Goal: Task Accomplishment & Management: Manage account settings

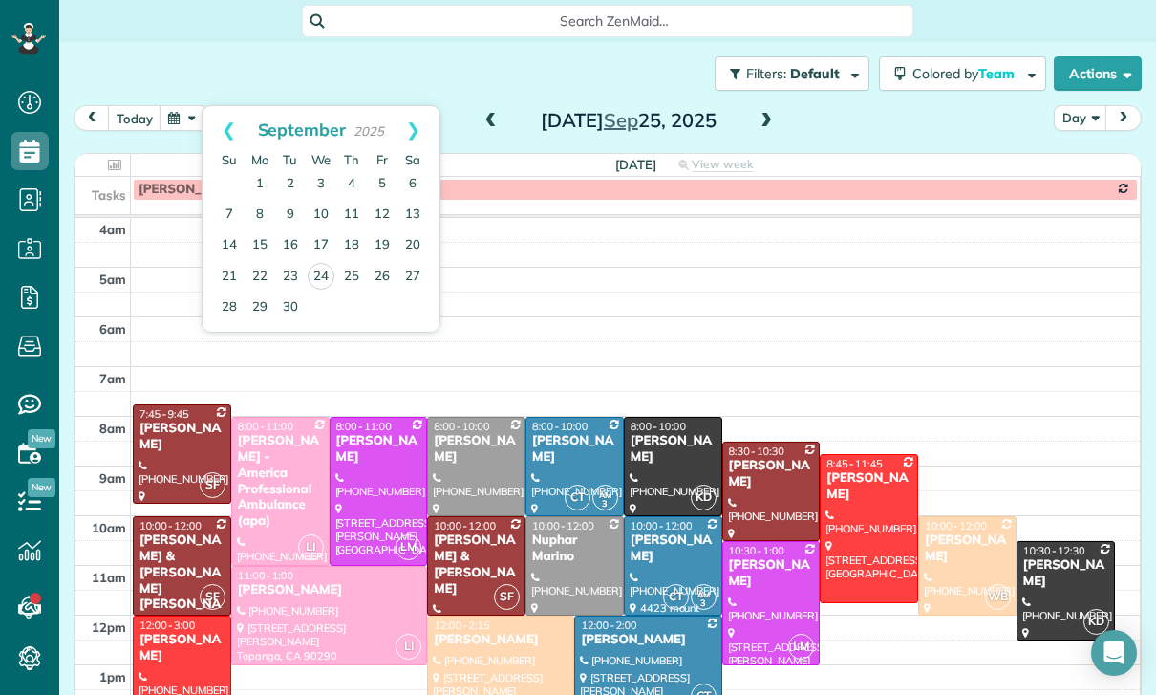
scroll to position [173, 0]
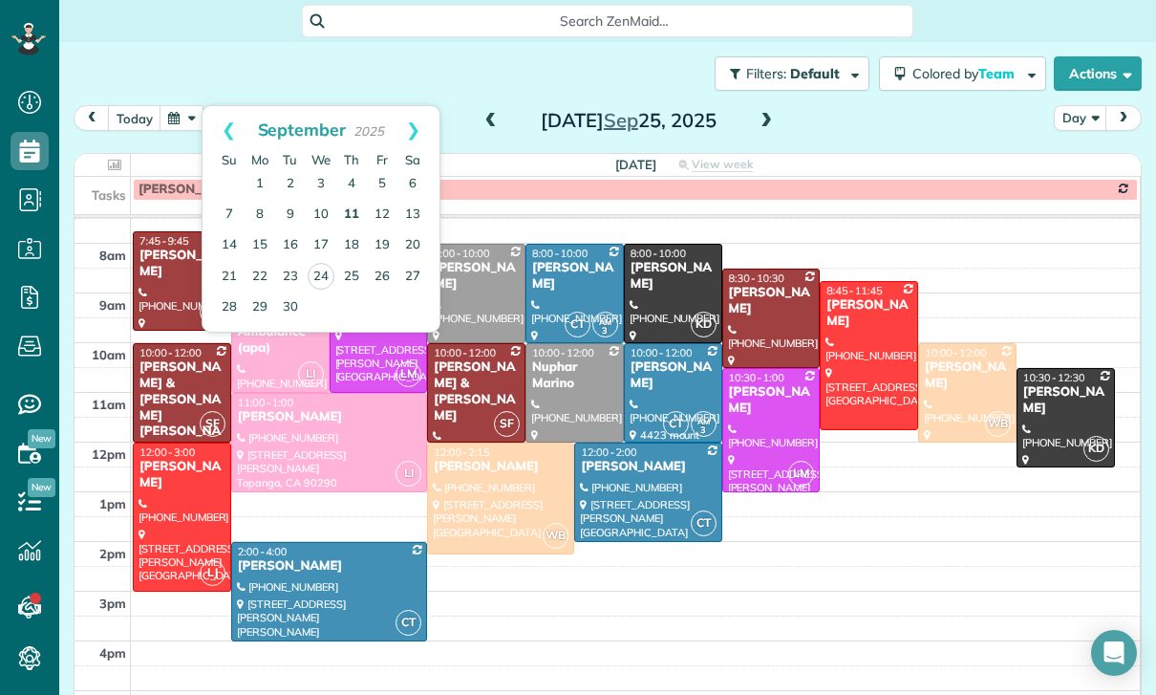
click at [349, 200] on link "11" at bounding box center [351, 215] width 31 height 31
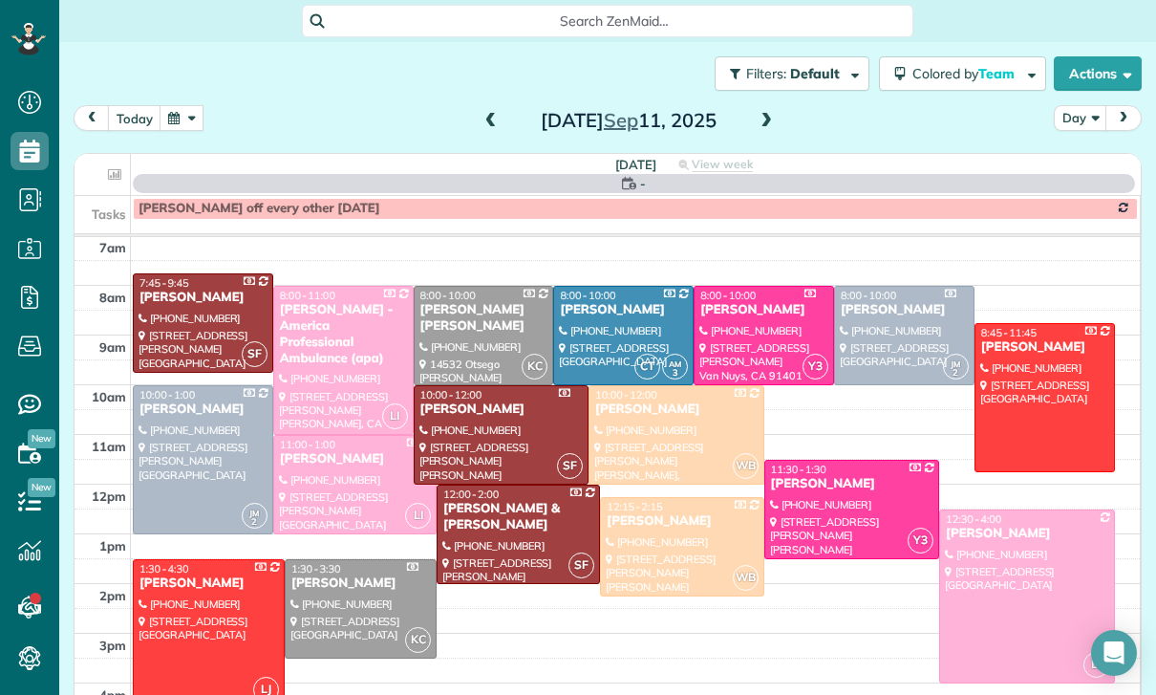
scroll to position [150, 0]
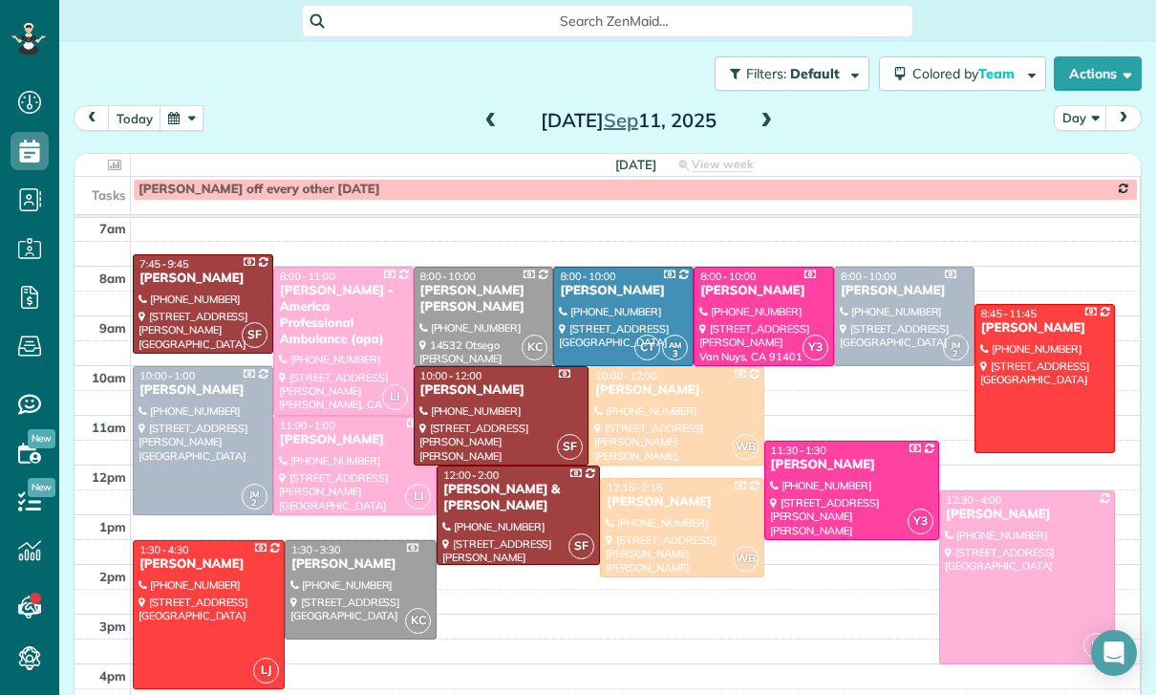
click at [182, 122] on button "button" at bounding box center [182, 118] width 44 height 26
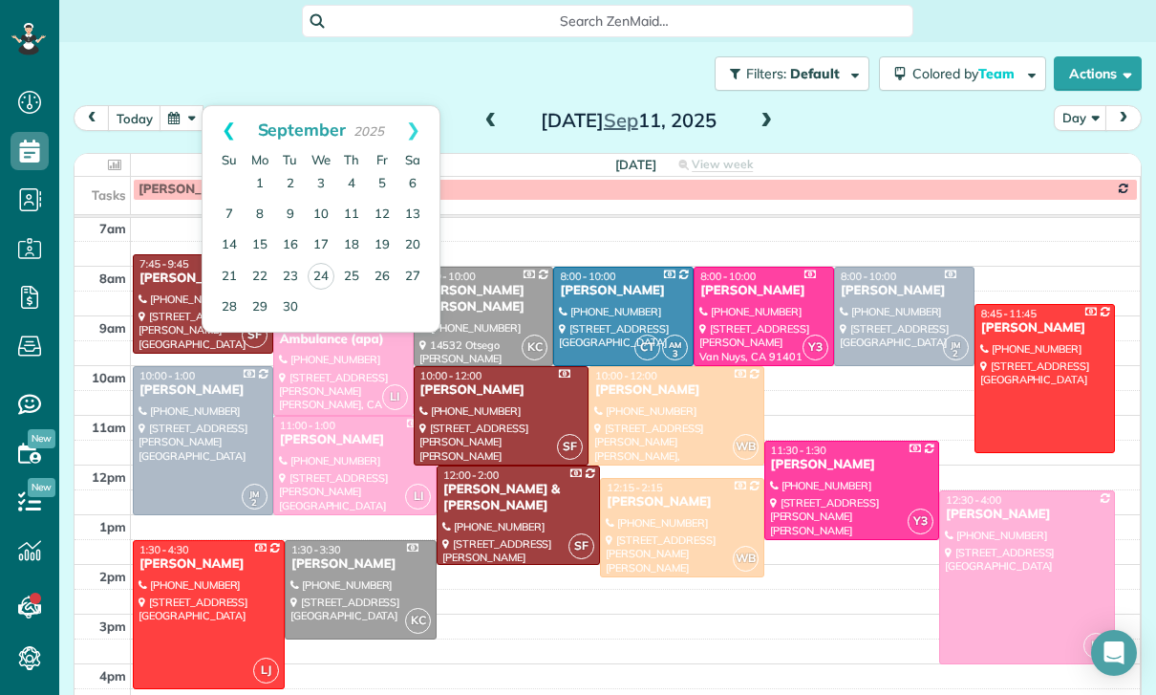
click at [231, 134] on link "Prev" at bounding box center [229, 130] width 53 height 48
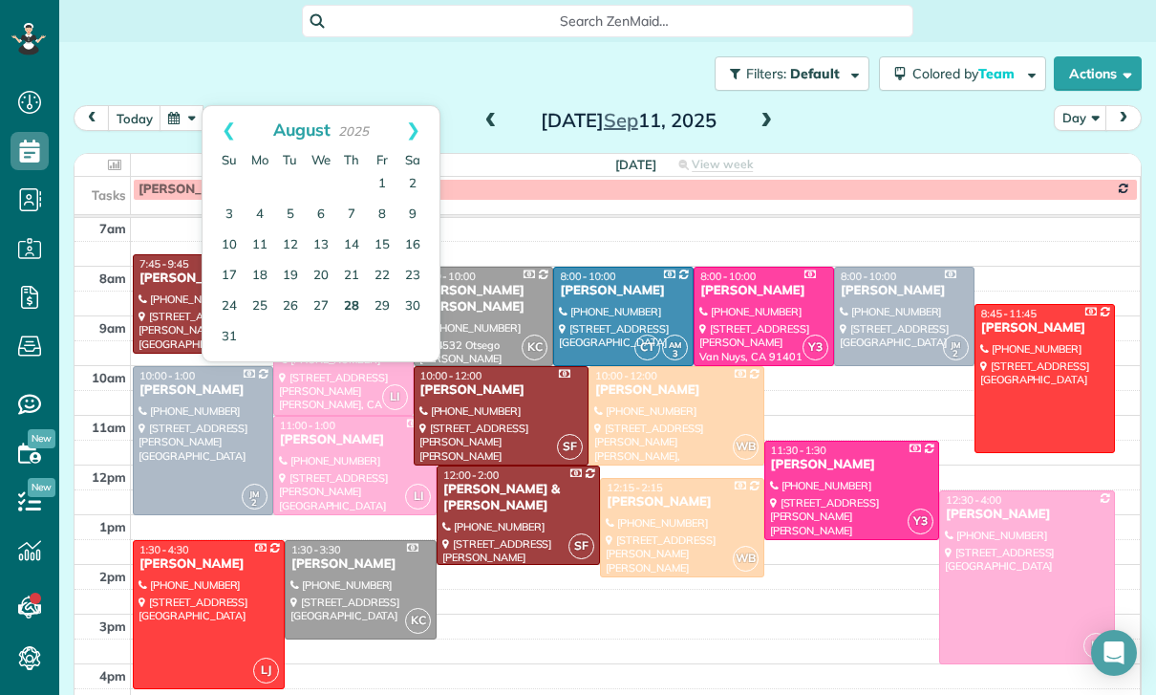
click at [359, 307] on link "28" at bounding box center [351, 306] width 31 height 31
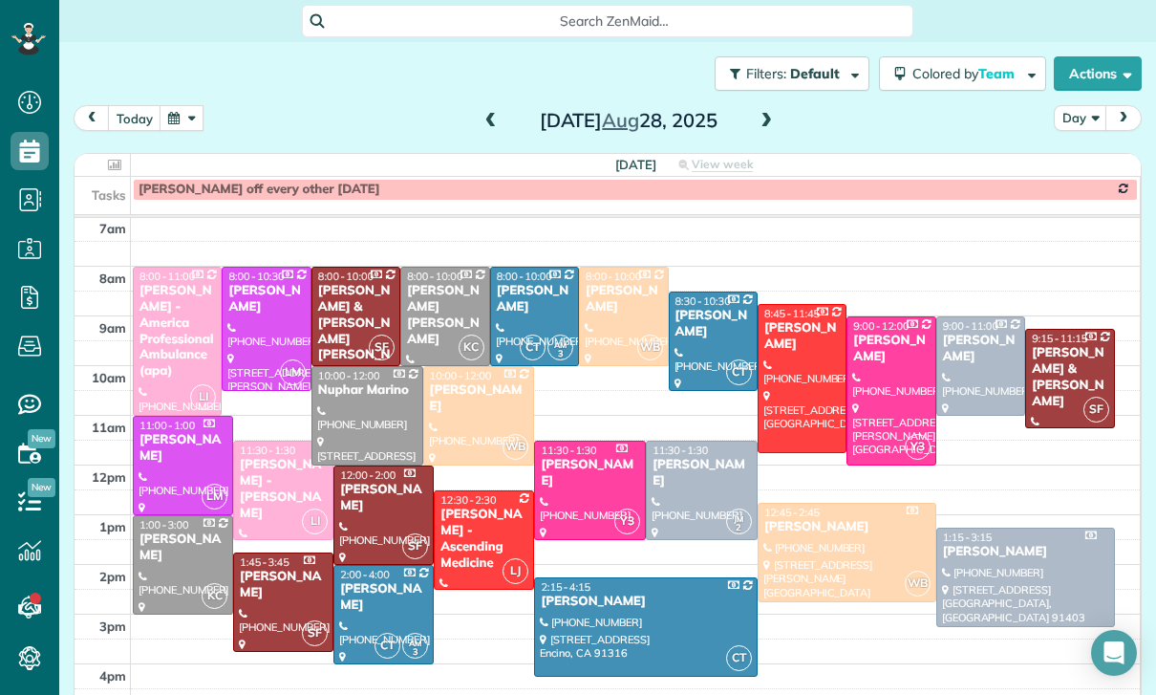
click at [182, 120] on button "button" at bounding box center [182, 118] width 44 height 26
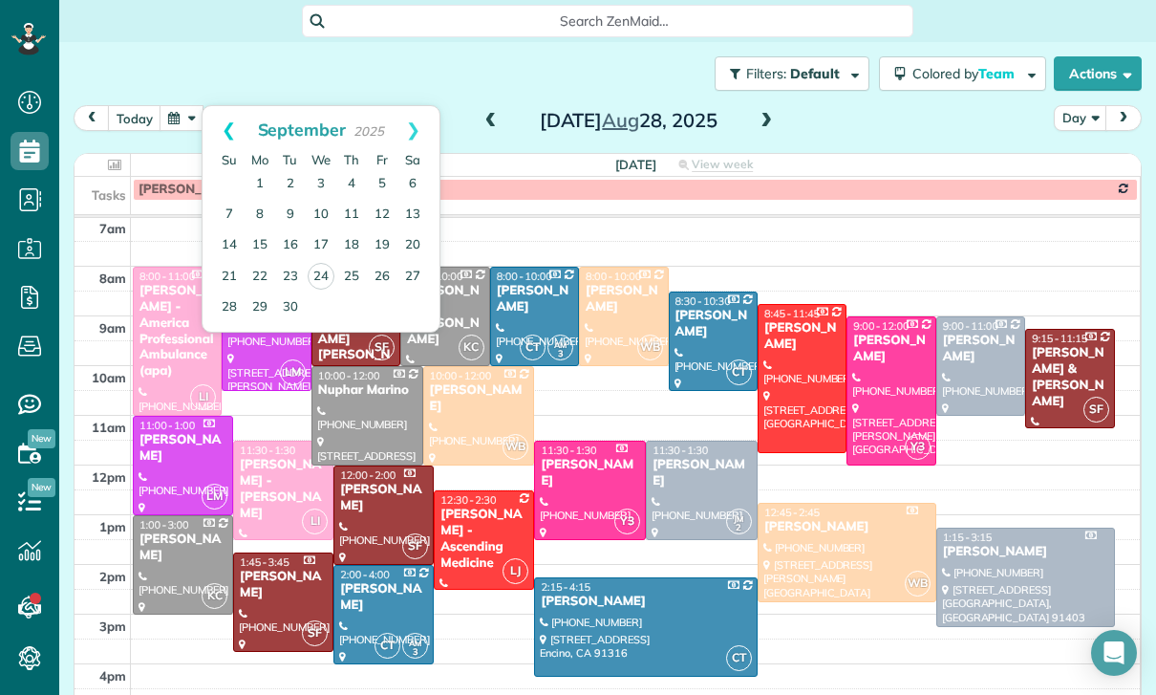
click at [210, 120] on link "Prev" at bounding box center [229, 130] width 53 height 48
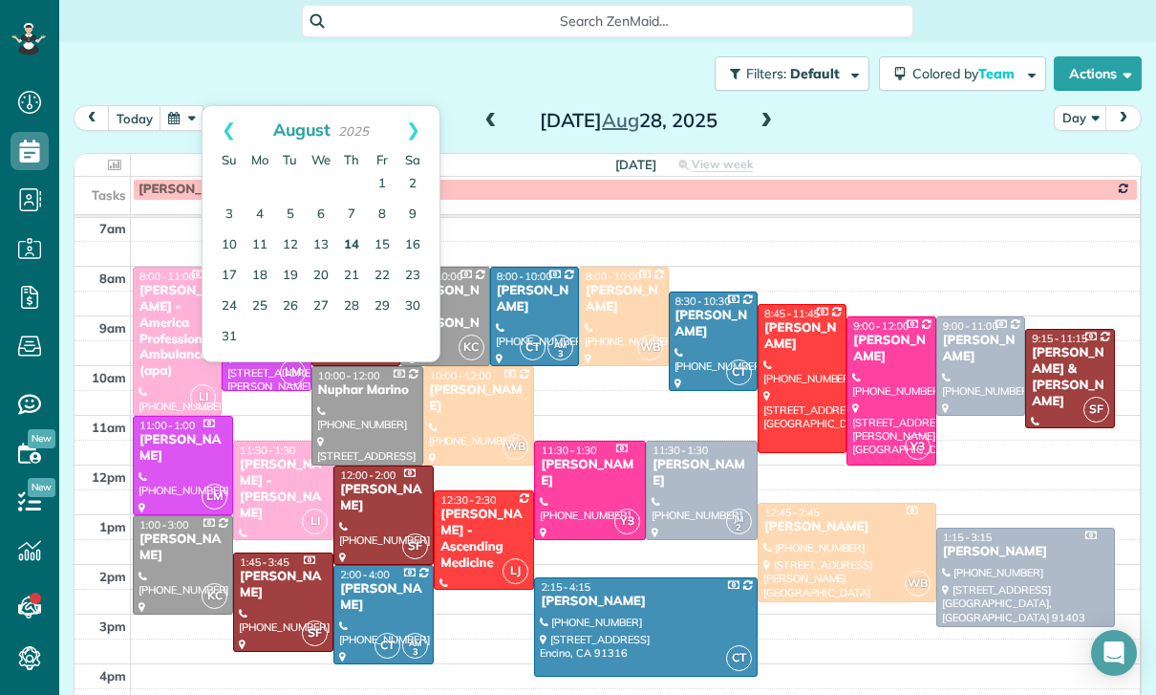
click at [339, 241] on link "14" at bounding box center [351, 245] width 31 height 31
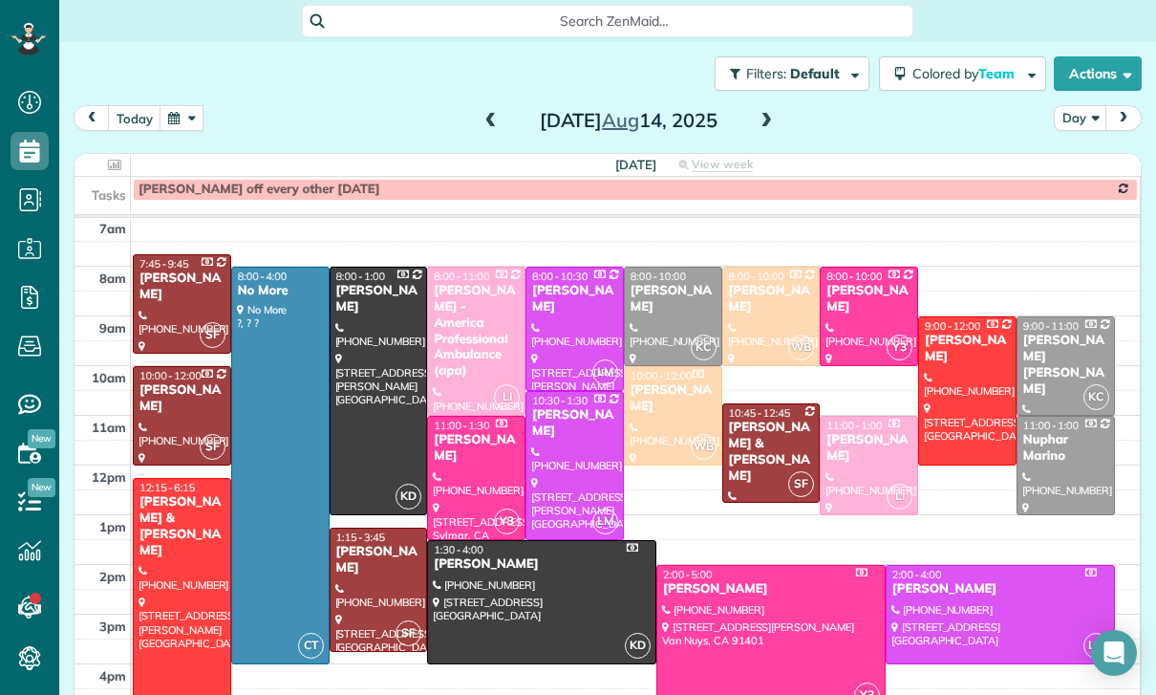
click at [183, 114] on button "button" at bounding box center [182, 118] width 44 height 26
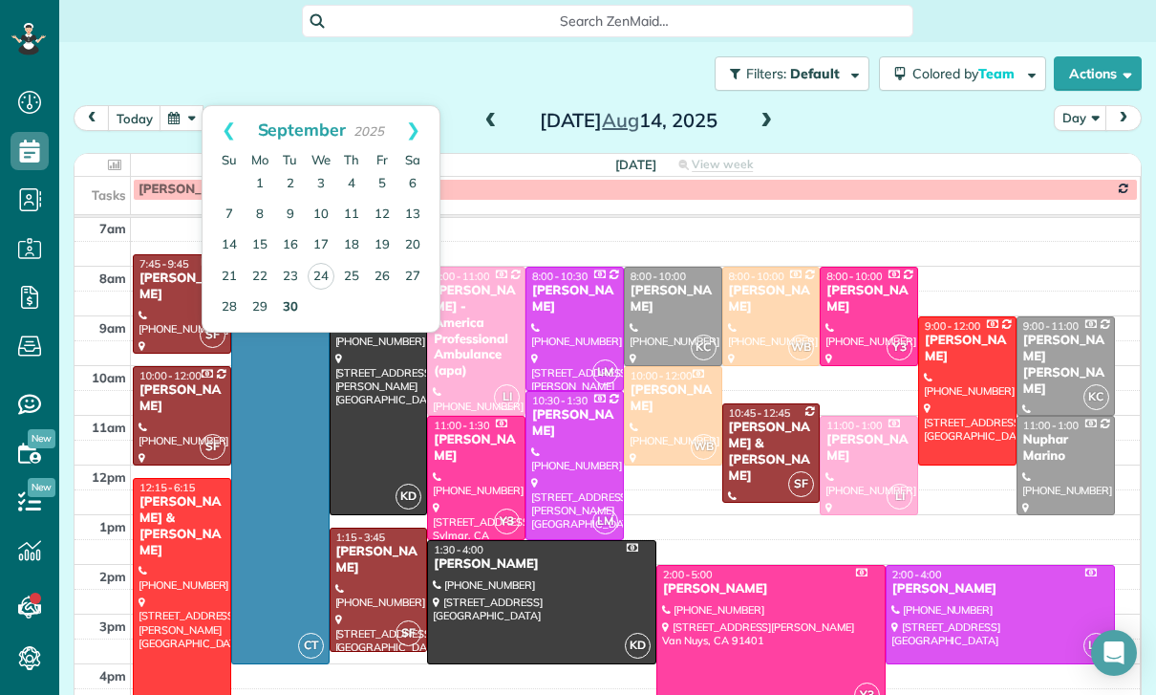
click at [287, 315] on link "30" at bounding box center [290, 307] width 31 height 31
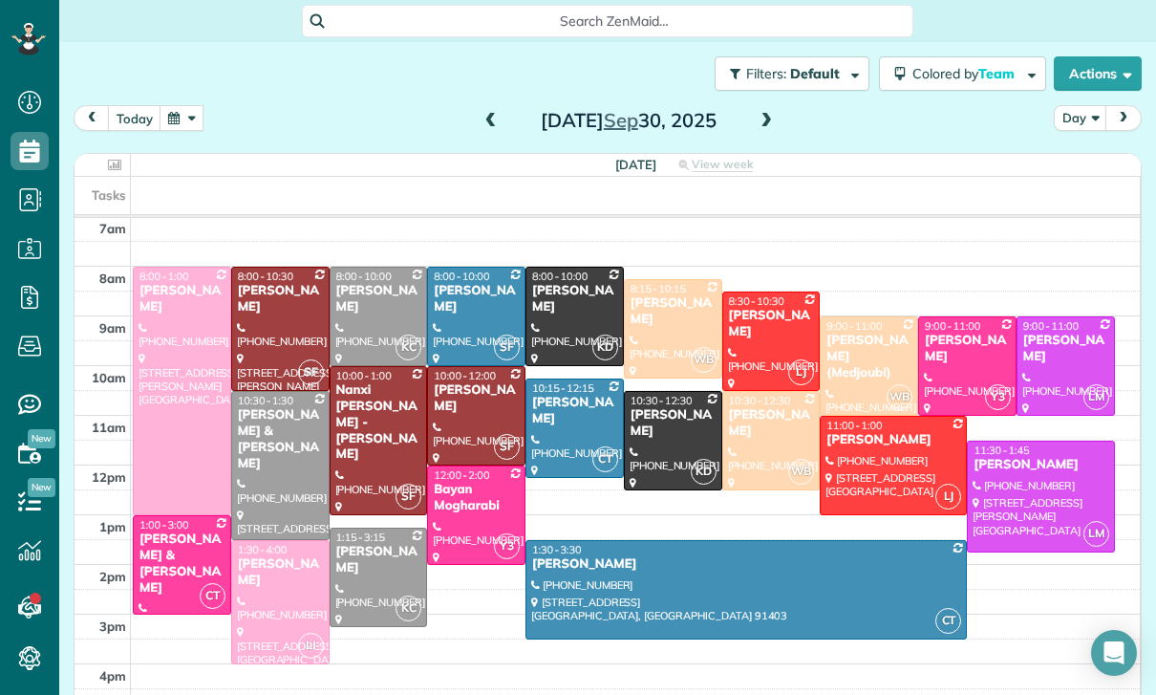
click at [179, 114] on button "button" at bounding box center [182, 118] width 44 height 26
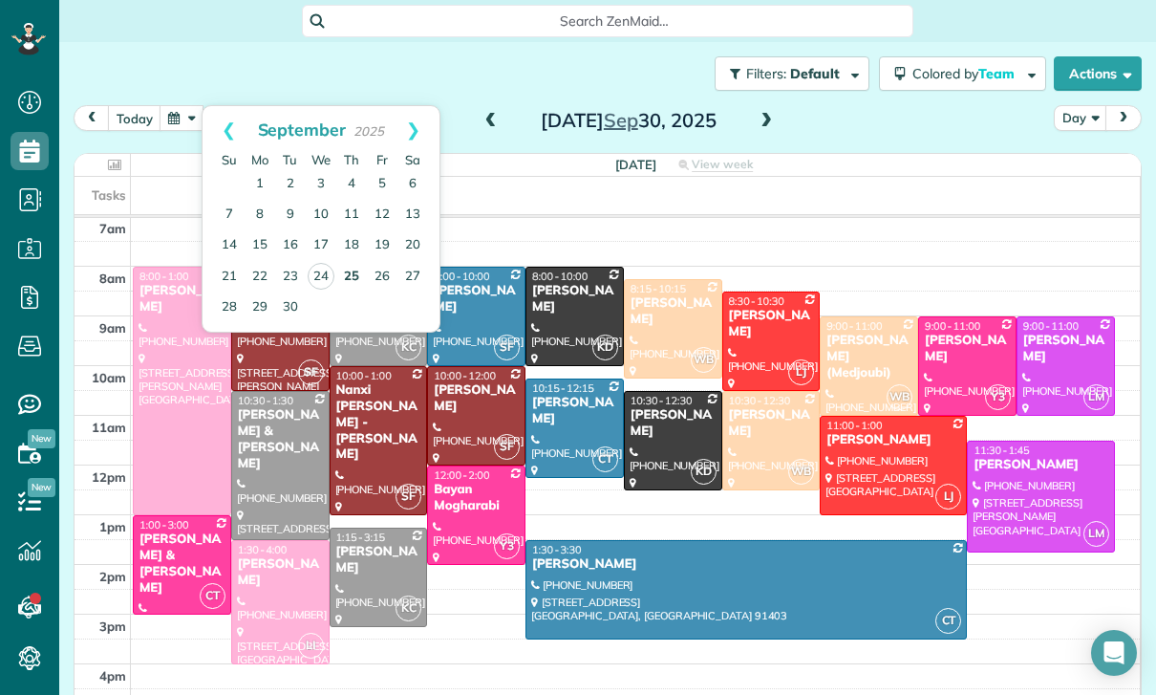
click at [348, 278] on link "25" at bounding box center [351, 277] width 31 height 31
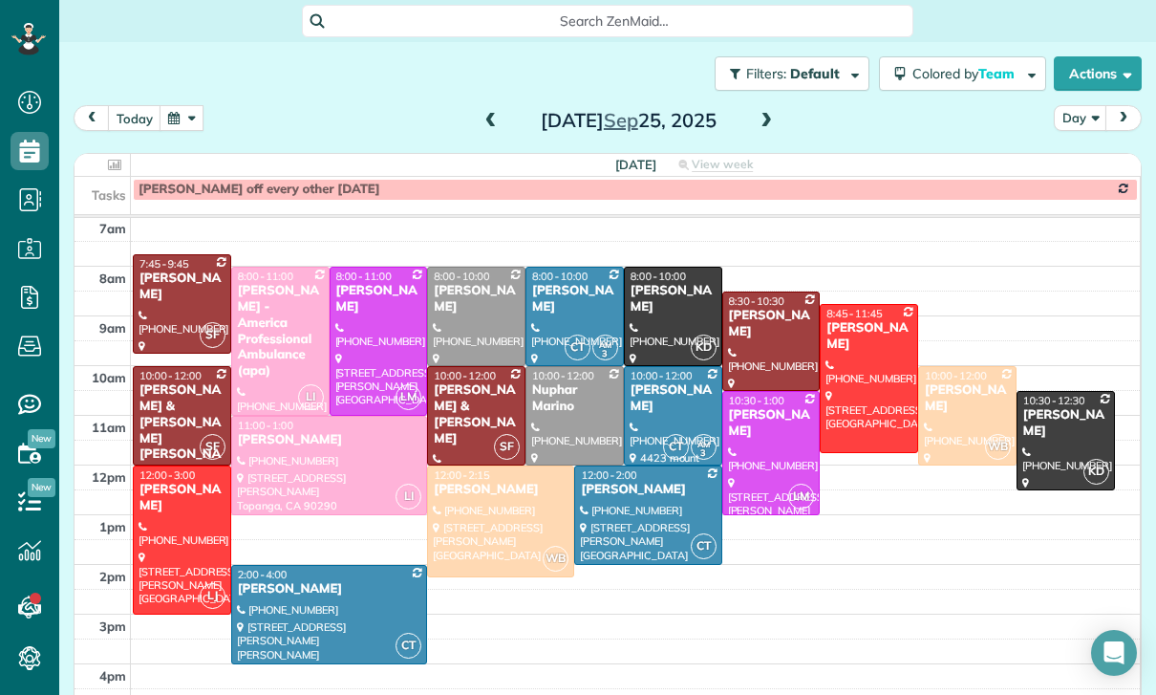
click at [162, 120] on button "button" at bounding box center [182, 118] width 44 height 26
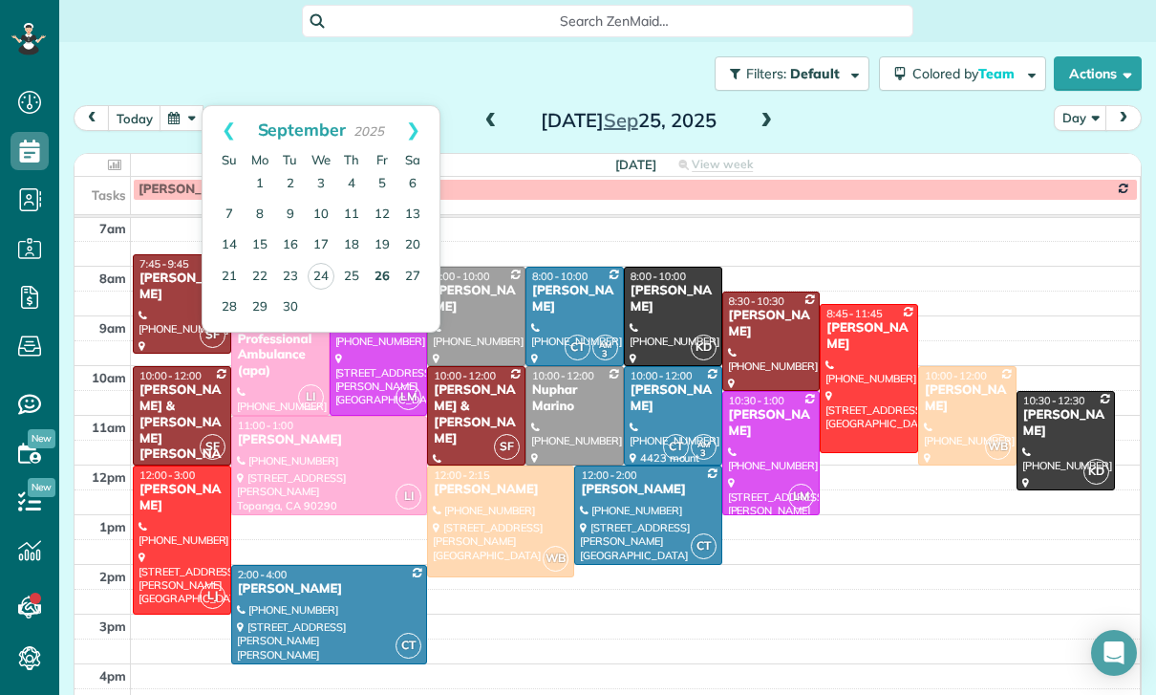
click at [393, 274] on link "26" at bounding box center [382, 277] width 31 height 31
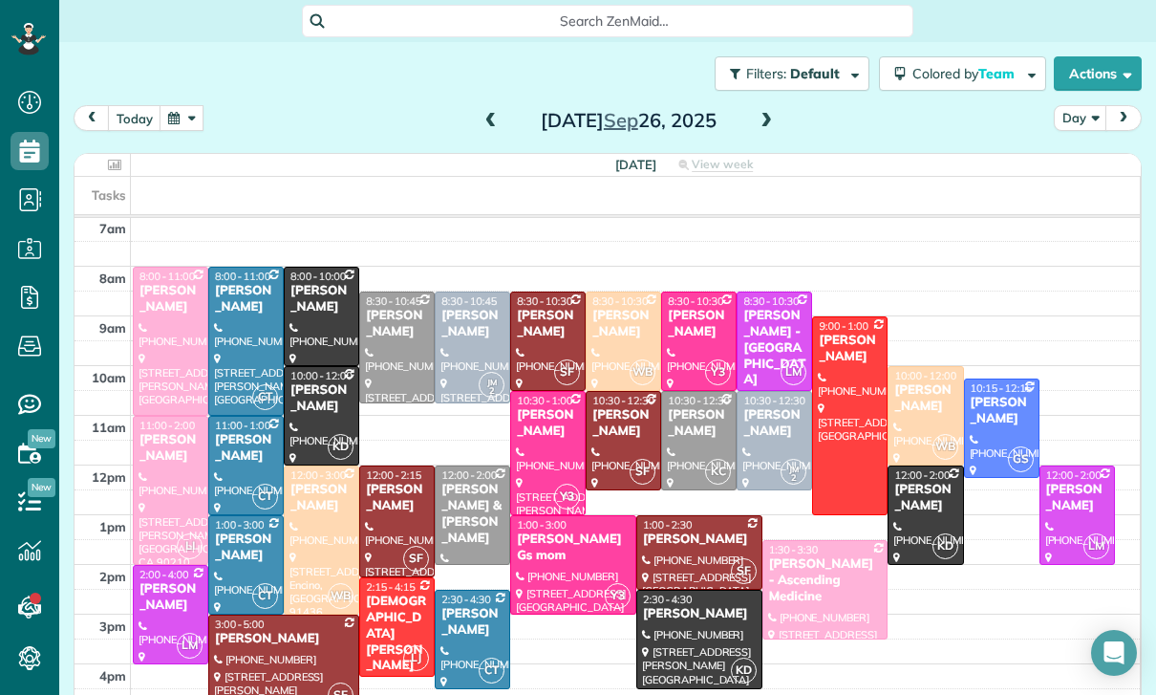
click at [185, 128] on button "button" at bounding box center [182, 118] width 44 height 26
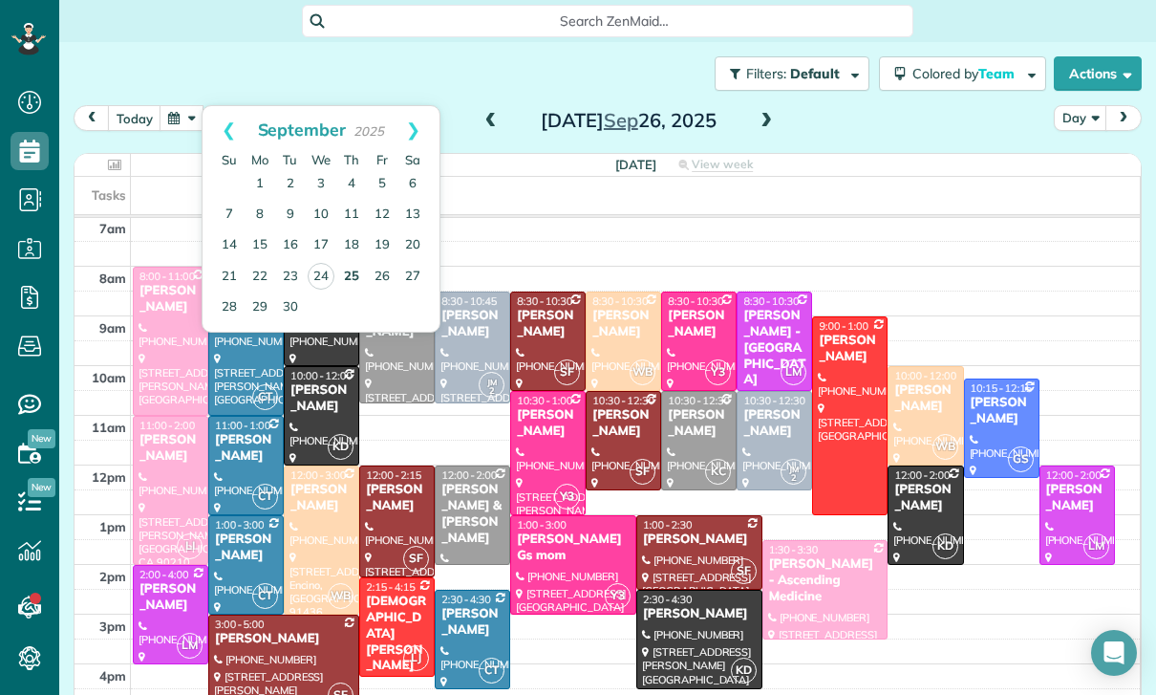
click at [350, 272] on link "25" at bounding box center [351, 277] width 31 height 31
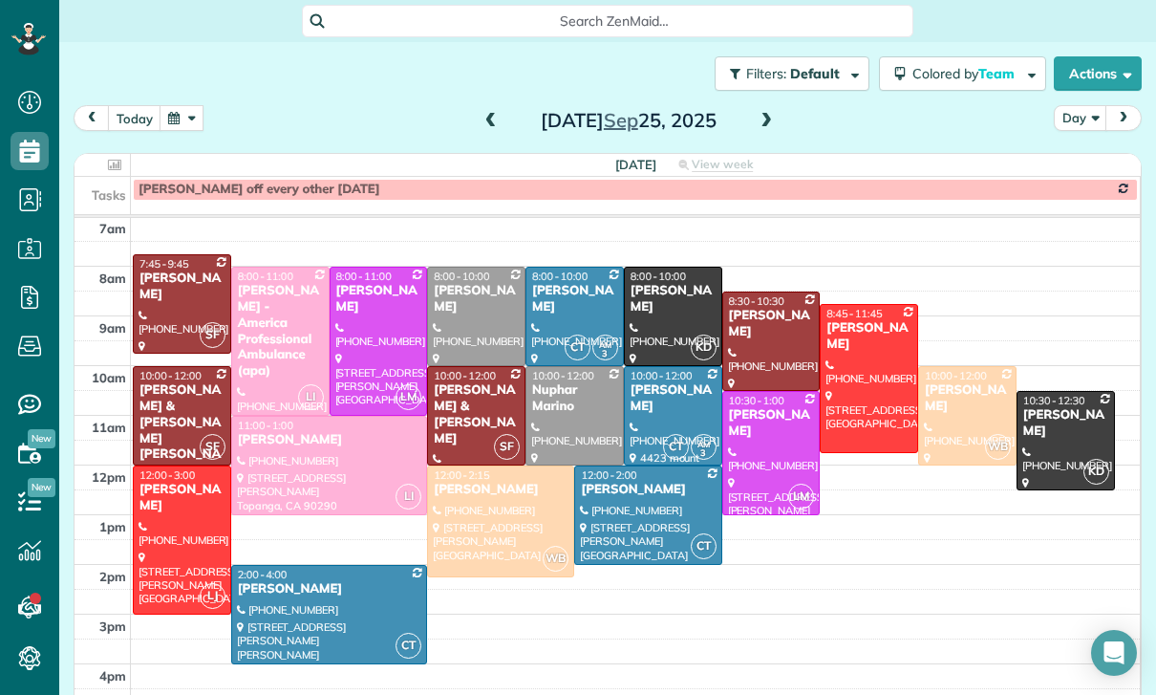
click at [767, 131] on span at bounding box center [766, 121] width 21 height 29
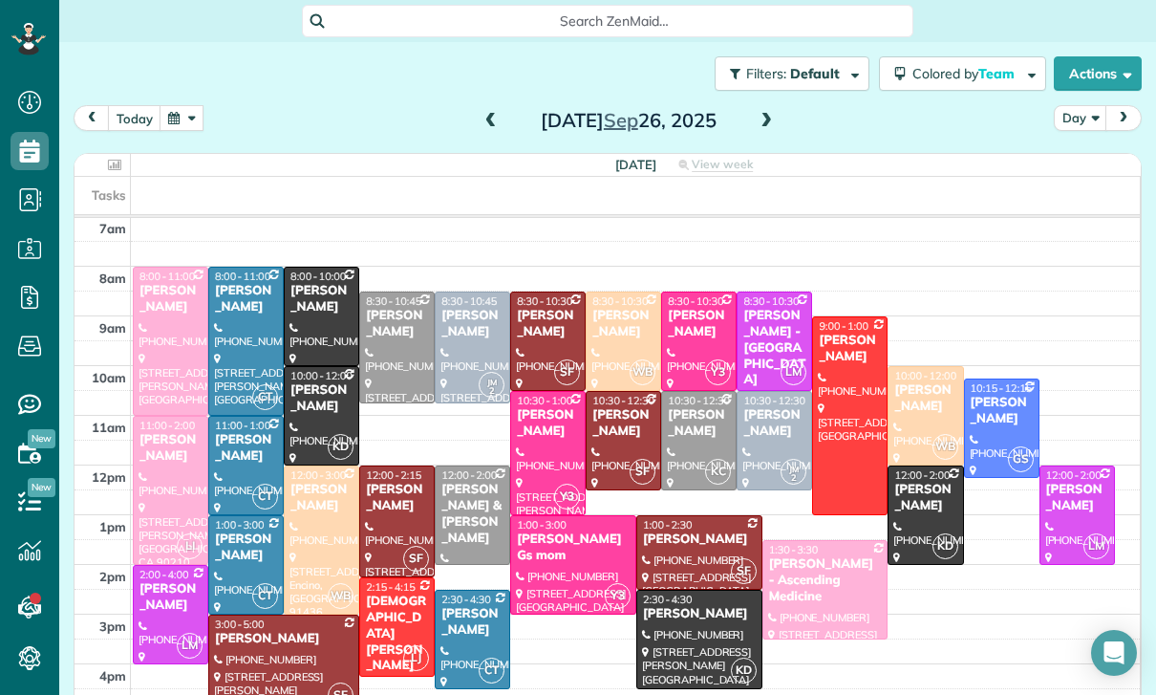
click at [173, 122] on button "button" at bounding box center [182, 118] width 44 height 26
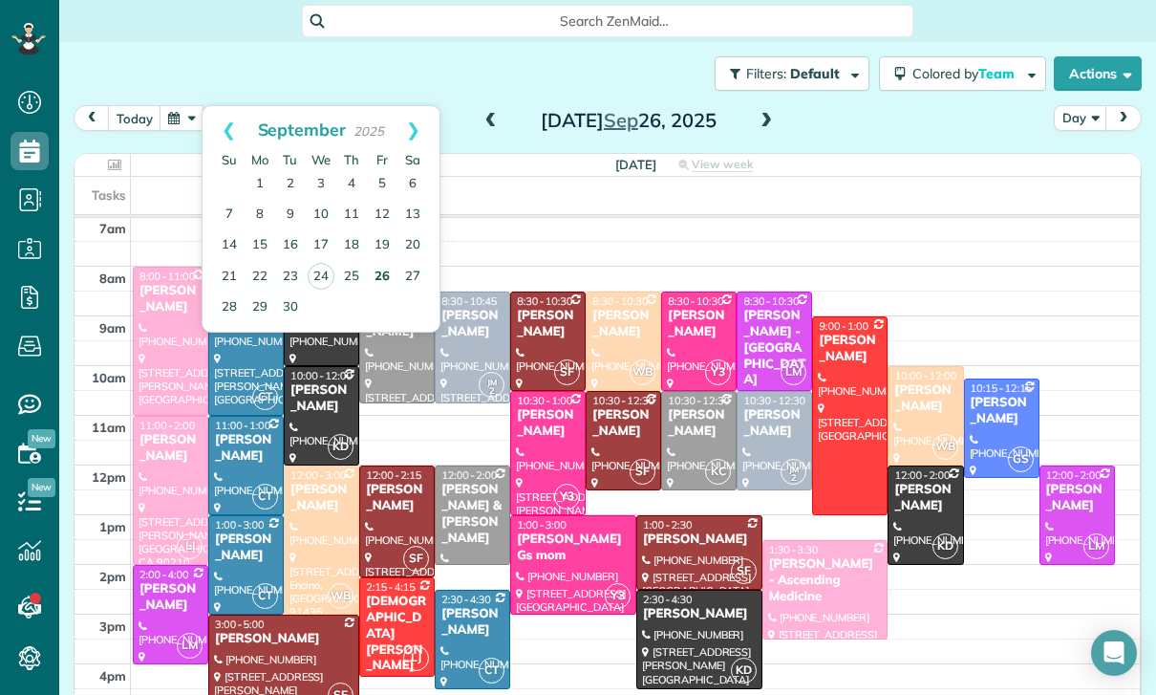
click at [369, 277] on link "26" at bounding box center [382, 277] width 31 height 31
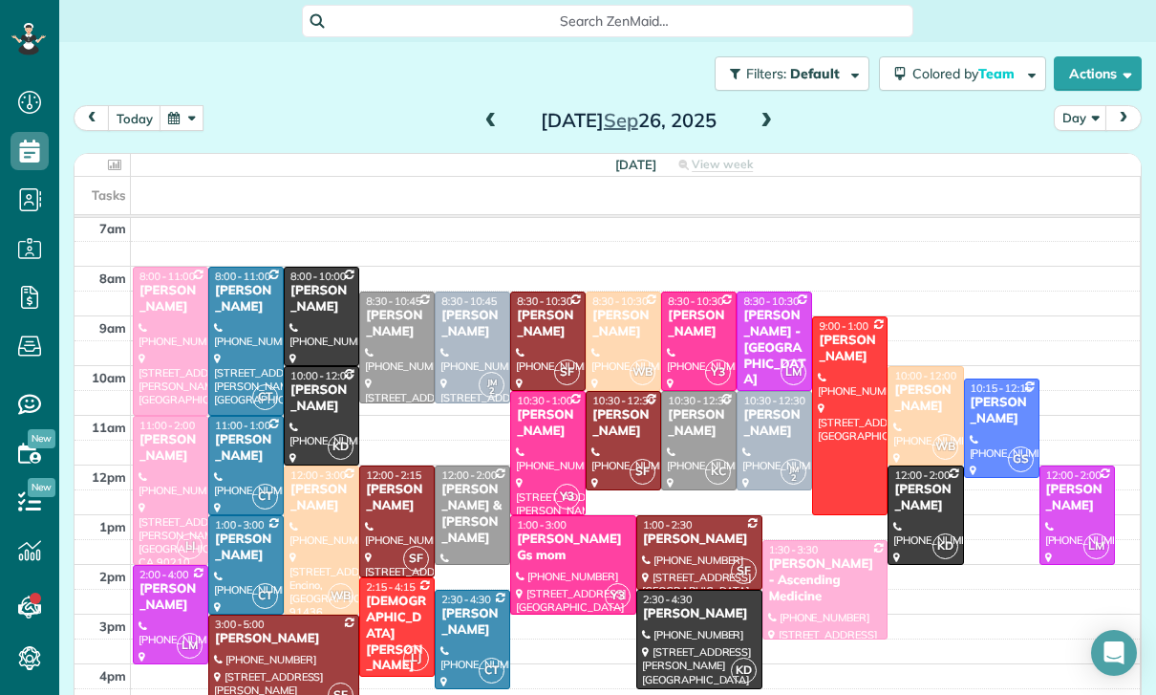
click at [923, 408] on div "[PERSON_NAME]" at bounding box center [925, 398] width 64 height 32
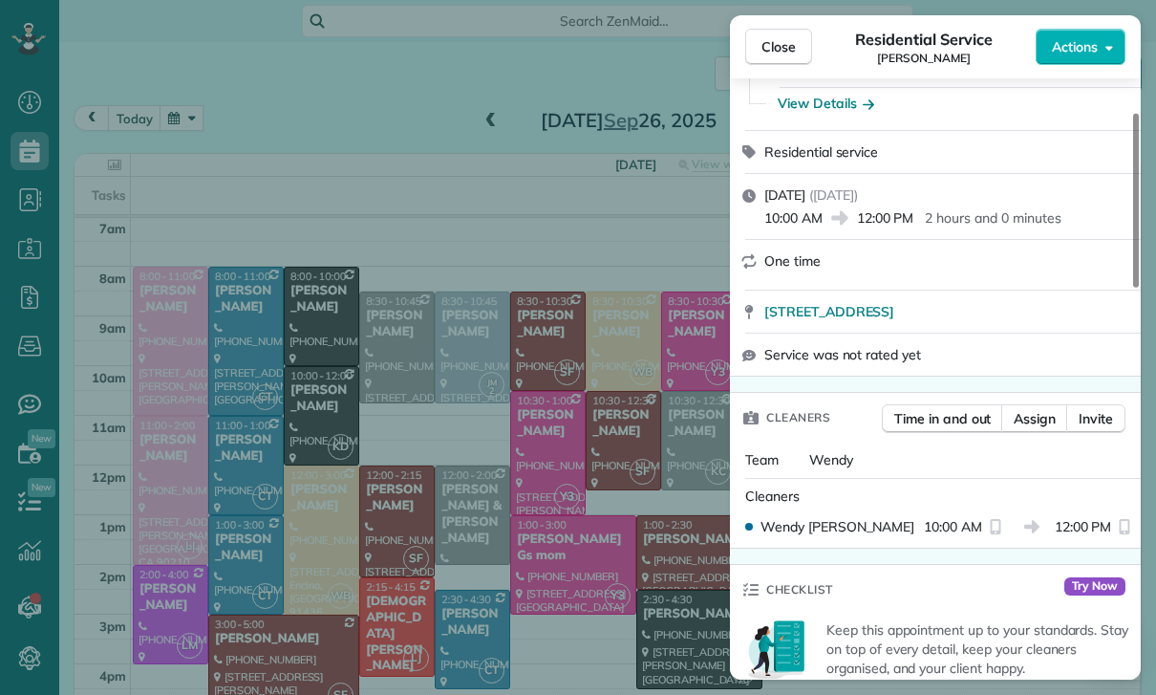
scroll to position [122, 0]
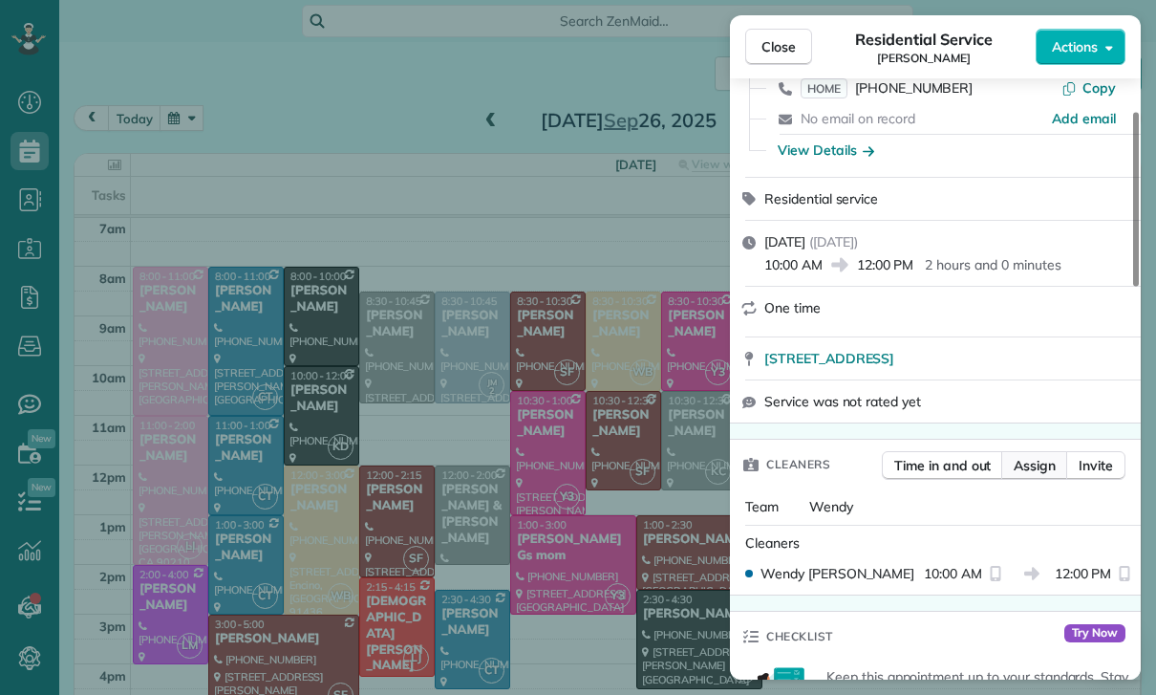
click at [1036, 477] on button "Assign" at bounding box center [1034, 465] width 67 height 29
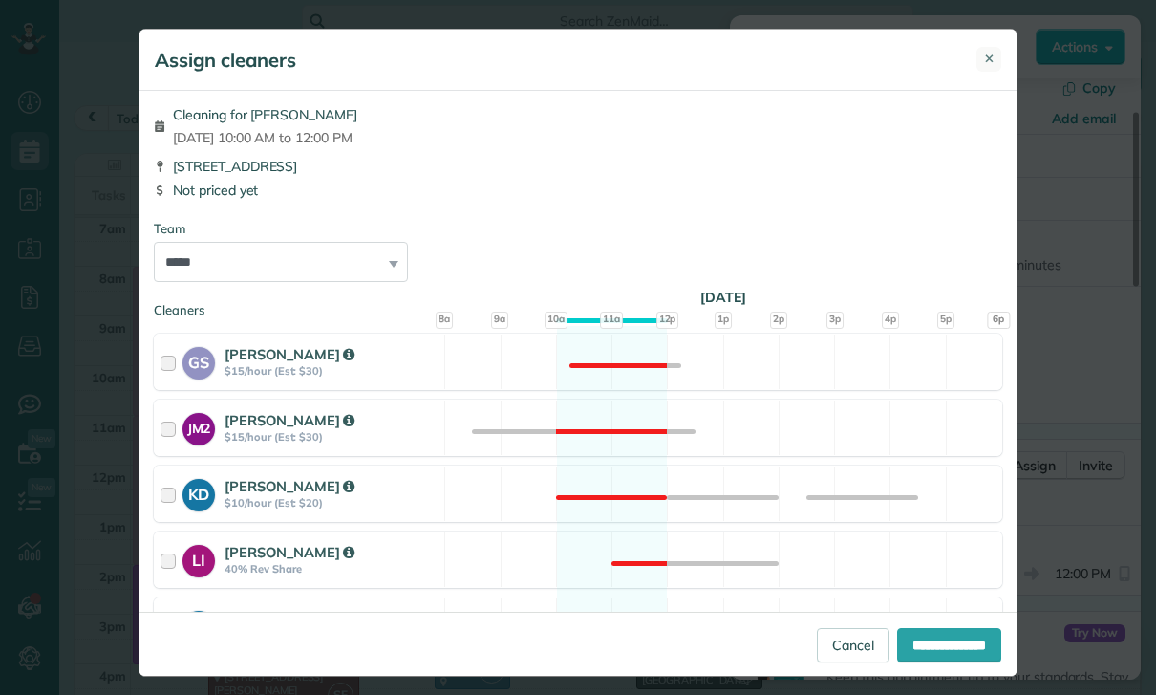
click at [982, 69] on button "✕" at bounding box center [988, 59] width 25 height 25
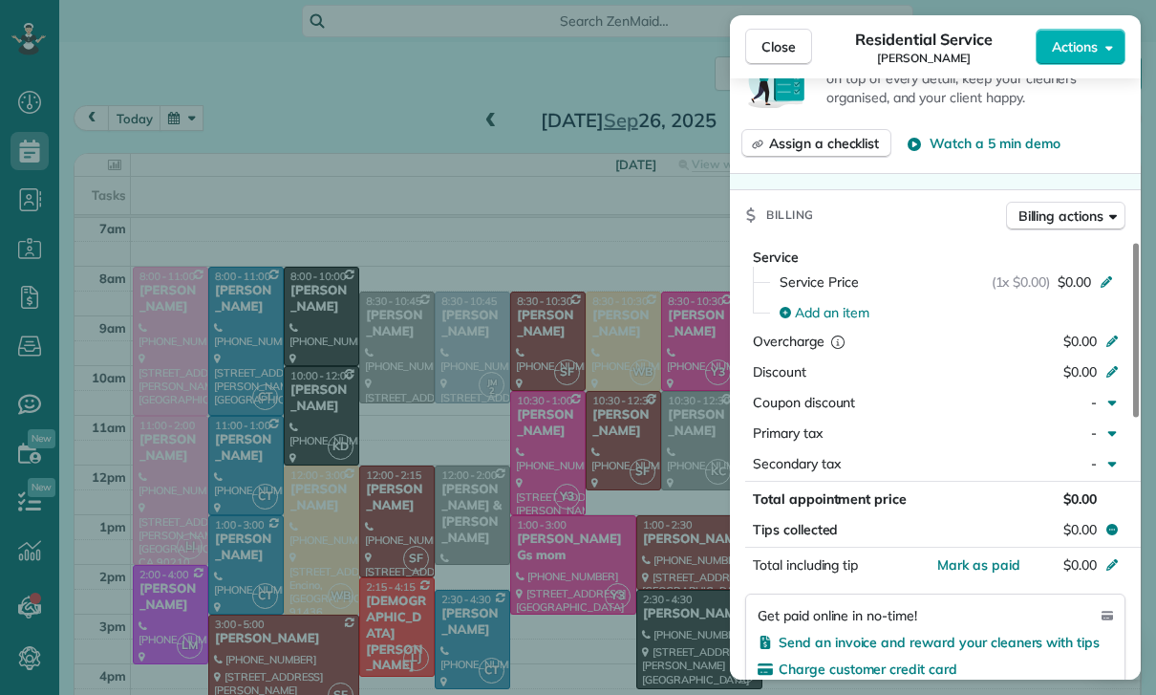
scroll to position [737, 0]
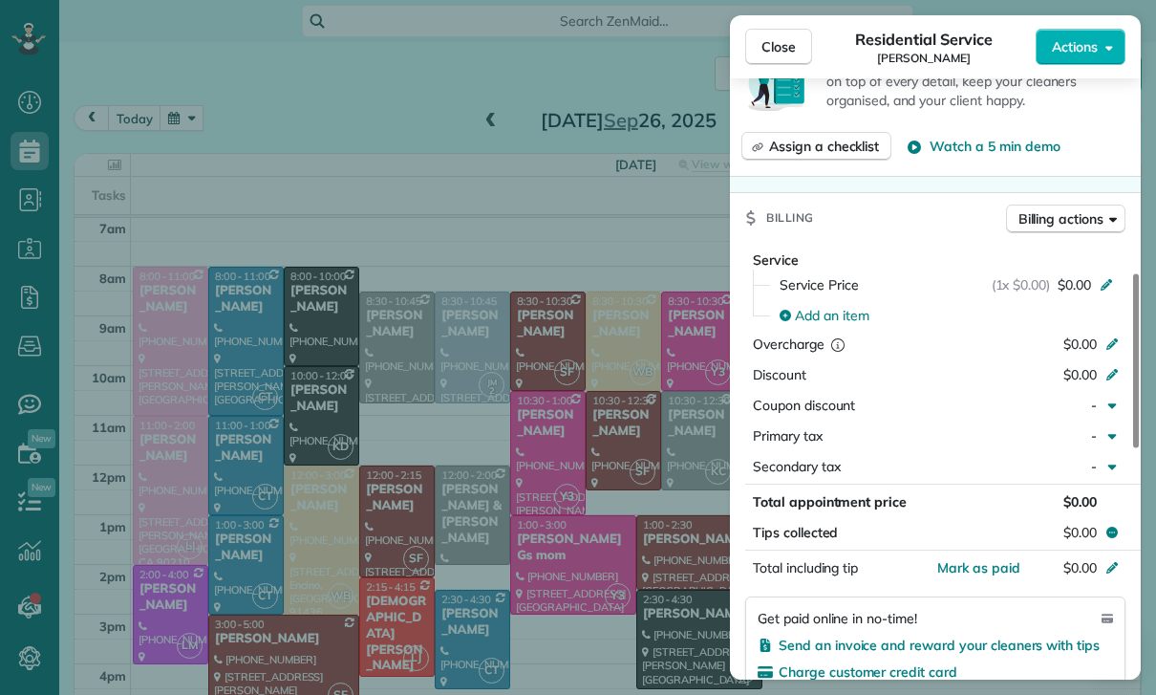
click at [612, 578] on div "Close Residential Service Keely King Actions Status Confirmed Keely King · Open…" at bounding box center [578, 347] width 1156 height 695
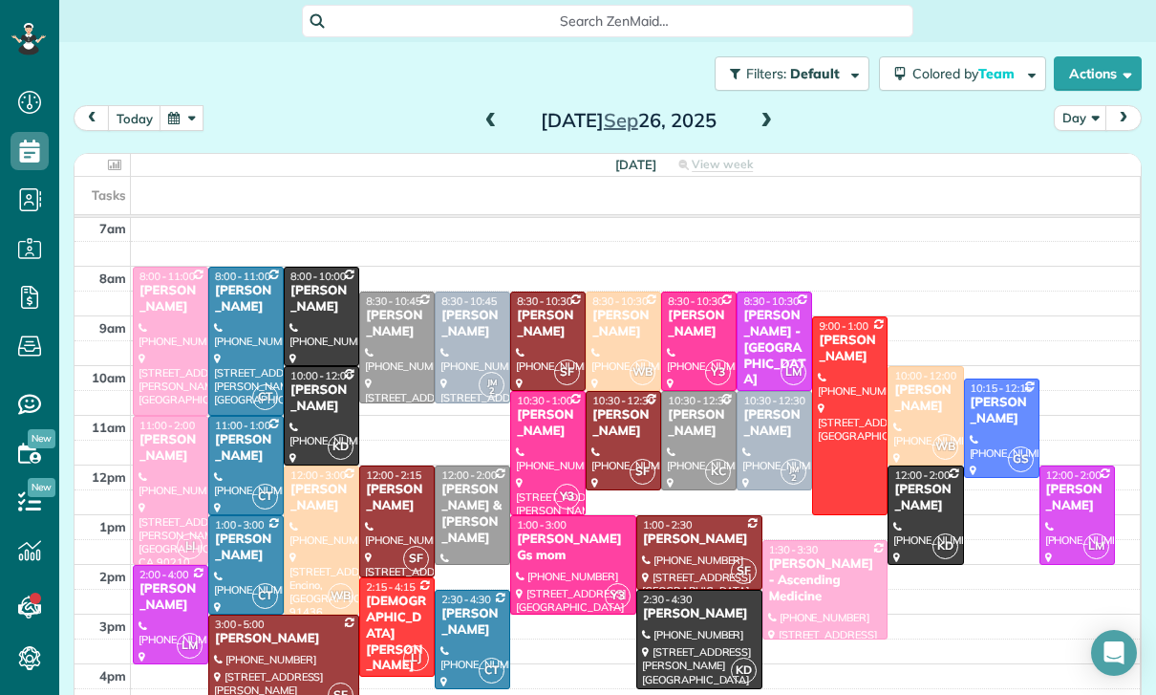
click at [930, 394] on div "[PERSON_NAME]" at bounding box center [925, 398] width 64 height 32
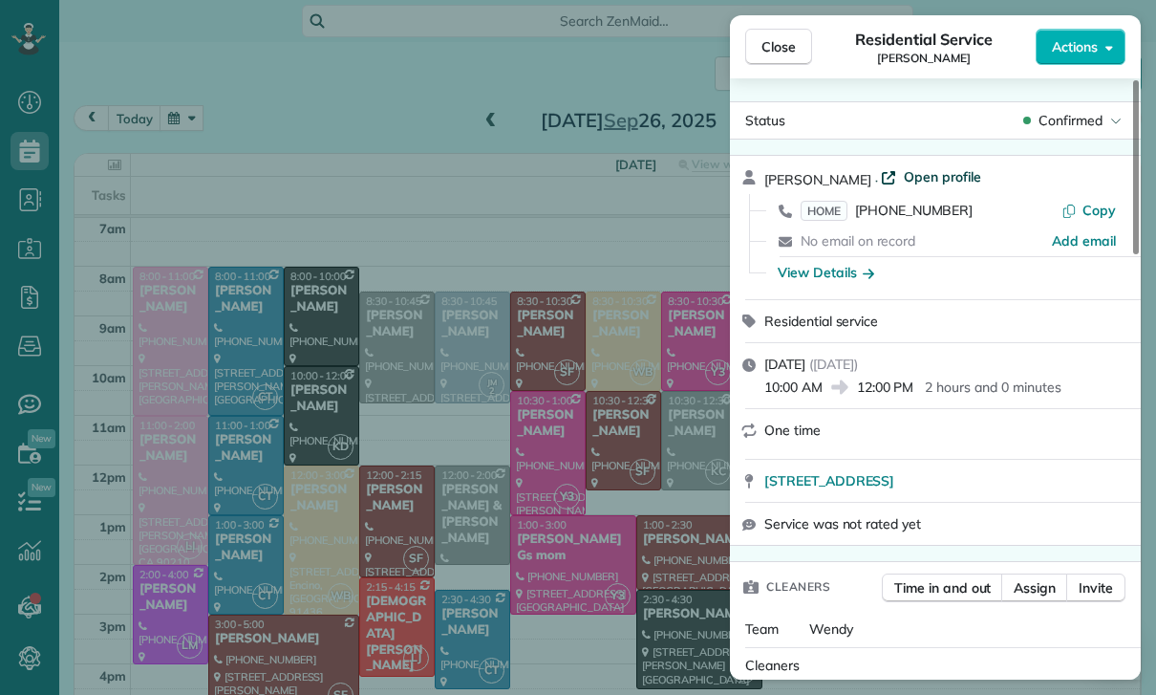
click at [904, 169] on span "Open profile" at bounding box center [942, 176] width 77 height 19
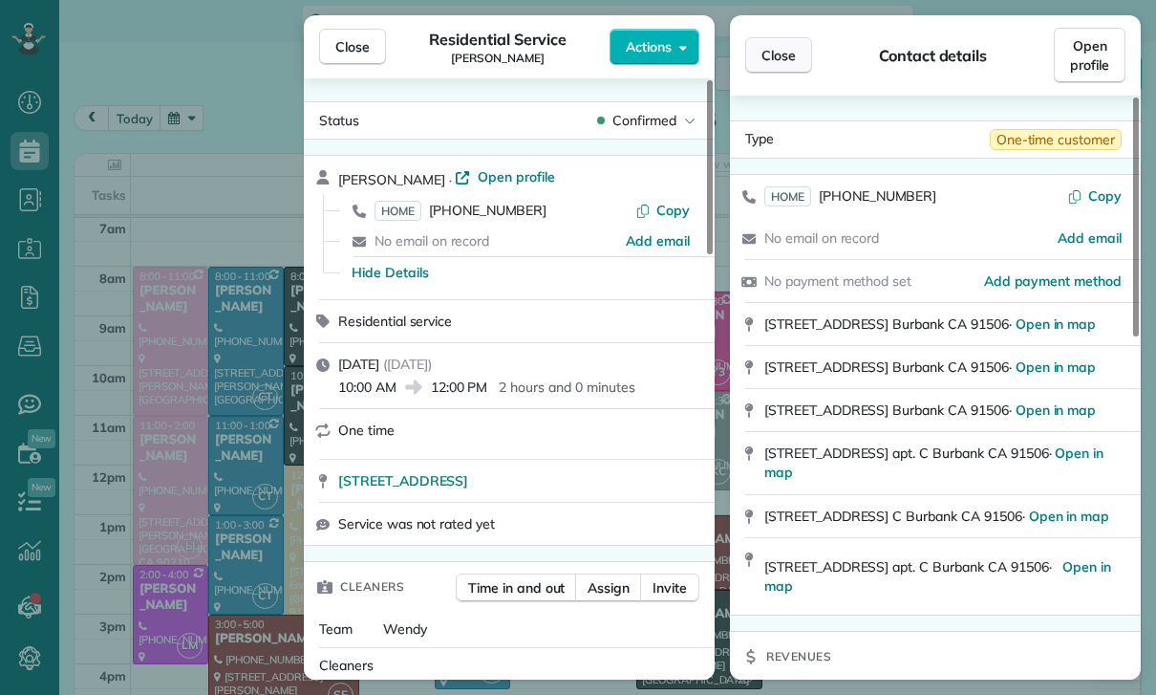
click at [783, 66] on button "Close" at bounding box center [778, 55] width 67 height 36
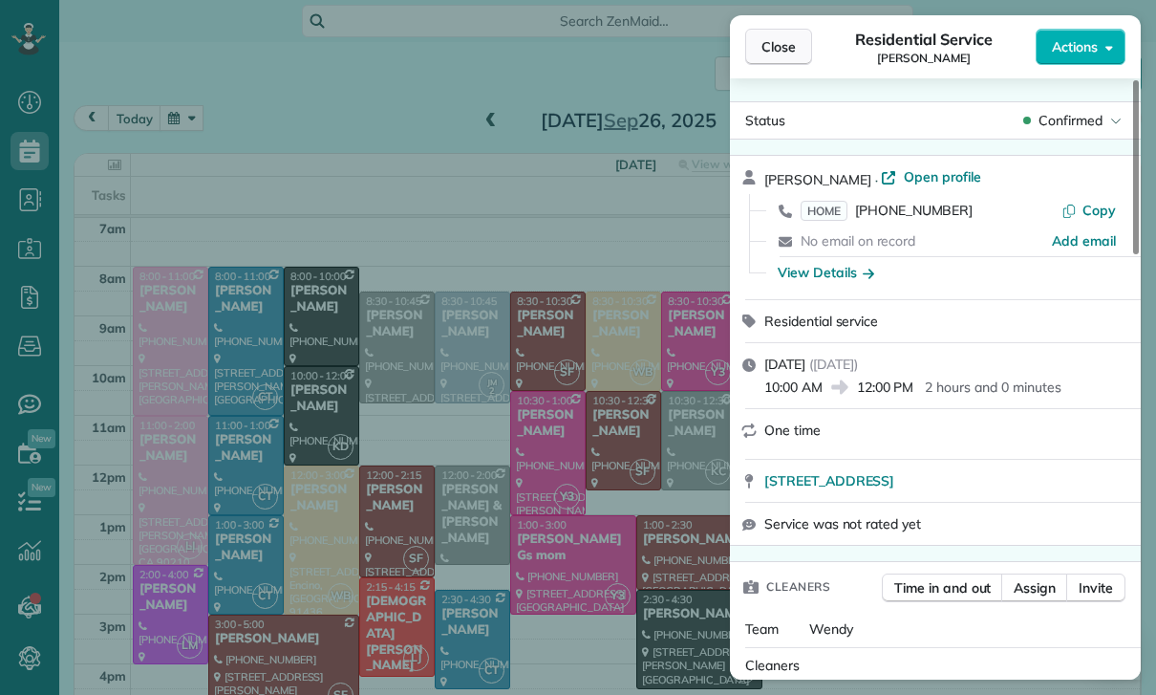
click at [763, 44] on span "Close" at bounding box center [778, 46] width 34 height 19
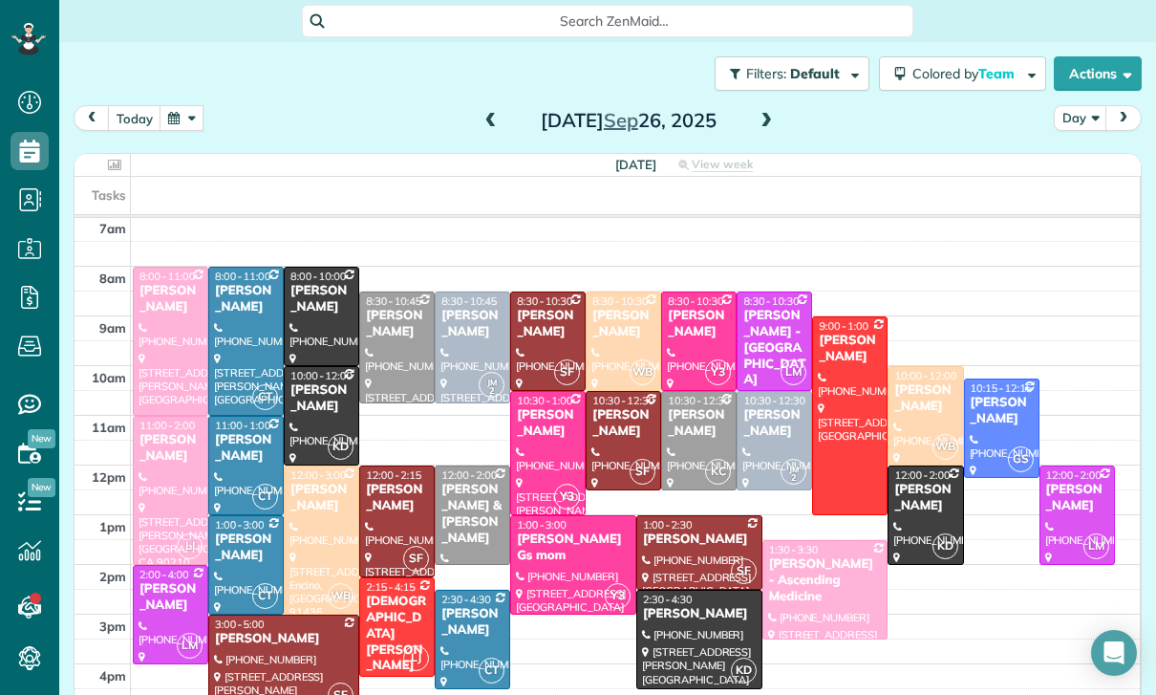
click at [174, 123] on button "button" at bounding box center [182, 118] width 44 height 26
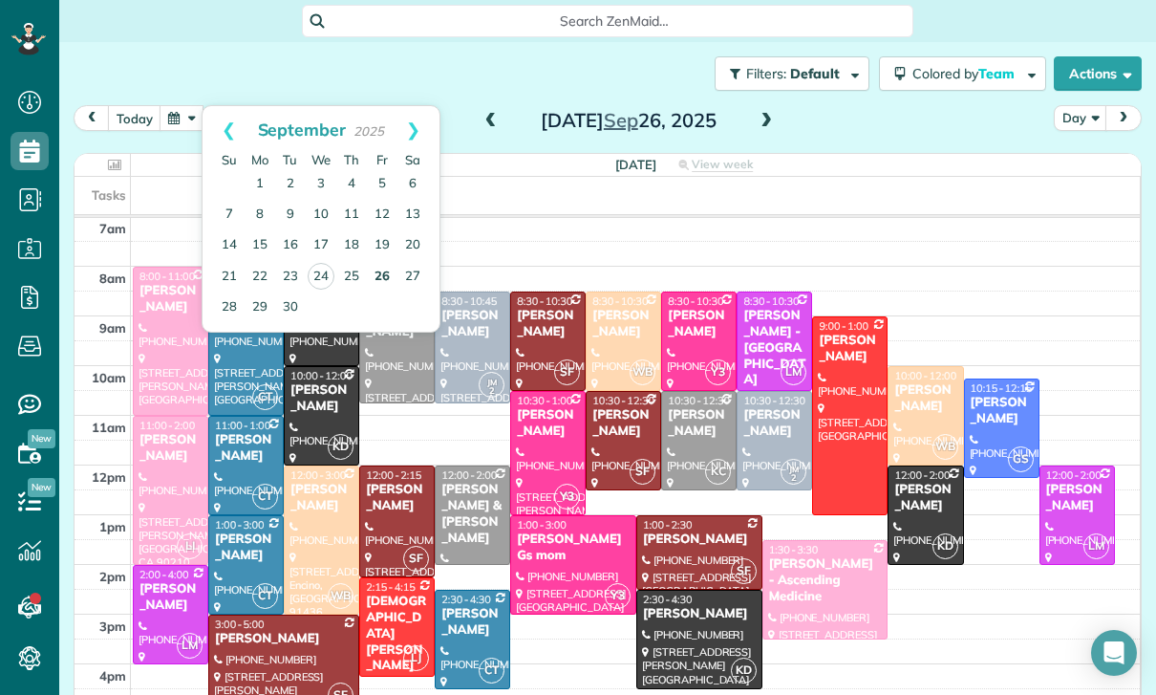
click at [394, 274] on link "26" at bounding box center [382, 277] width 31 height 31
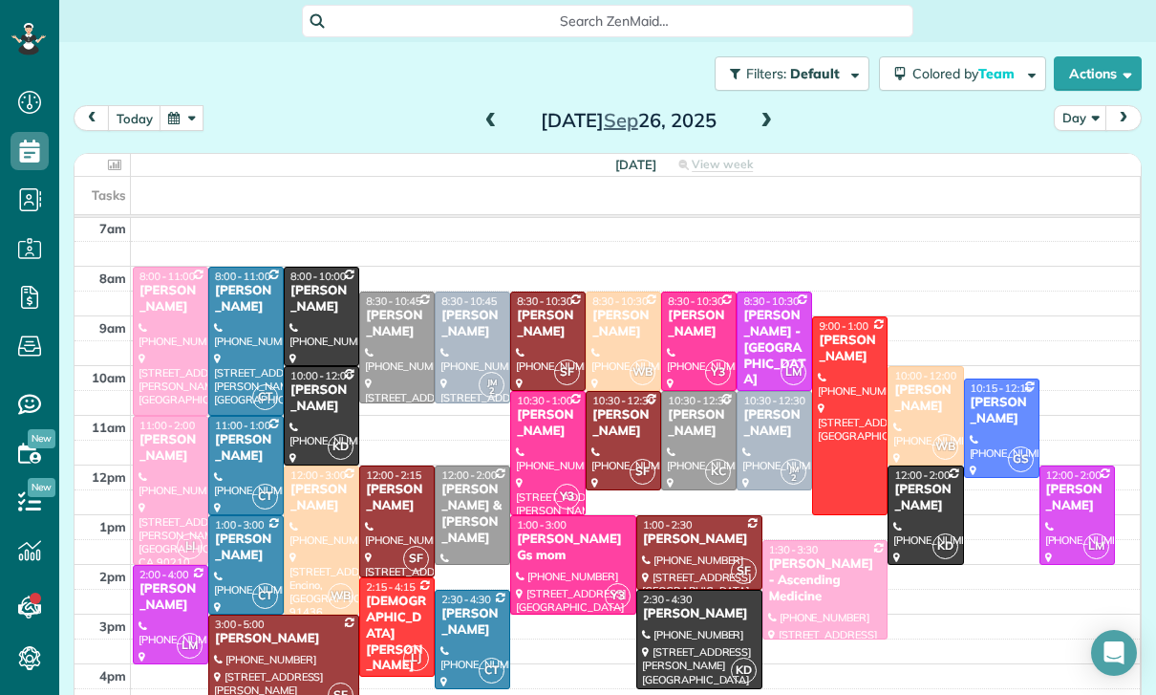
click at [301, 293] on div "Anne Stevenson" at bounding box center [322, 299] width 64 height 32
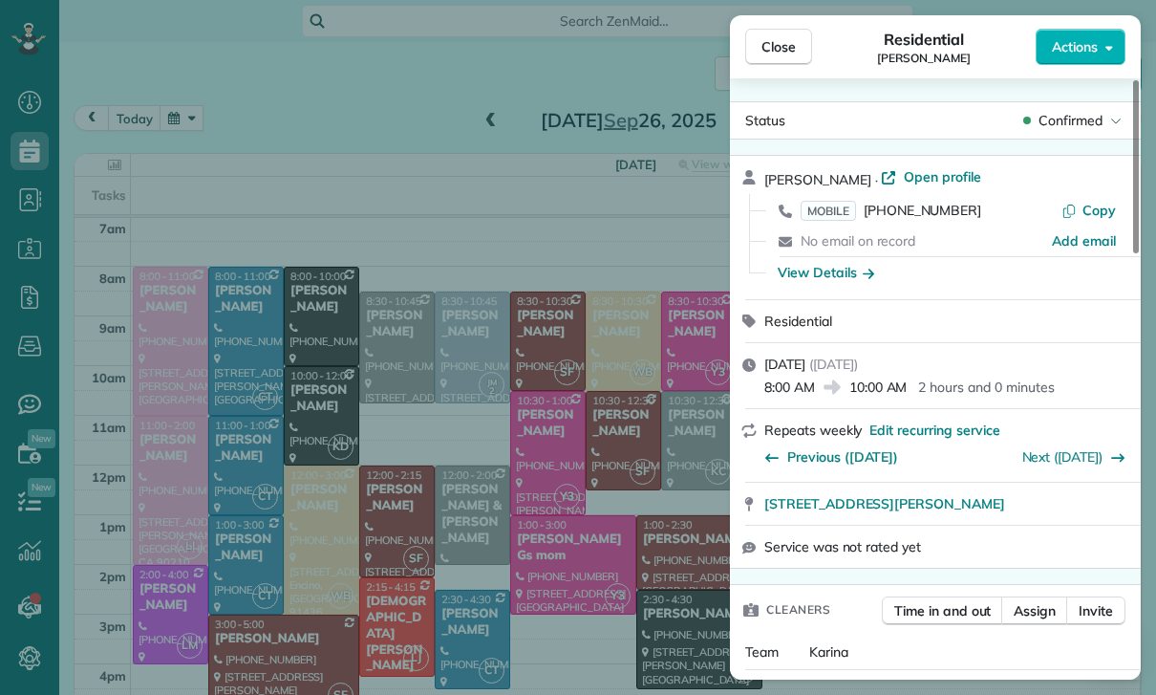
click at [142, 603] on div "Close Residential Anne Stevenson Actions Status Confirmed Anne Stevenson · Open…" at bounding box center [578, 347] width 1156 height 695
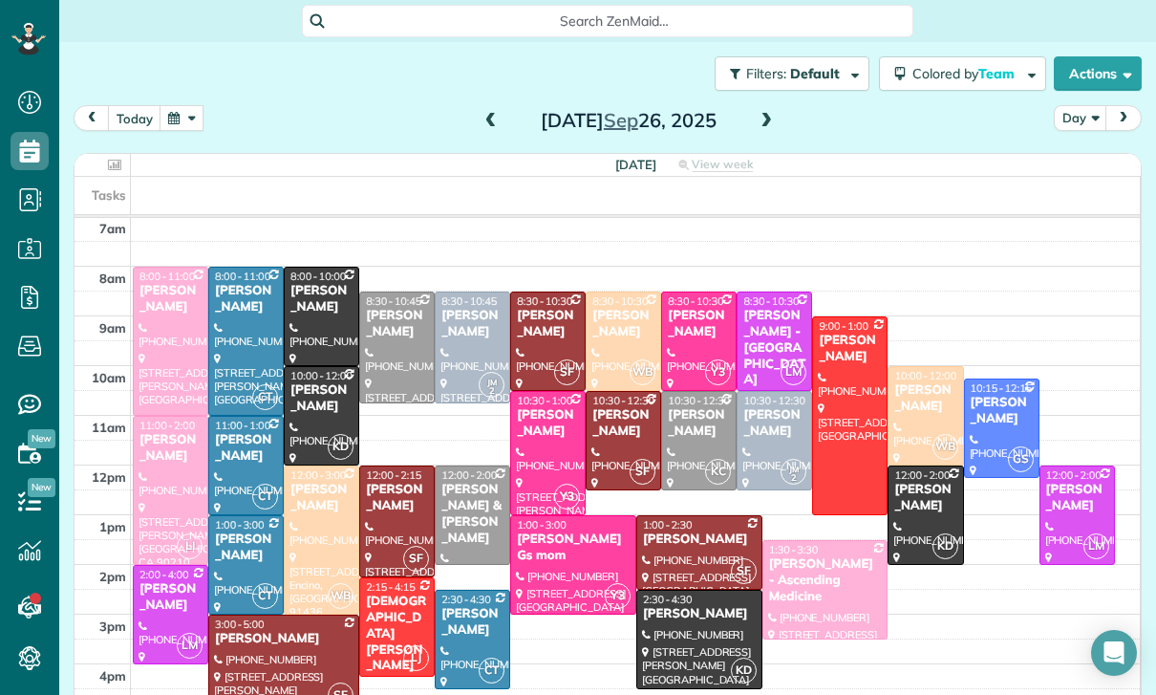
click at [773, 118] on span at bounding box center [766, 121] width 21 height 17
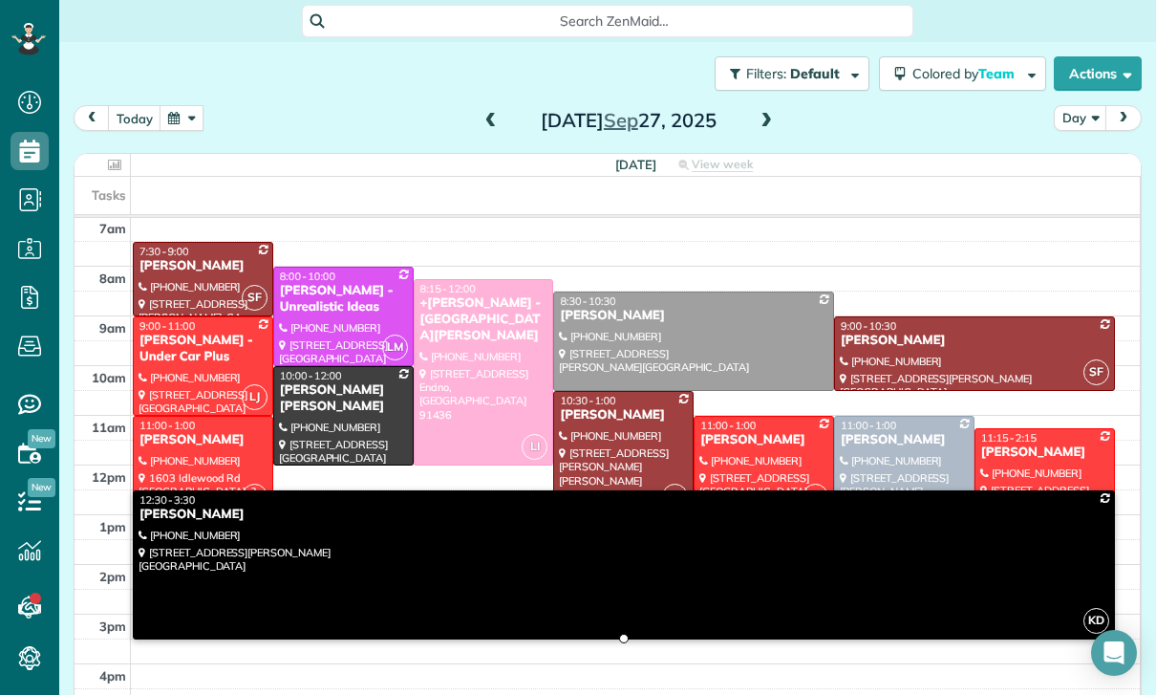
scroll to position [150, 0]
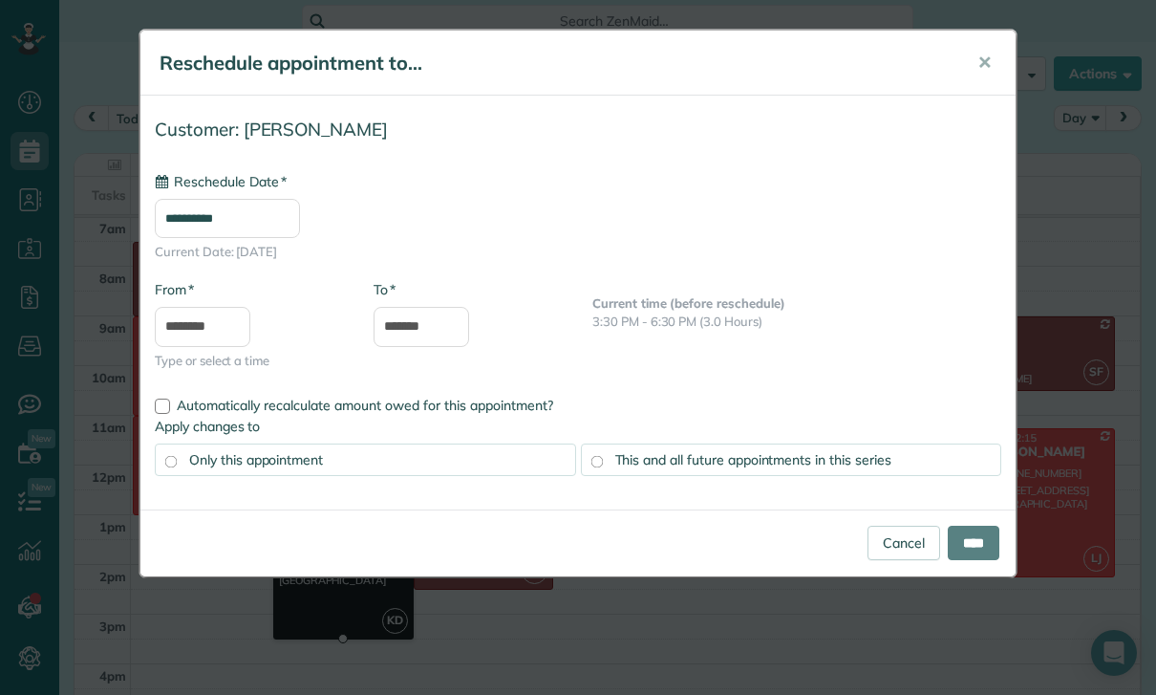
type input "**********"
click at [781, 461] on span "This and all future appointments in this series" at bounding box center [753, 459] width 276 height 17
click at [975, 547] on input "****" at bounding box center [974, 542] width 52 height 34
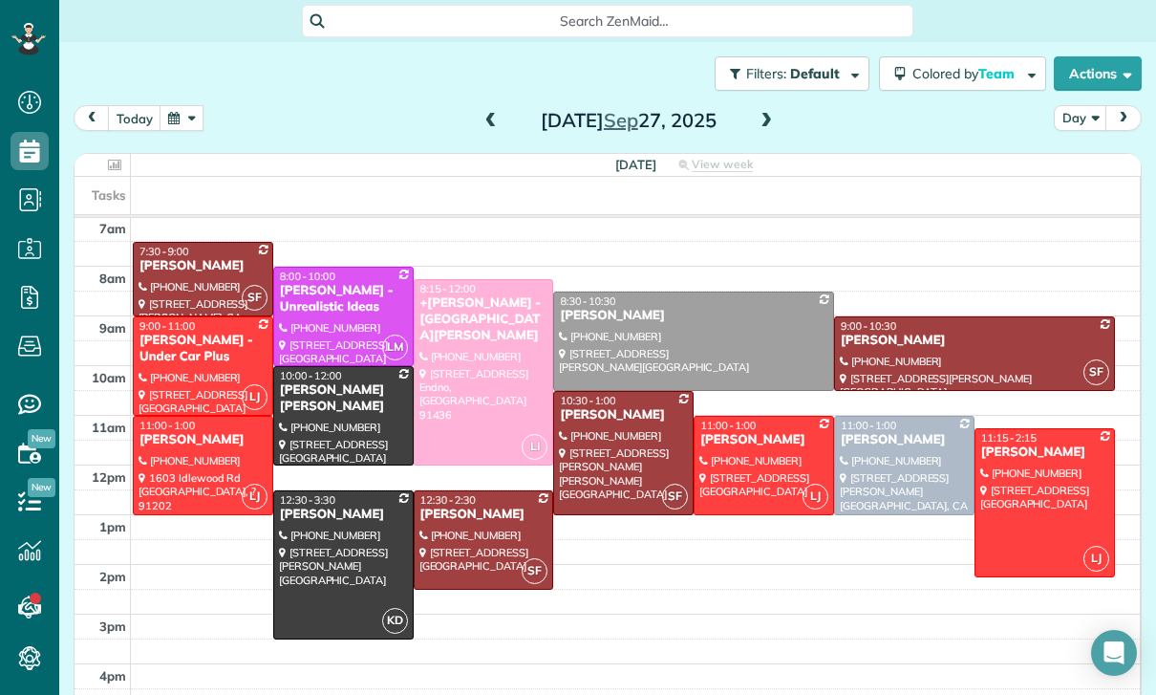
click at [868, 450] on div at bounding box center [904, 465] width 139 height 97
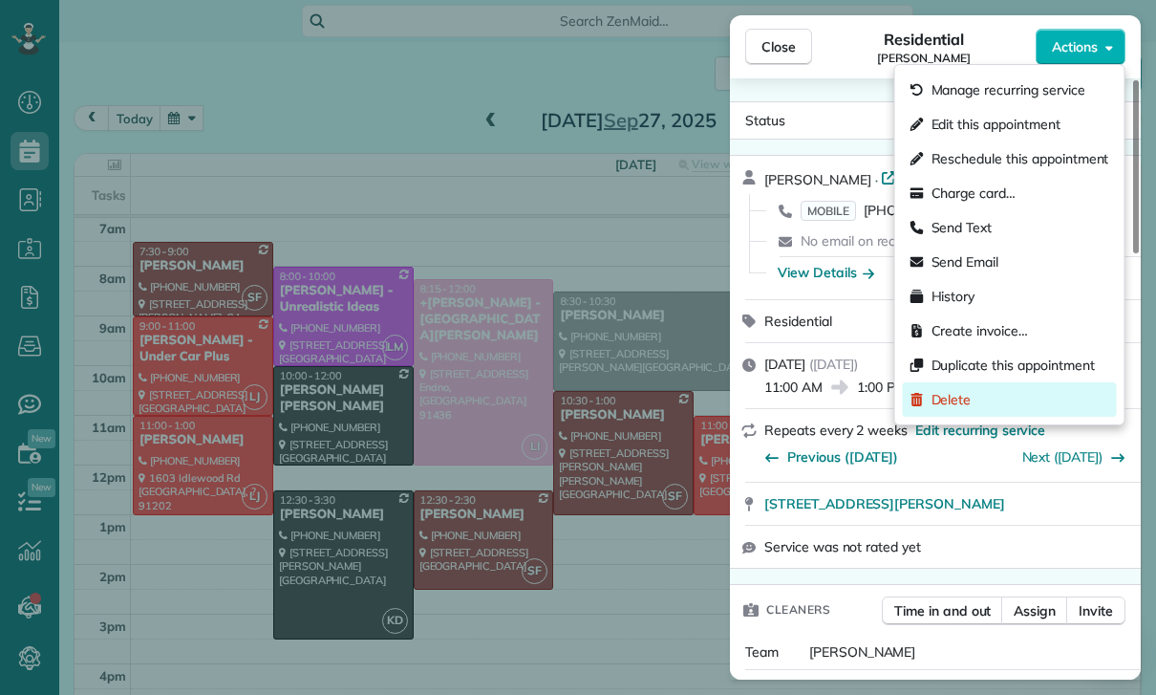
click at [968, 396] on span "Delete" at bounding box center [952, 399] width 40 height 19
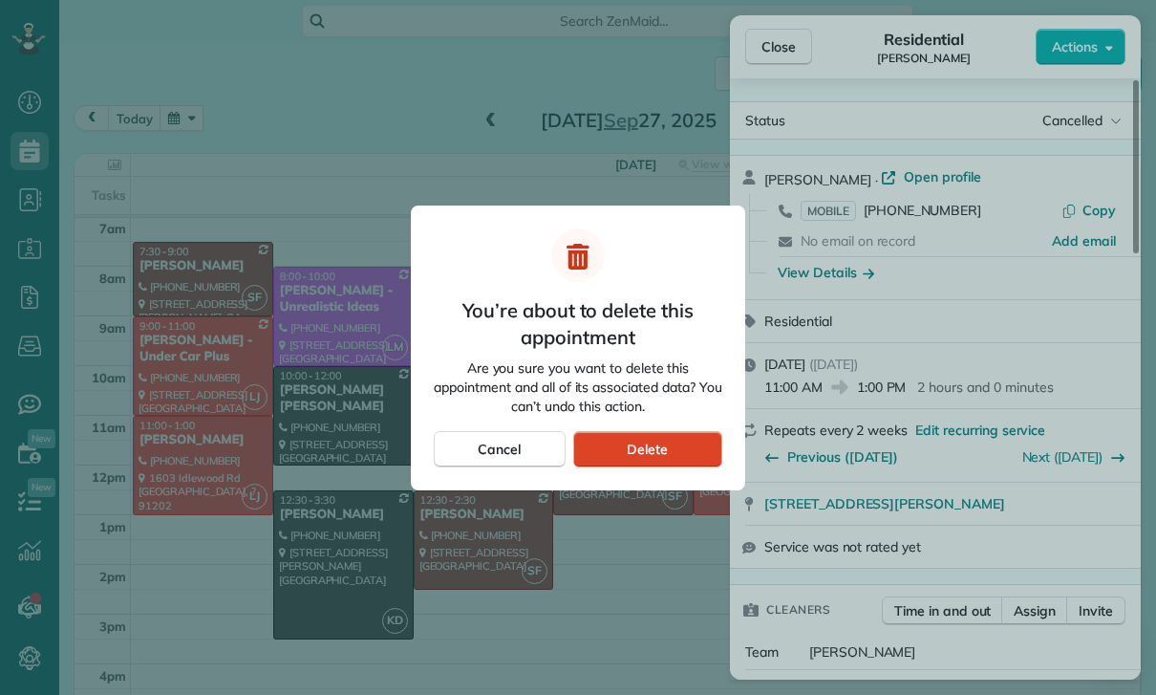
click at [655, 451] on span "Delete" at bounding box center [647, 449] width 41 height 19
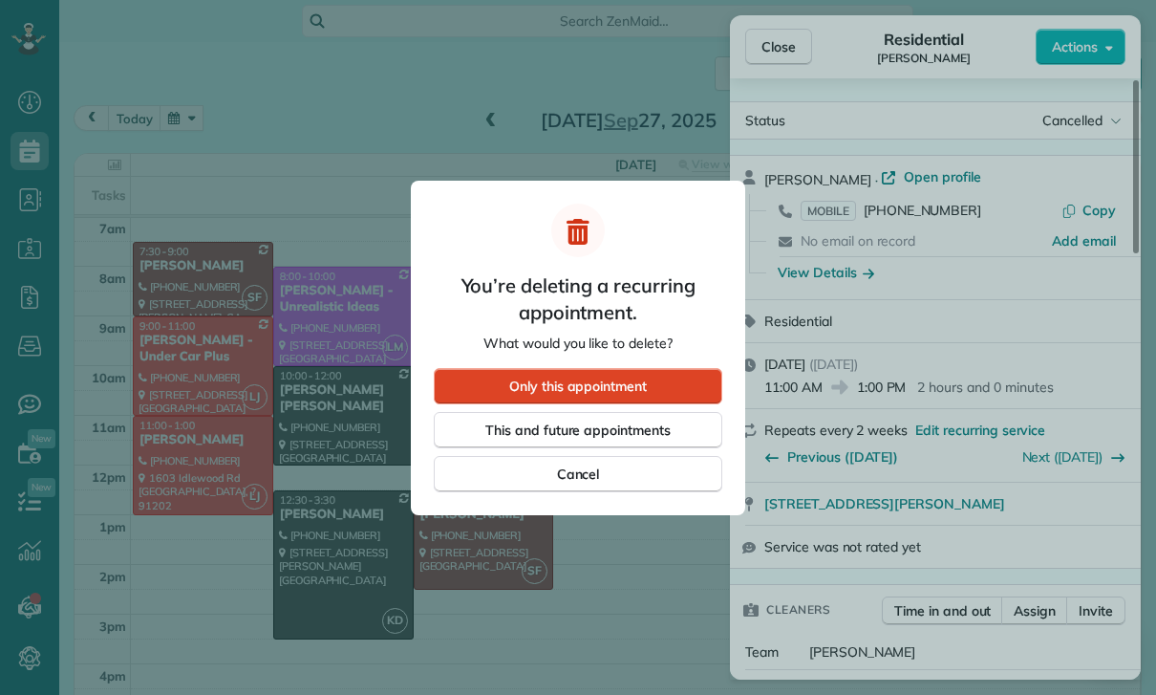
click at [637, 388] on span "Only this appointment" at bounding box center [578, 385] width 138 height 19
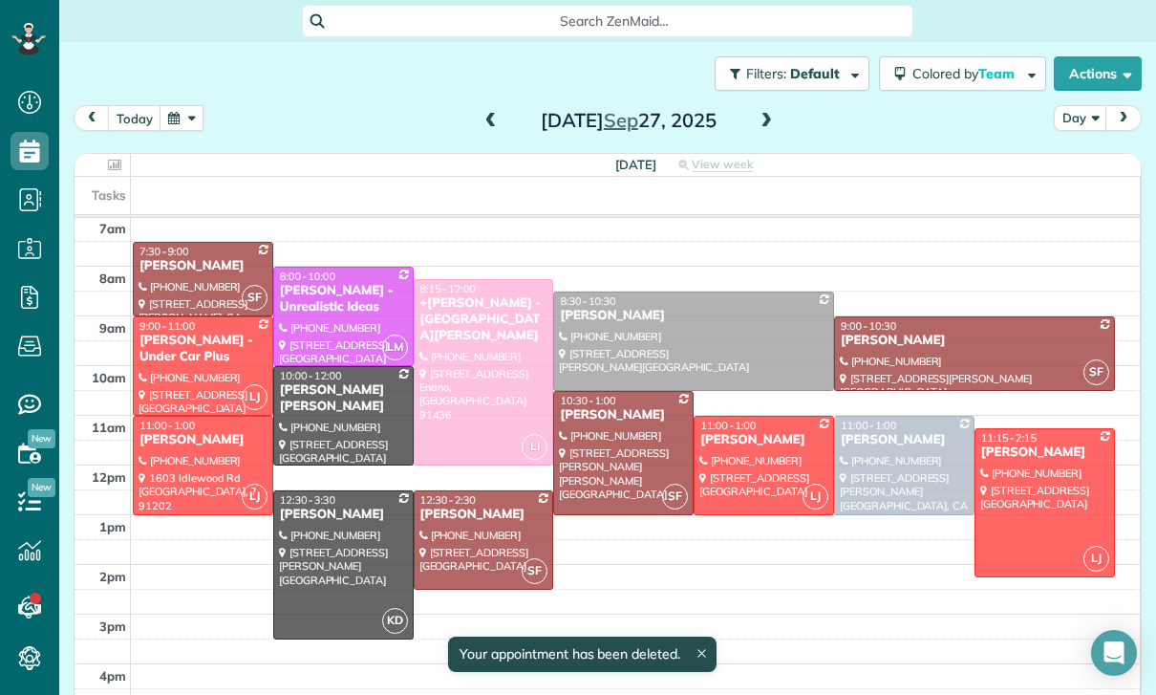
scroll to position [150, 0]
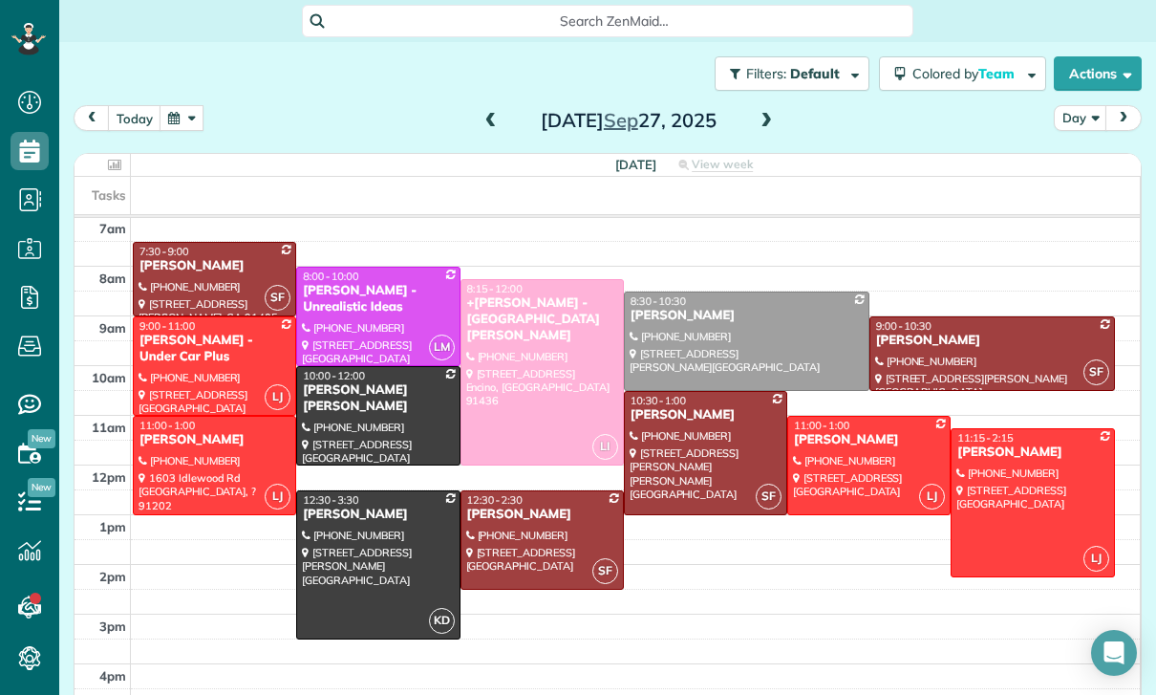
click at [197, 115] on button "button" at bounding box center [182, 118] width 44 height 26
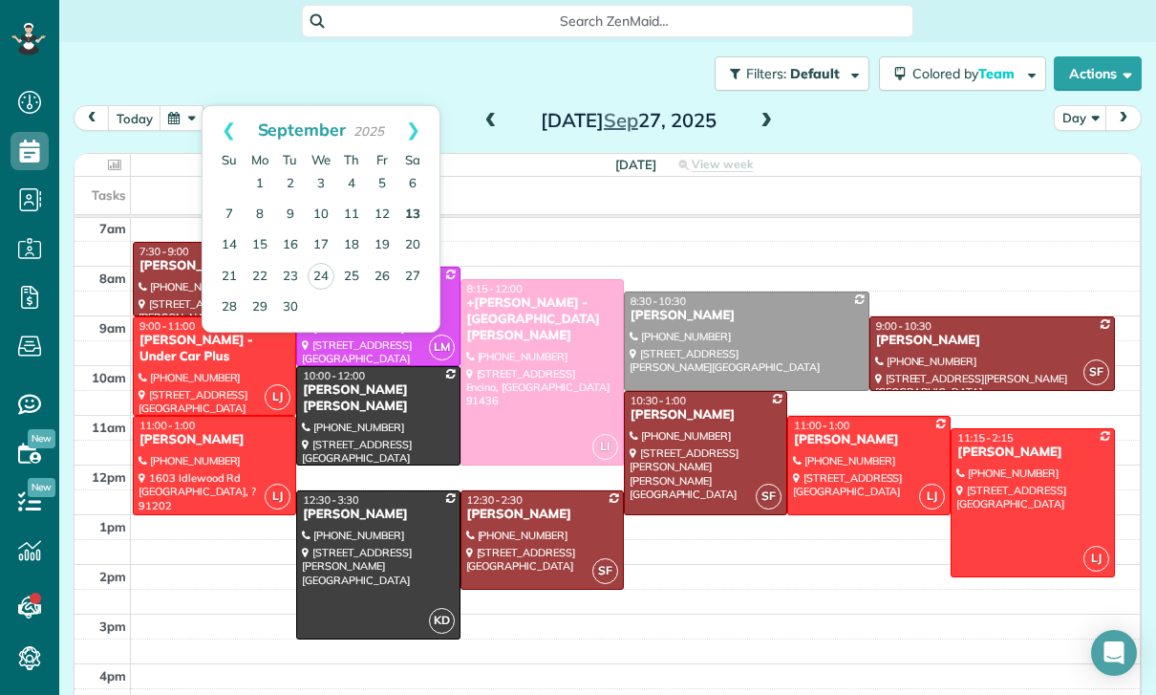
click at [414, 204] on link "13" at bounding box center [412, 215] width 31 height 31
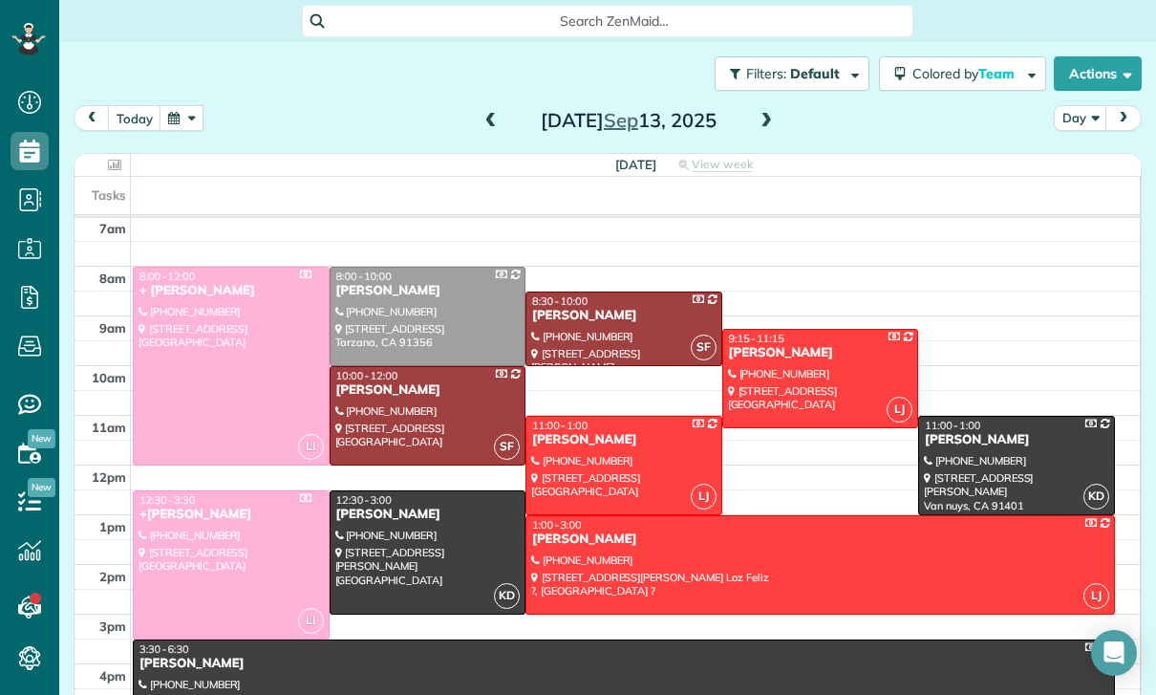
click at [182, 110] on button "button" at bounding box center [182, 118] width 44 height 26
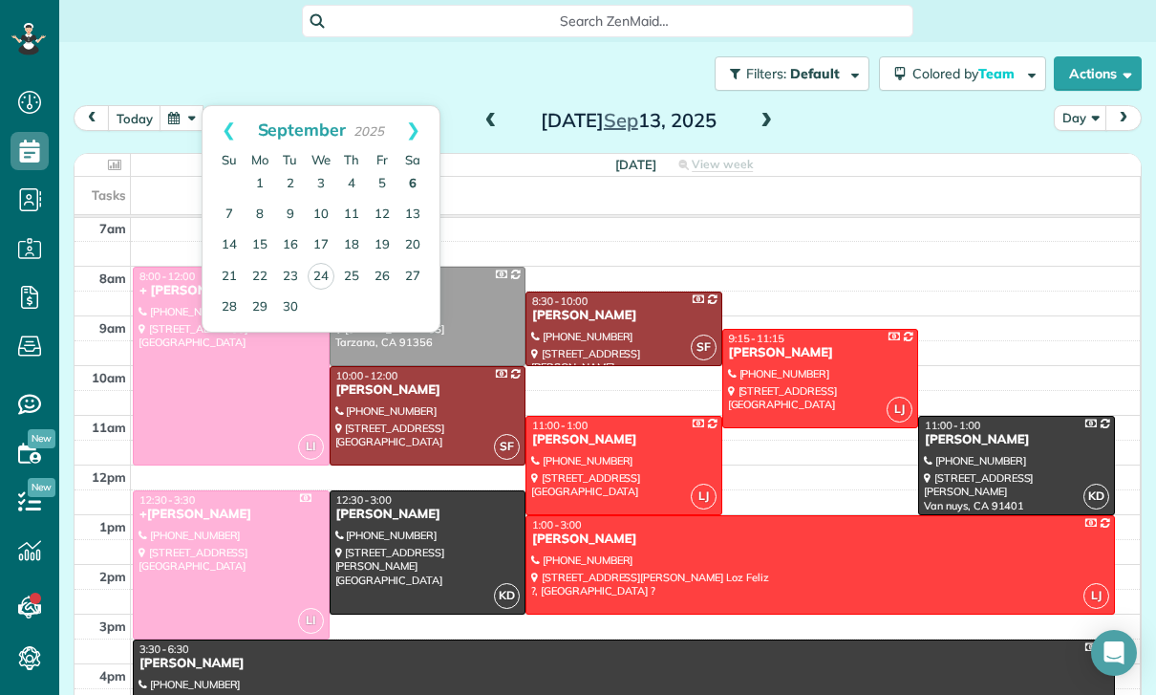
click at [408, 175] on link "6" at bounding box center [412, 184] width 31 height 31
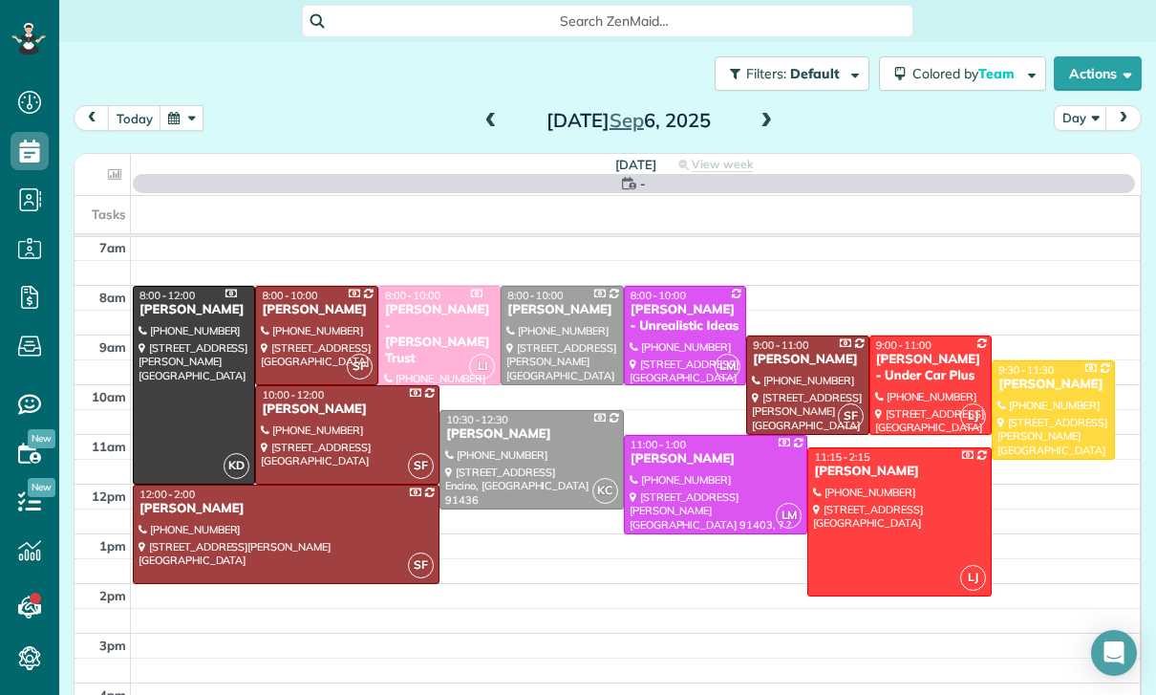
click at [180, 114] on button "button" at bounding box center [182, 118] width 44 height 26
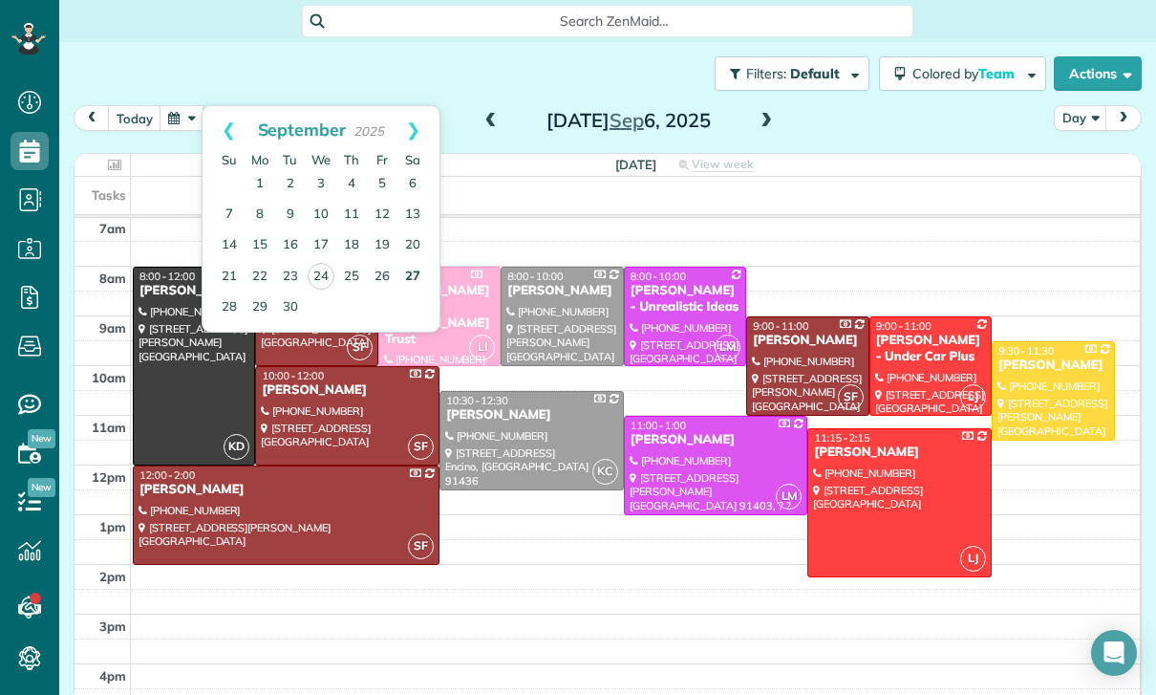
click at [412, 270] on link "27" at bounding box center [412, 277] width 31 height 31
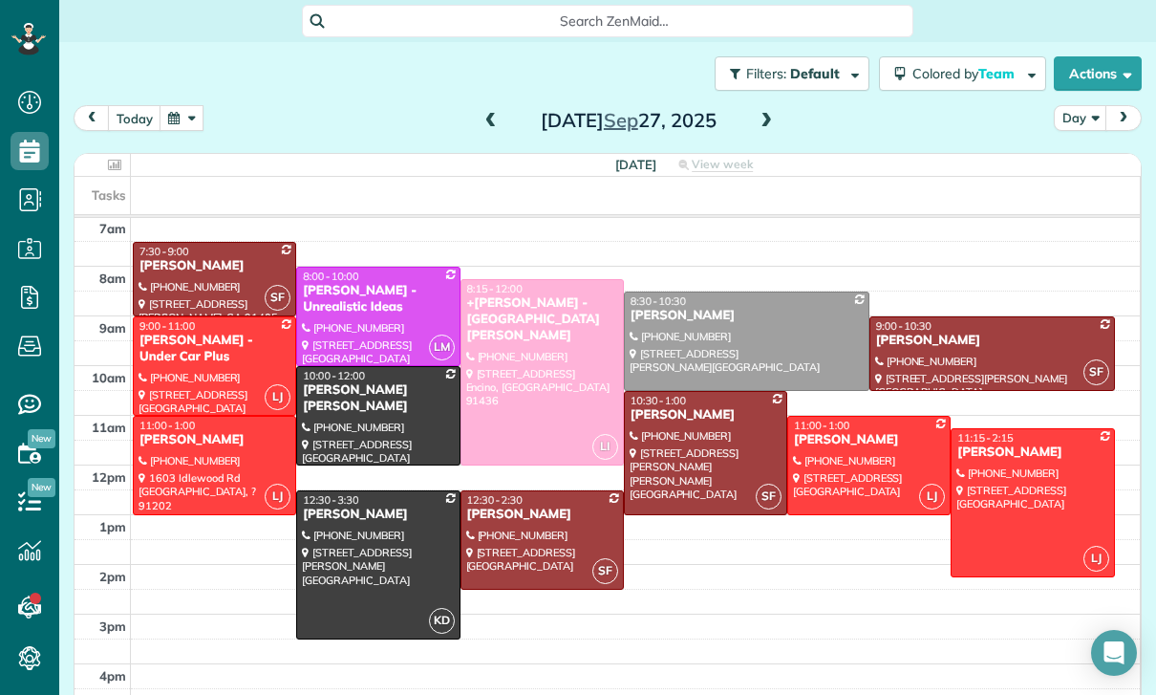
click at [191, 380] on div at bounding box center [214, 365] width 161 height 97
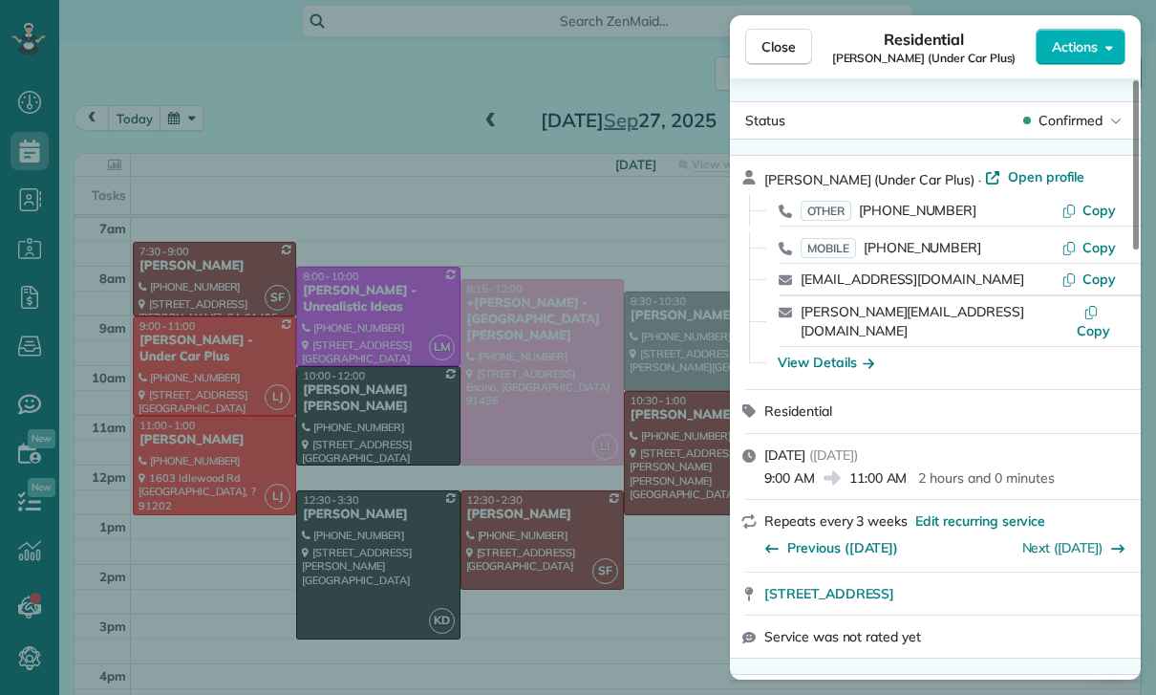
click at [568, 525] on div "Close Residential Raffi Kalaydjian (Under Car Plus) Actions Status Confirmed Ra…" at bounding box center [578, 347] width 1156 height 695
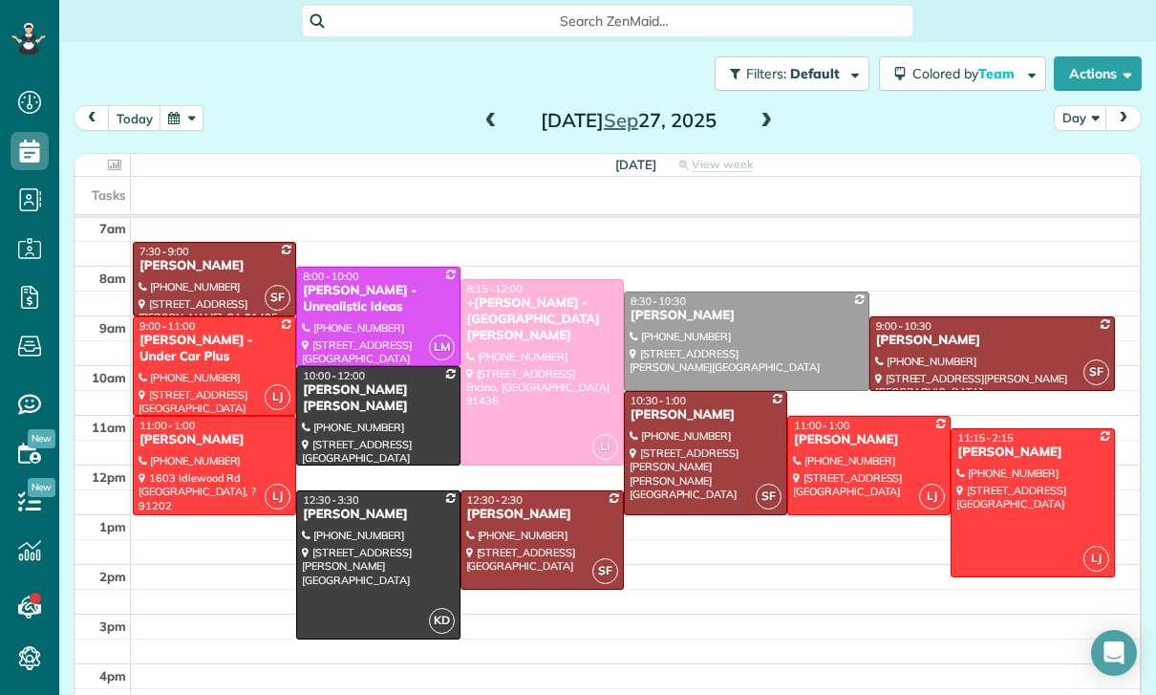
click at [1024, 503] on div at bounding box center [1032, 502] width 161 height 147
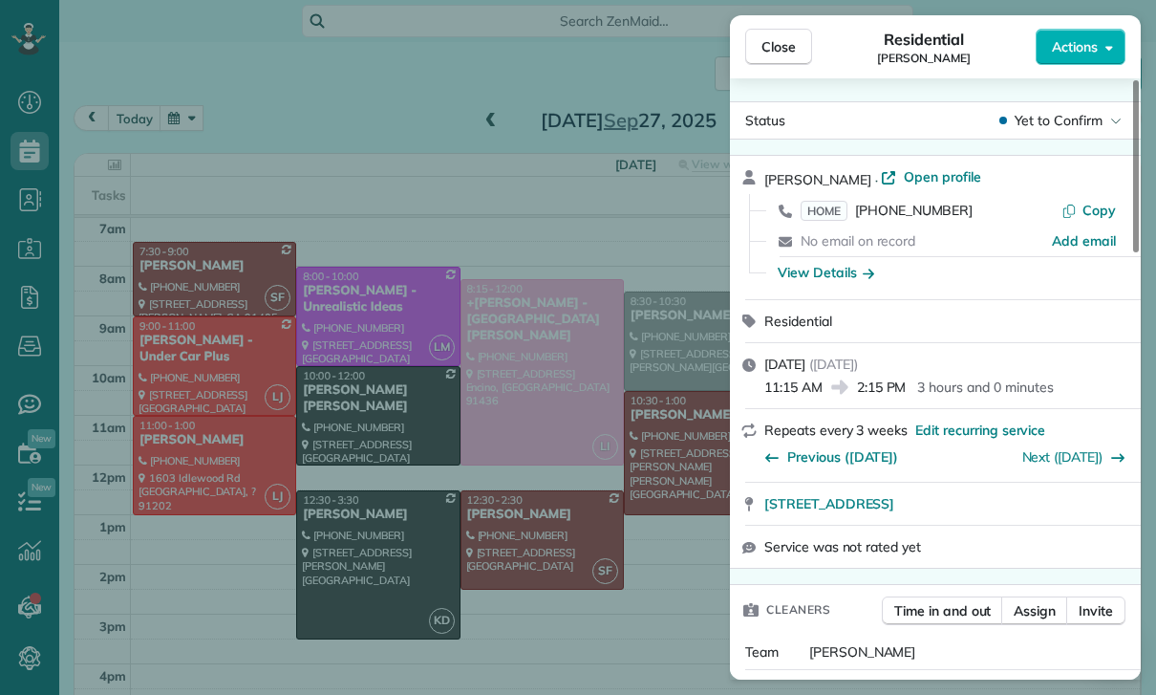
click at [635, 509] on div "Close Residential Karen Johnson Actions Status Yet to Confirm Karen Johnson · O…" at bounding box center [578, 347] width 1156 height 695
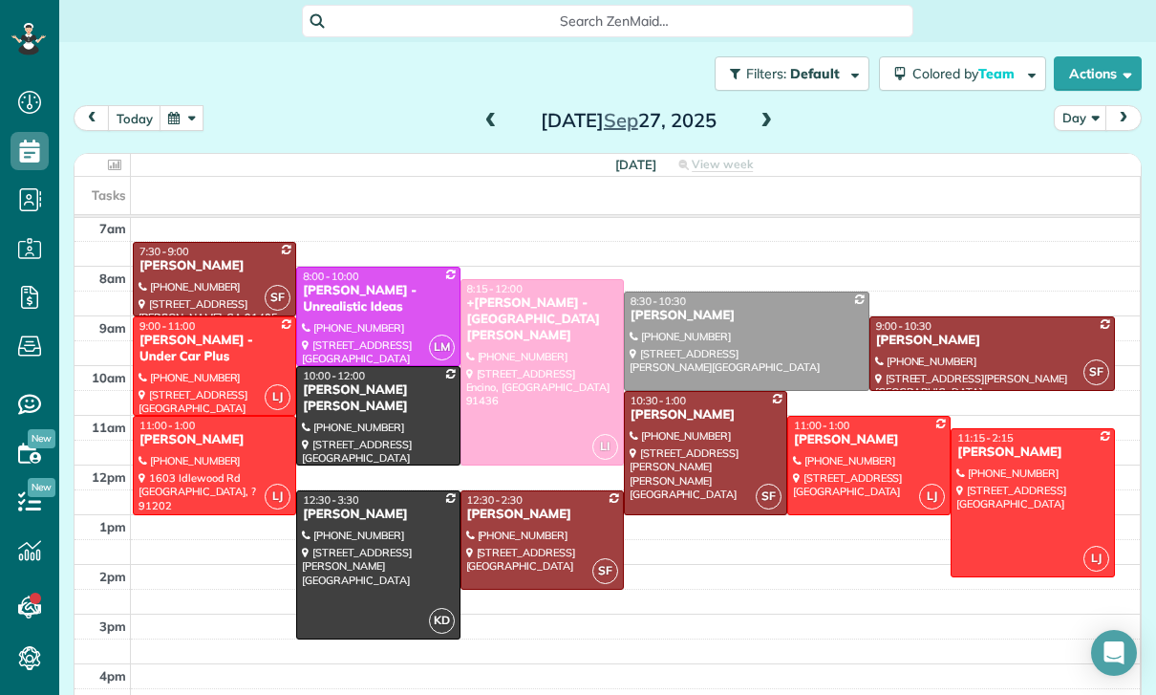
click at [195, 105] on button "button" at bounding box center [182, 118] width 44 height 26
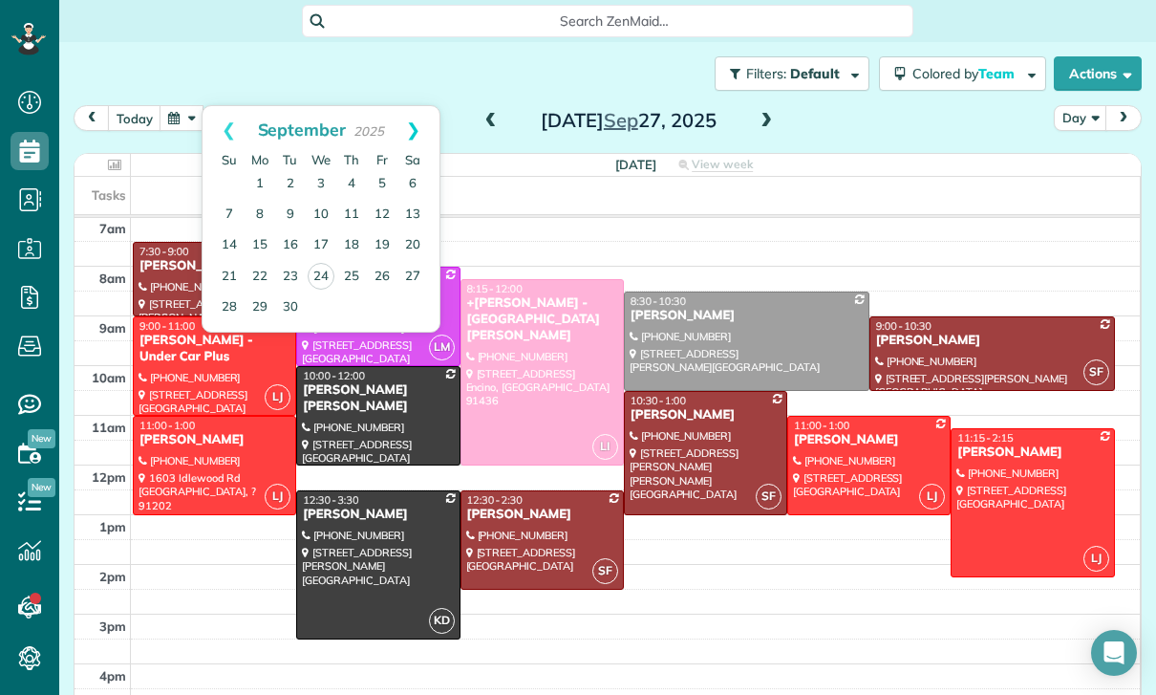
click at [430, 117] on link "Next" at bounding box center [413, 130] width 53 height 48
click at [409, 182] on link "4" at bounding box center [412, 184] width 31 height 31
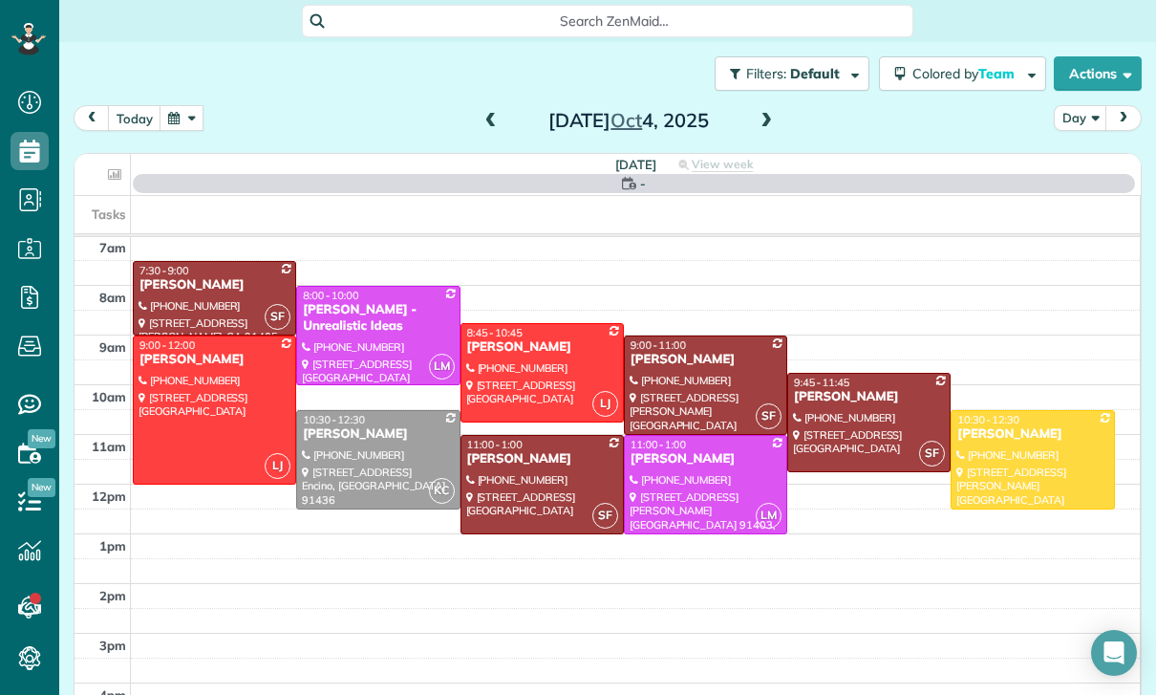
scroll to position [150, 0]
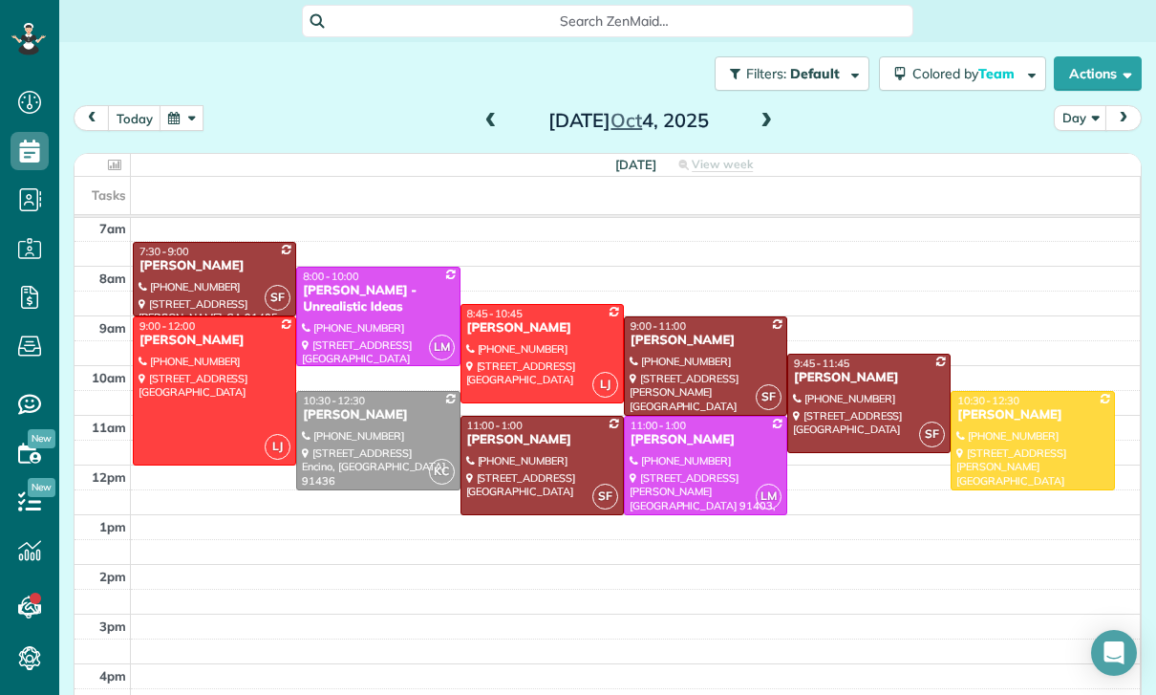
click at [164, 118] on button "button" at bounding box center [182, 118] width 44 height 26
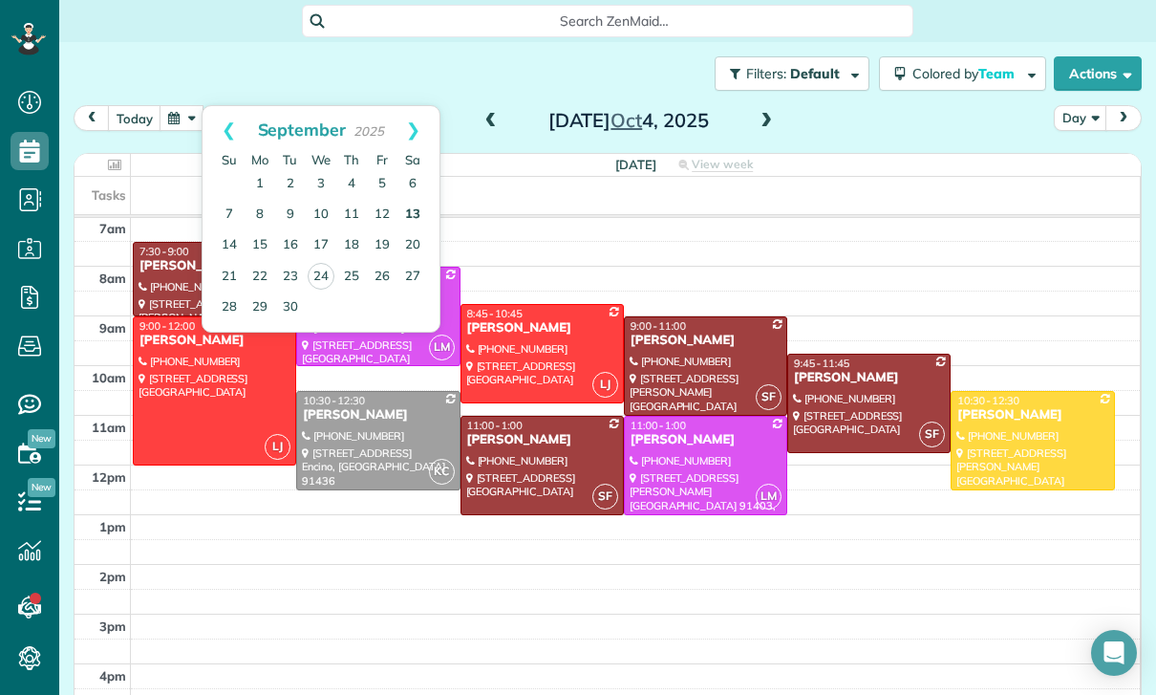
click at [416, 215] on link "13" at bounding box center [412, 215] width 31 height 31
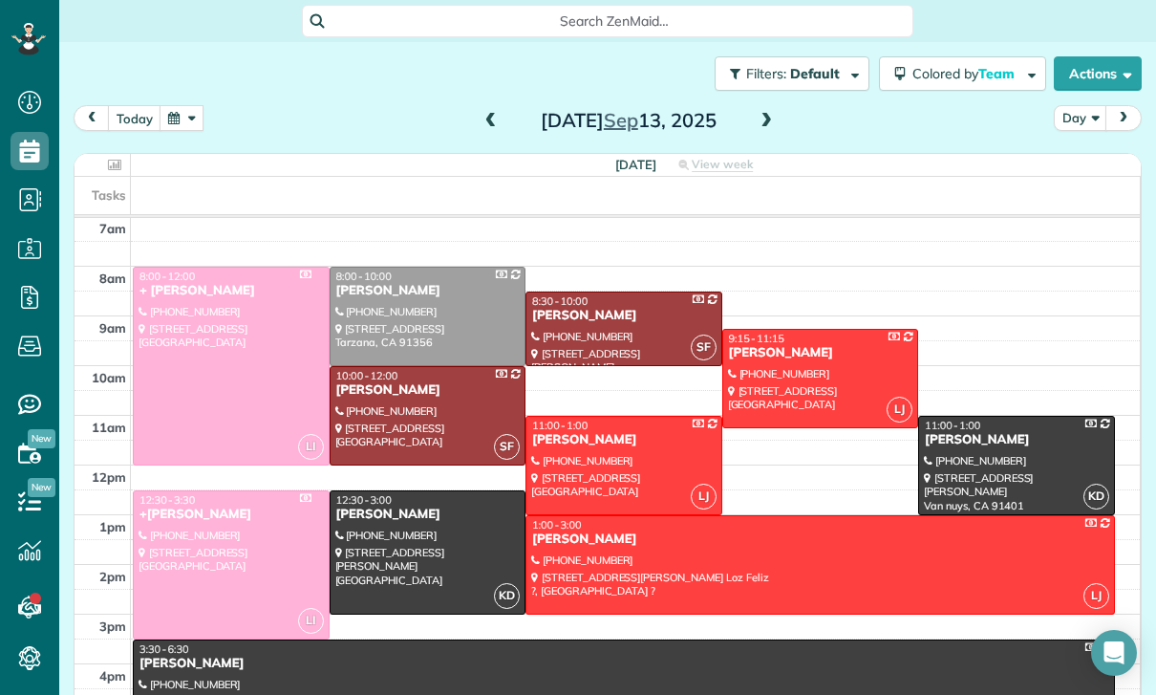
click at [185, 118] on button "button" at bounding box center [182, 118] width 44 height 26
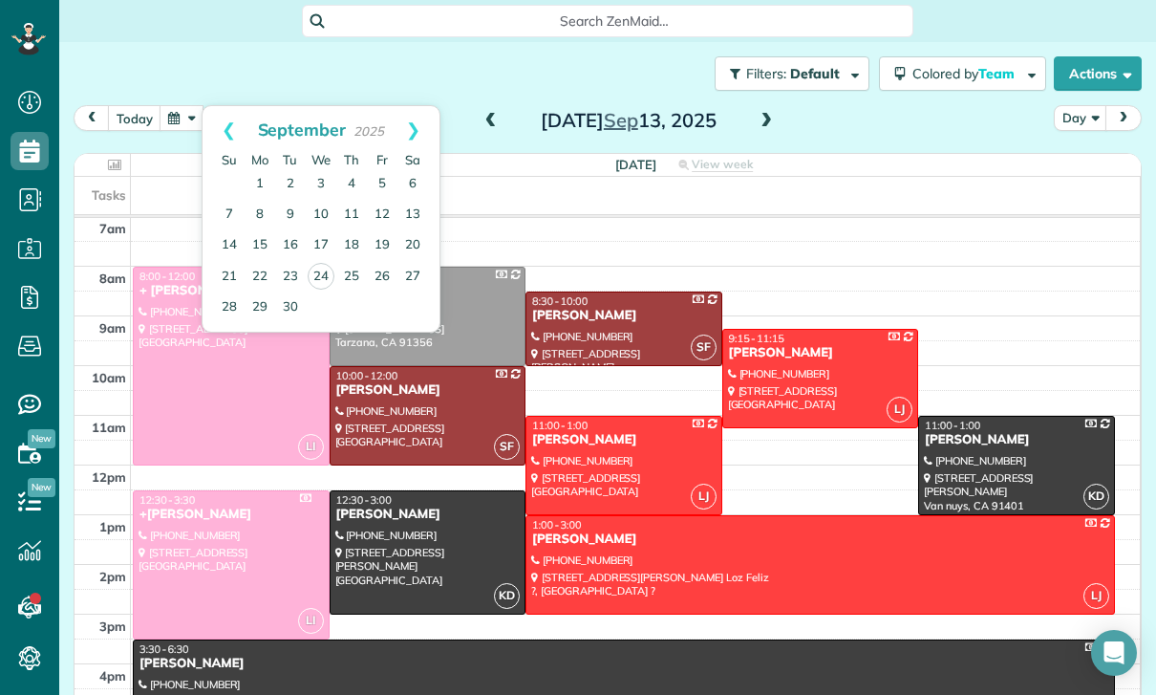
click at [804, 361] on div "Michelle Parris" at bounding box center [820, 353] width 185 height 16
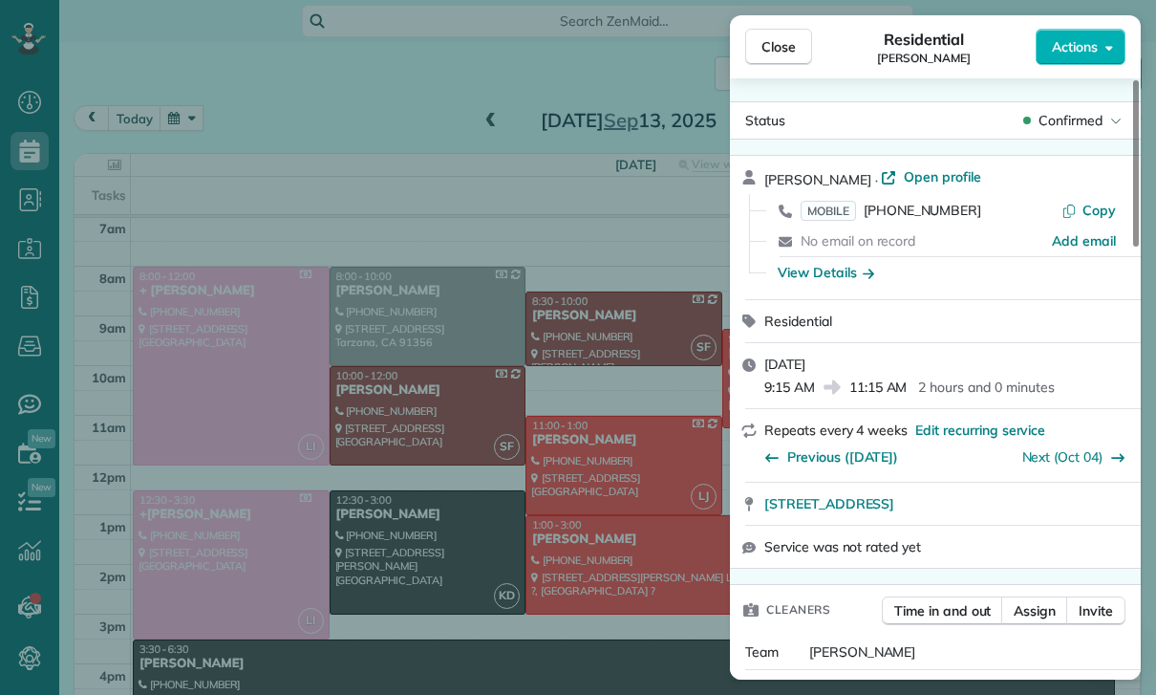
click at [402, 509] on div "Close Residential Michelle Parris Actions Status Confirmed Michelle Parris · Op…" at bounding box center [578, 347] width 1156 height 695
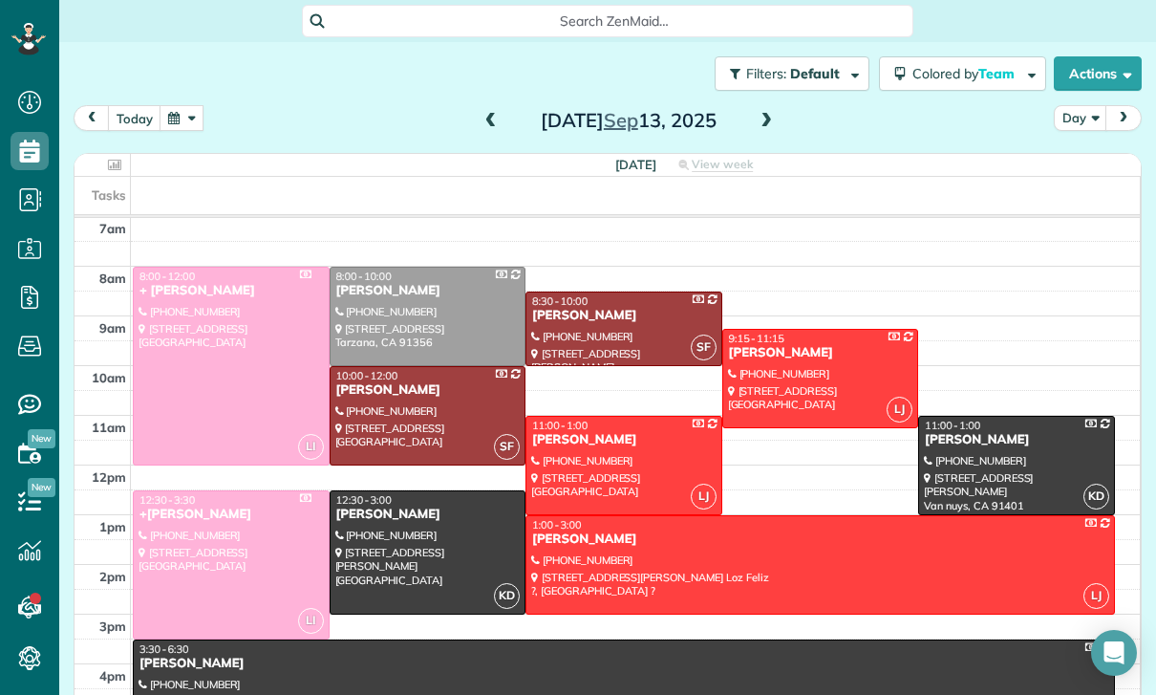
click at [191, 127] on button "button" at bounding box center [182, 118] width 44 height 26
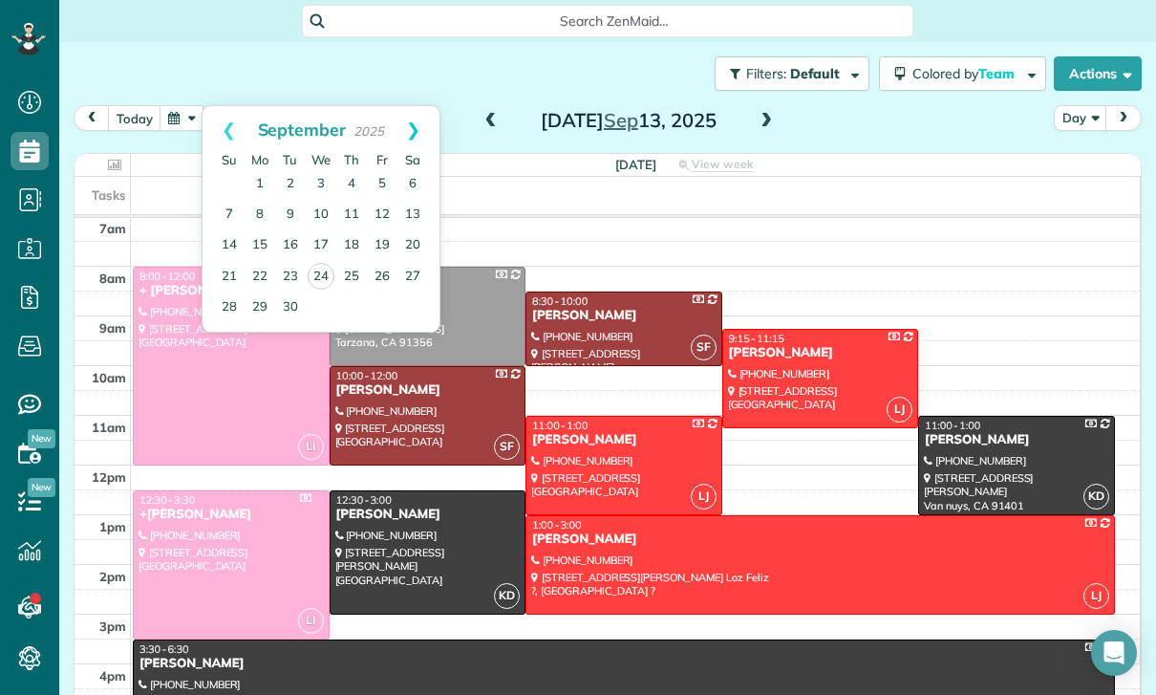
click at [416, 127] on link "Next" at bounding box center [413, 130] width 53 height 48
click at [412, 219] on link "11" at bounding box center [412, 215] width 31 height 31
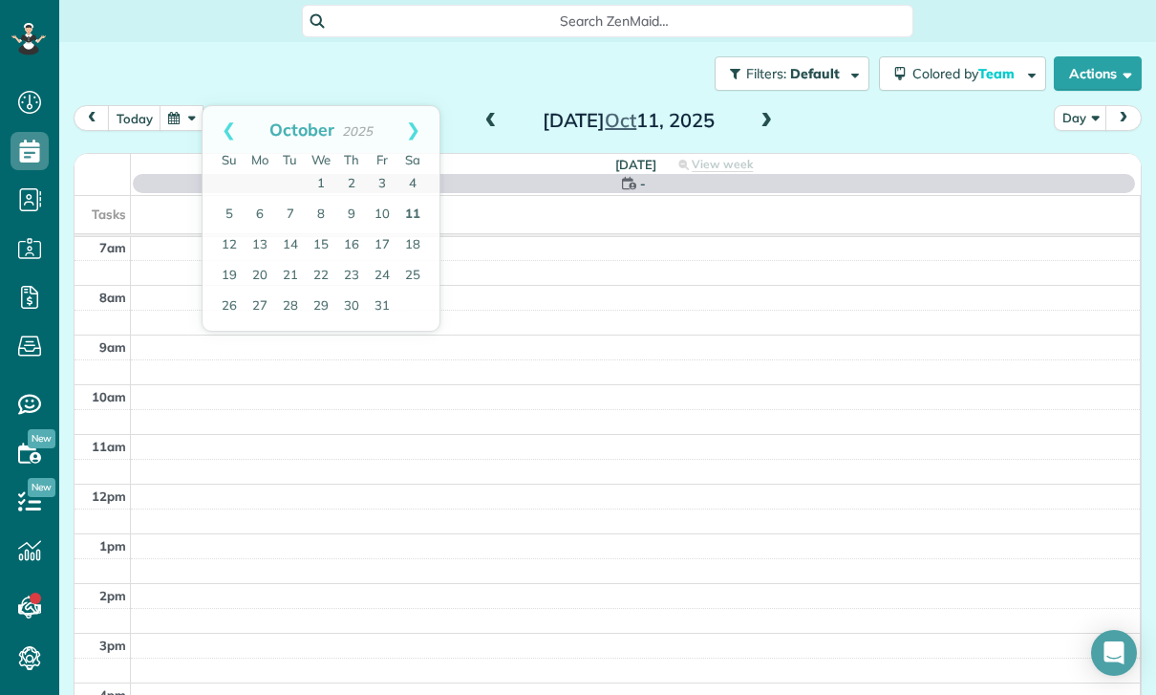
scroll to position [150, 0]
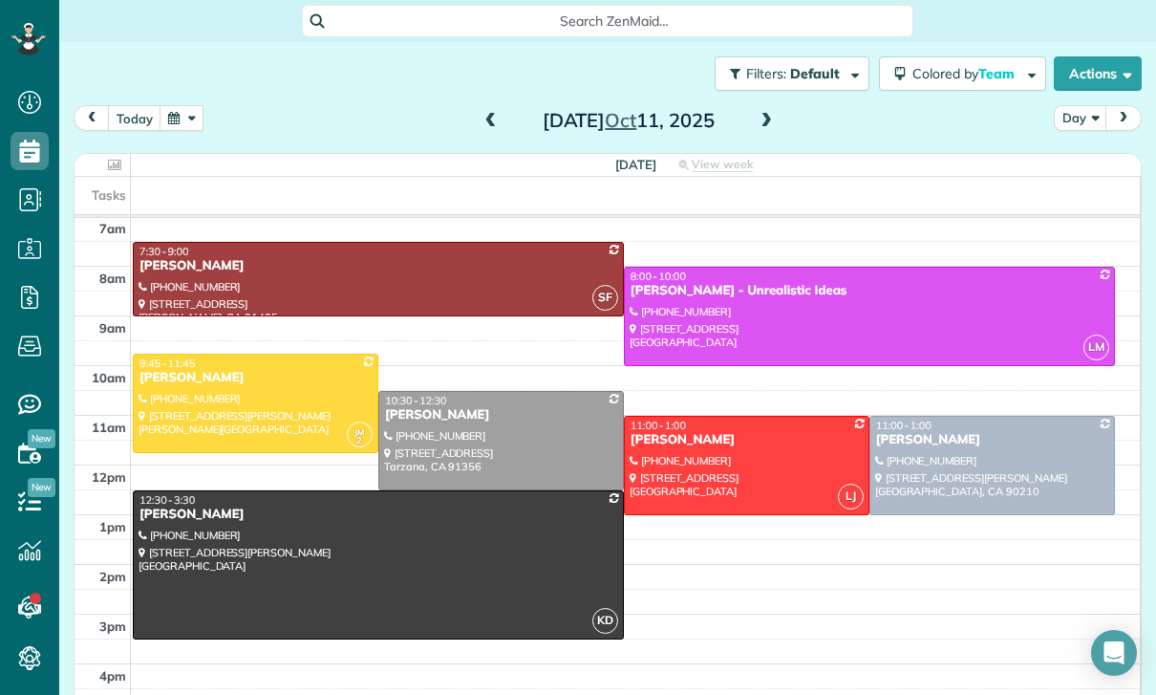
click at [181, 125] on button "button" at bounding box center [182, 118] width 44 height 26
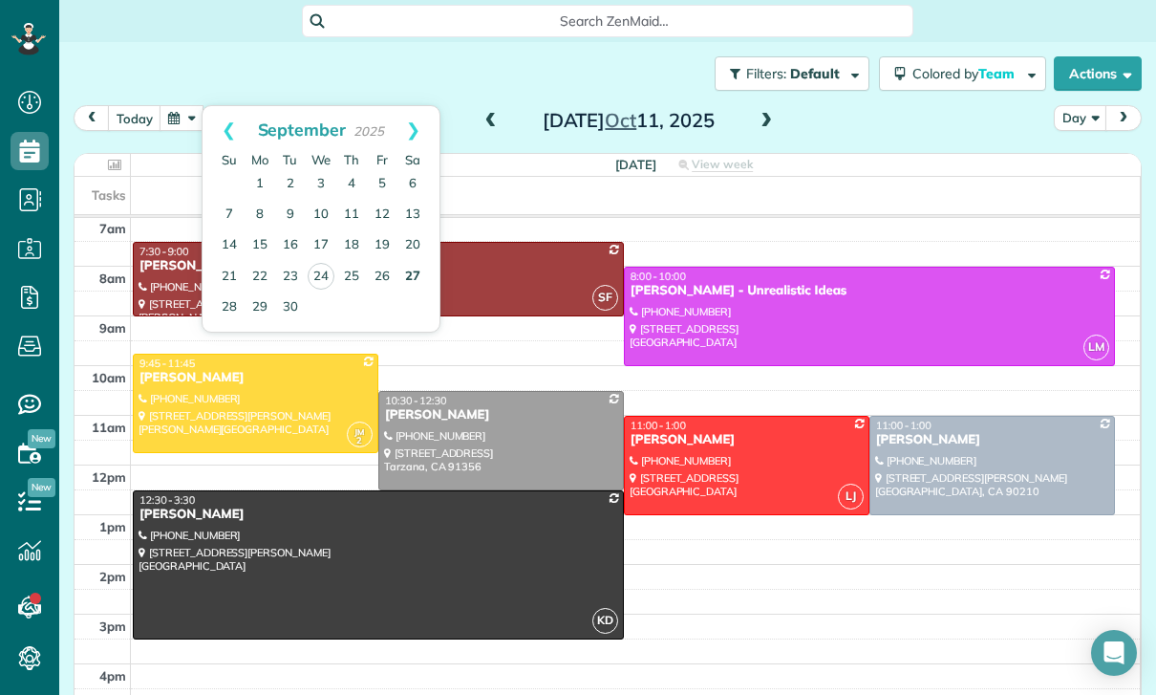
click at [414, 274] on link "27" at bounding box center [412, 277] width 31 height 31
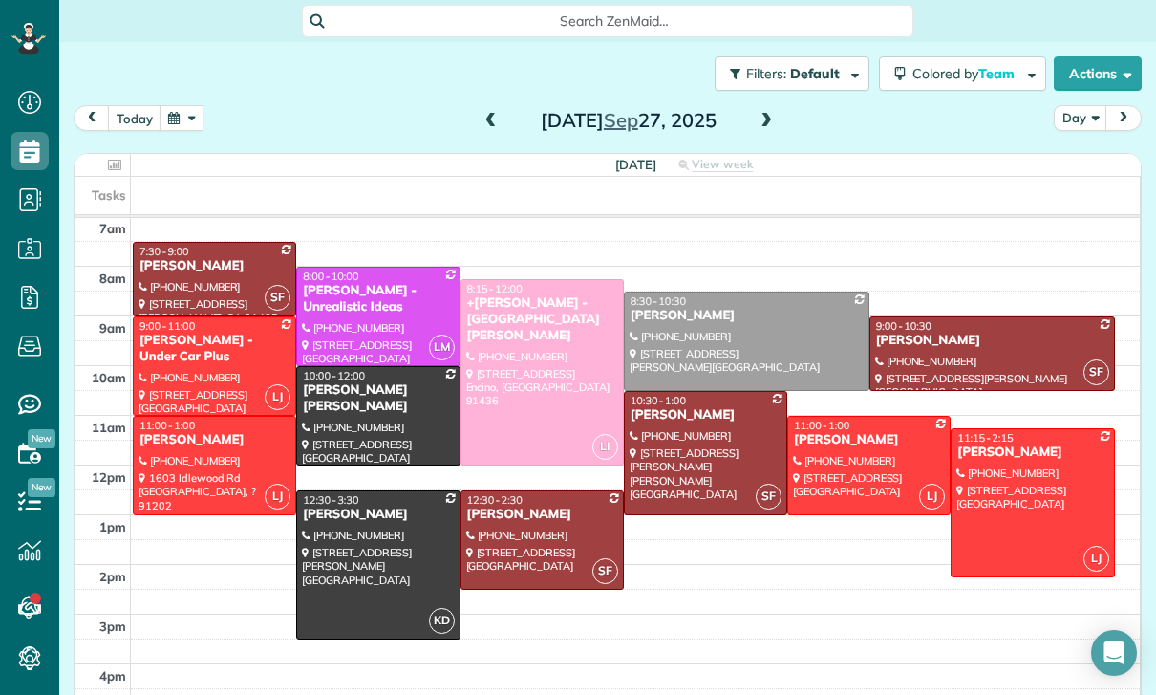
click at [198, 106] on button "button" at bounding box center [182, 118] width 44 height 26
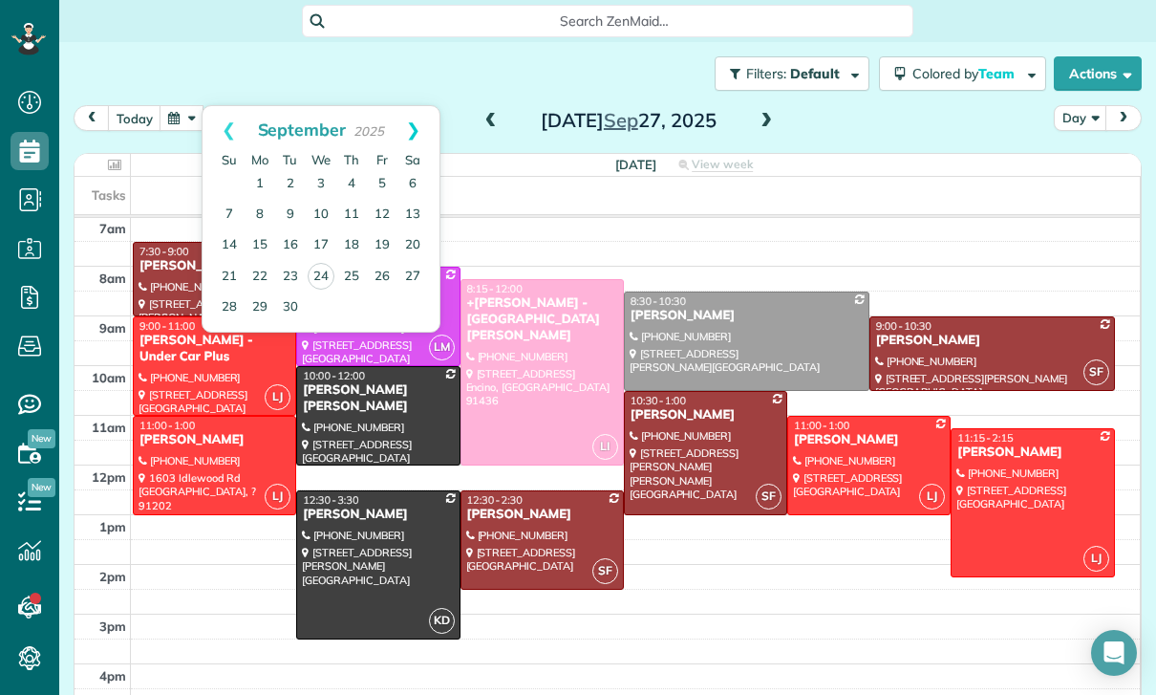
click at [418, 118] on link "Next" at bounding box center [413, 130] width 53 height 48
click at [413, 189] on link "4" at bounding box center [412, 184] width 31 height 31
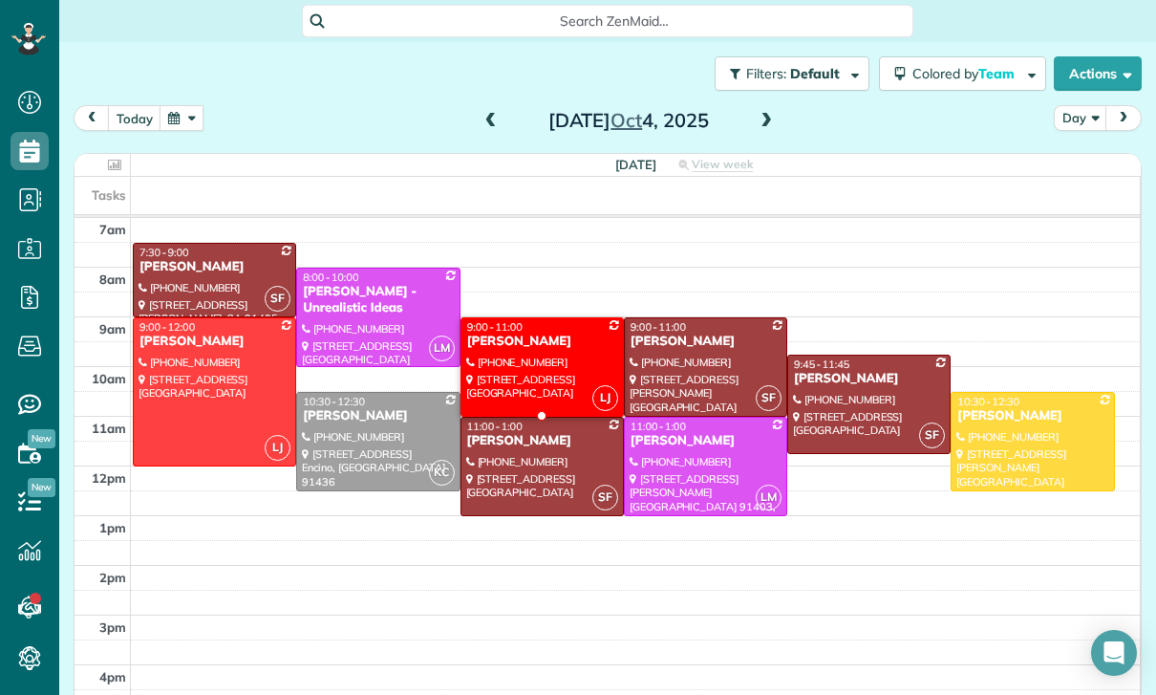
scroll to position [149, 0]
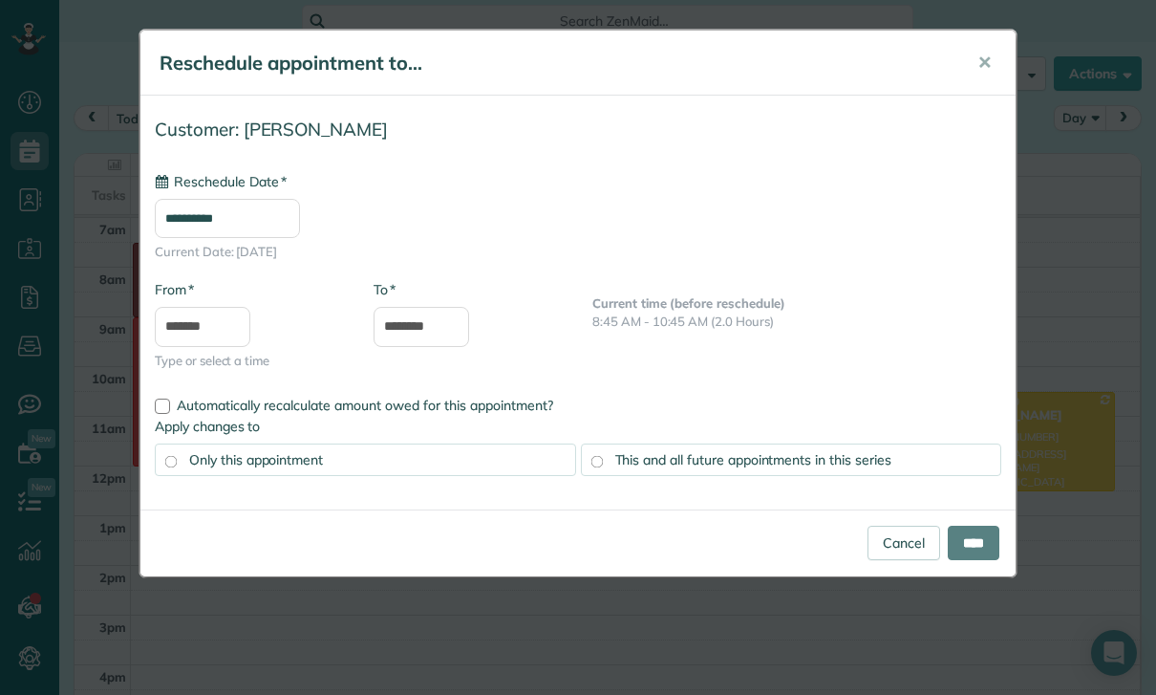
click at [241, 217] on input "**********" at bounding box center [227, 218] width 145 height 39
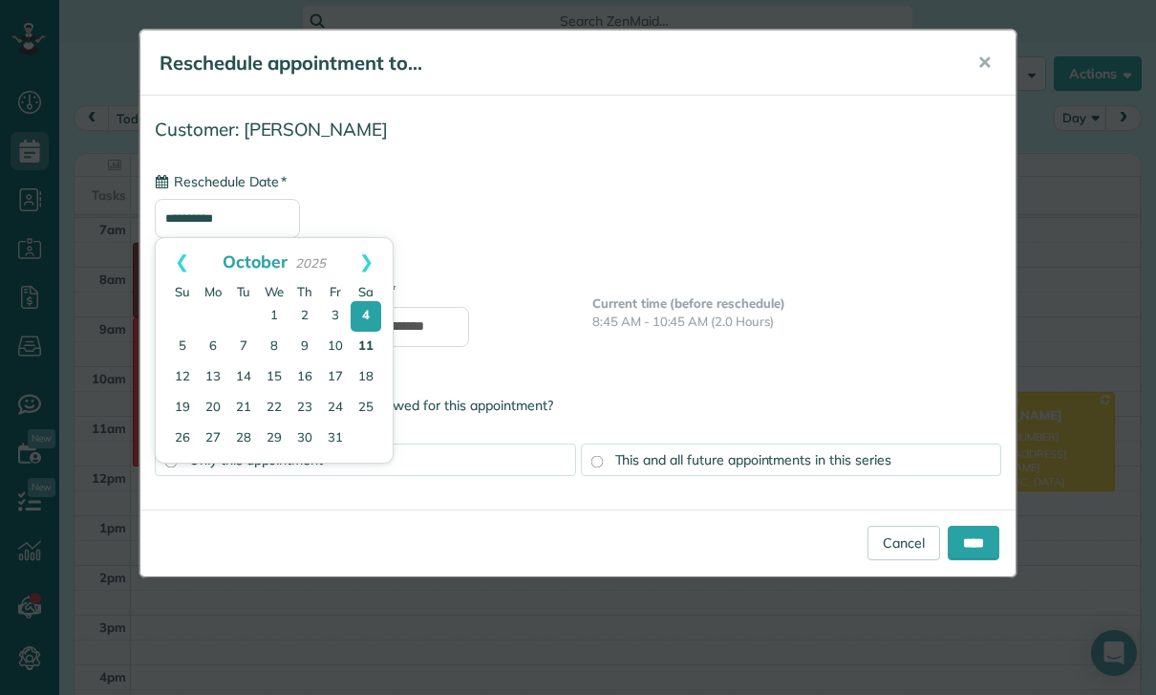
click at [370, 346] on link "11" at bounding box center [366, 347] width 31 height 31
type input "**********"
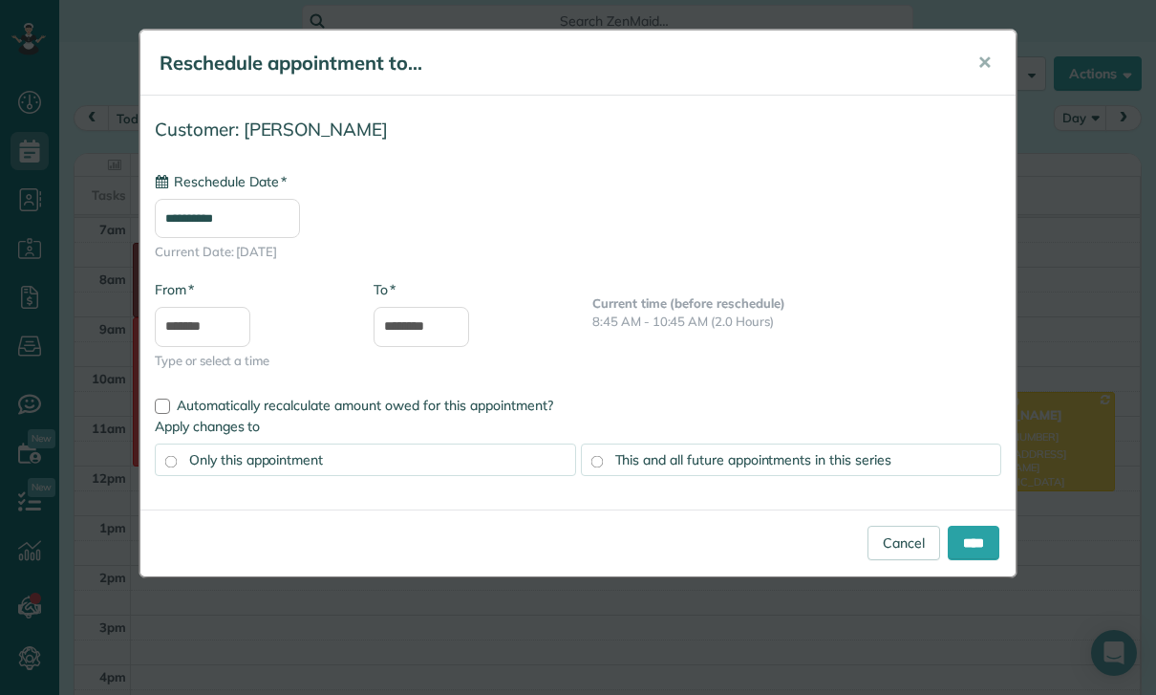
click at [636, 462] on span "This and all future appointments in this series" at bounding box center [753, 459] width 276 height 17
click at [959, 541] on input "****" at bounding box center [974, 542] width 52 height 34
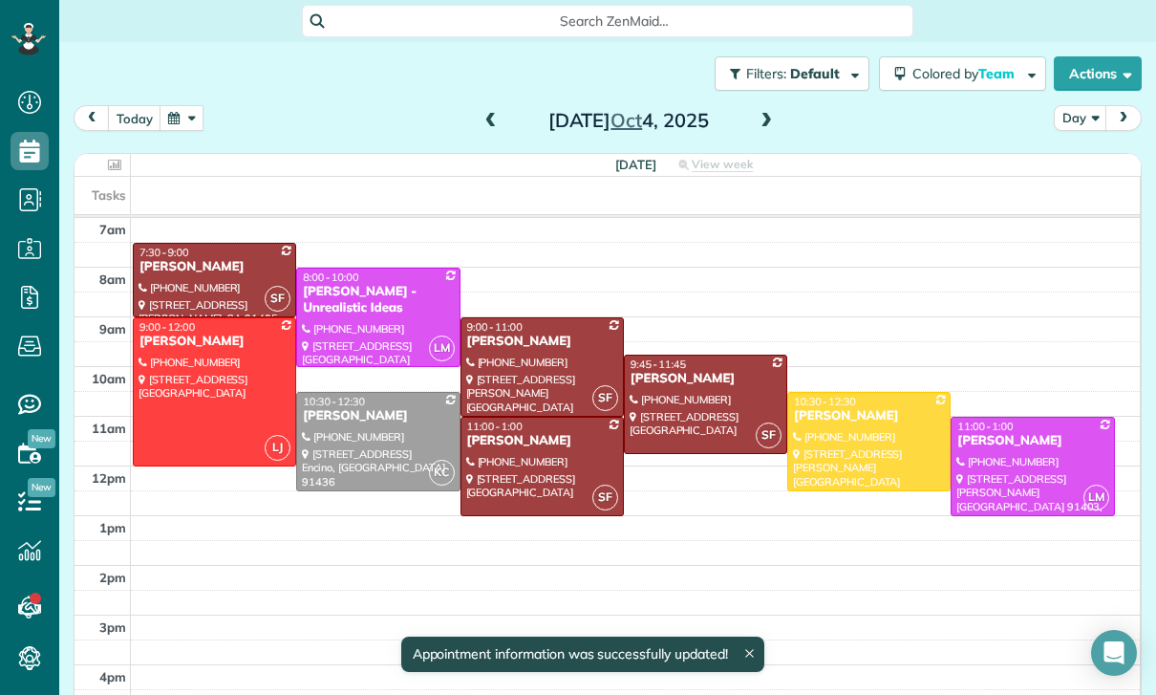
click at [190, 111] on button "button" at bounding box center [182, 118] width 44 height 26
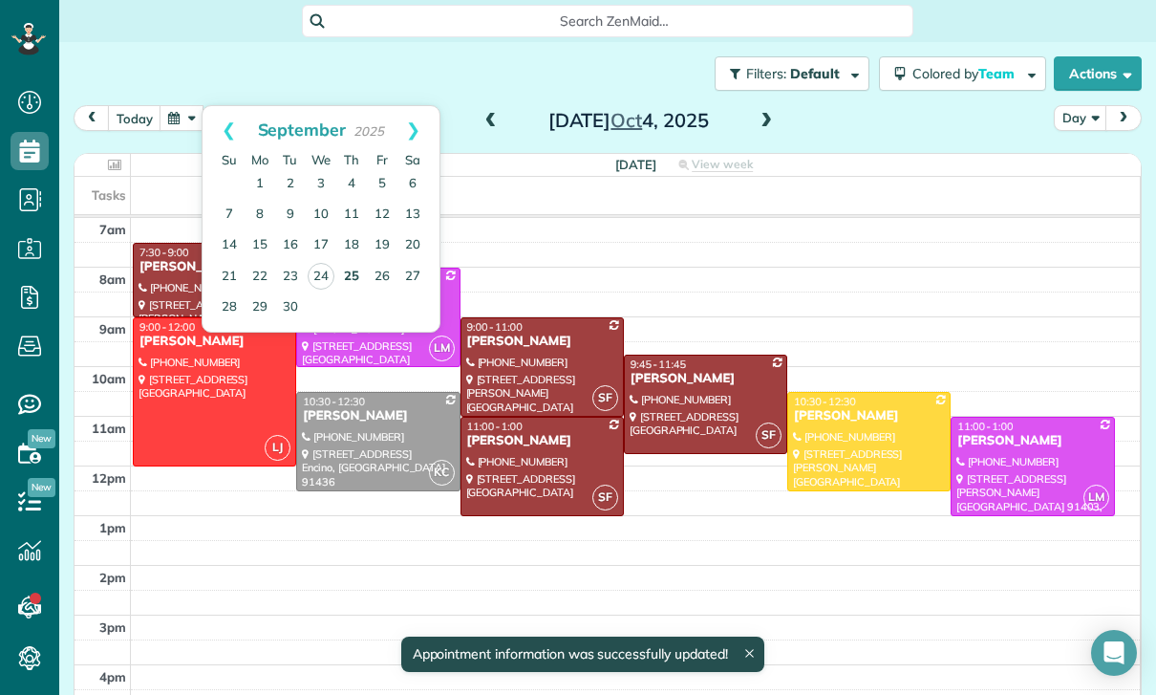
click at [348, 274] on link "25" at bounding box center [351, 277] width 31 height 31
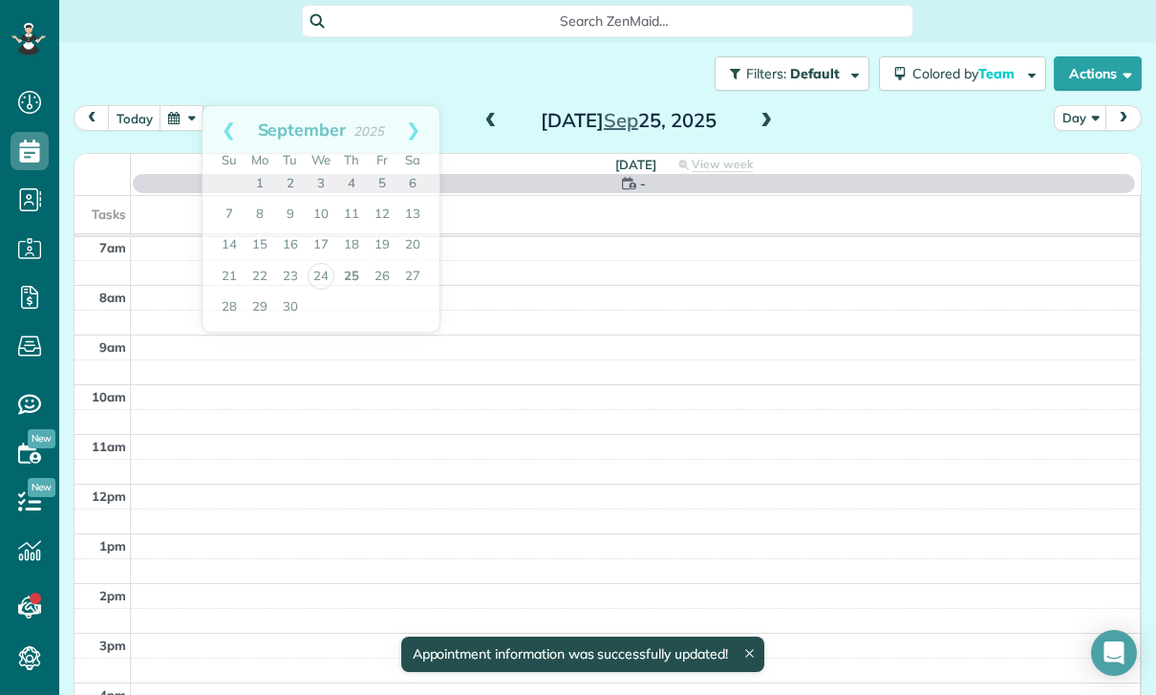
scroll to position [150, 0]
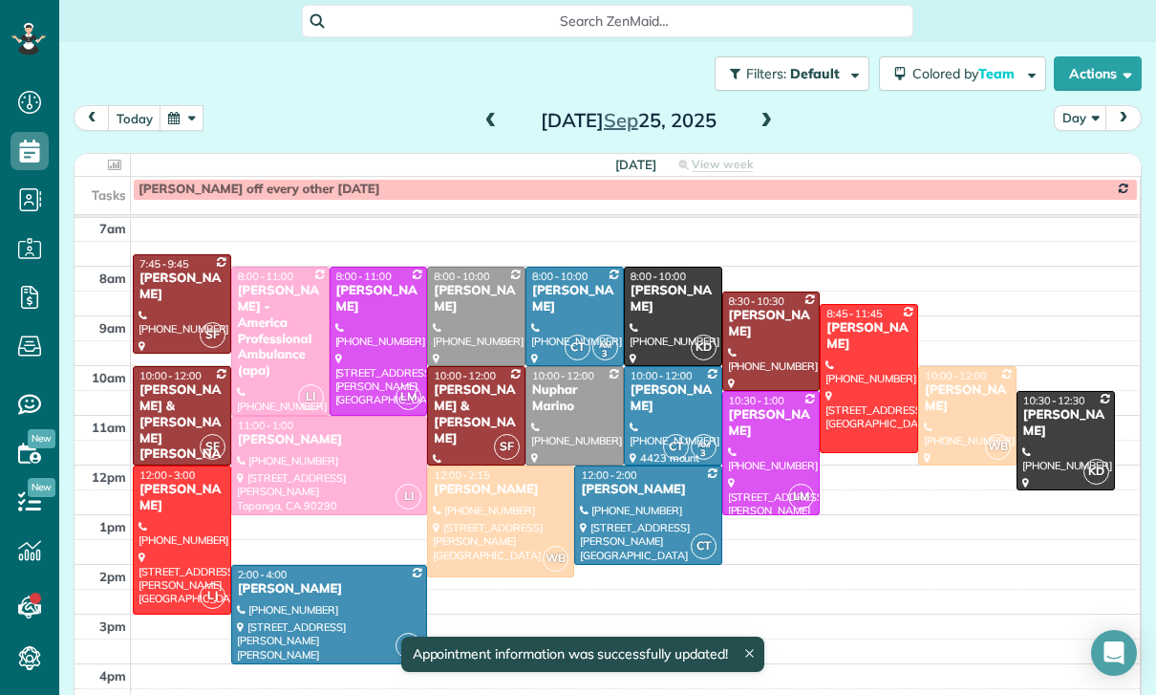
click at [181, 129] on button "button" at bounding box center [182, 118] width 44 height 26
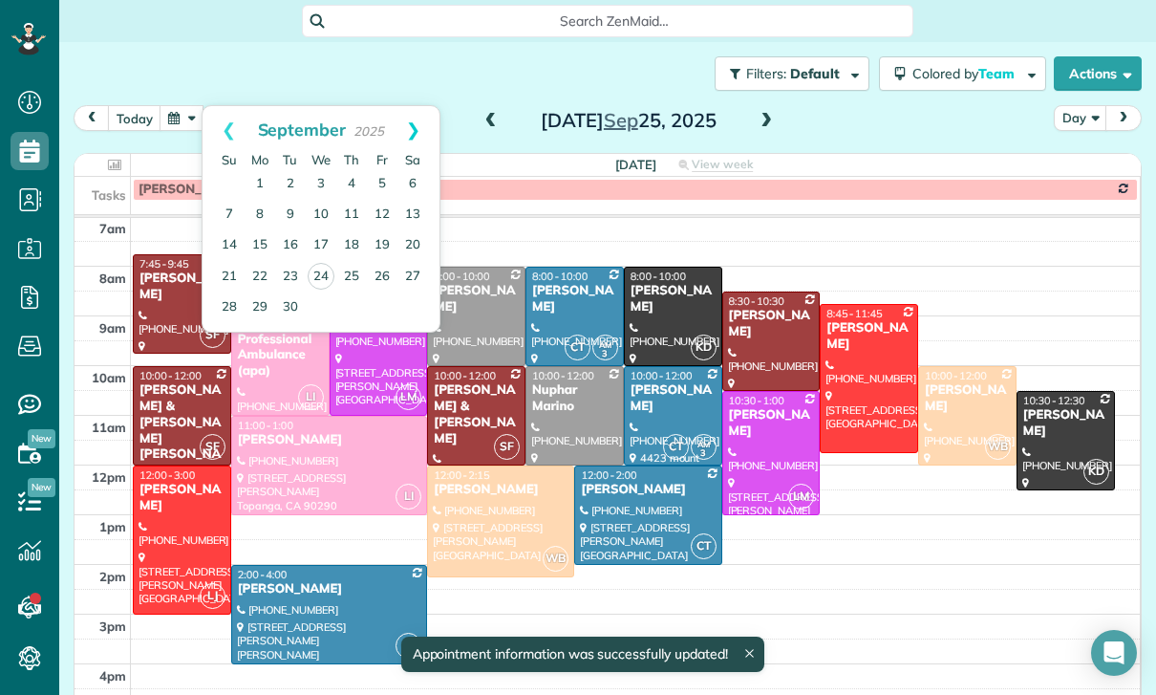
click at [426, 117] on link "Next" at bounding box center [413, 130] width 53 height 48
click at [412, 186] on link "4" at bounding box center [412, 184] width 31 height 31
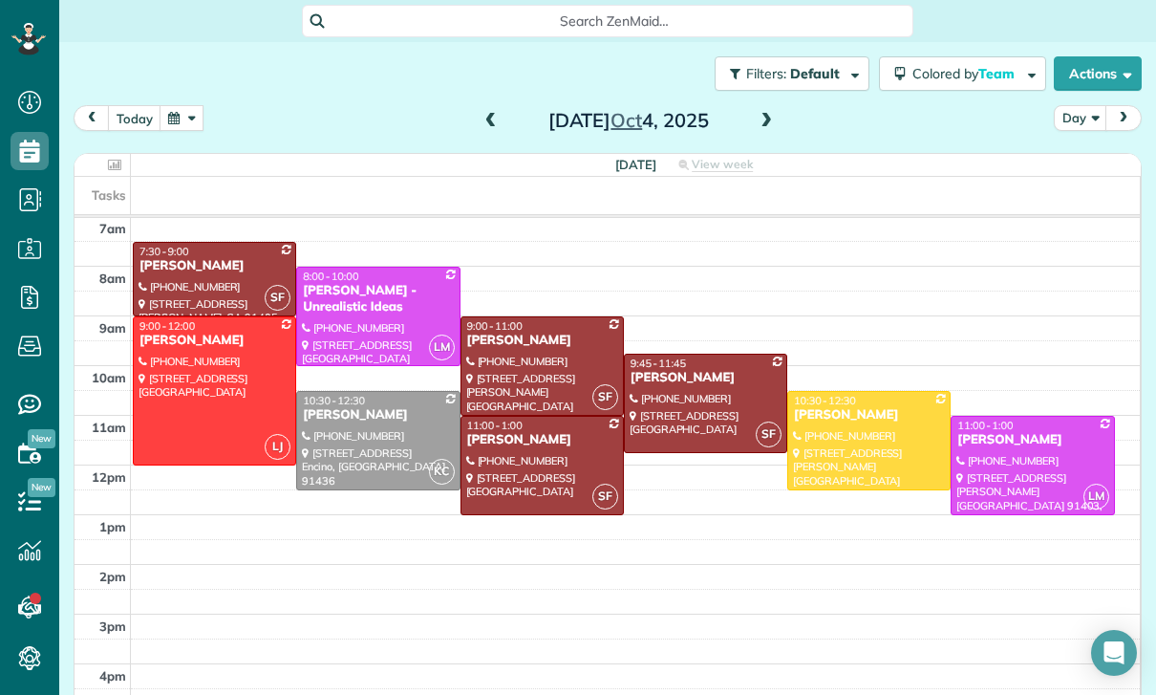
click at [172, 106] on button "button" at bounding box center [182, 118] width 44 height 26
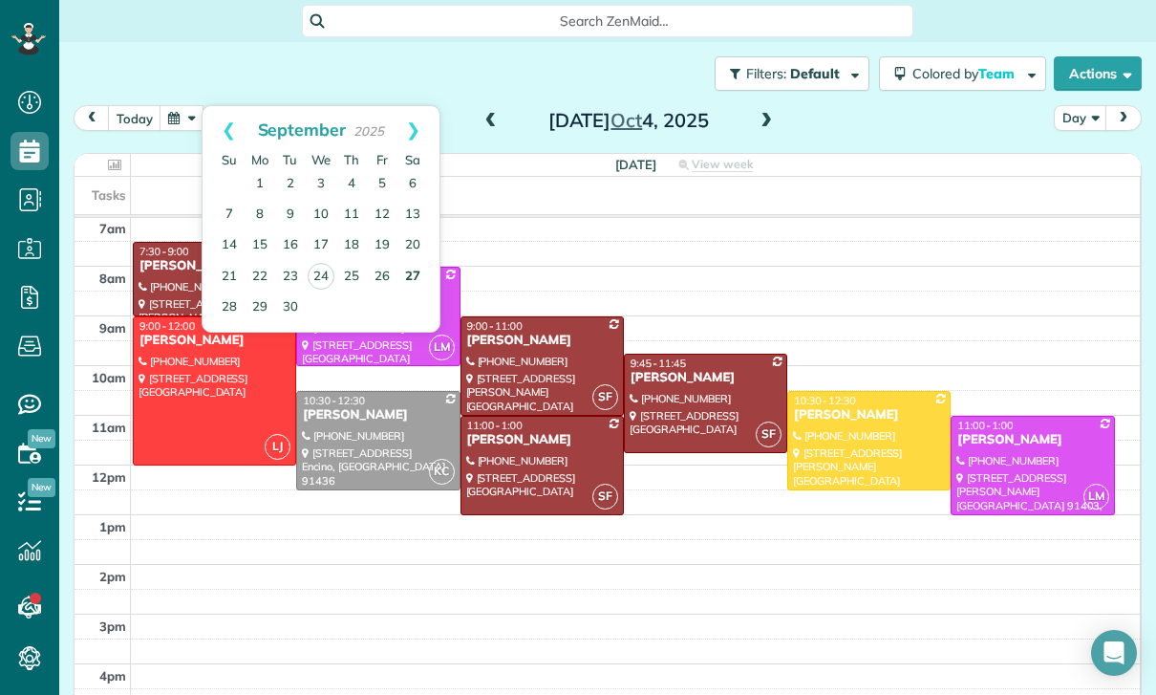
click at [421, 276] on link "27" at bounding box center [412, 277] width 31 height 31
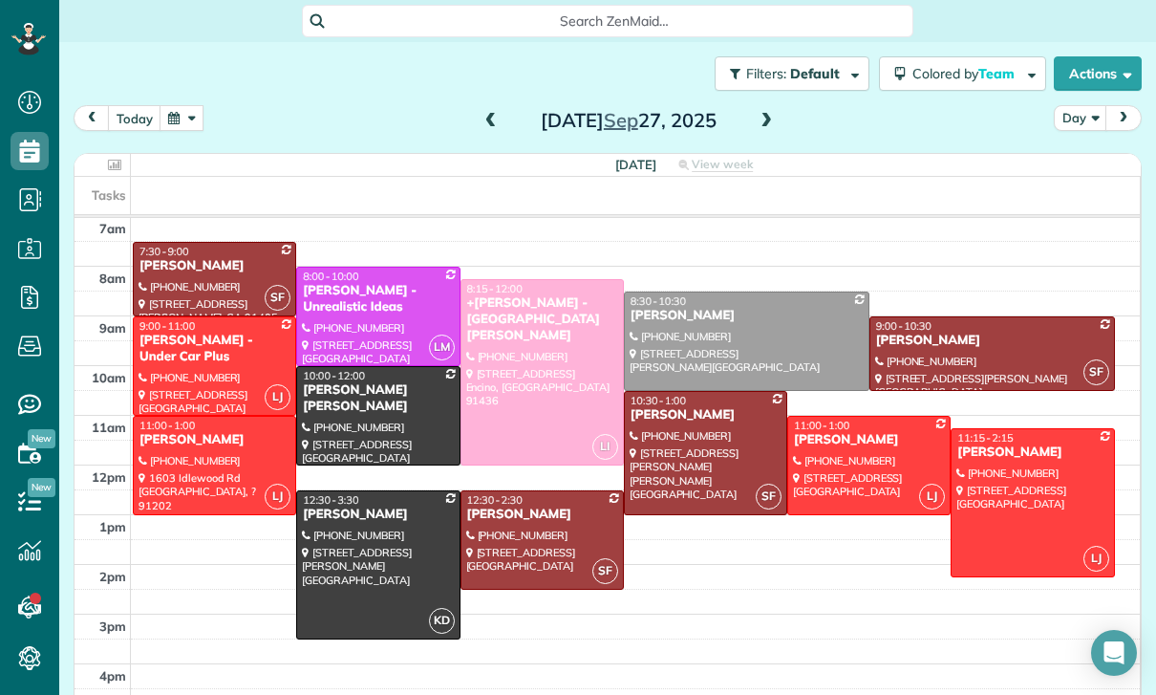
click at [183, 129] on button "button" at bounding box center [182, 118] width 44 height 26
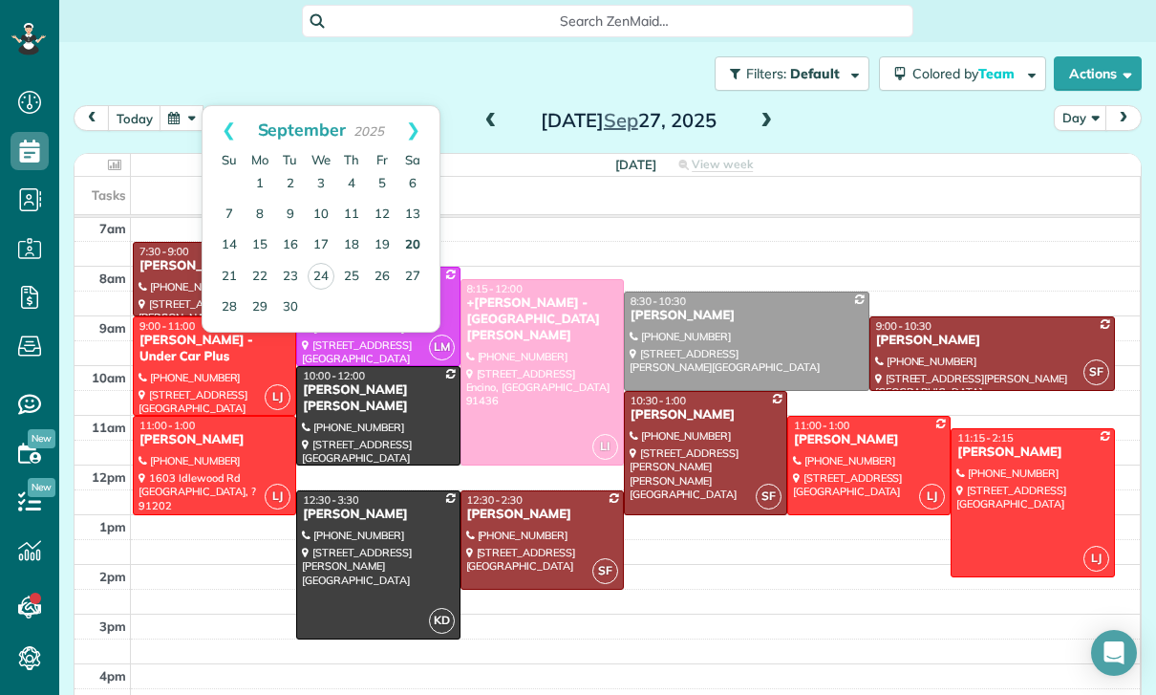
click at [412, 243] on link "20" at bounding box center [412, 245] width 31 height 31
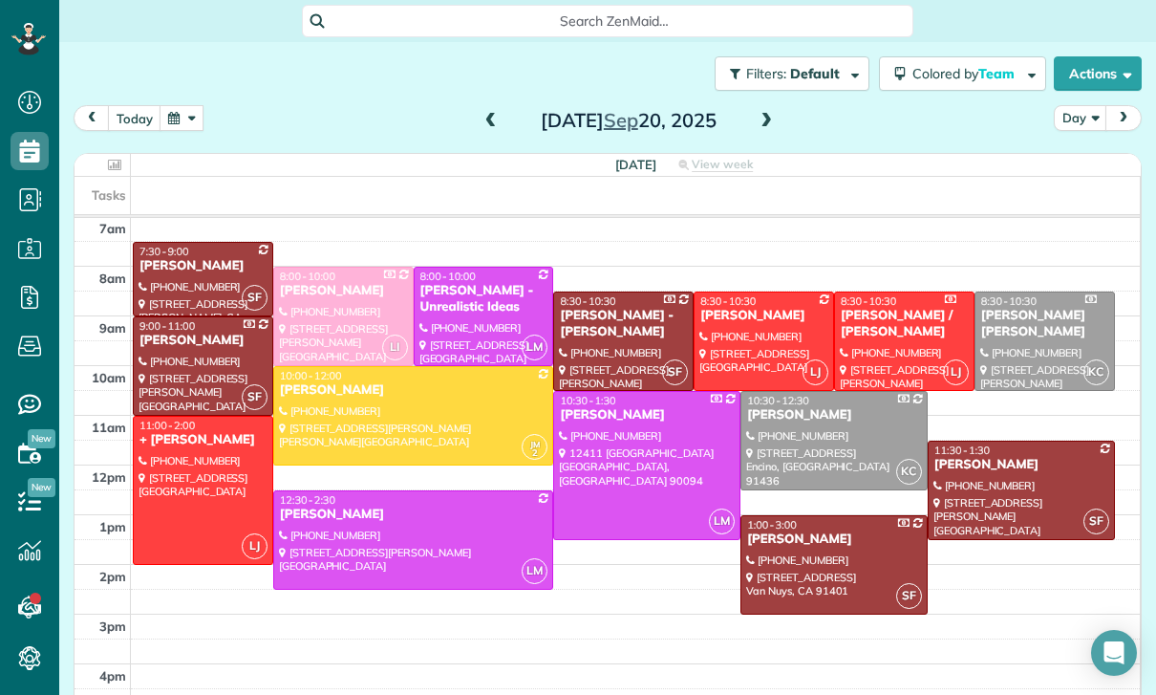
click at [181, 125] on button "button" at bounding box center [182, 118] width 44 height 26
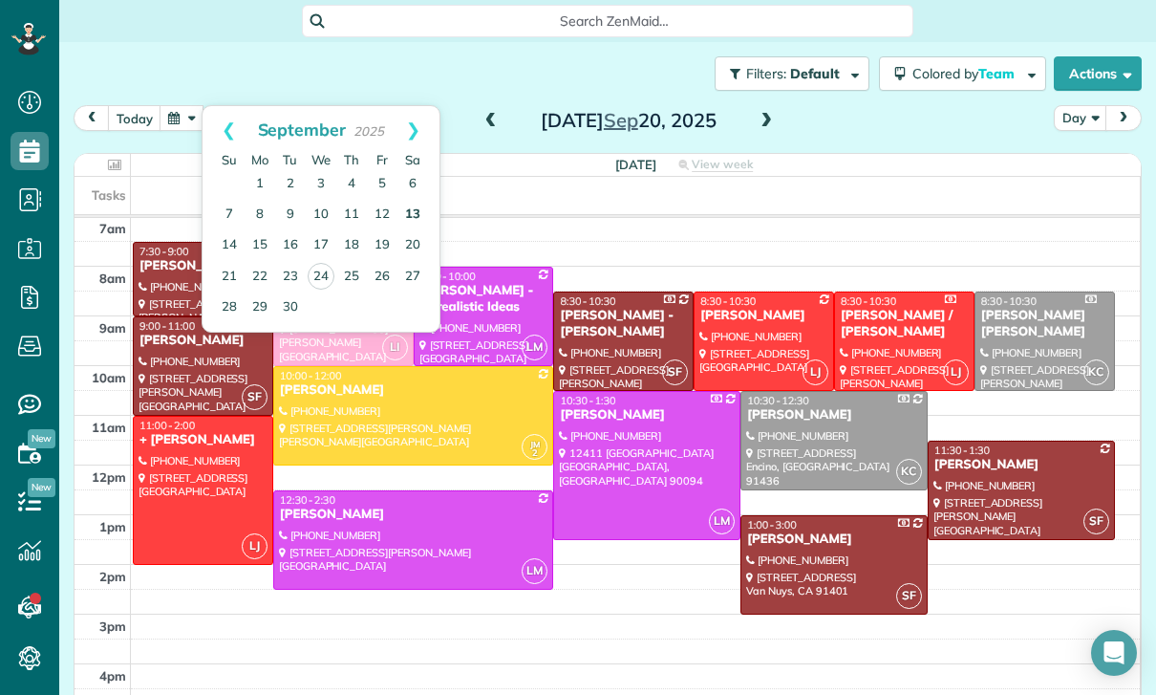
click at [413, 211] on link "13" at bounding box center [412, 215] width 31 height 31
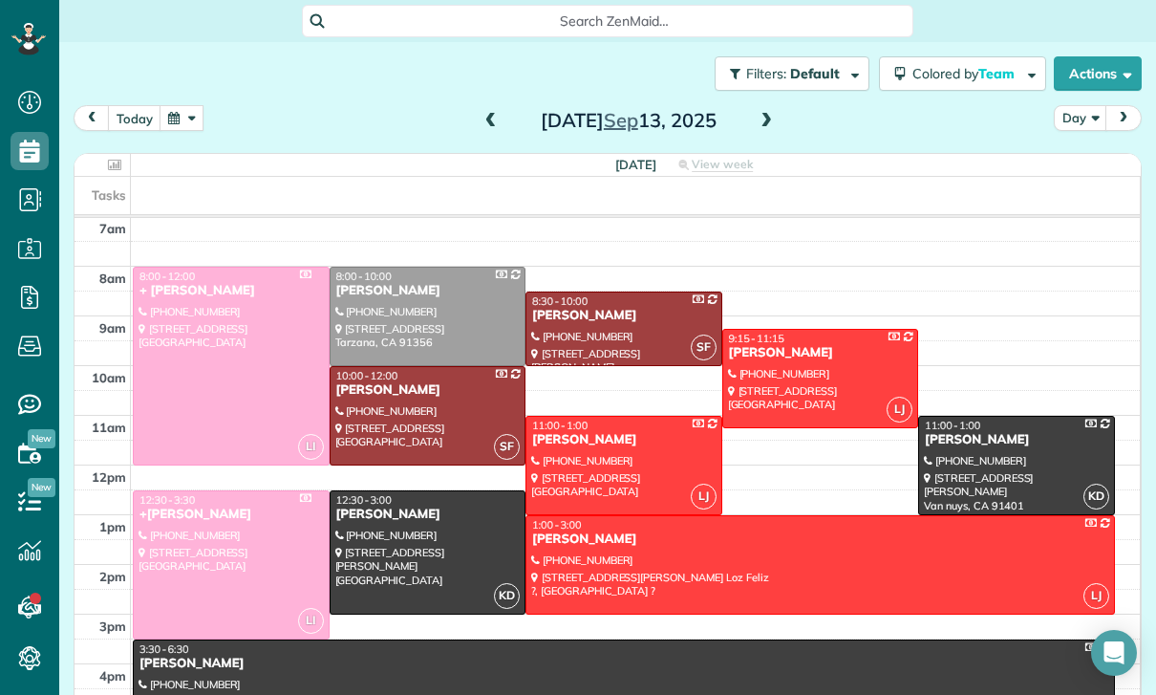
click at [183, 116] on button "button" at bounding box center [182, 118] width 44 height 26
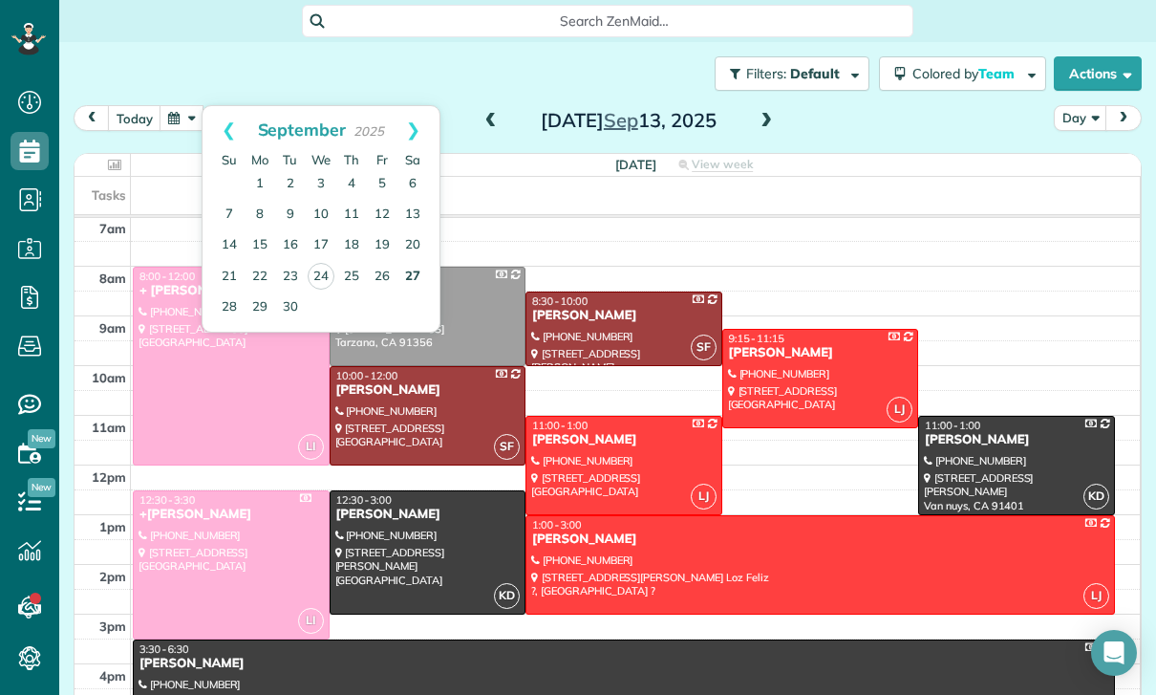
click at [407, 275] on link "27" at bounding box center [412, 277] width 31 height 31
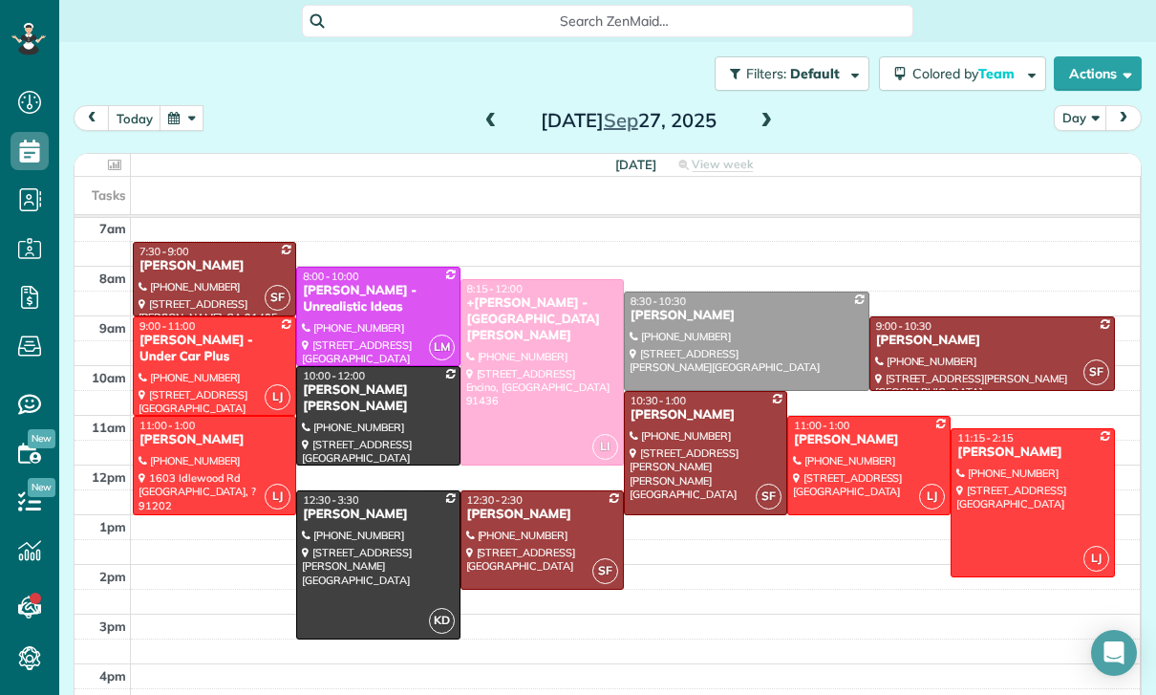
click at [182, 113] on button "button" at bounding box center [182, 118] width 44 height 26
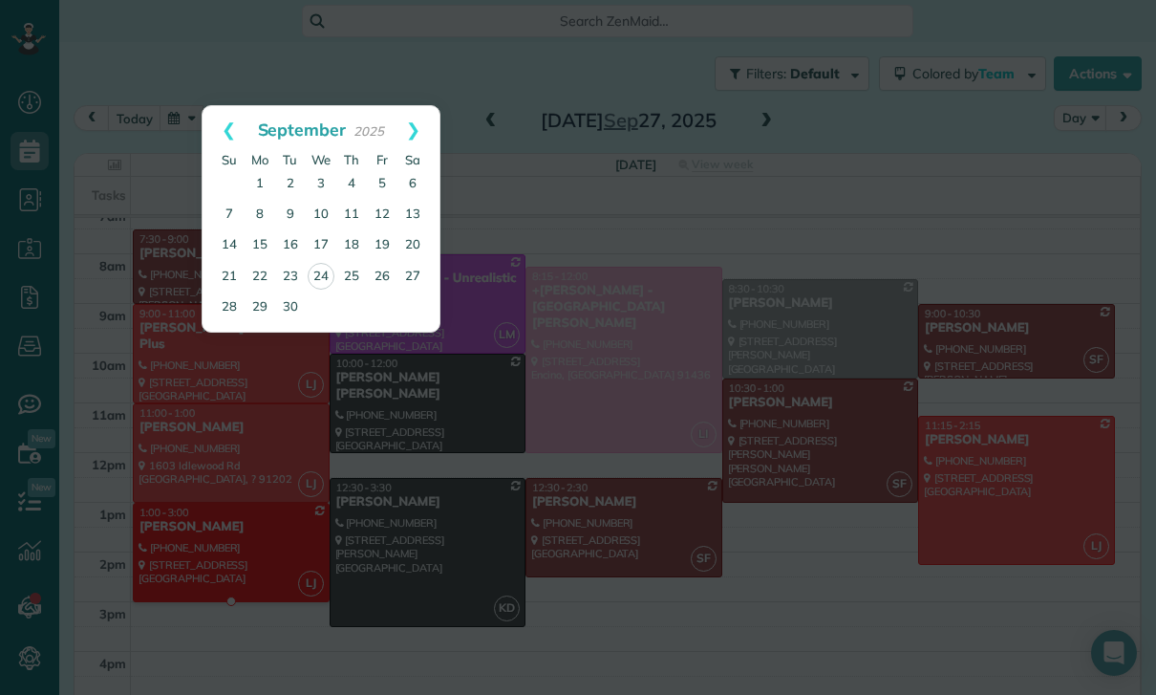
scroll to position [162, 0]
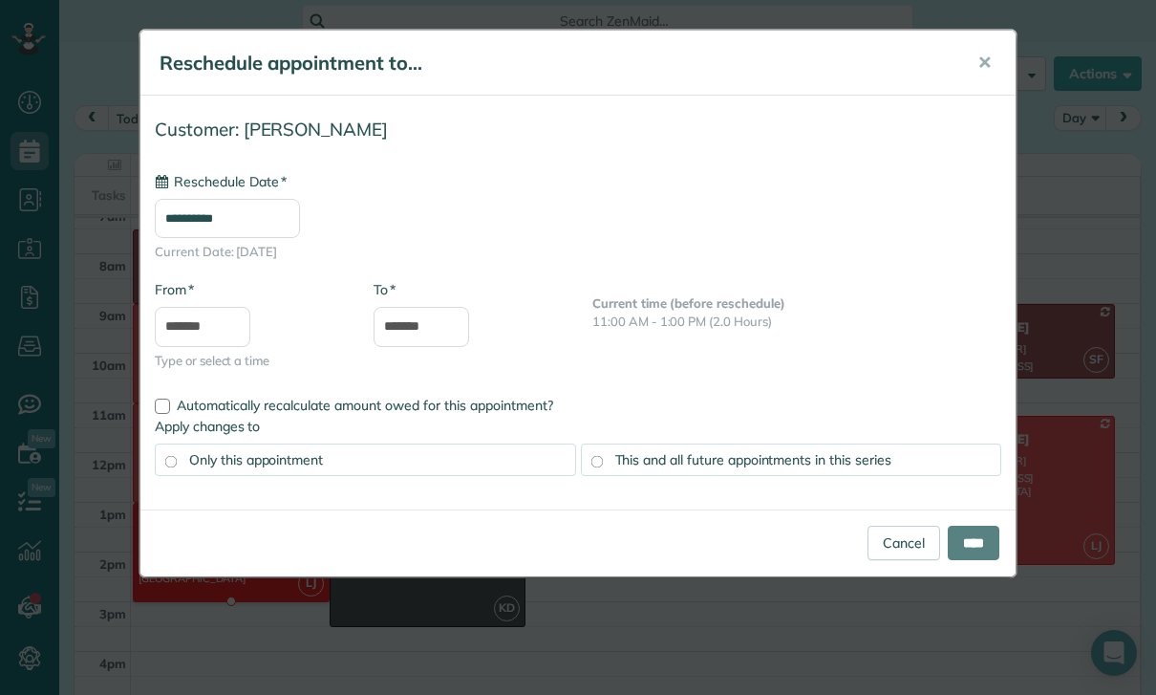
type input "**********"
click at [976, 550] on input "****" at bounding box center [974, 542] width 52 height 34
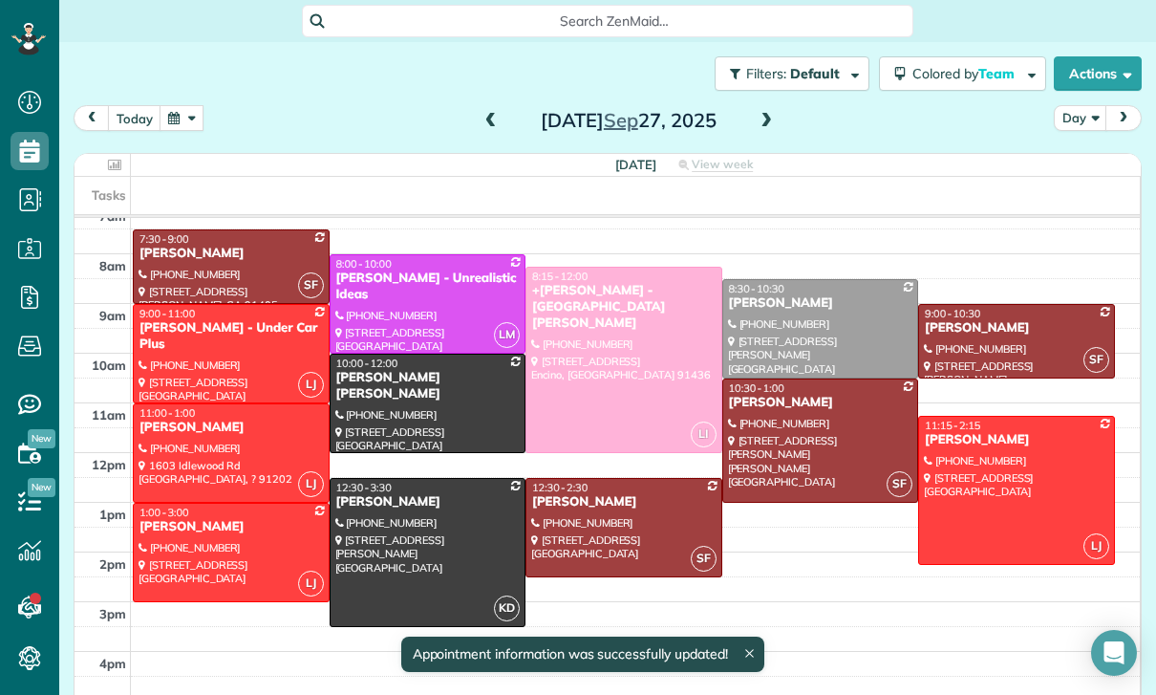
click at [182, 124] on button "button" at bounding box center [182, 118] width 44 height 26
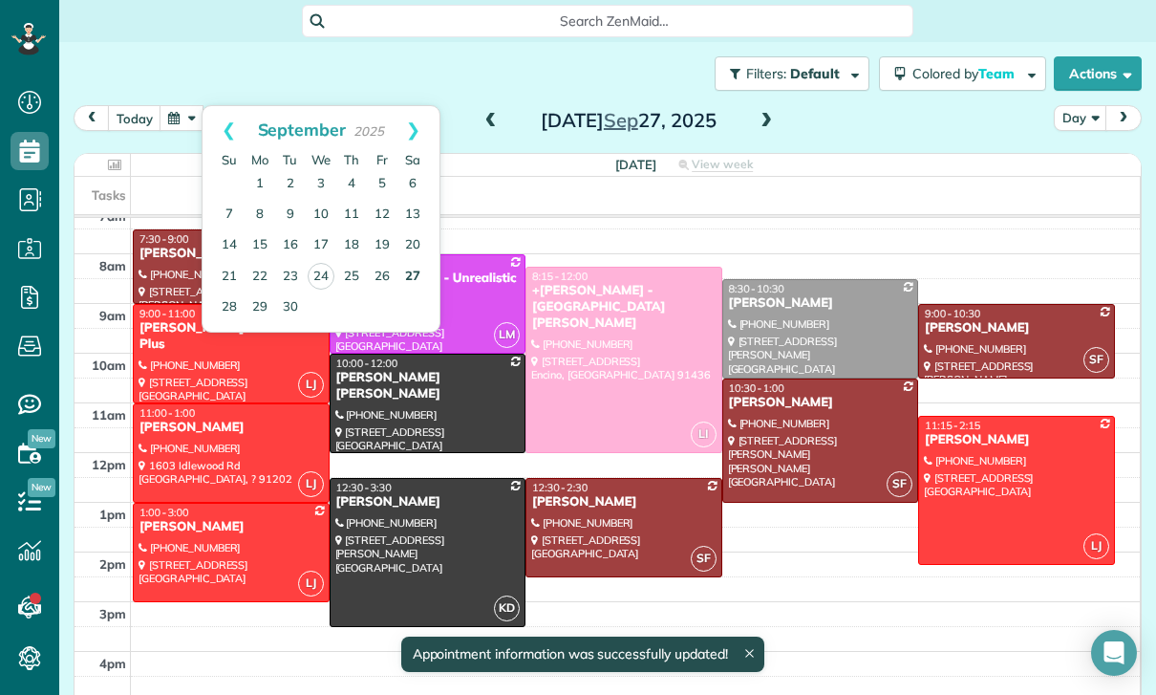
click at [412, 276] on link "27" at bounding box center [412, 277] width 31 height 31
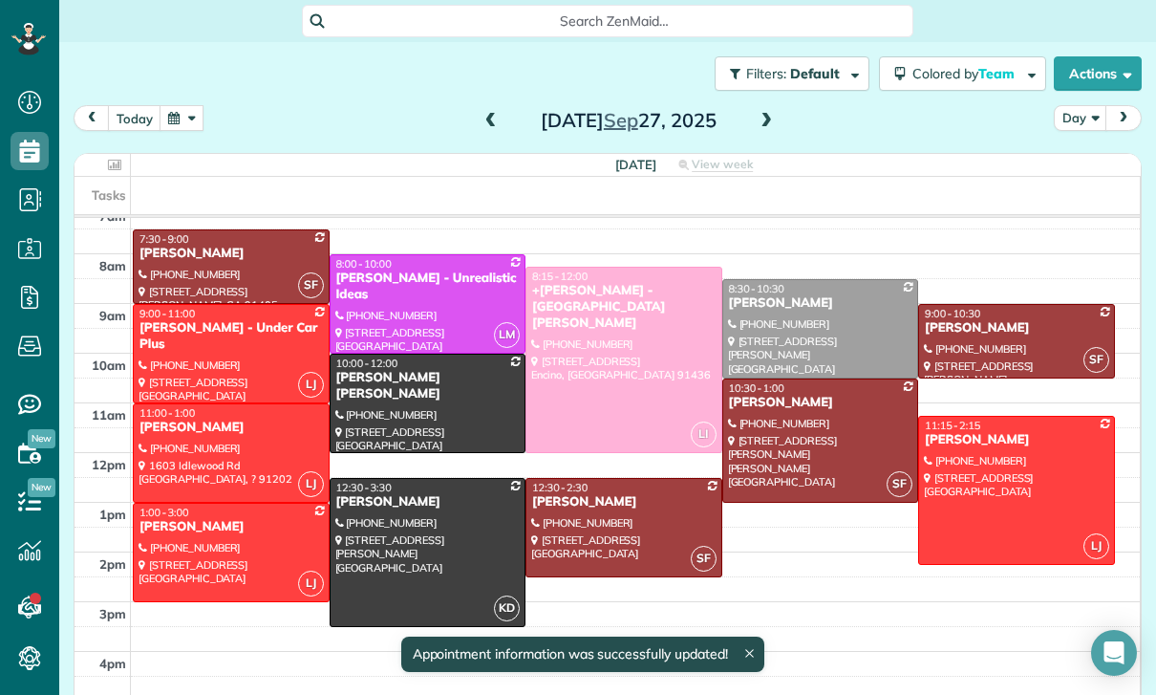
click at [185, 119] on button "button" at bounding box center [182, 118] width 44 height 26
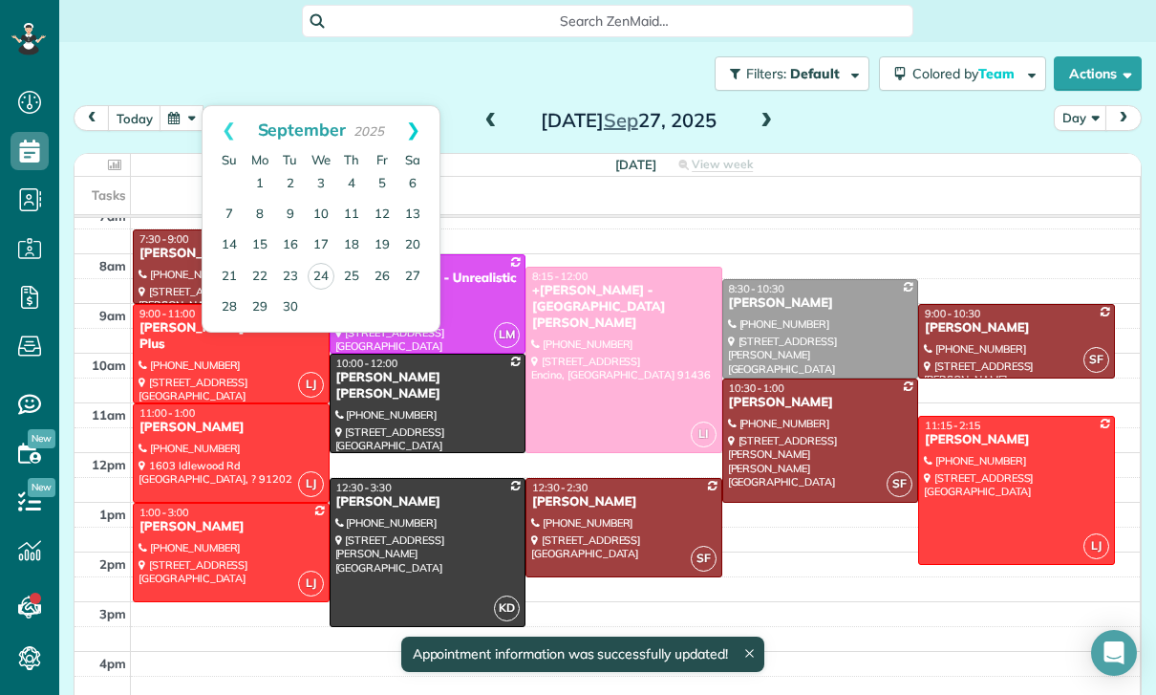
click at [423, 120] on link "Next" at bounding box center [413, 130] width 53 height 48
click at [412, 186] on link "4" at bounding box center [412, 184] width 31 height 31
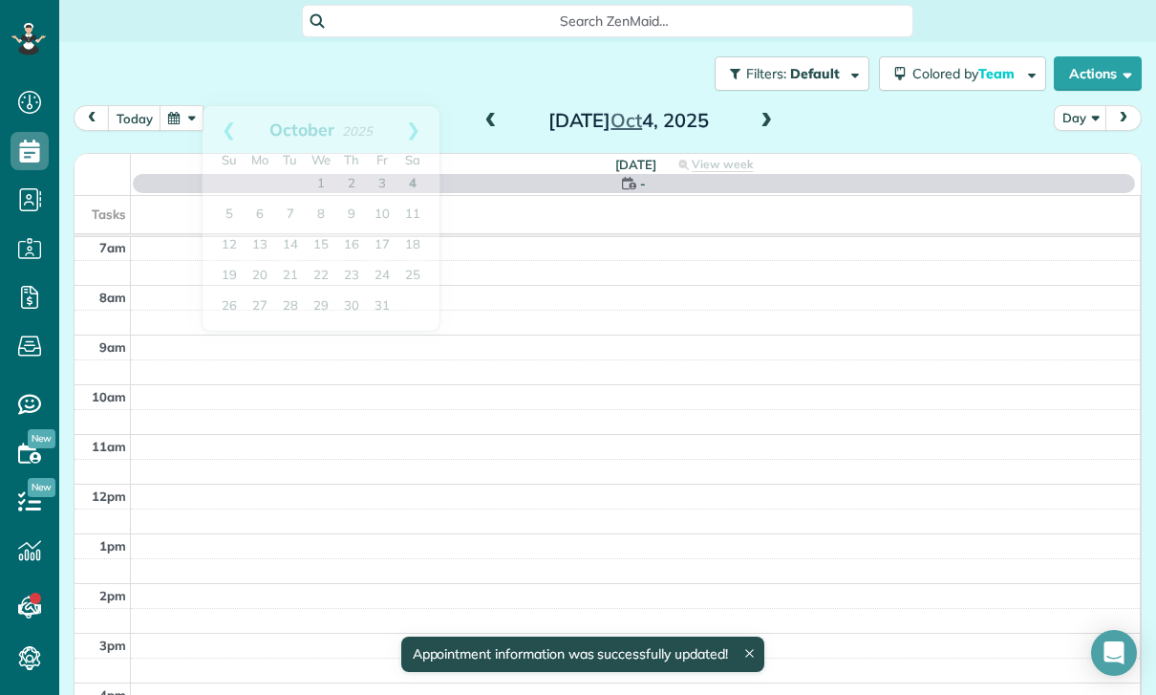
scroll to position [150, 0]
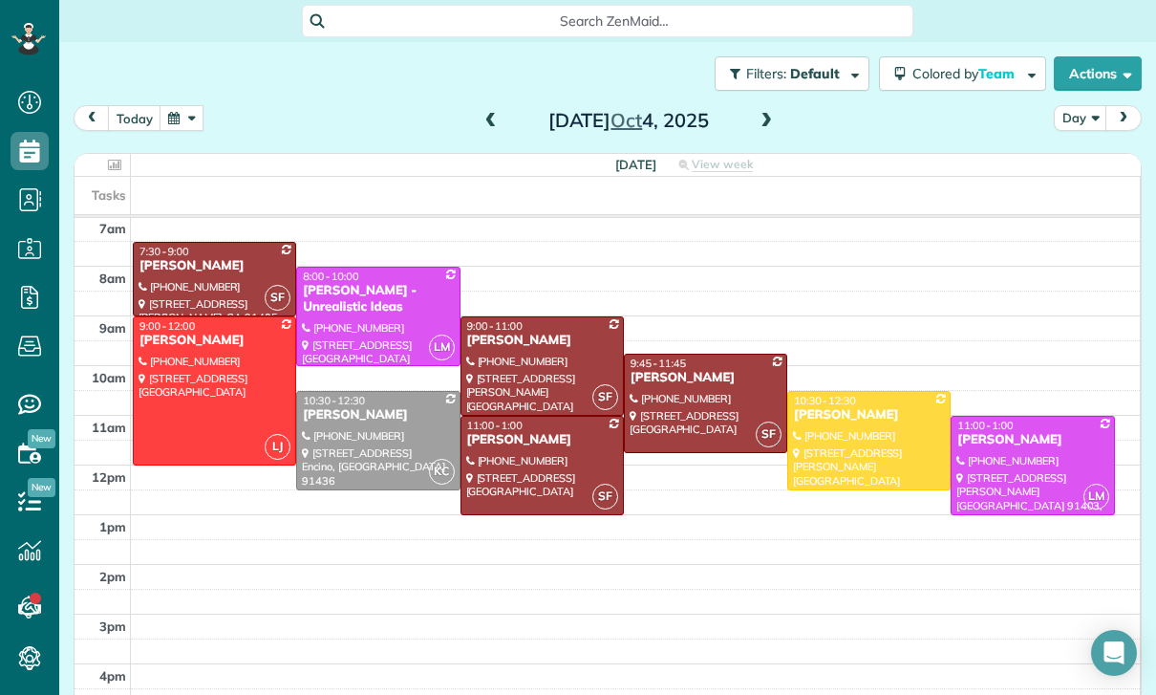
click at [191, 118] on button "button" at bounding box center [182, 118] width 44 height 26
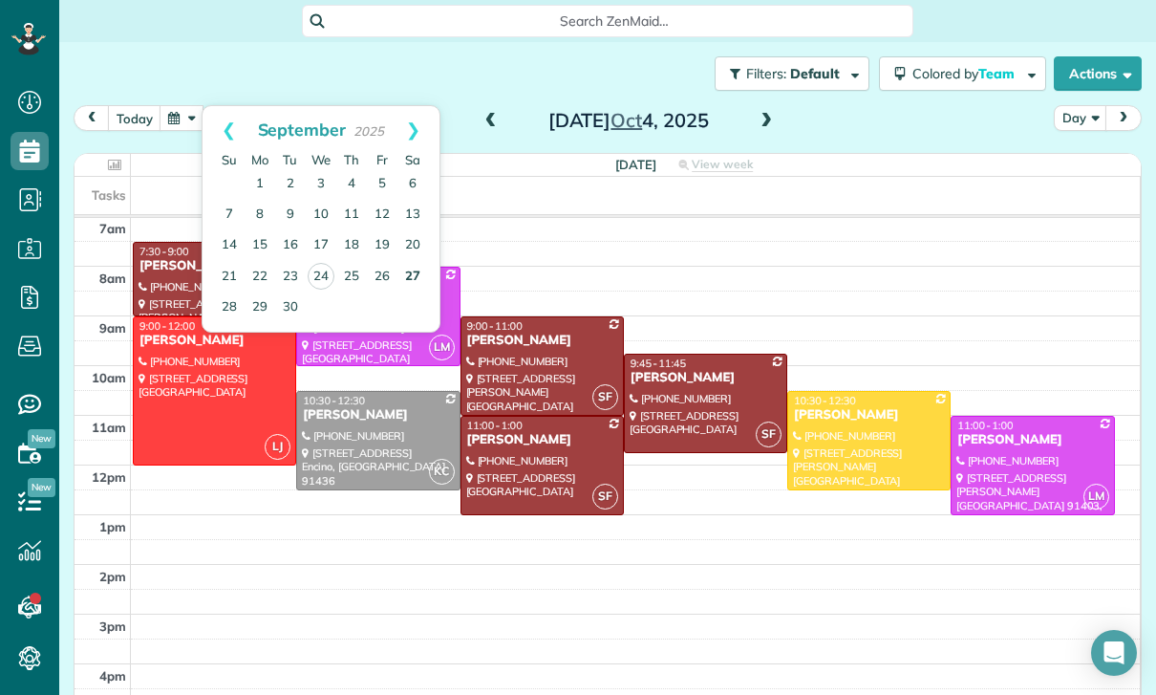
click at [408, 279] on link "27" at bounding box center [412, 277] width 31 height 31
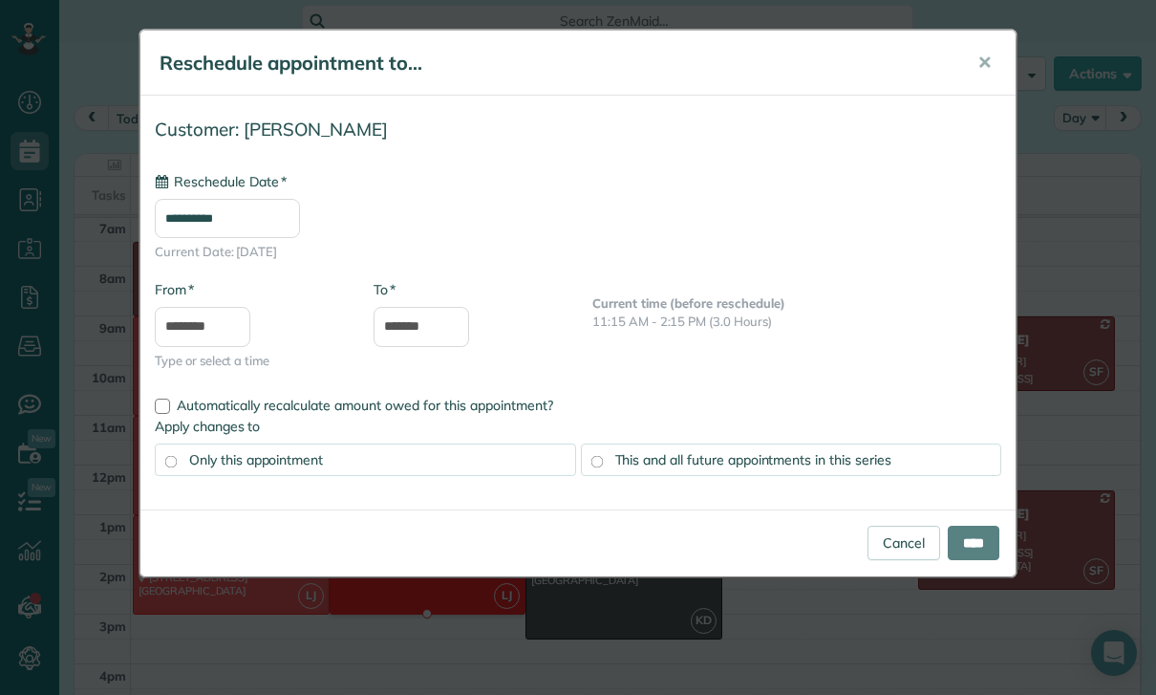
click at [240, 220] on input "**********" at bounding box center [227, 218] width 145 height 39
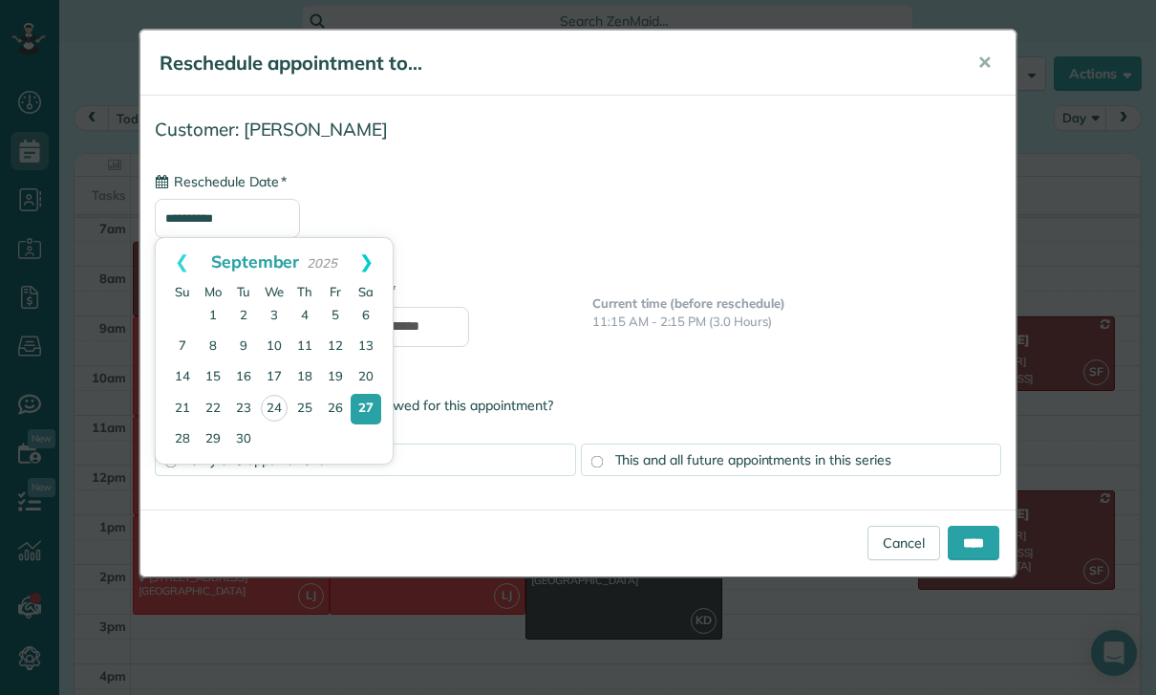
click at [366, 256] on link "Next" at bounding box center [366, 262] width 53 height 48
click at [368, 306] on link "4" at bounding box center [366, 316] width 31 height 31
type input "**********"
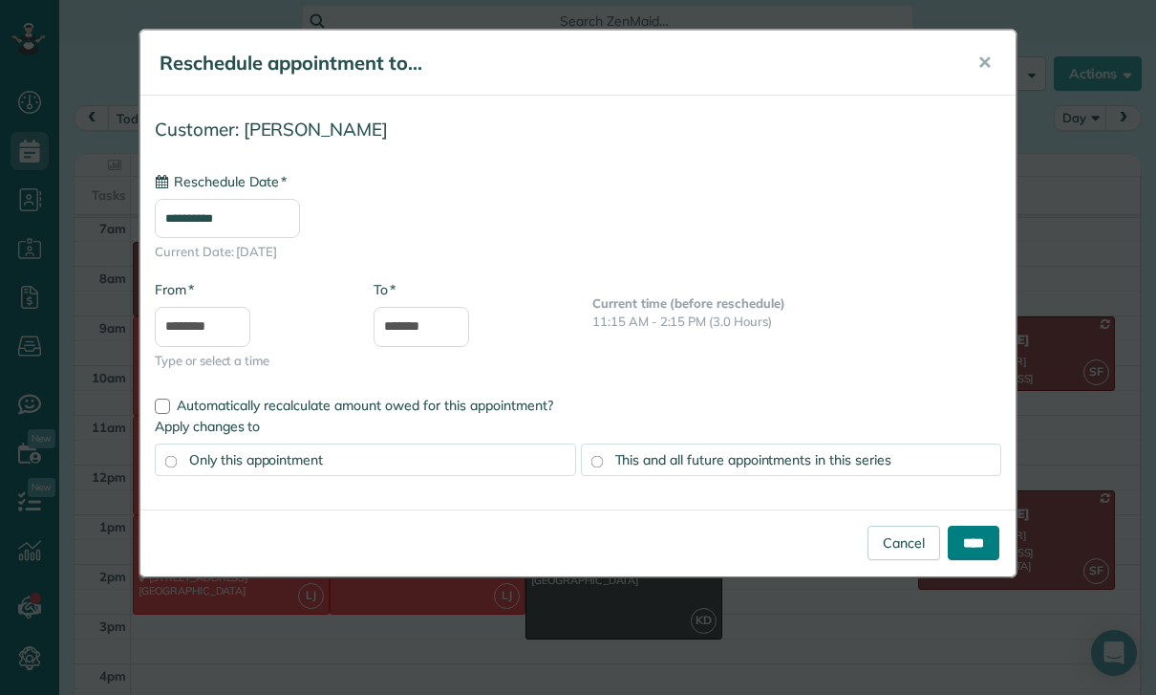
click at [974, 554] on input "****" at bounding box center [974, 542] width 52 height 34
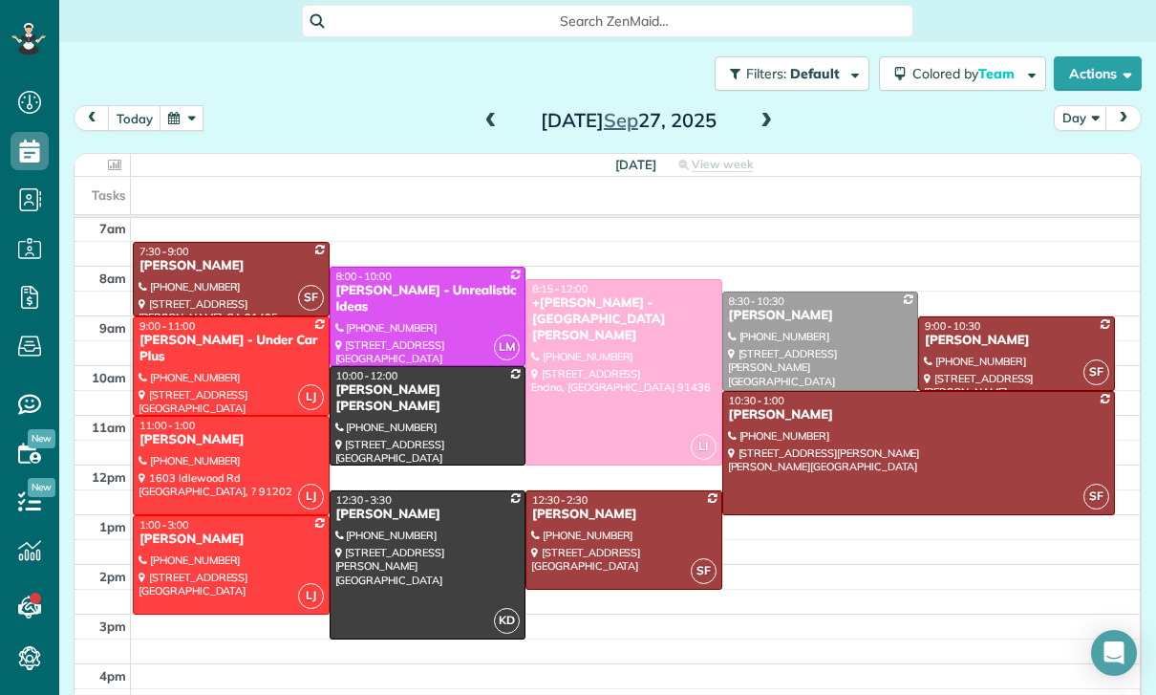
click at [771, 127] on span at bounding box center [766, 121] width 21 height 17
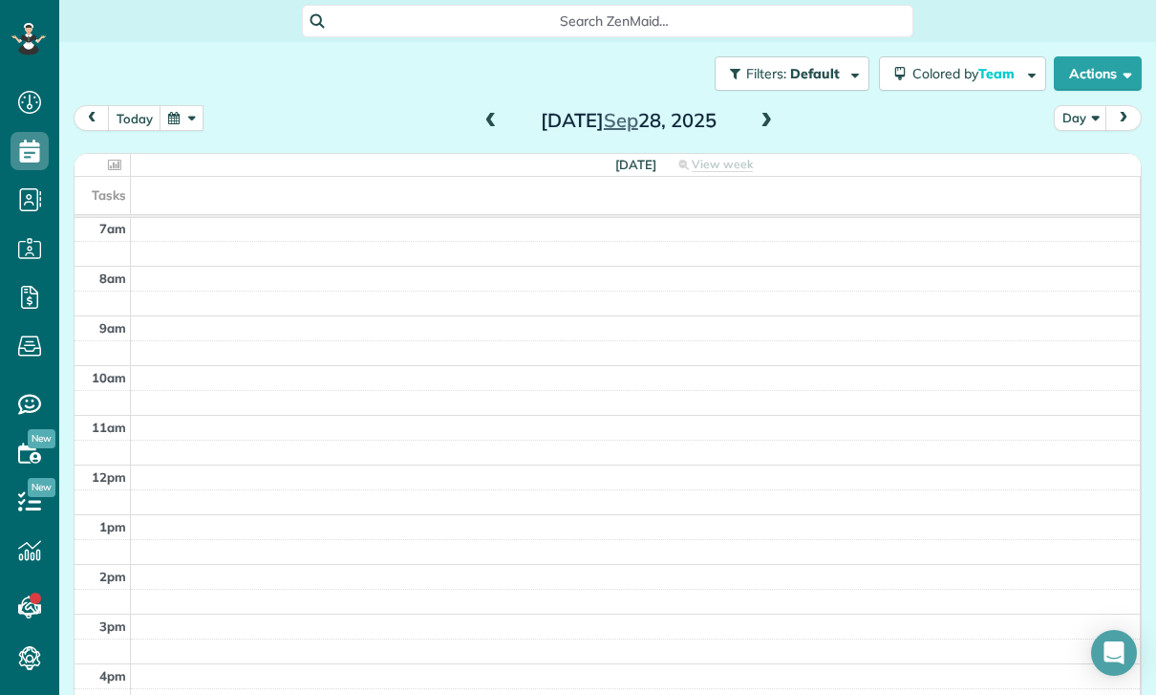
click at [762, 118] on span at bounding box center [766, 121] width 21 height 17
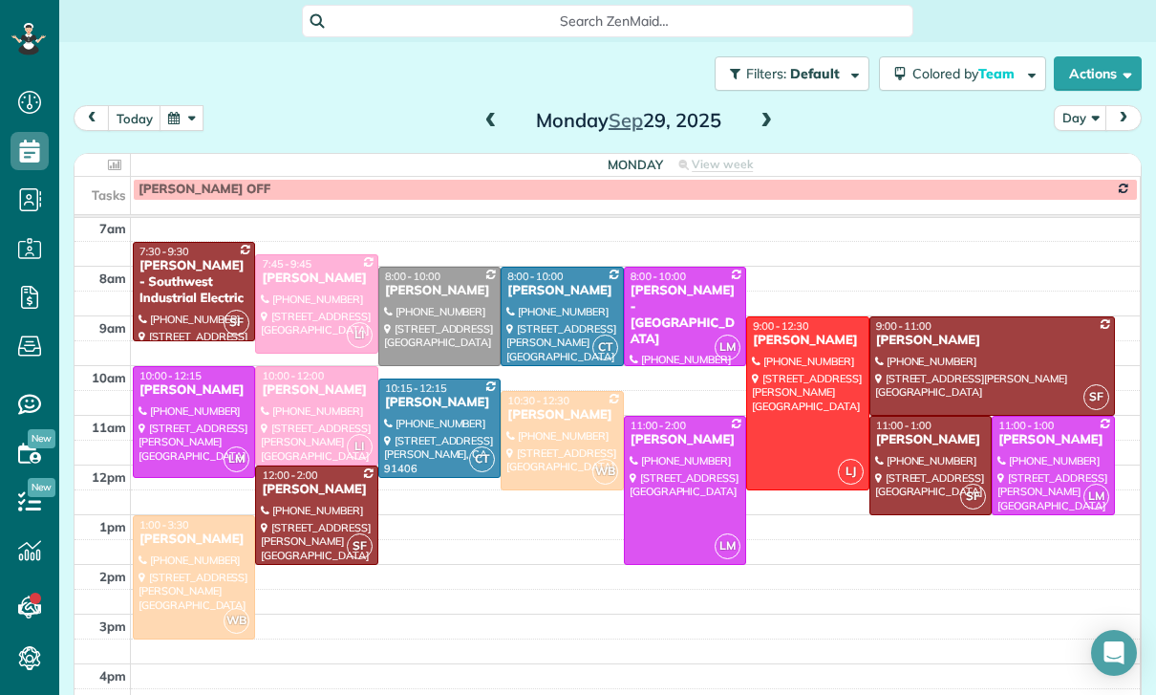
click at [1038, 448] on div "Justin Hart" at bounding box center [1052, 440] width 111 height 16
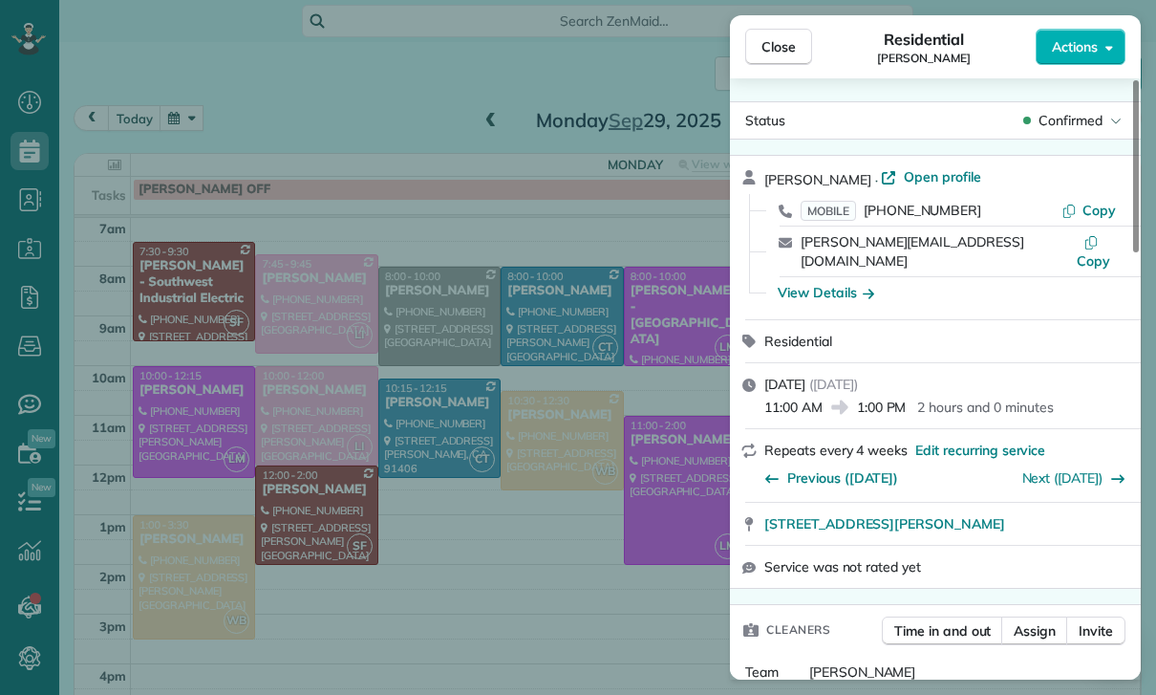
click at [625, 579] on div "Close Residential Justin Hart Actions Status Confirmed Justin Hart · Open profi…" at bounding box center [578, 347] width 1156 height 695
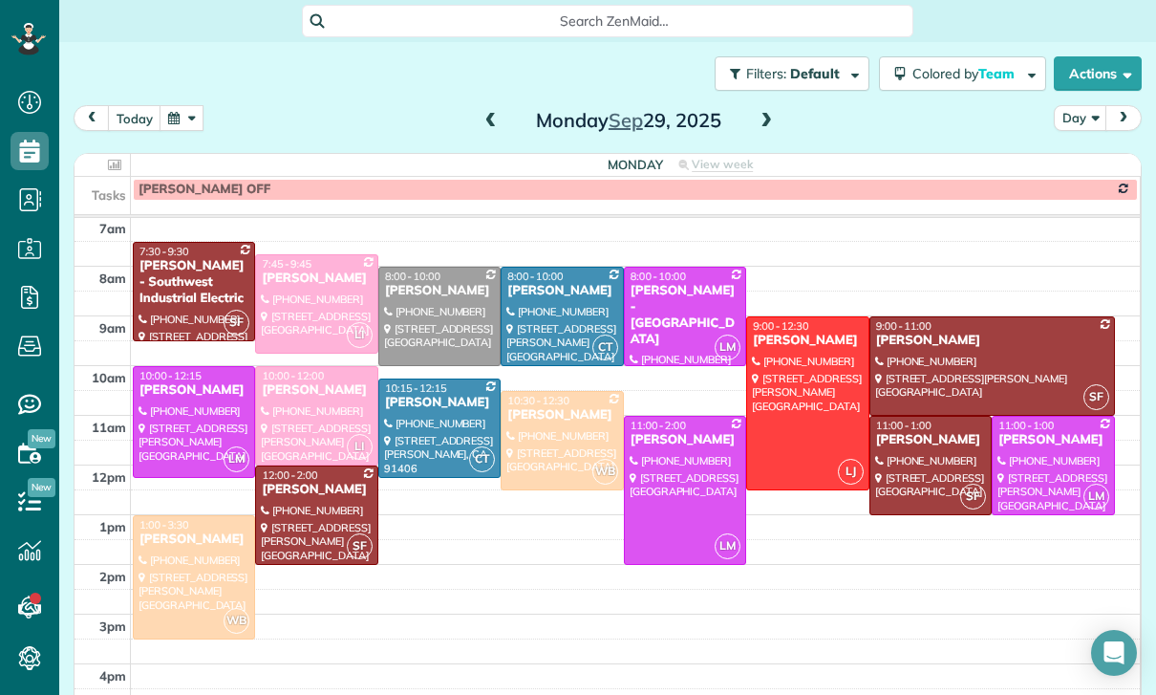
click at [189, 418] on div at bounding box center [194, 422] width 120 height 110
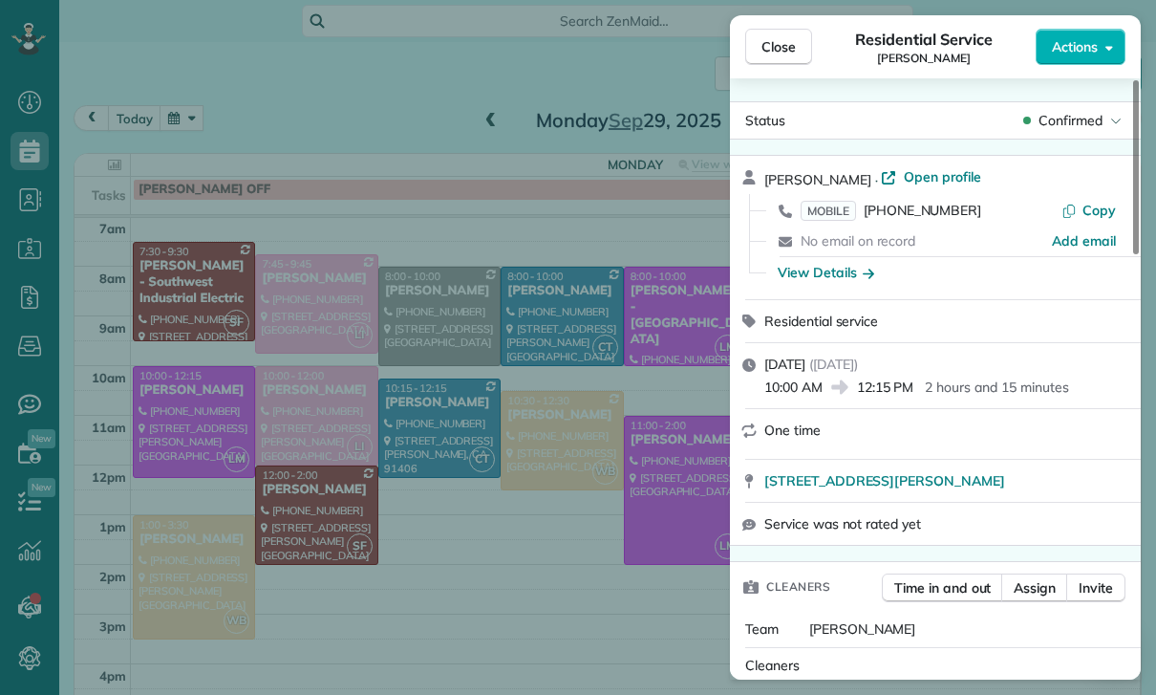
click at [598, 612] on div "Close Residential Service James Jensen Actions Status Confirmed James Jensen · …" at bounding box center [578, 347] width 1156 height 695
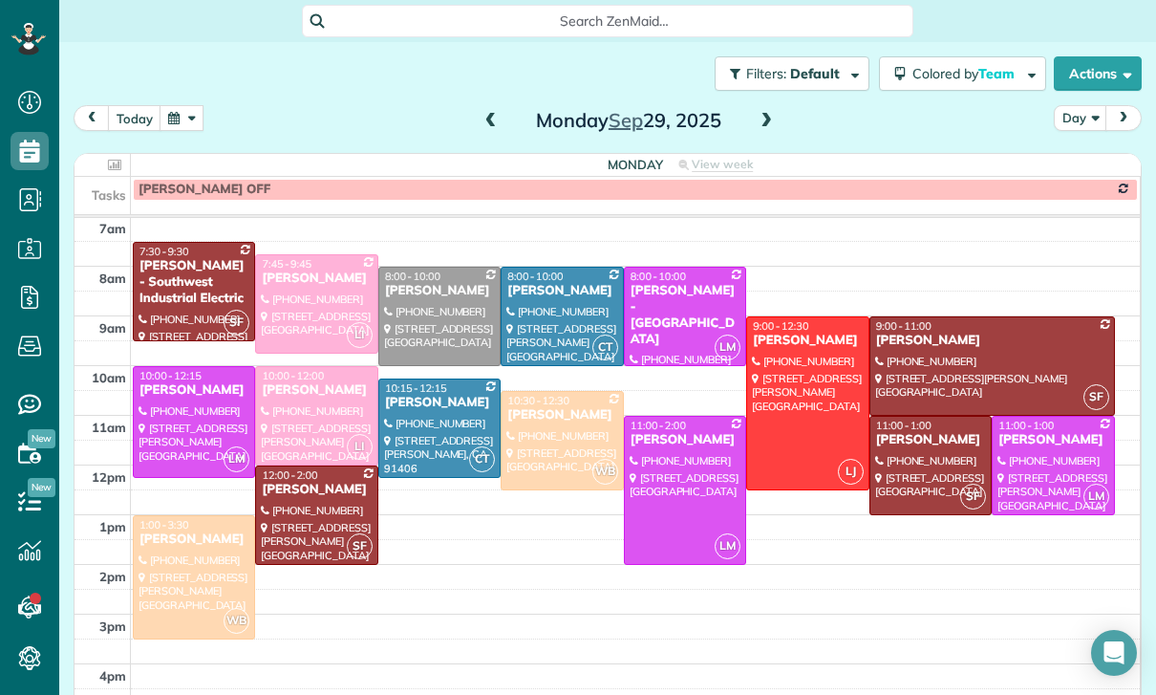
click at [697, 480] on div at bounding box center [685, 490] width 120 height 147
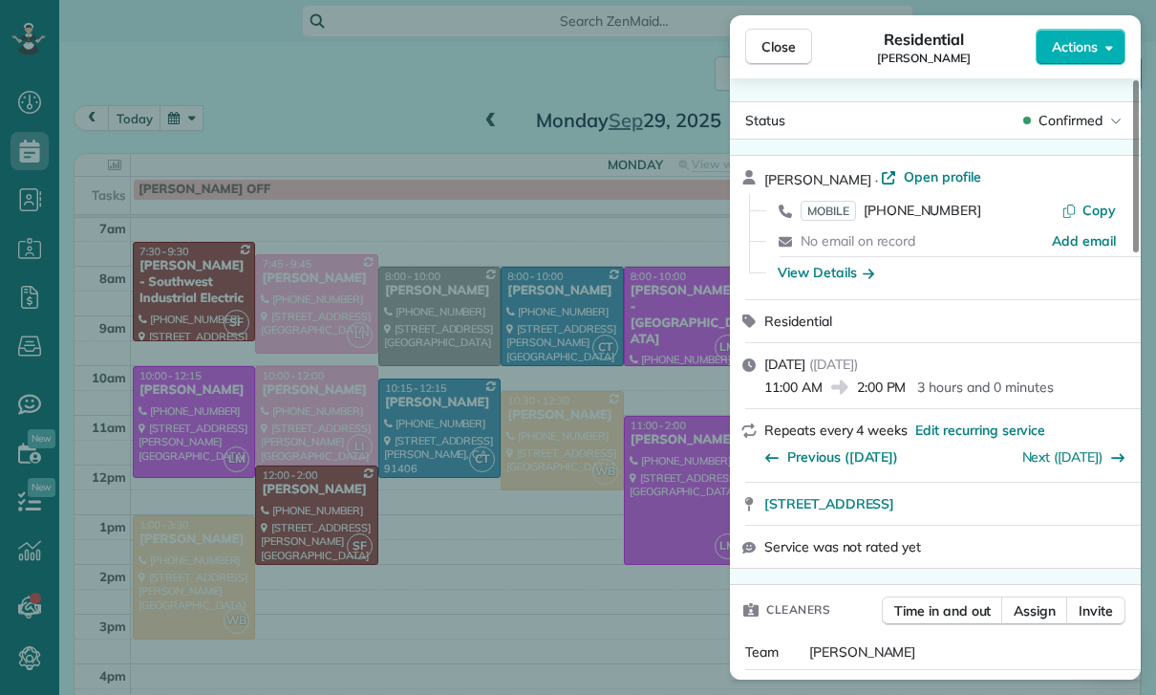
click at [614, 611] on div "Close Residential Gayane Gamil Actions Status Confirmed Gayane Gamil · Open pro…" at bounding box center [578, 347] width 1156 height 695
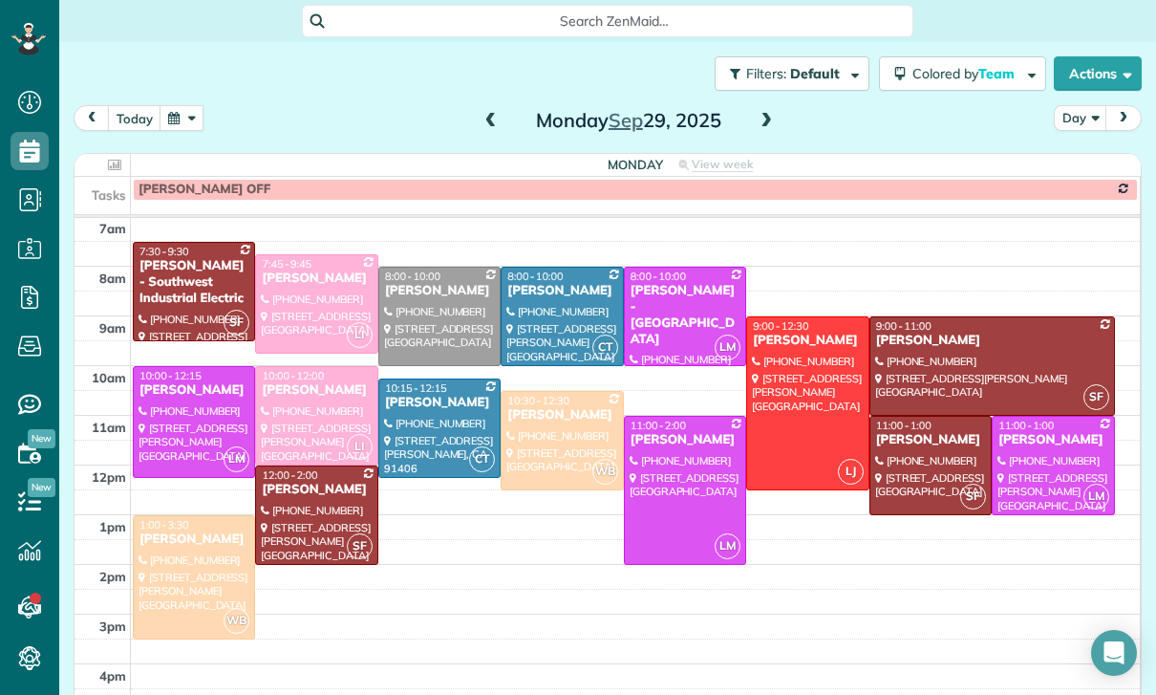
click at [179, 113] on button "button" at bounding box center [182, 118] width 44 height 26
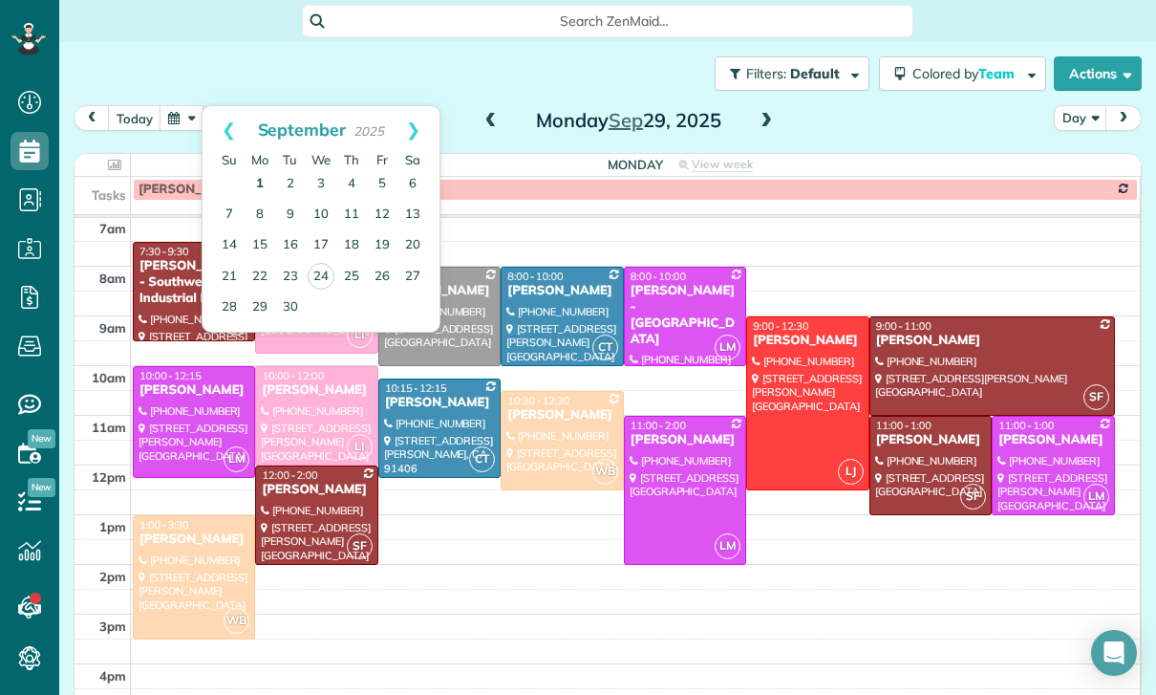
click at [257, 189] on link "1" at bounding box center [260, 184] width 31 height 31
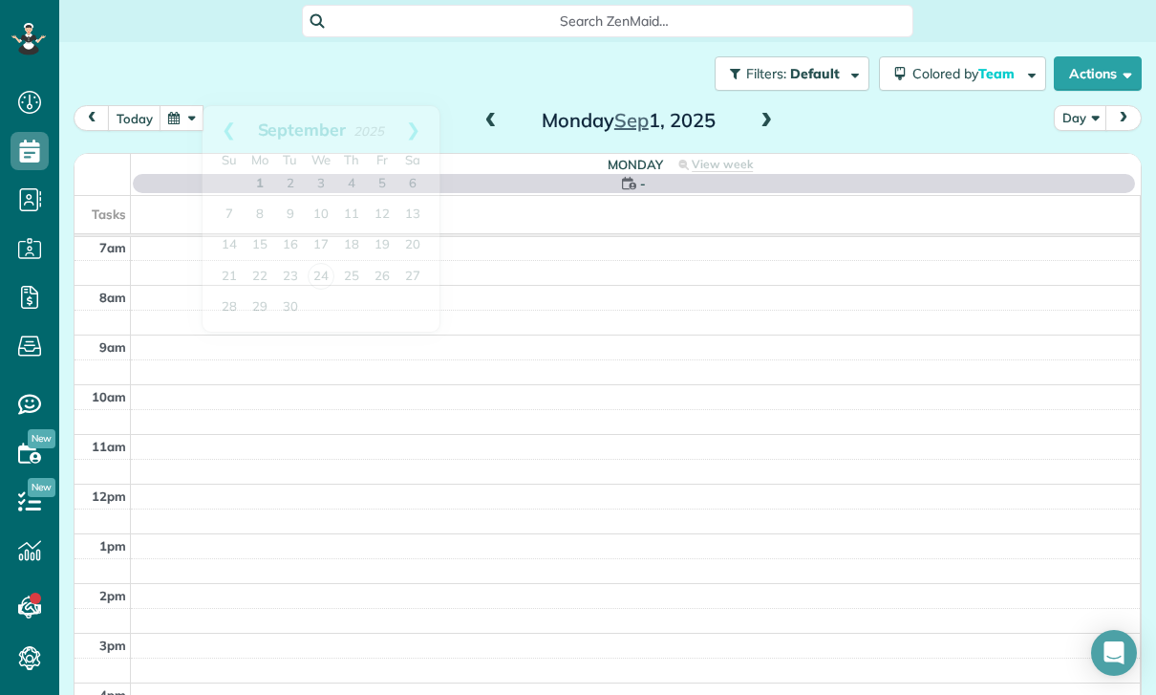
scroll to position [150, 0]
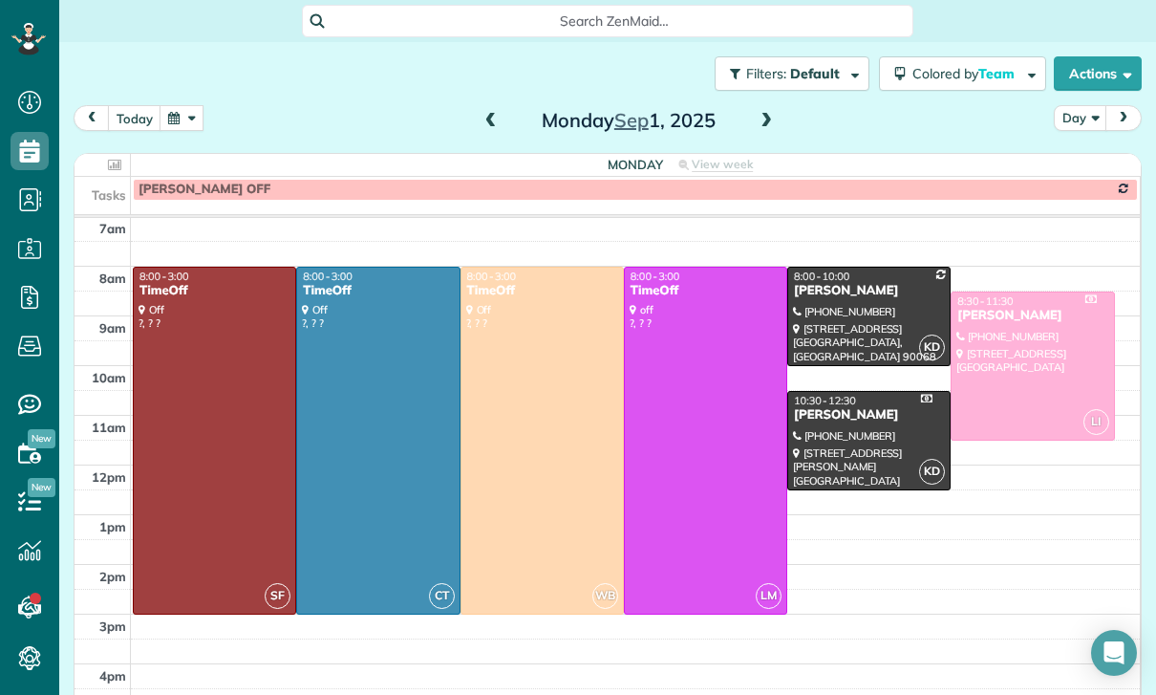
click at [202, 114] on button "button" at bounding box center [182, 118] width 44 height 26
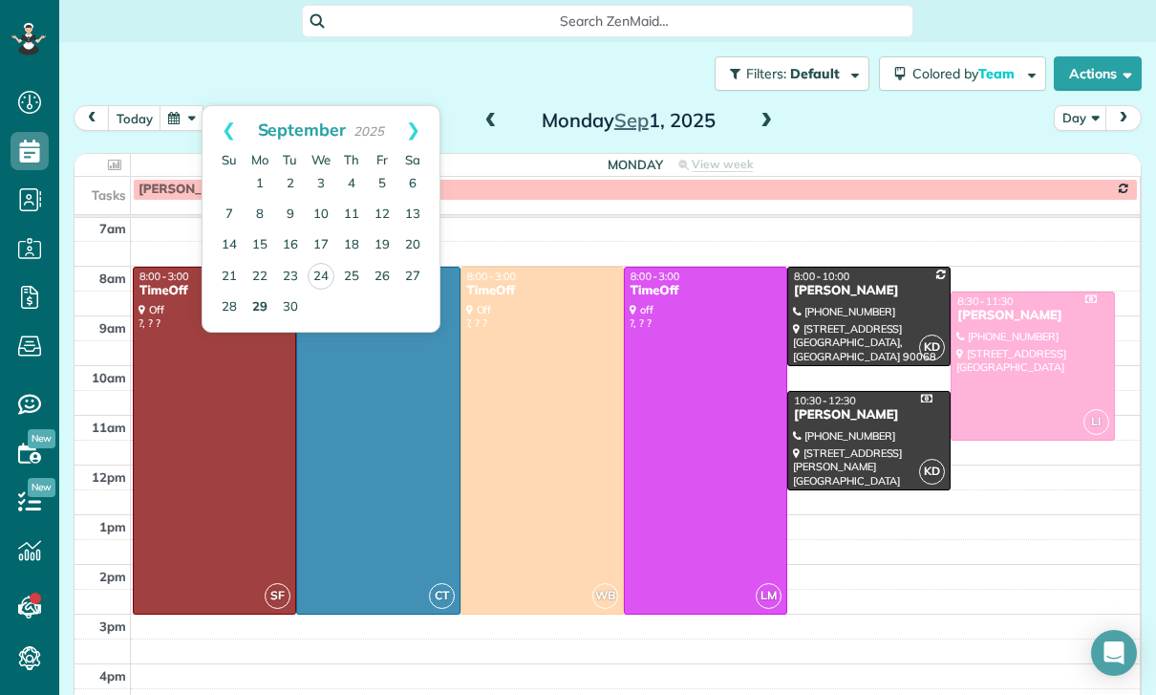
click at [254, 312] on link "29" at bounding box center [260, 307] width 31 height 31
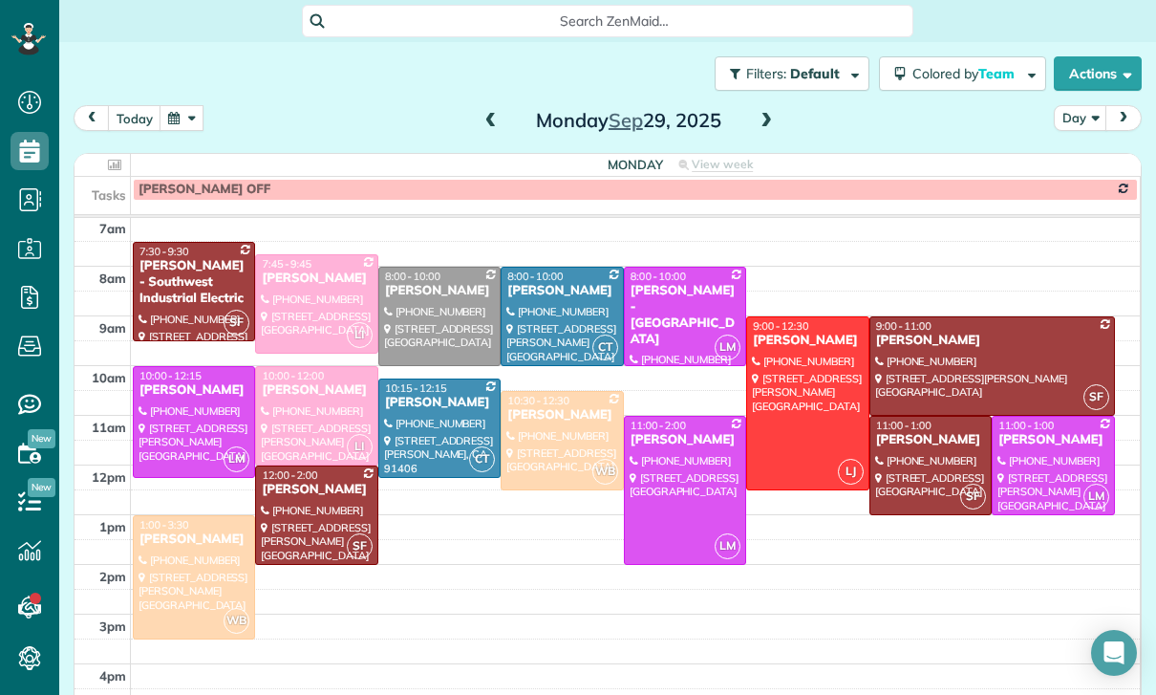
click at [177, 424] on div at bounding box center [194, 422] width 120 height 110
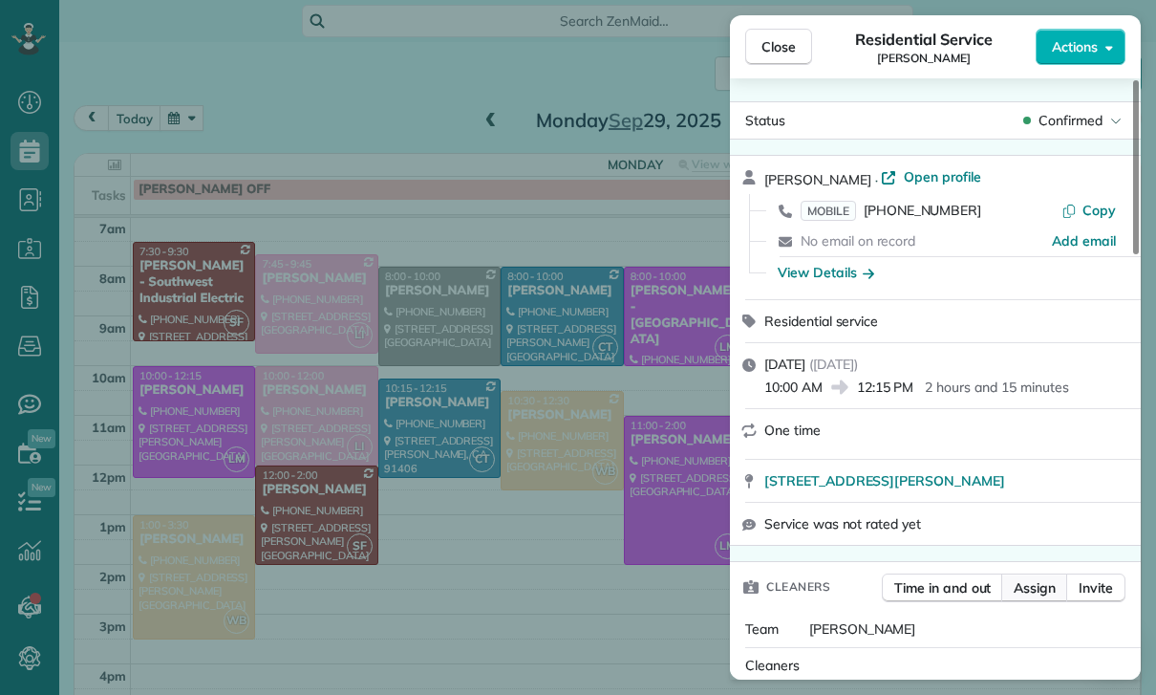
click at [1031, 590] on span "Assign" at bounding box center [1035, 587] width 42 height 19
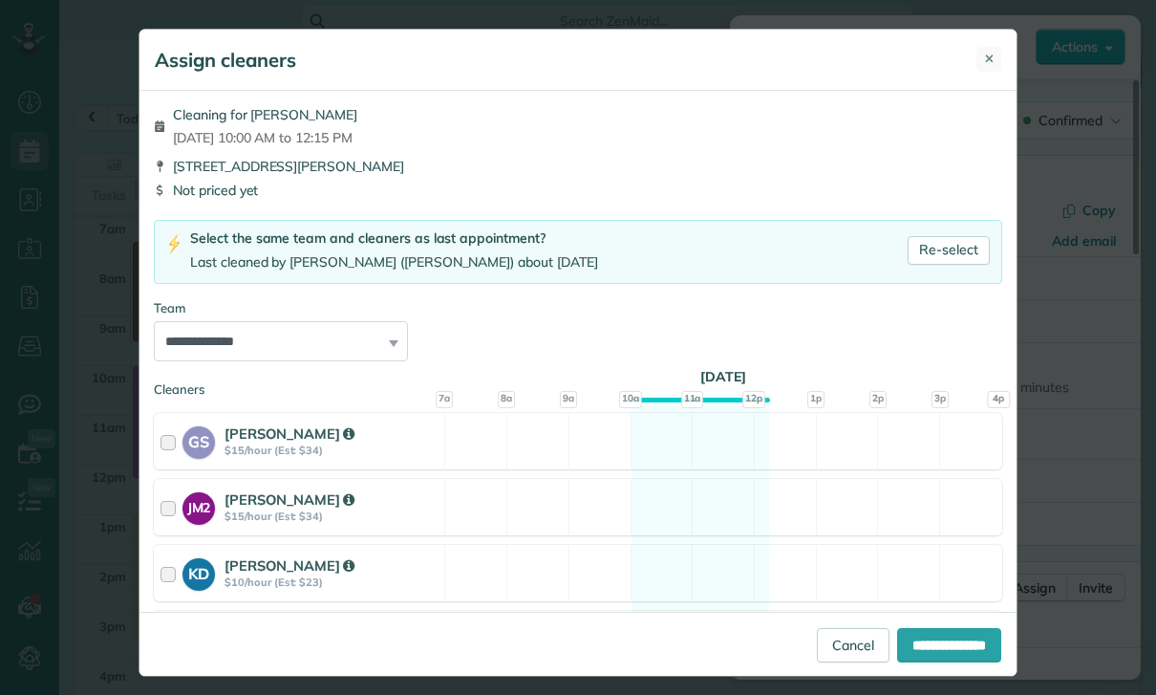
click at [995, 59] on button "✕" at bounding box center [988, 59] width 25 height 25
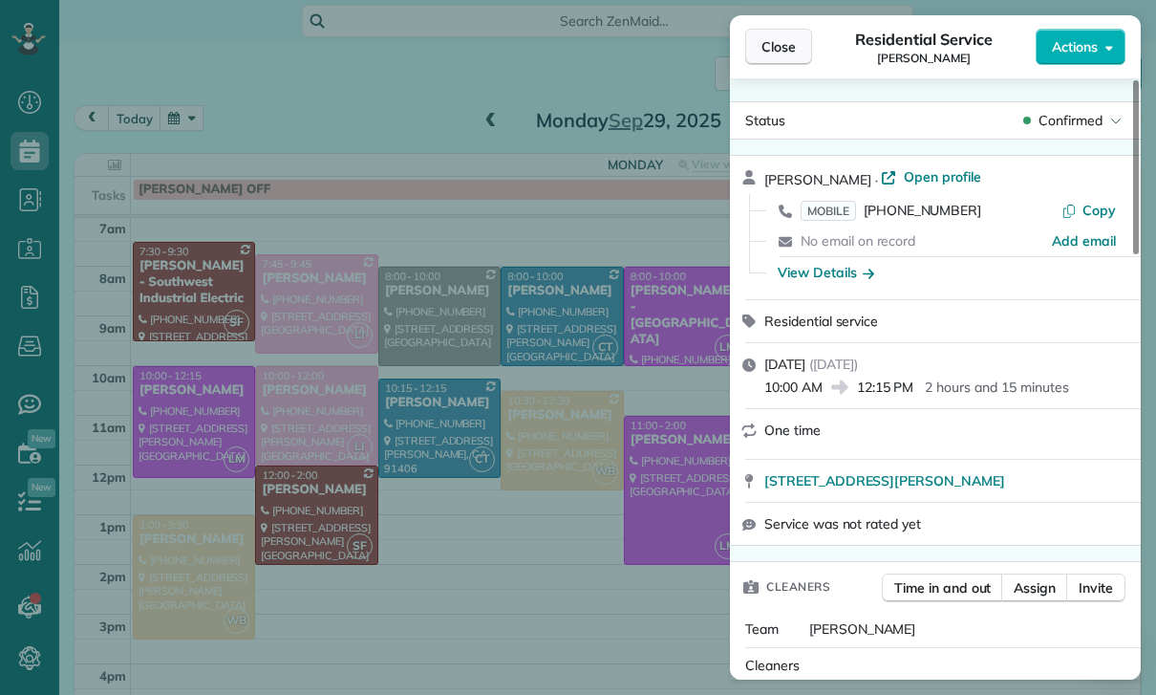
click at [767, 43] on span "Close" at bounding box center [778, 46] width 34 height 19
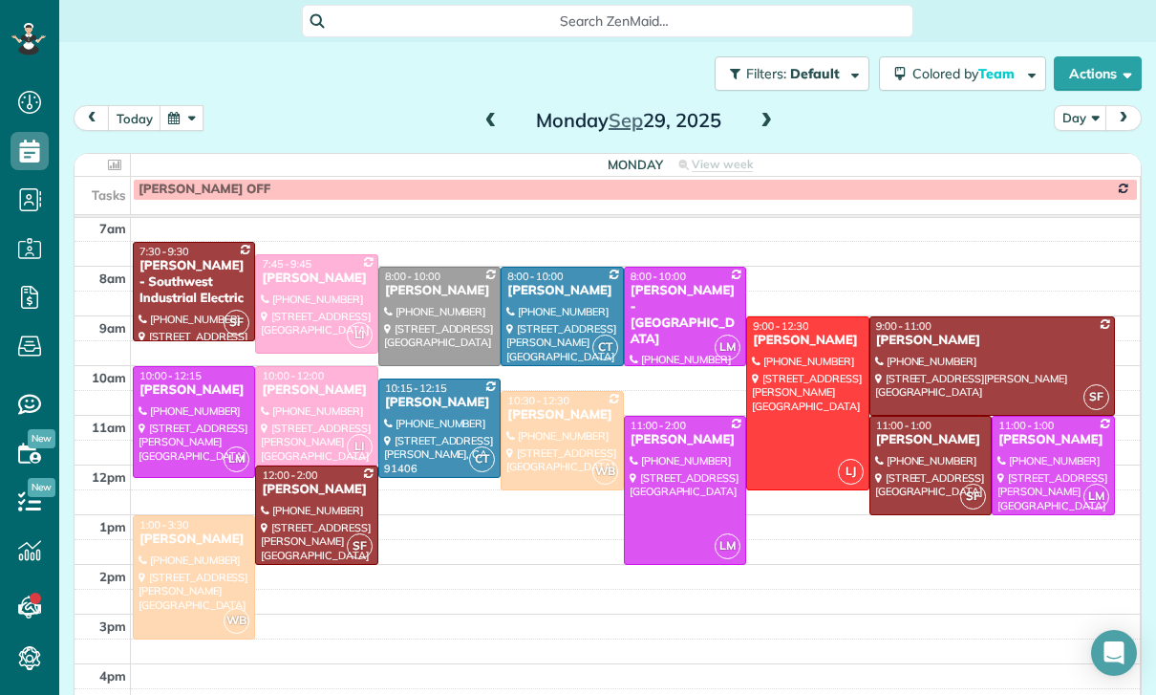
click at [193, 407] on div at bounding box center [194, 422] width 120 height 110
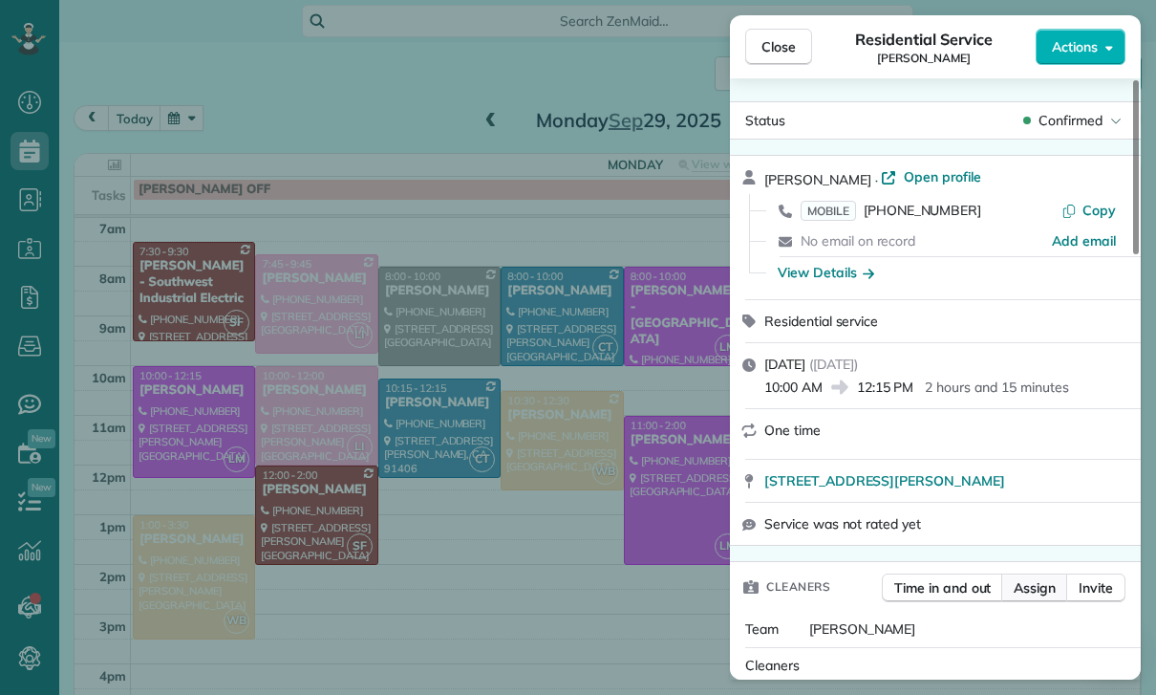
click at [1026, 591] on span "Assign" at bounding box center [1035, 587] width 42 height 19
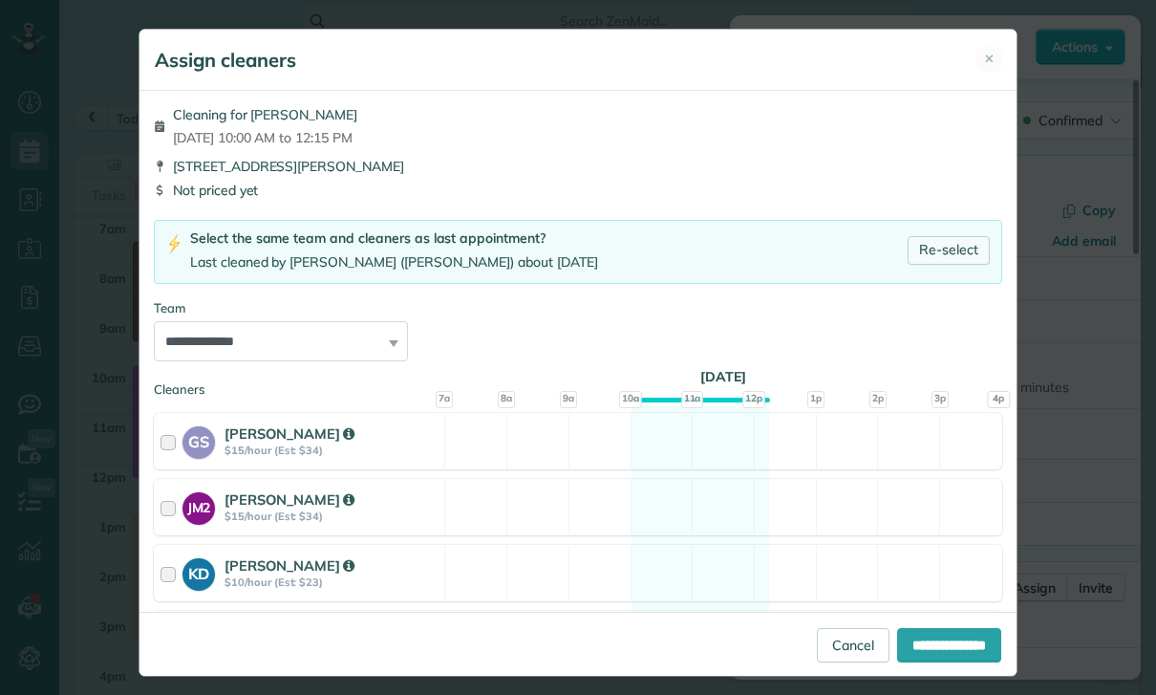
click at [951, 250] on link "Re-select" at bounding box center [949, 250] width 82 height 29
select select "***"
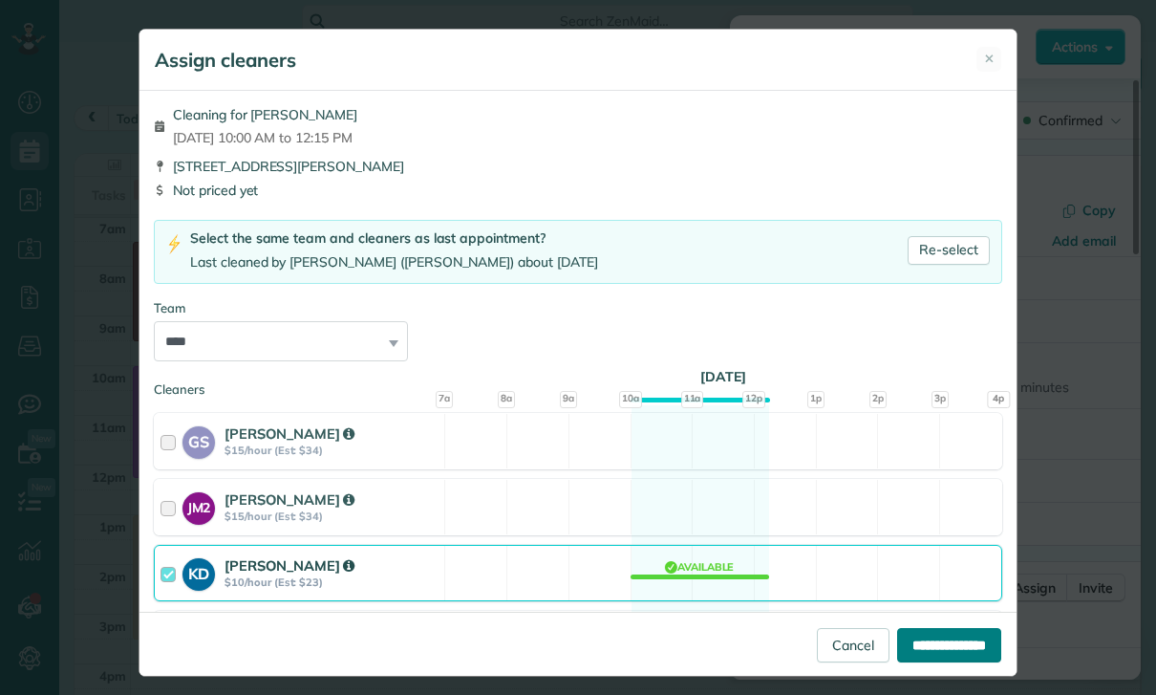
click at [938, 662] on input "**********" at bounding box center [949, 645] width 104 height 34
type input "**********"
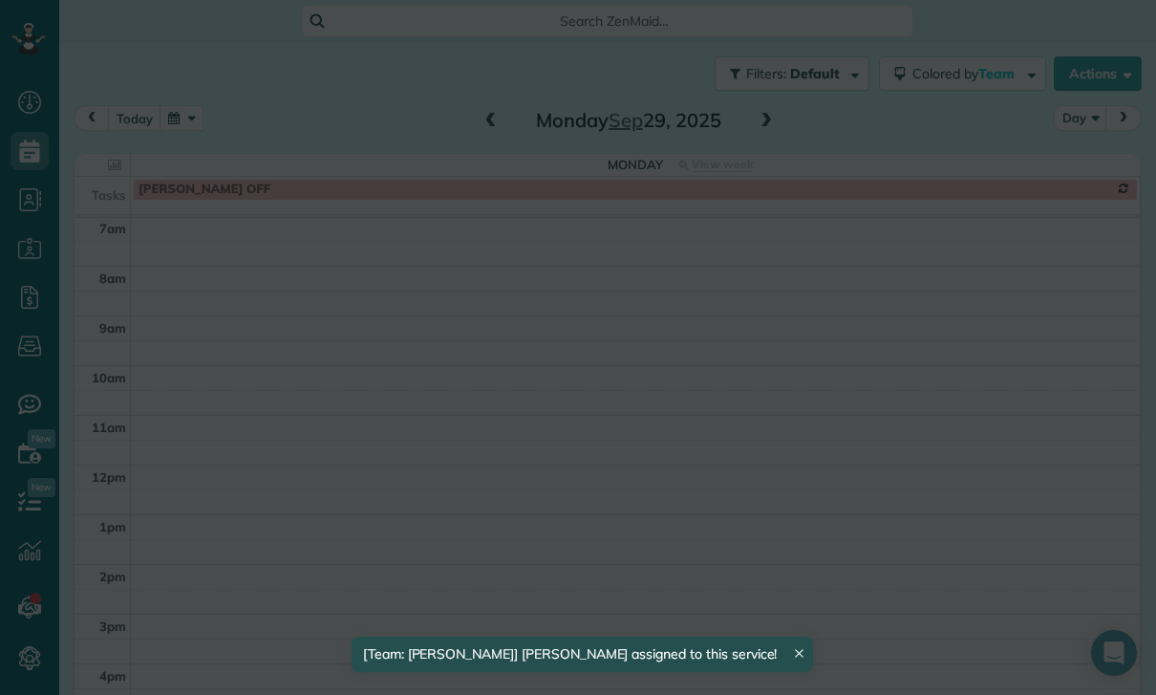
scroll to position [150, 0]
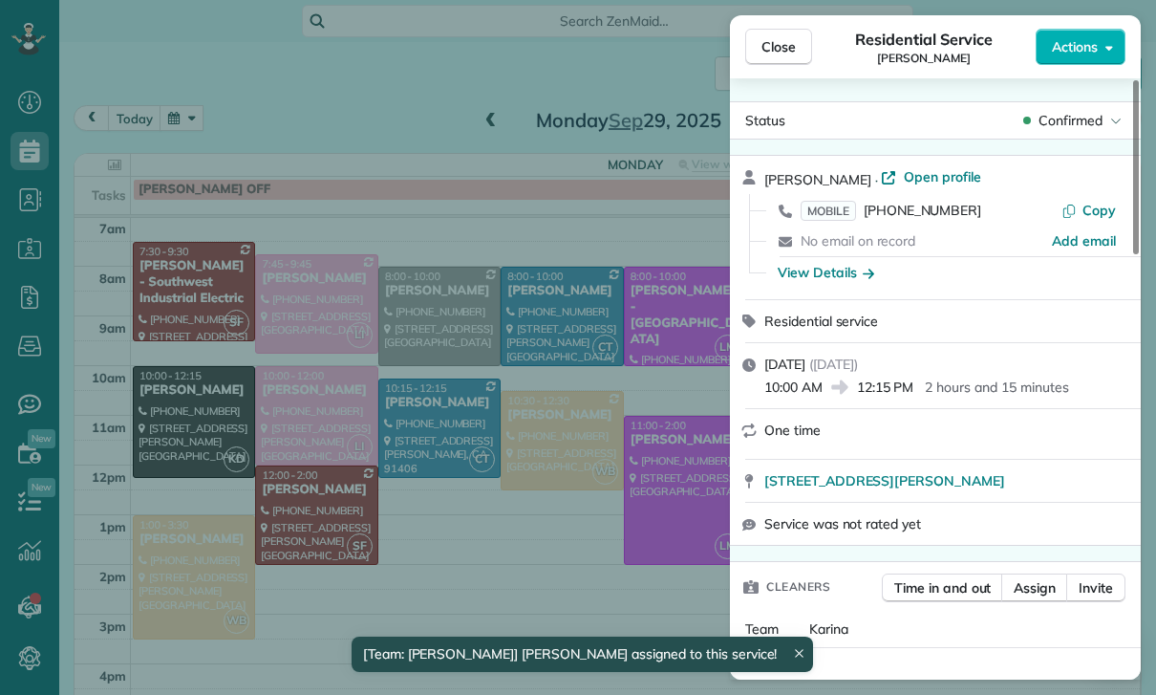
click at [629, 540] on div "Close Residential Service James Jensen Actions Status Confirmed James Jensen · …" at bounding box center [578, 347] width 1156 height 695
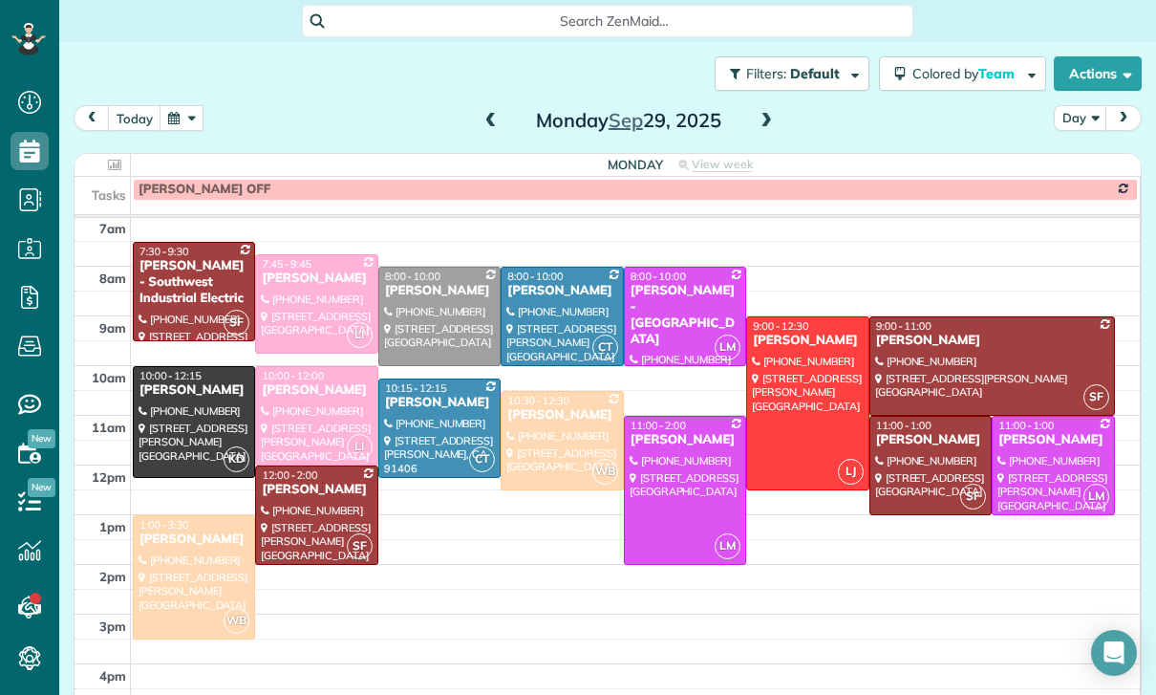
click at [184, 129] on button "button" at bounding box center [182, 118] width 44 height 26
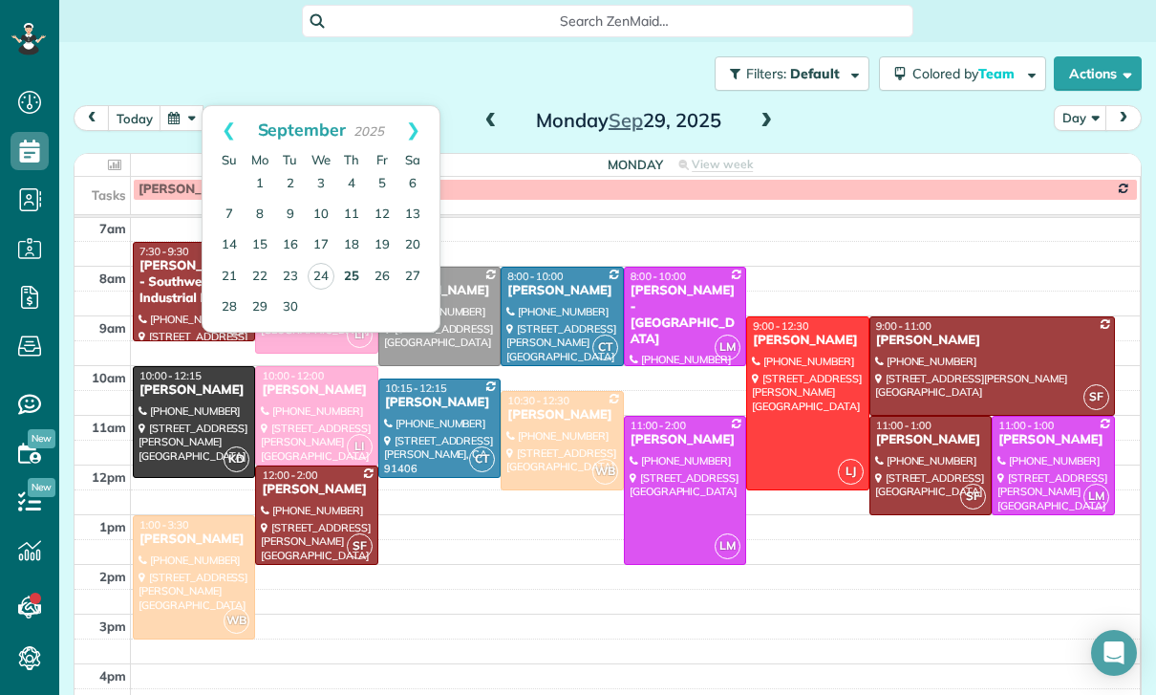
click at [360, 265] on link "25" at bounding box center [351, 277] width 31 height 31
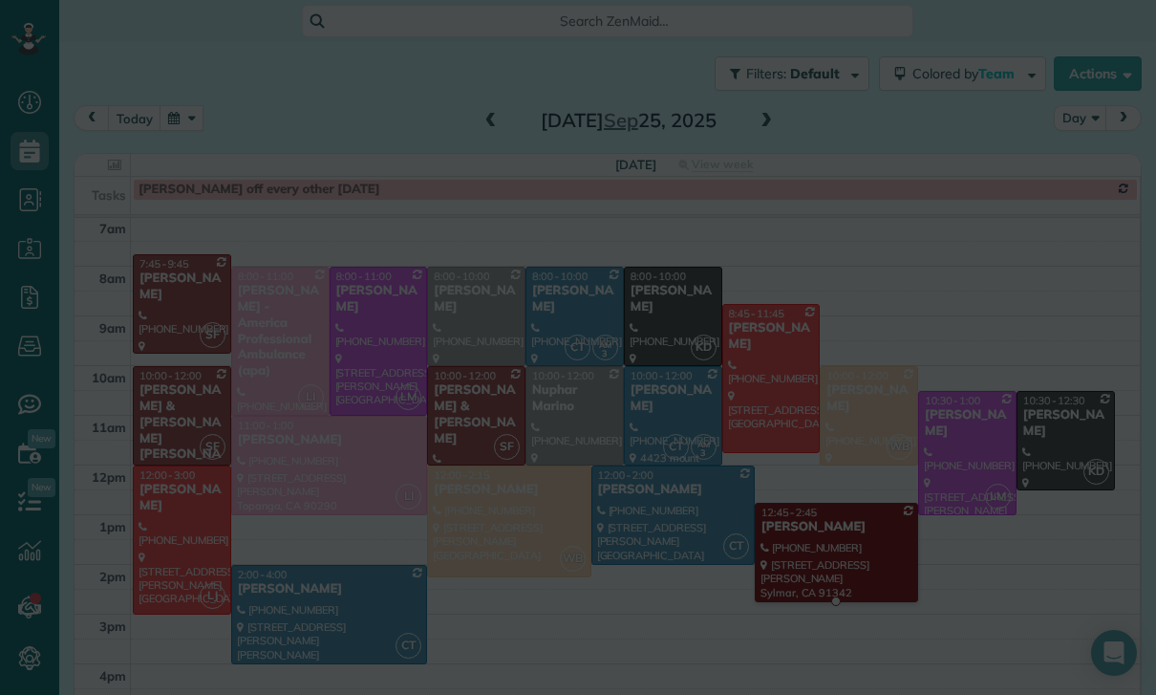
scroll to position [150, 0]
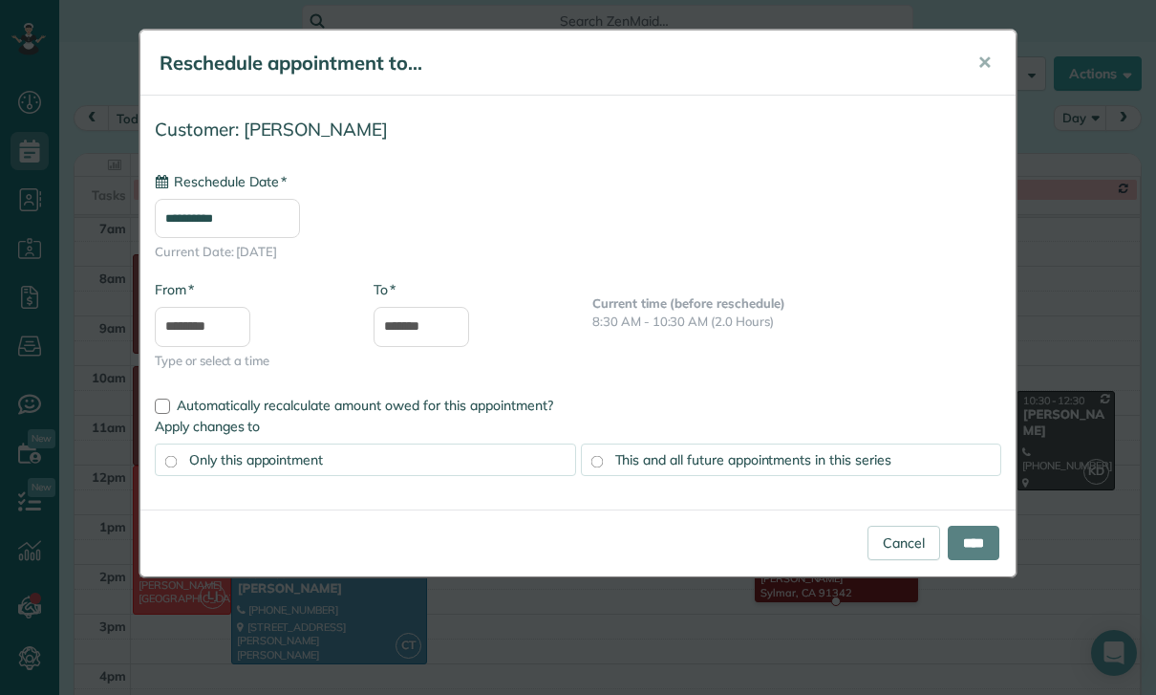
type input "**********"
click at [970, 547] on input "****" at bounding box center [974, 542] width 52 height 34
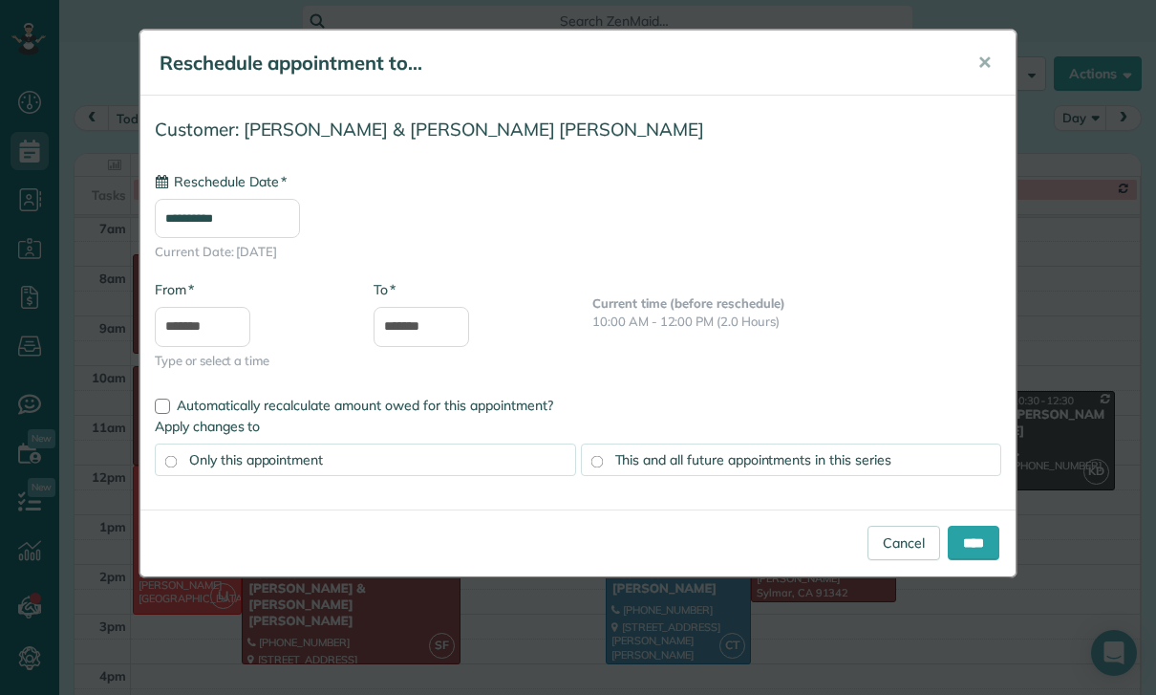
click at [277, 221] on input "**********" at bounding box center [227, 218] width 145 height 39
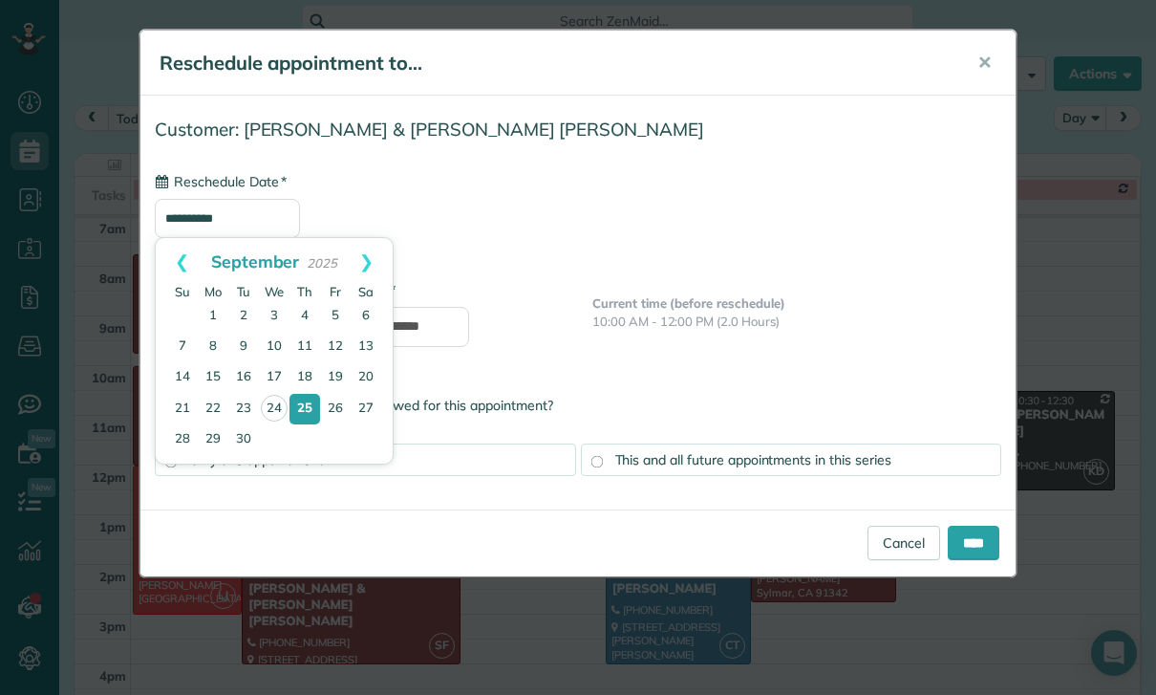
click at [247, 437] on link "30" at bounding box center [243, 439] width 31 height 31
type input "**********"
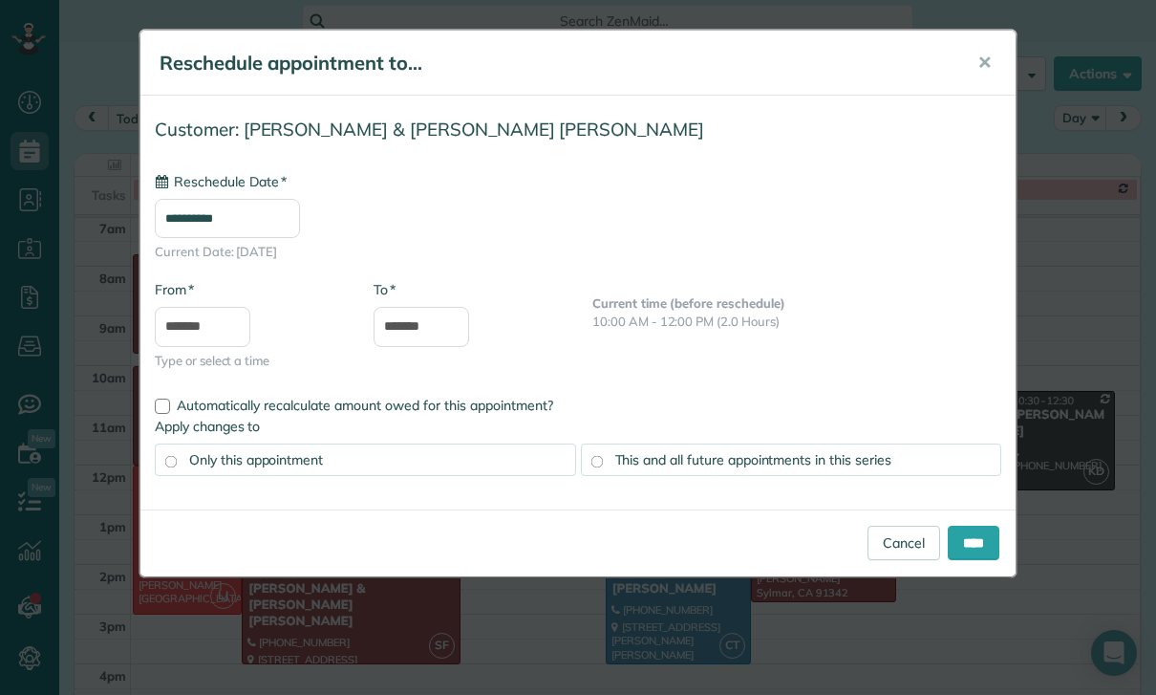
click at [969, 540] on input "****" at bounding box center [974, 542] width 52 height 34
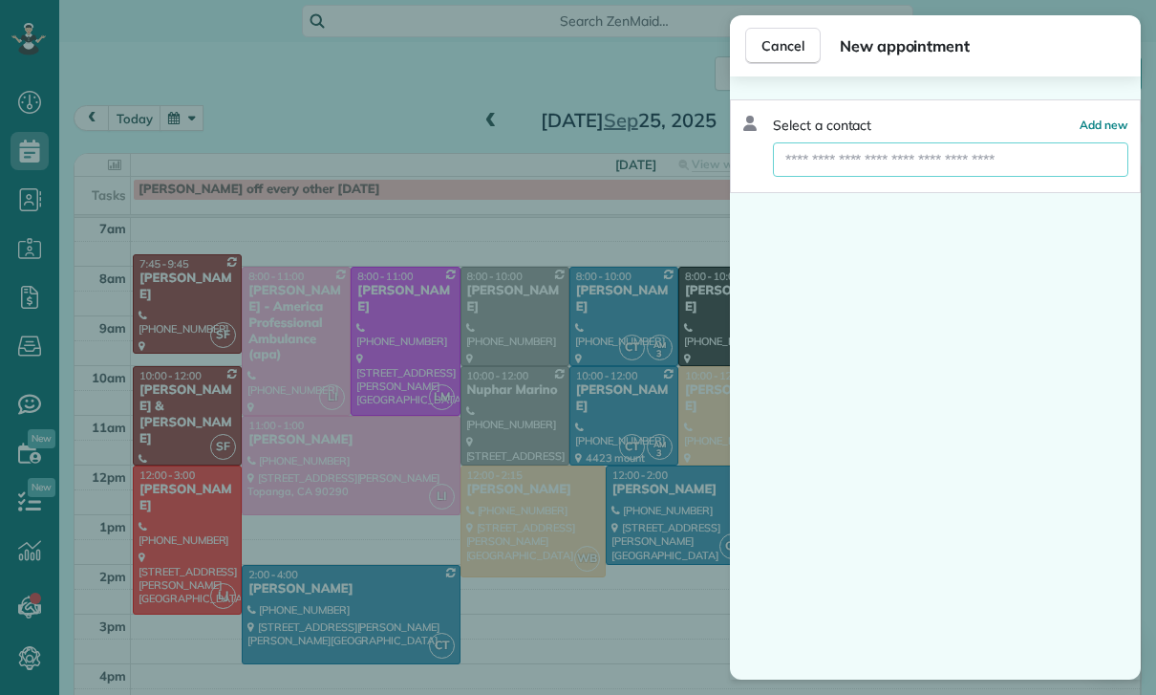
click at [856, 162] on input "text" at bounding box center [950, 159] width 355 height 34
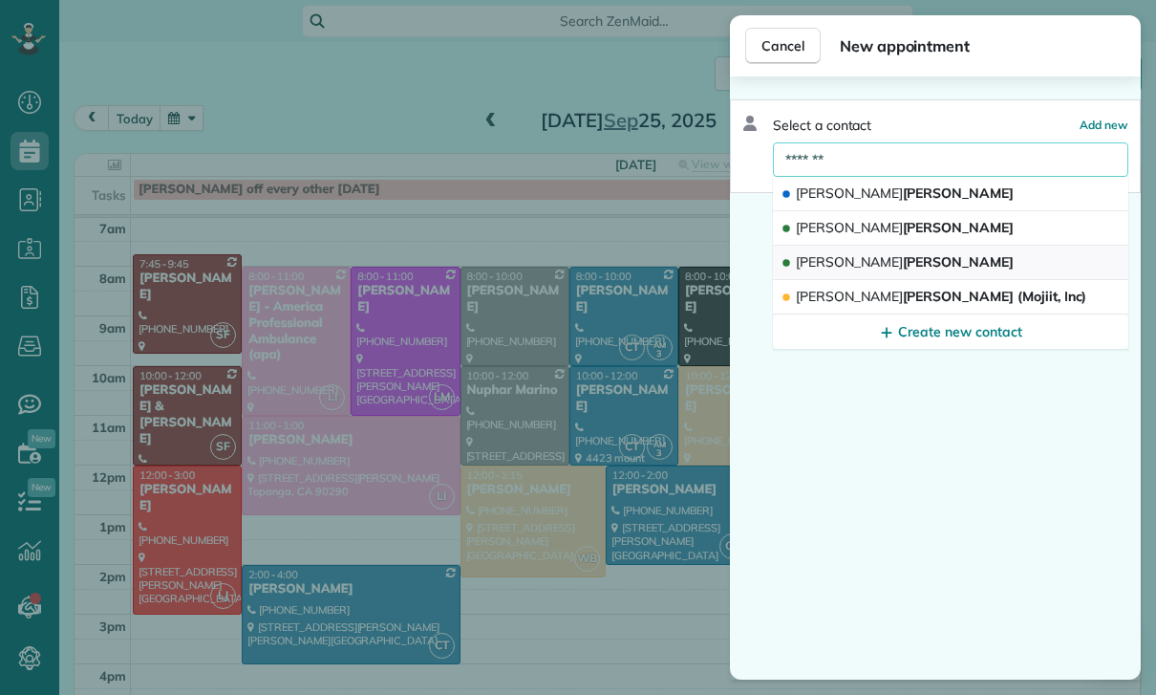
type input "*******"
click at [903, 264] on button "Janelle Budke" at bounding box center [950, 263] width 355 height 34
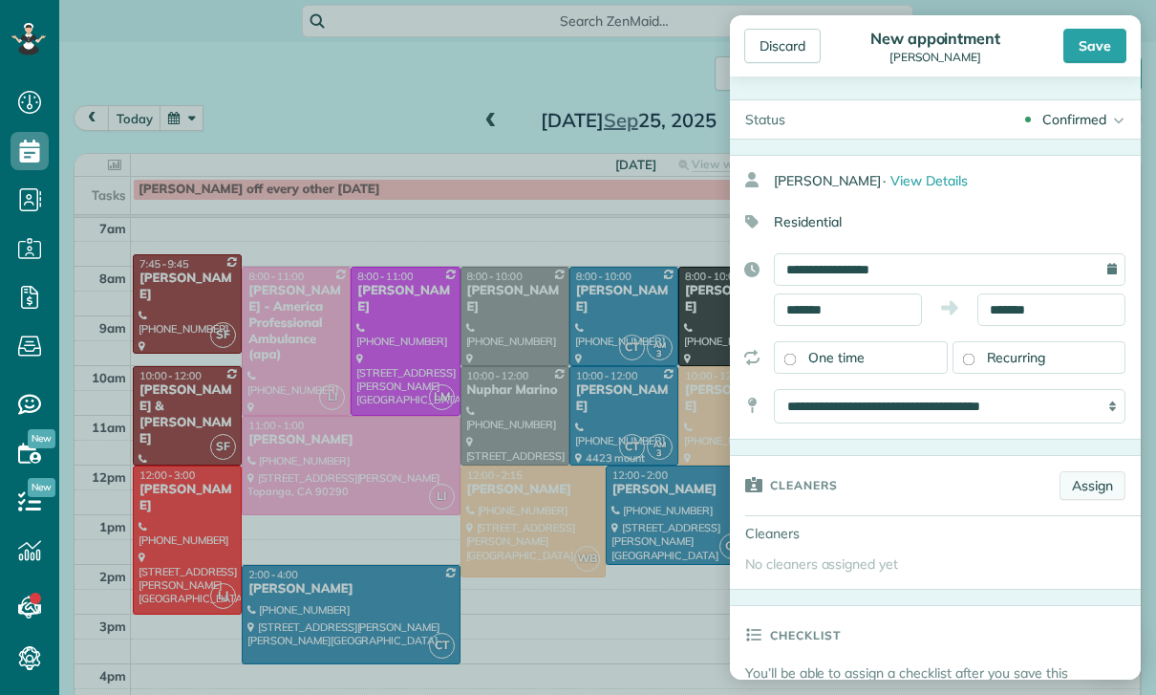
click at [1085, 486] on link "Assign" at bounding box center [1093, 485] width 66 height 29
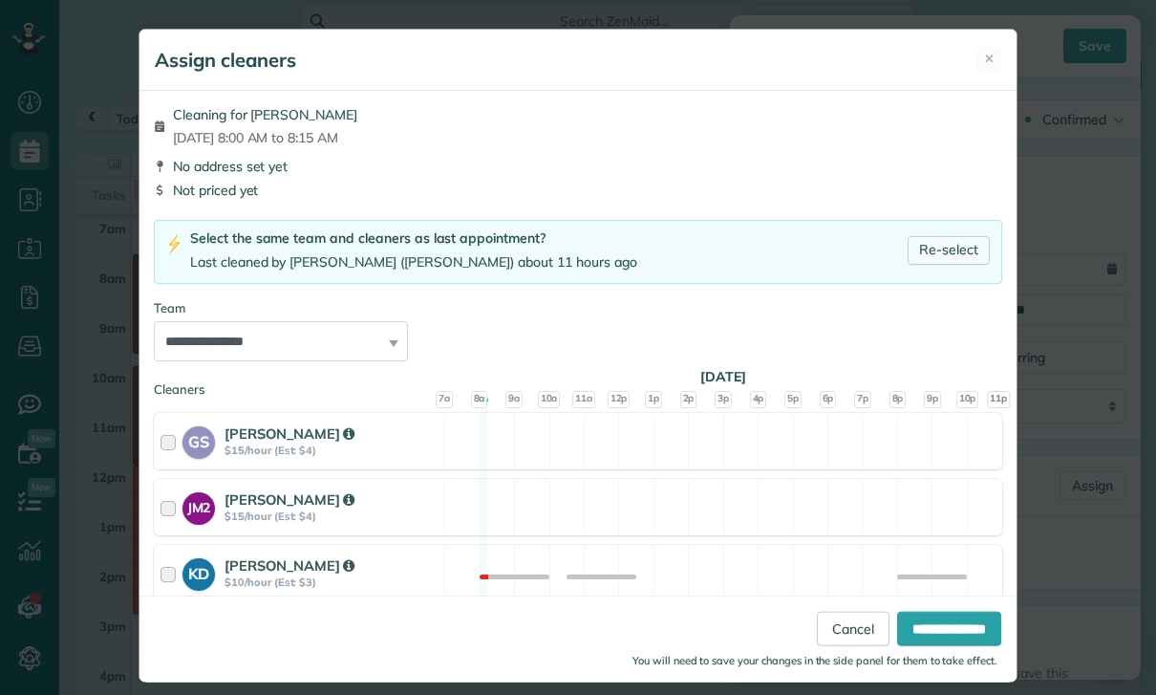
click at [948, 251] on link "Re-select" at bounding box center [949, 250] width 82 height 29
select select "***"
click at [944, 646] on input "**********" at bounding box center [949, 628] width 104 height 34
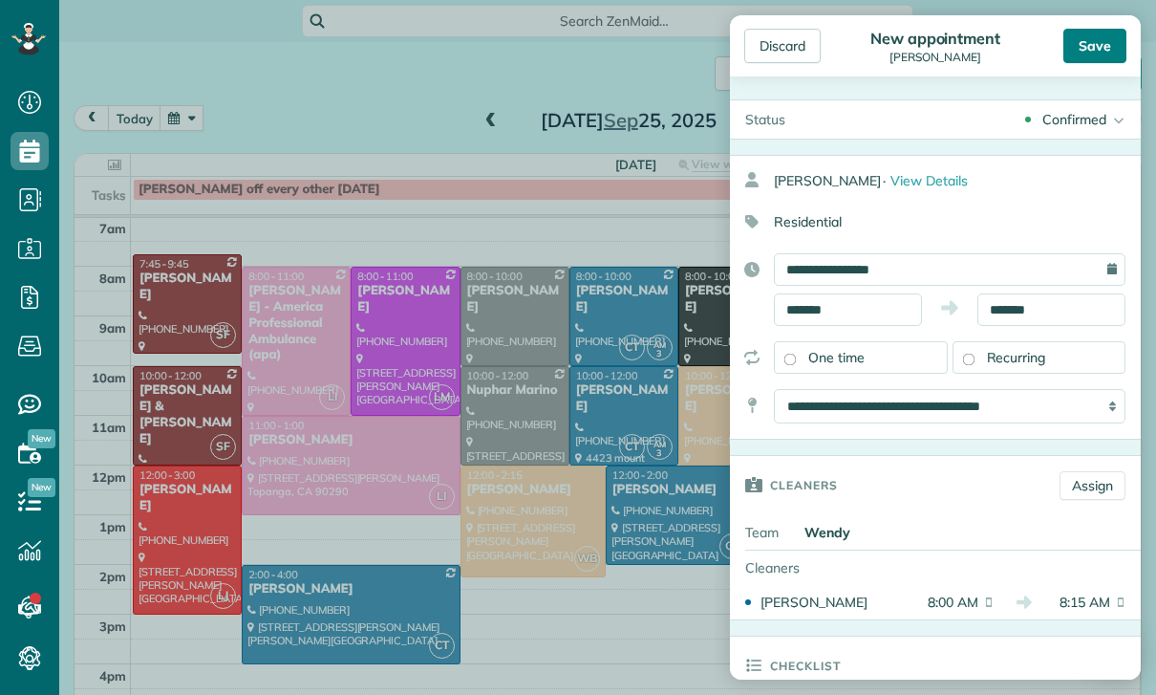
click at [1104, 38] on div "Save" at bounding box center [1094, 46] width 63 height 34
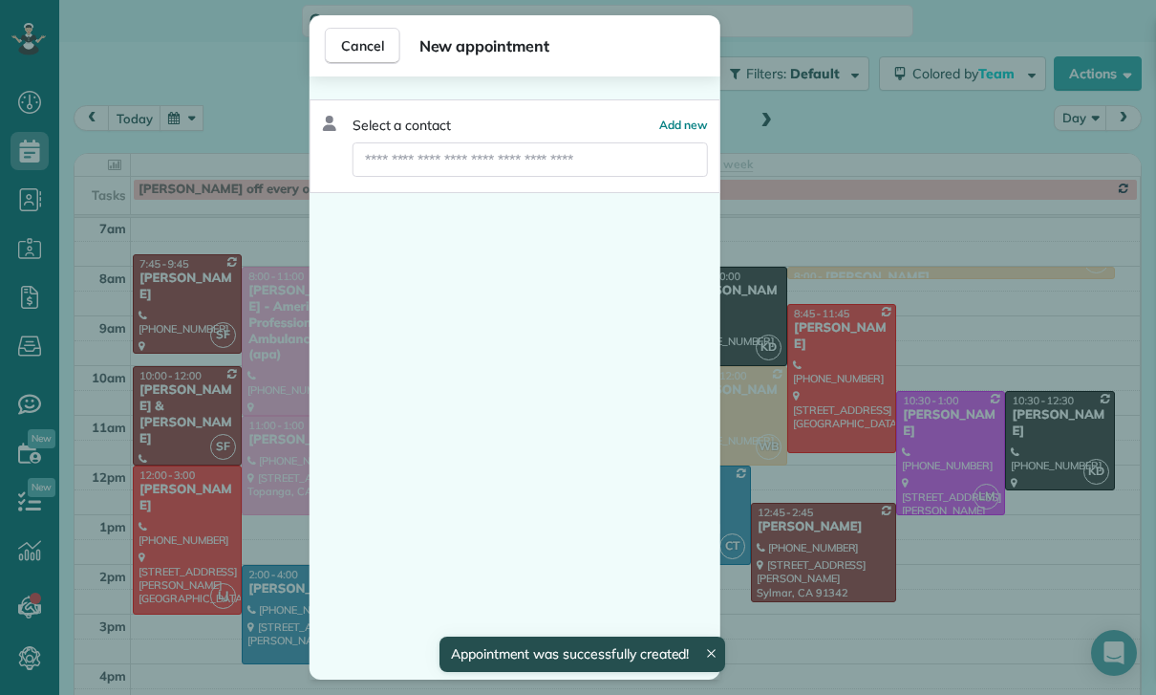
scroll to position [150, 0]
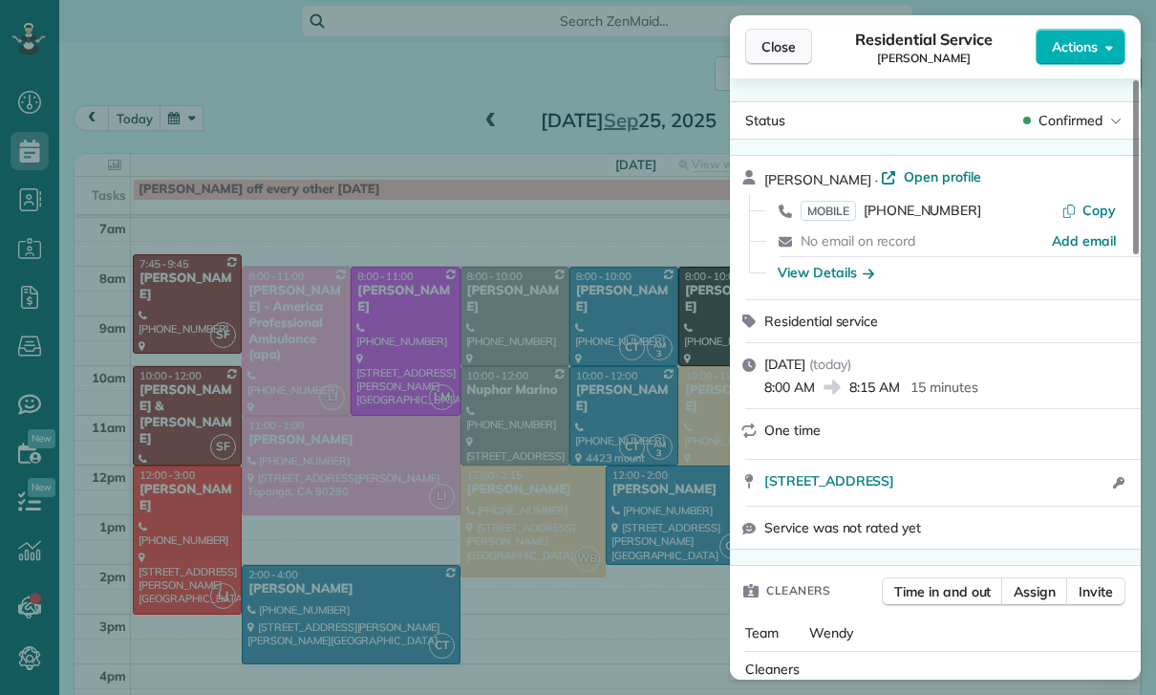
click at [767, 53] on span "Close" at bounding box center [778, 46] width 34 height 19
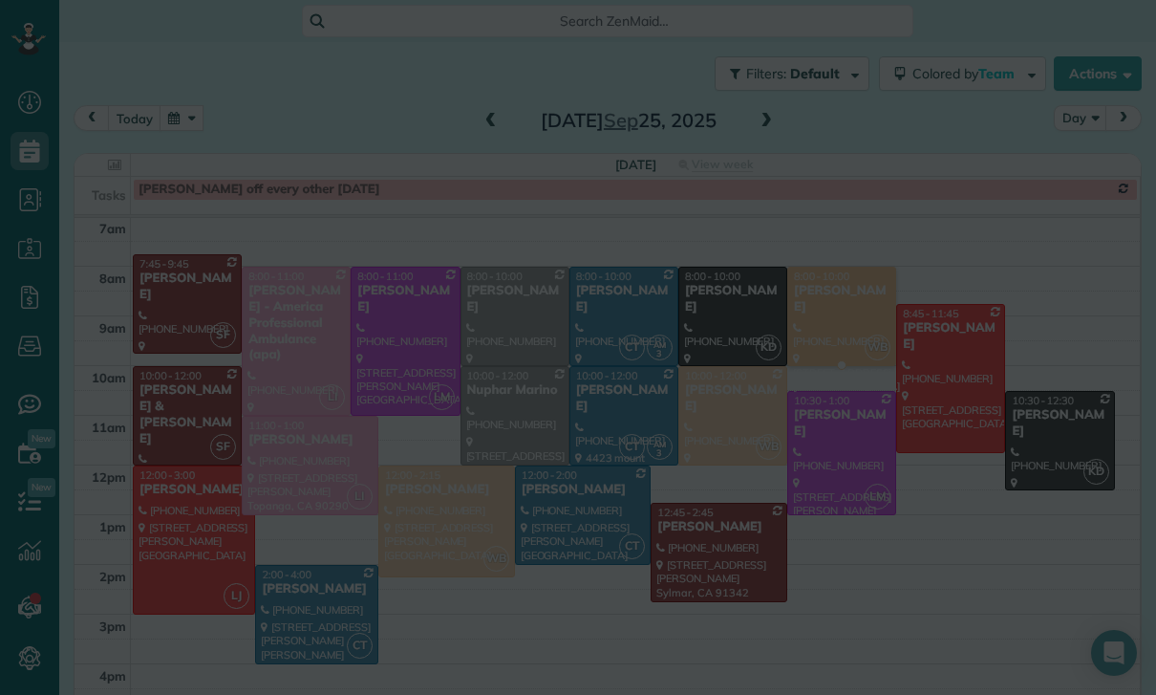
scroll to position [150, 0]
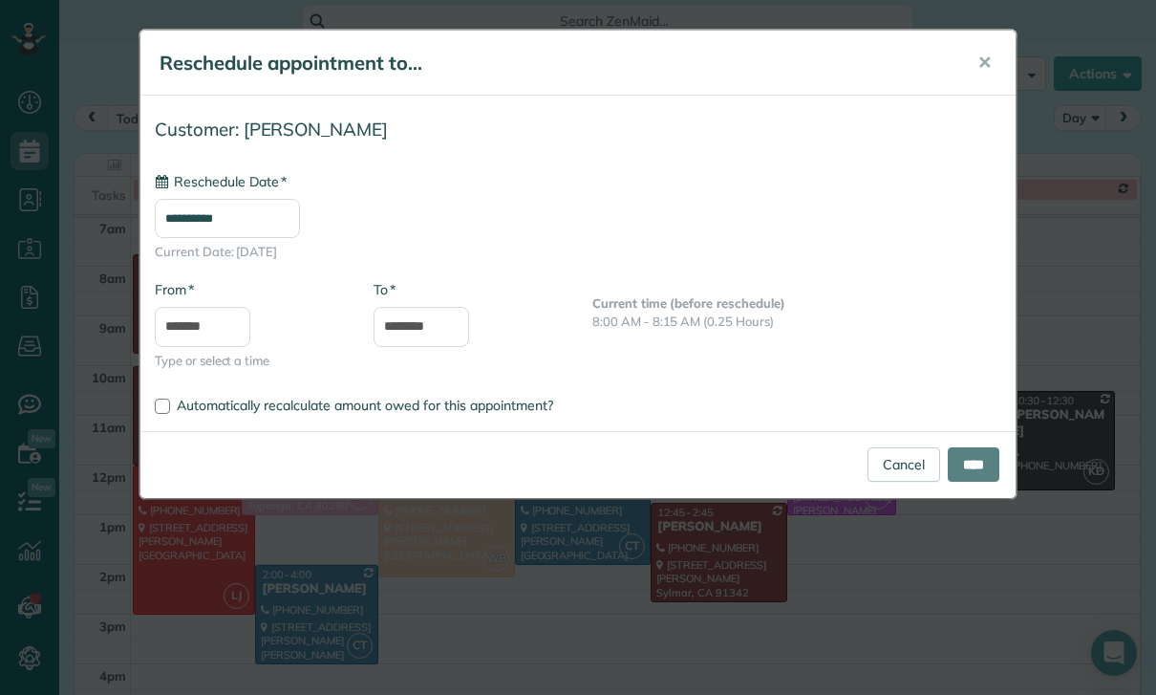
type input "**********"
click at [966, 461] on input "****" at bounding box center [974, 464] width 52 height 34
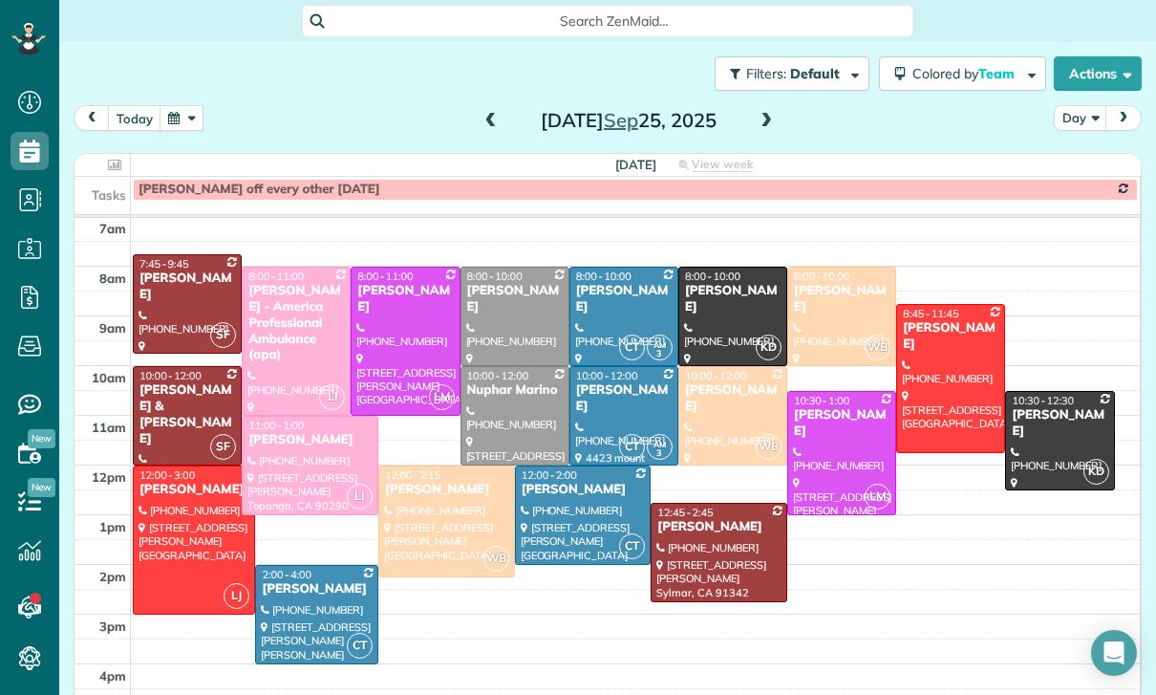
click at [160, 128] on button "button" at bounding box center [182, 118] width 44 height 26
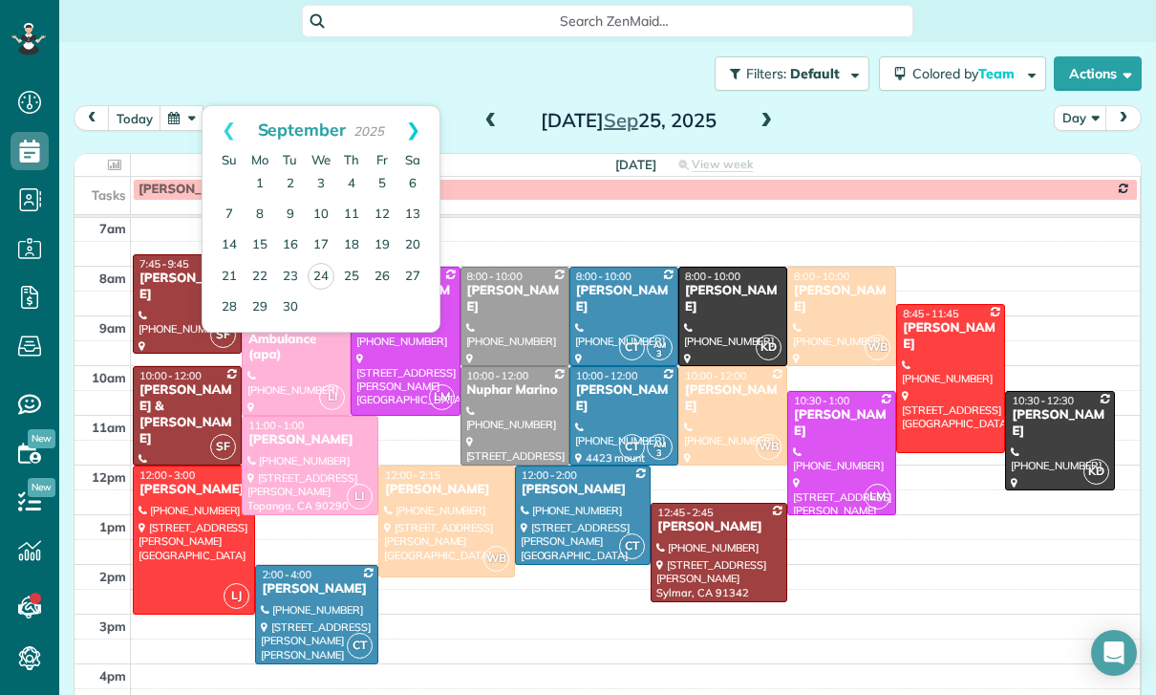
click at [401, 127] on link "Next" at bounding box center [413, 130] width 53 height 48
click at [351, 304] on link "30" at bounding box center [351, 306] width 31 height 31
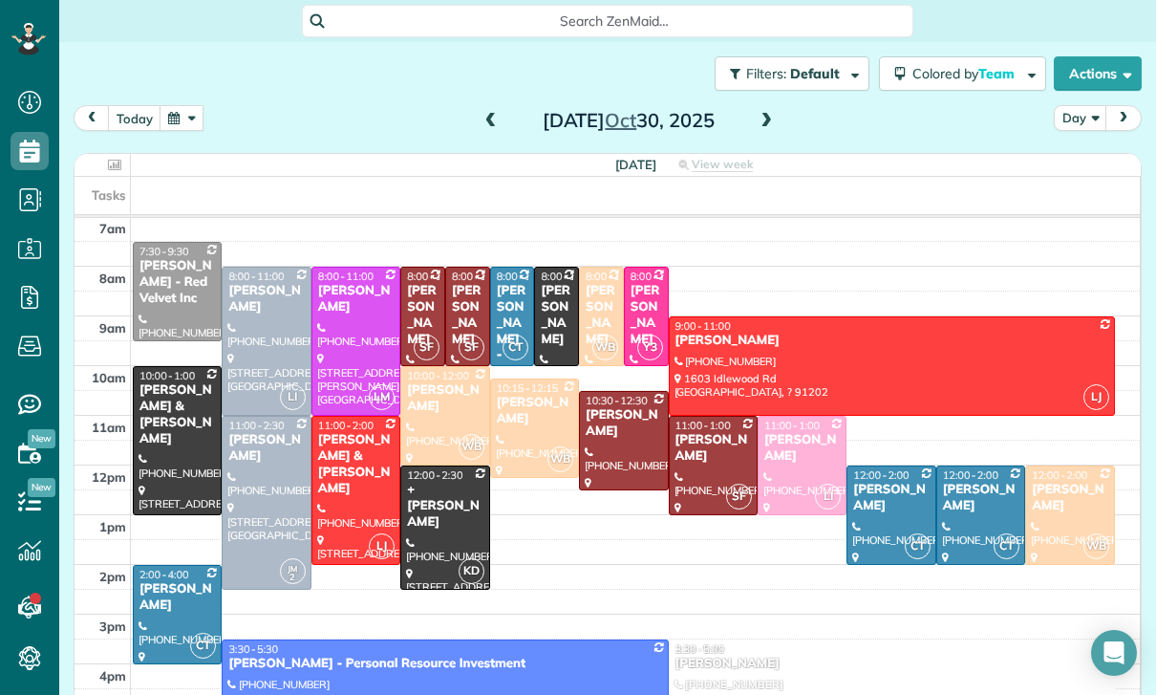
click at [185, 128] on button "button" at bounding box center [182, 118] width 44 height 26
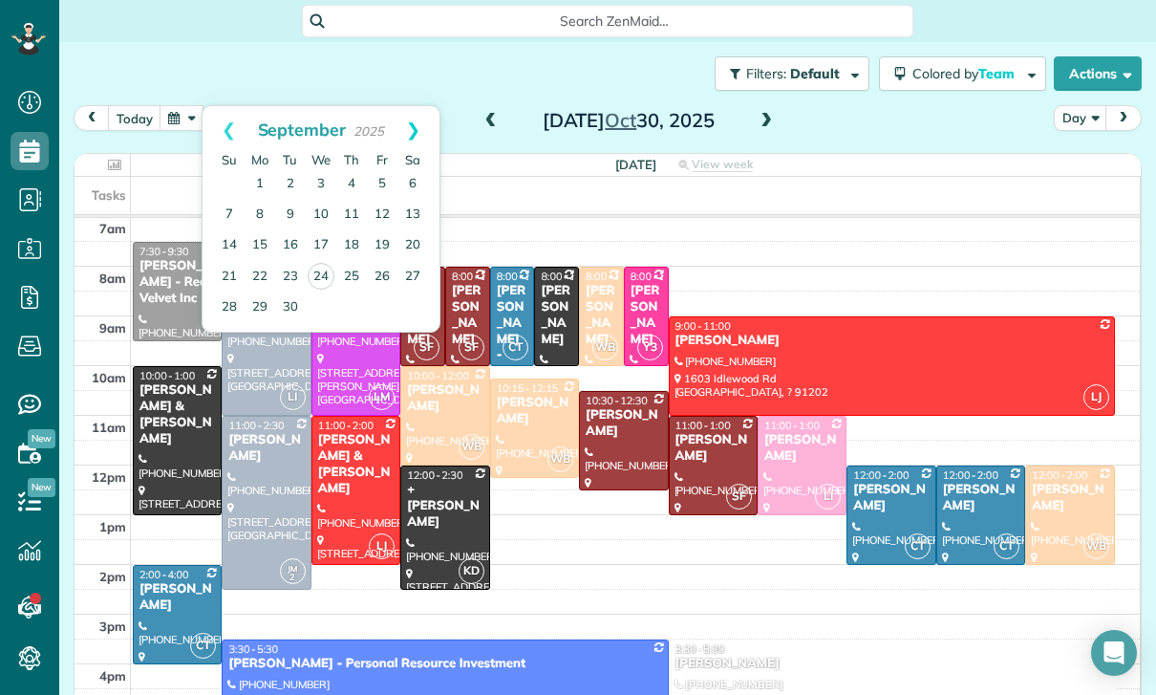
click at [418, 116] on link "Next" at bounding box center [413, 130] width 53 height 48
click at [309, 314] on link "29" at bounding box center [321, 306] width 31 height 31
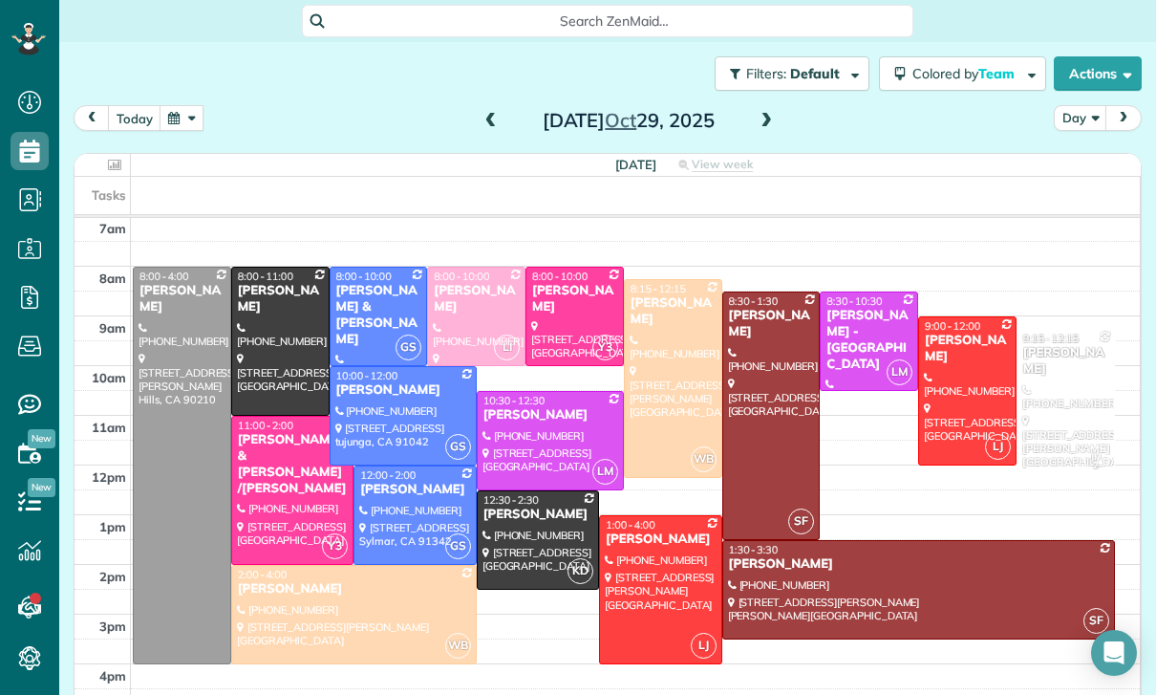
click at [494, 126] on span at bounding box center [491, 121] width 21 height 17
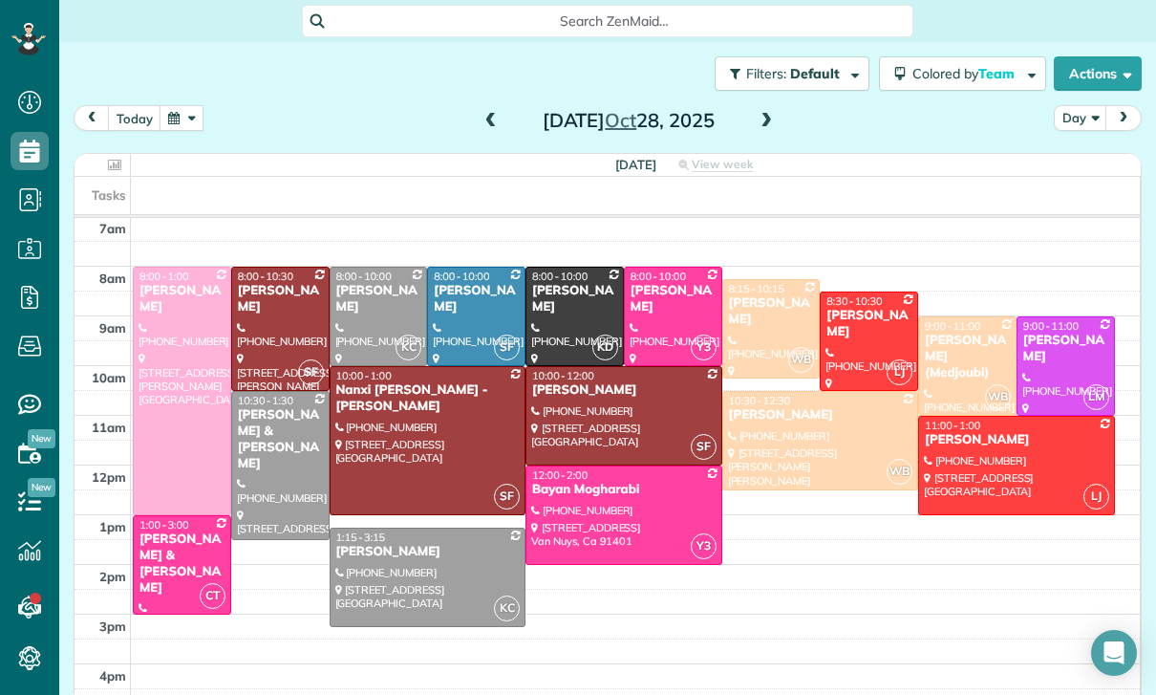
click at [1126, 659] on div "Open Intercom Messenger" at bounding box center [1114, 653] width 46 height 46
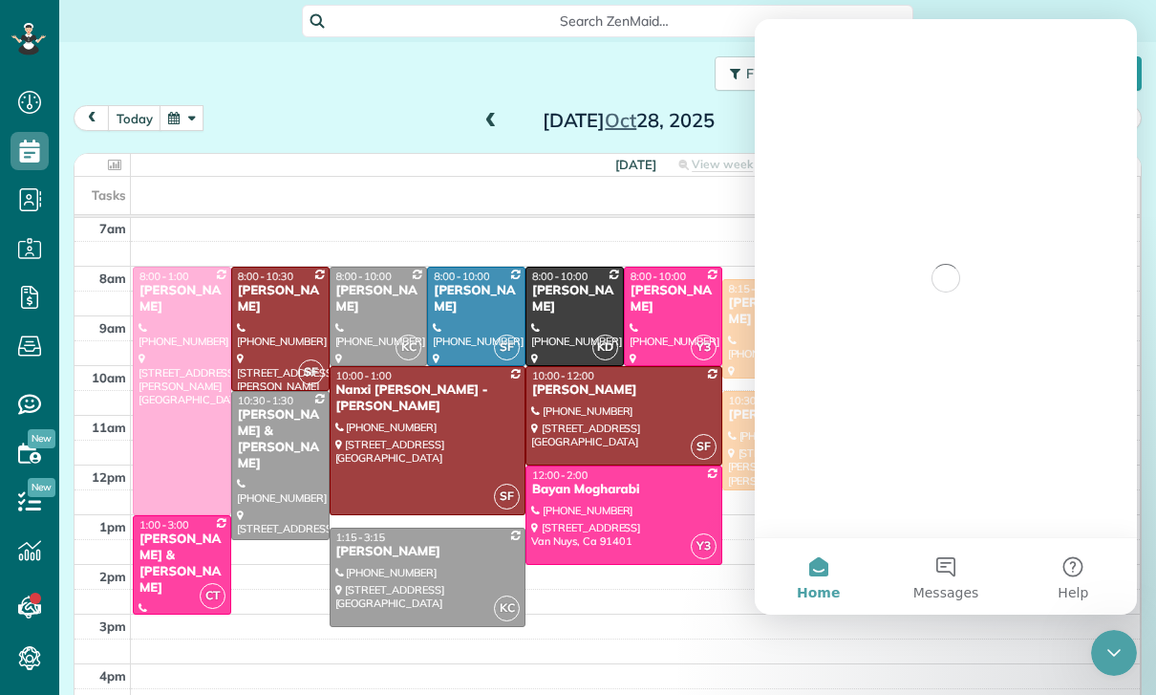
scroll to position [0, 0]
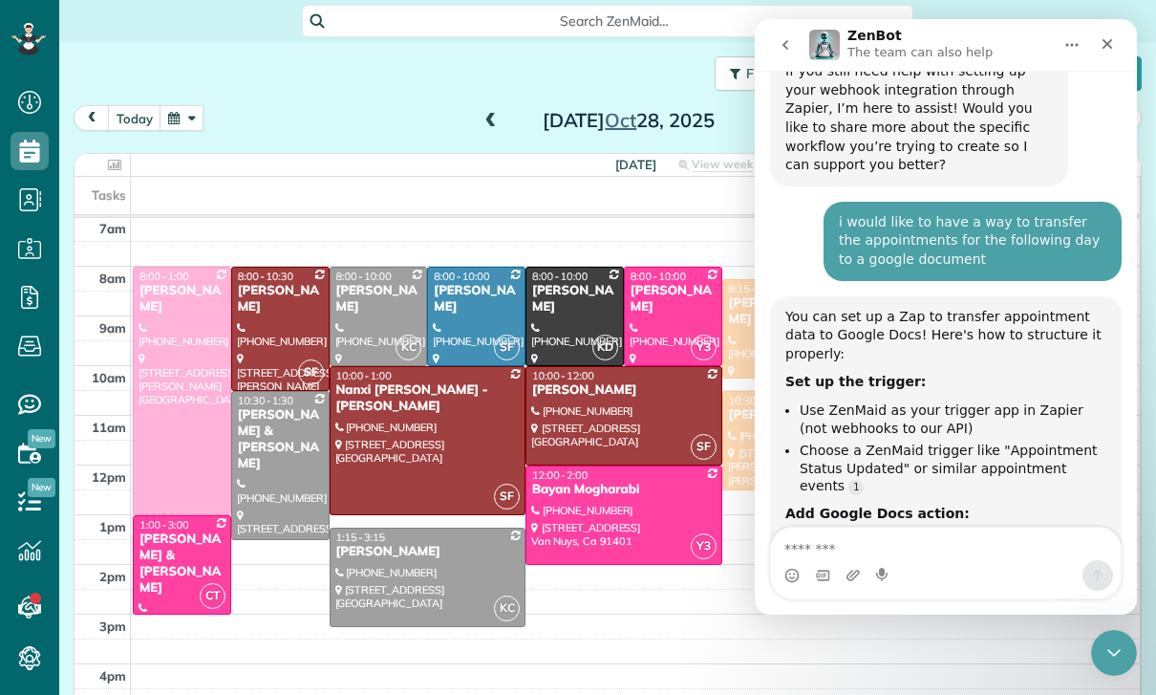
scroll to position [4543, 0]
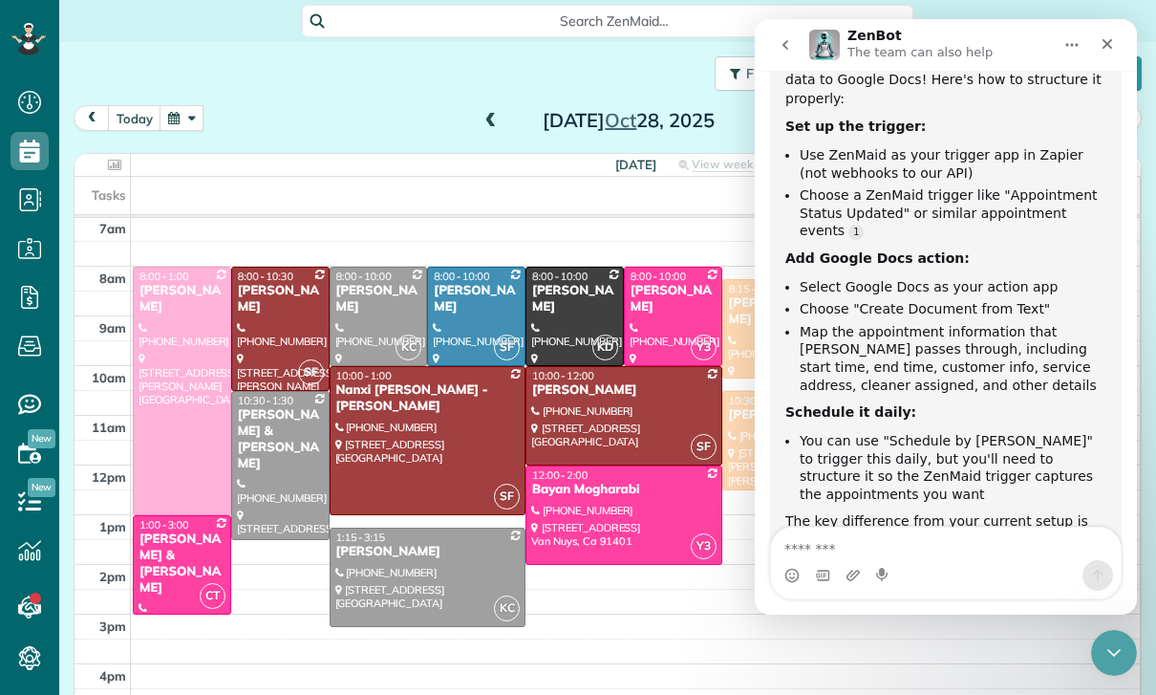
click at [903, 539] on textarea "Message…" at bounding box center [946, 543] width 350 height 32
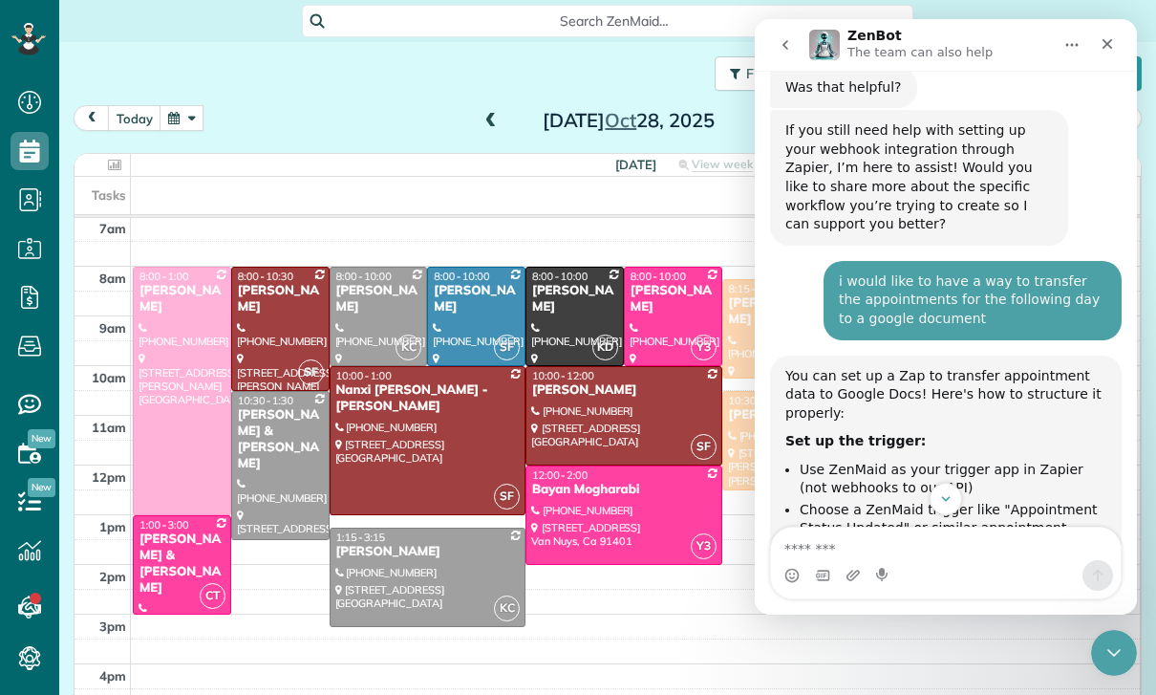
scroll to position [4219, 0]
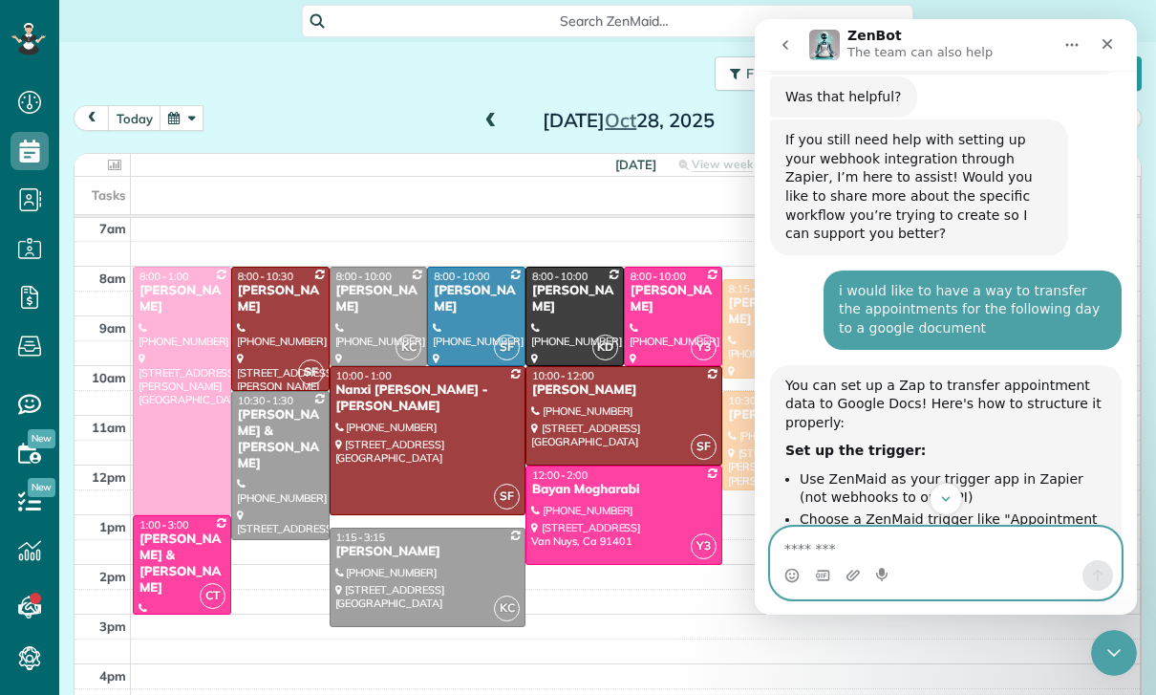
click at [821, 552] on textarea "Message…" at bounding box center [946, 543] width 350 height 32
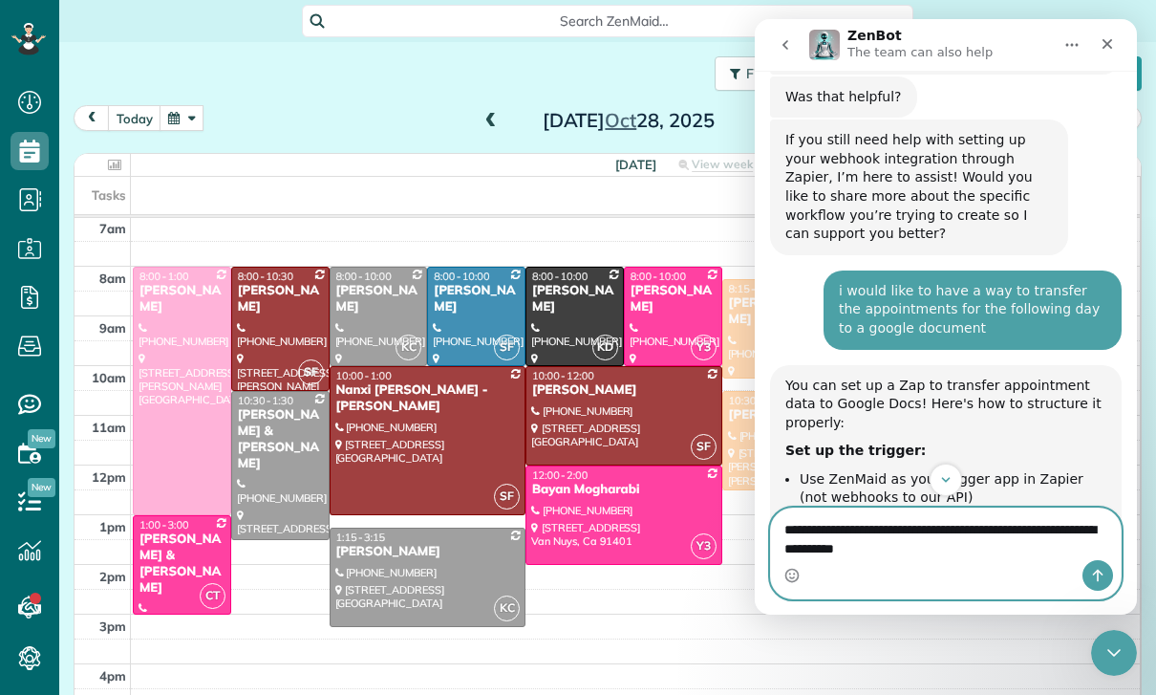
type textarea "**********"
click at [1097, 579] on icon "Send a message…" at bounding box center [1097, 575] width 15 height 15
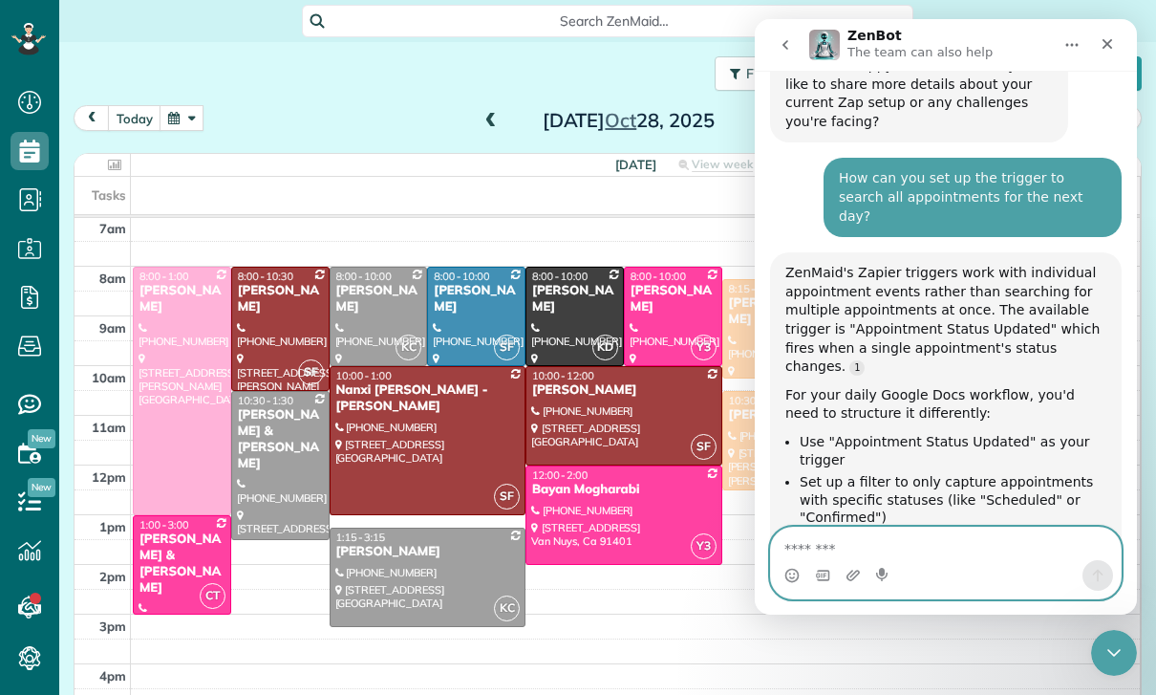
scroll to position [5191, 0]
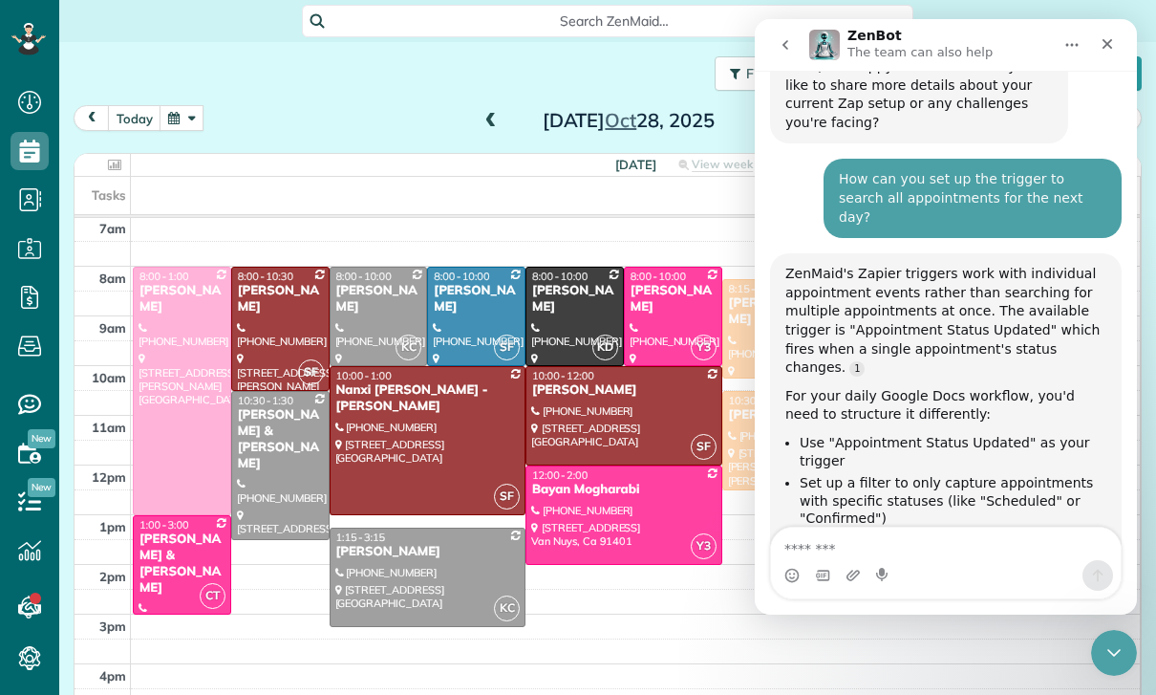
click at [610, 406] on div at bounding box center [623, 415] width 195 height 97
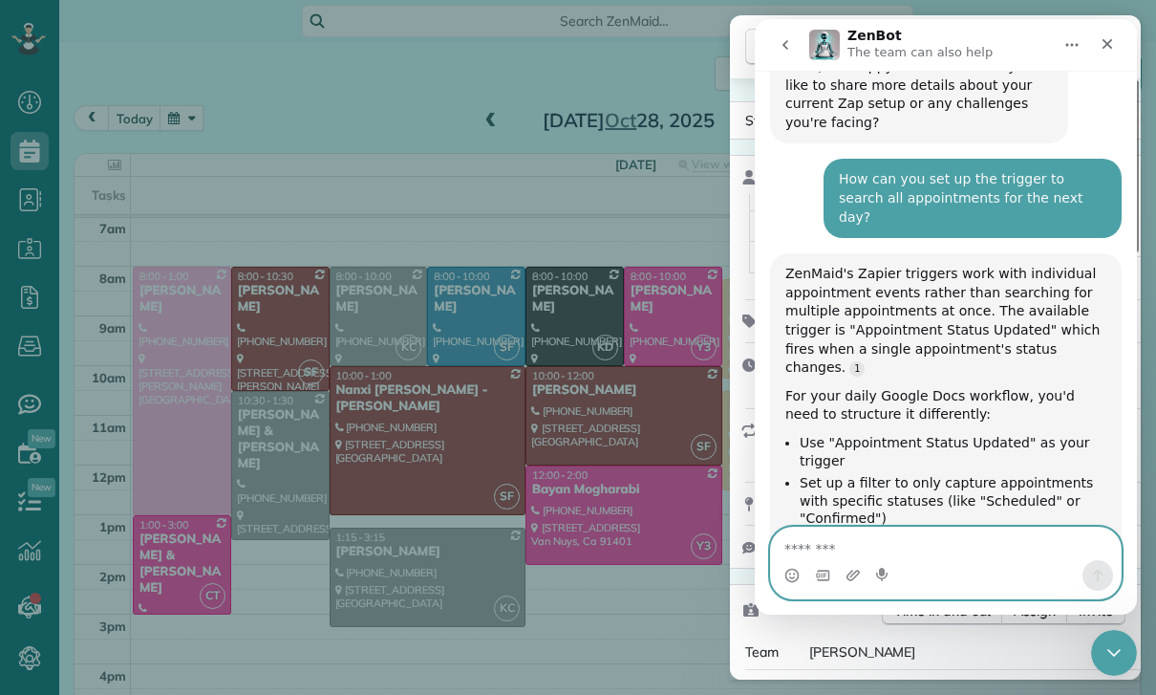
click at [947, 557] on textarea "Message…" at bounding box center [946, 543] width 350 height 32
type textarea "***"
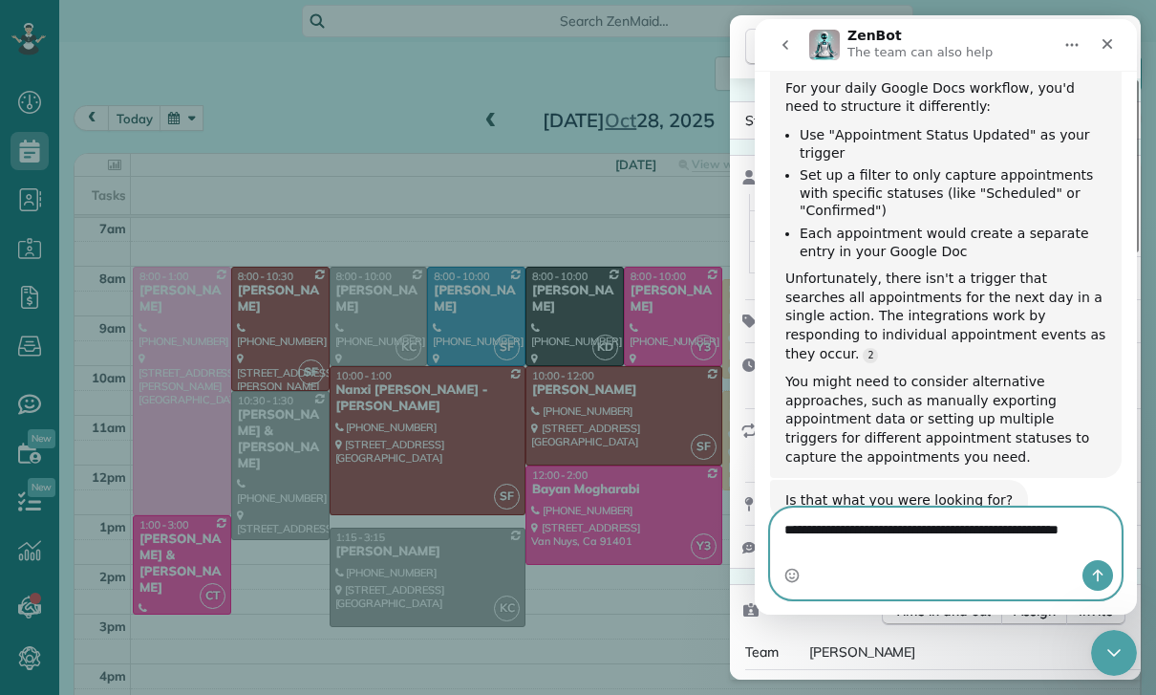
scroll to position [5502, 0]
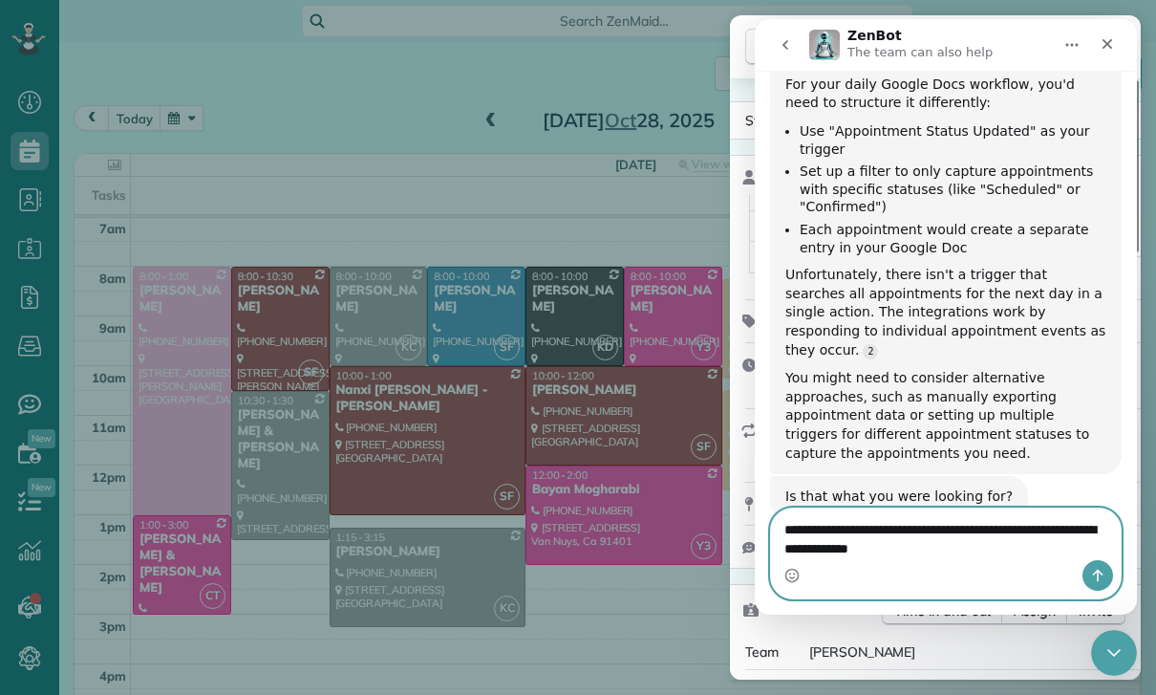
type textarea "**********"
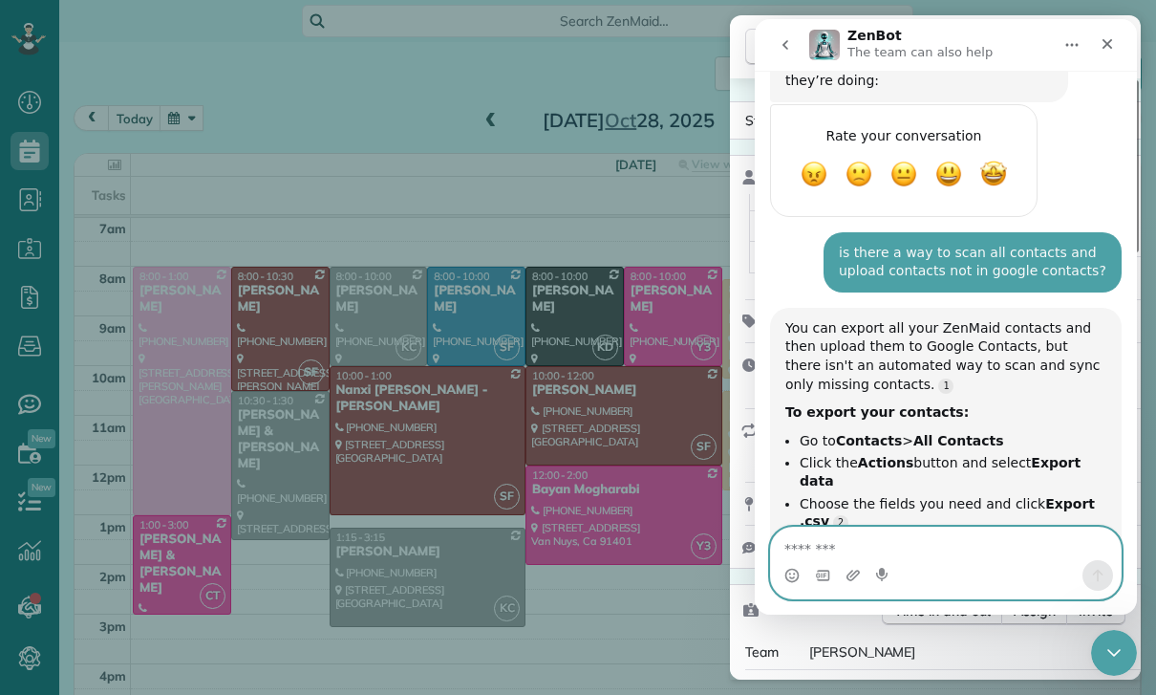
scroll to position [6168, 0]
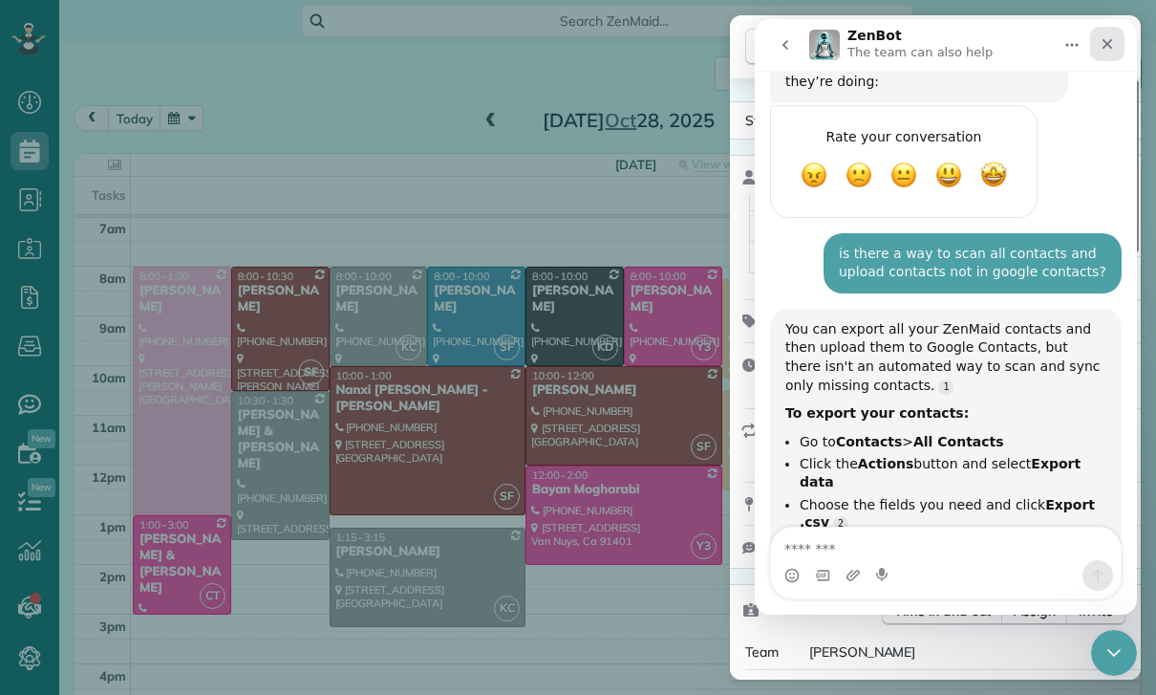
click at [1109, 42] on icon "Close" at bounding box center [1108, 44] width 11 height 11
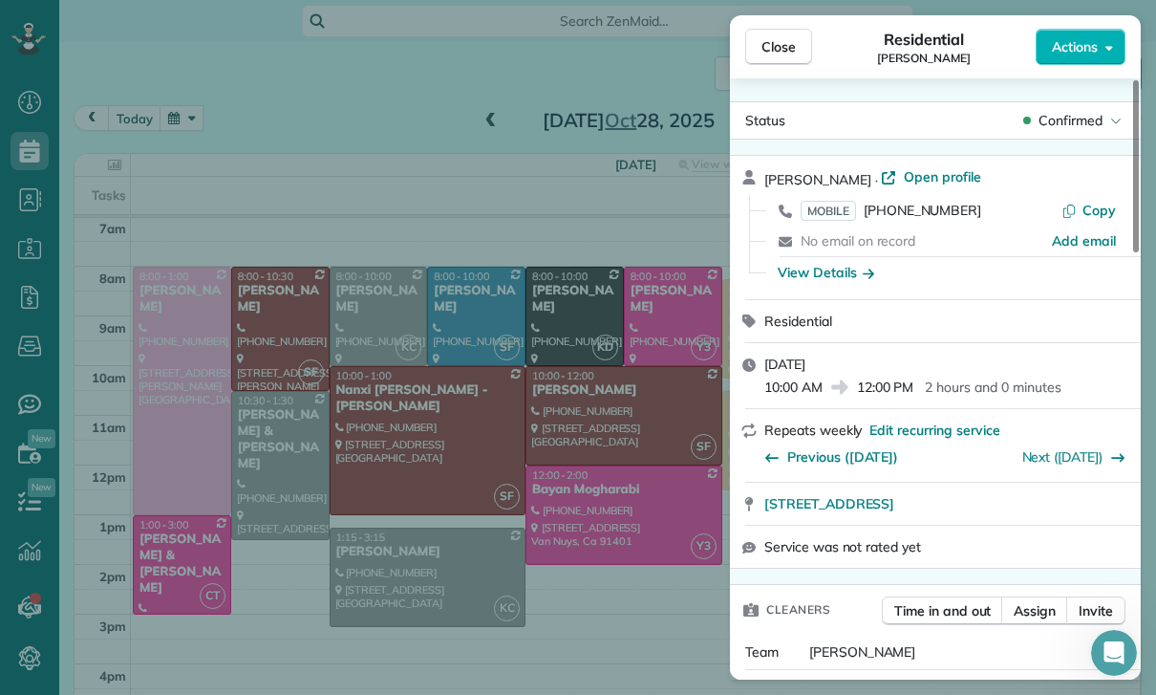
scroll to position [0, 0]
click at [784, 42] on span "Close" at bounding box center [778, 46] width 34 height 19
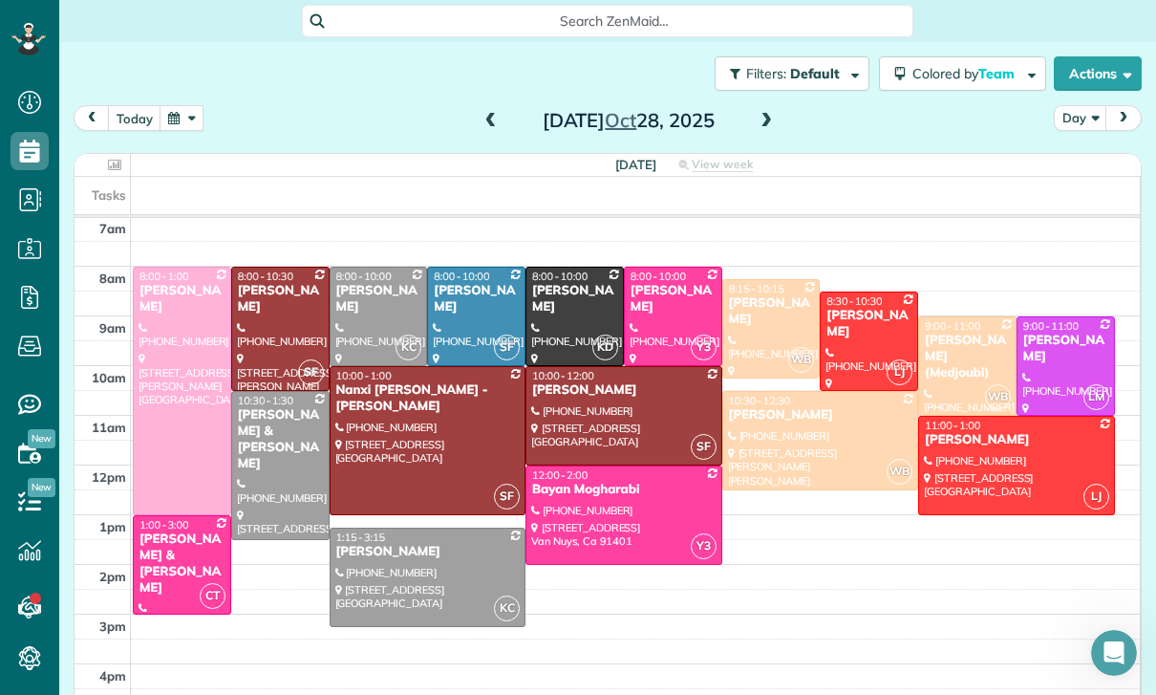
click at [177, 113] on button "button" at bounding box center [182, 118] width 44 height 26
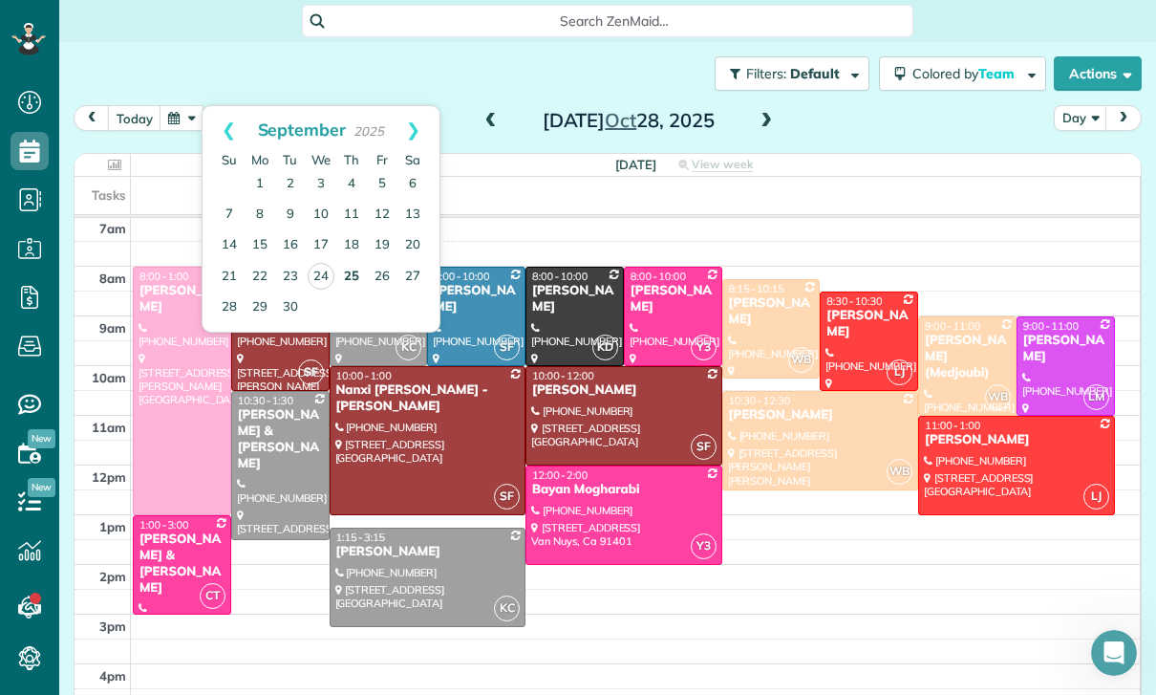
click at [352, 278] on link "25" at bounding box center [351, 277] width 31 height 31
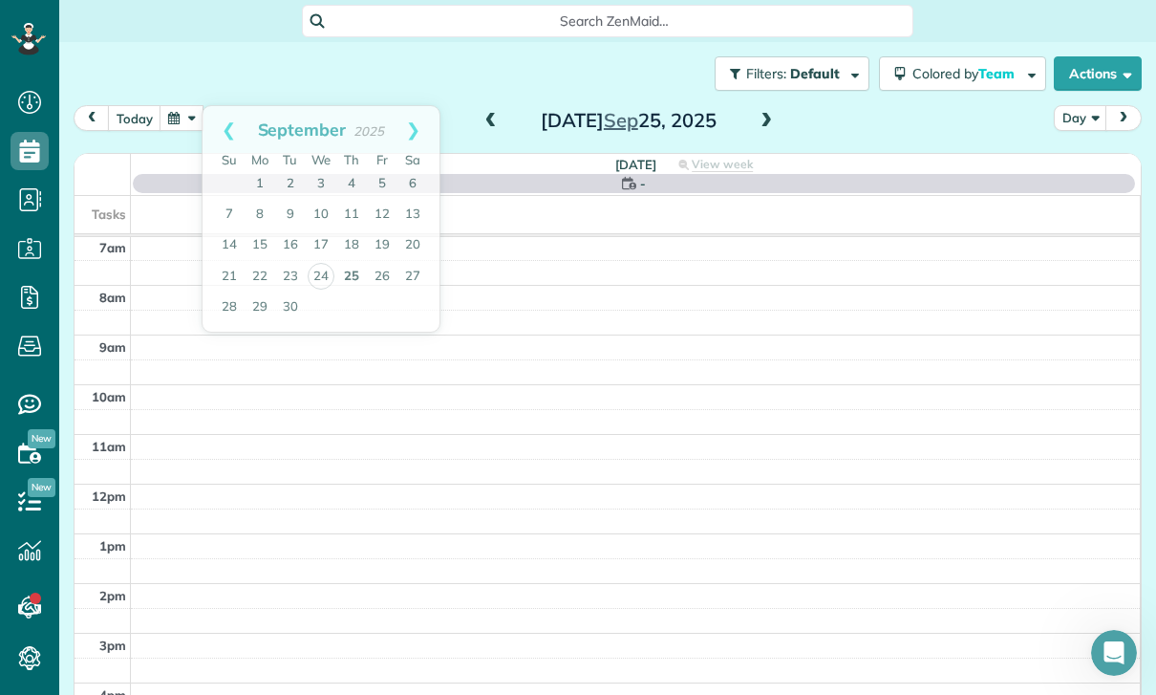
scroll to position [150, 0]
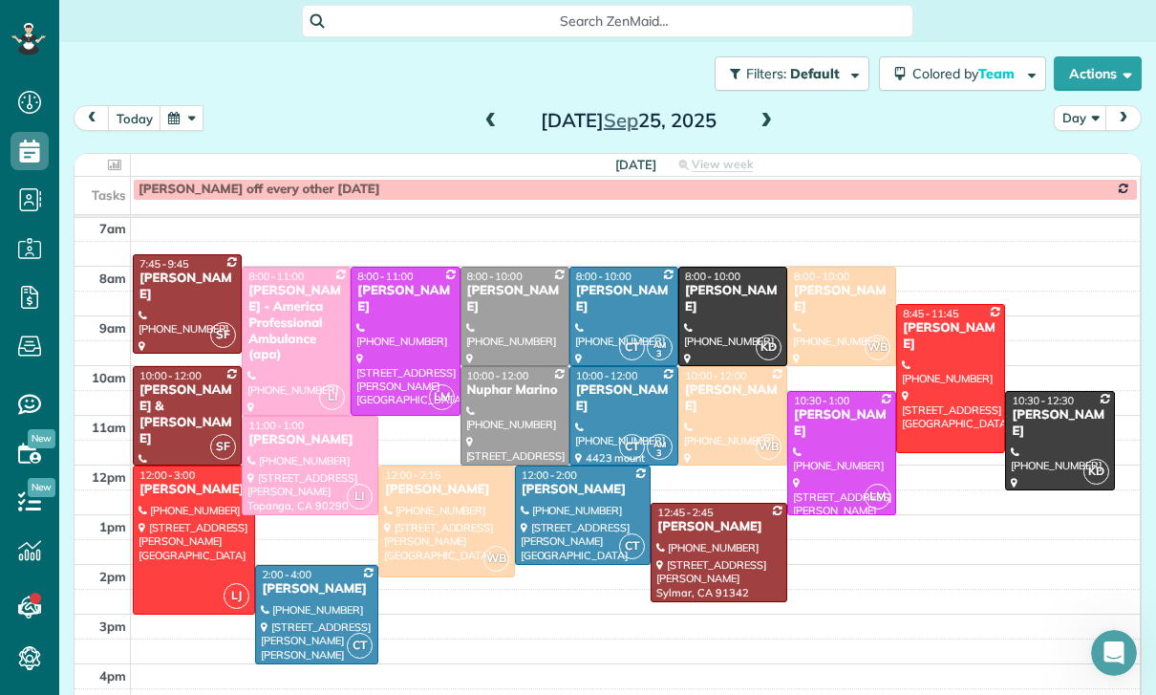
click at [738, 310] on div at bounding box center [732, 316] width 107 height 97
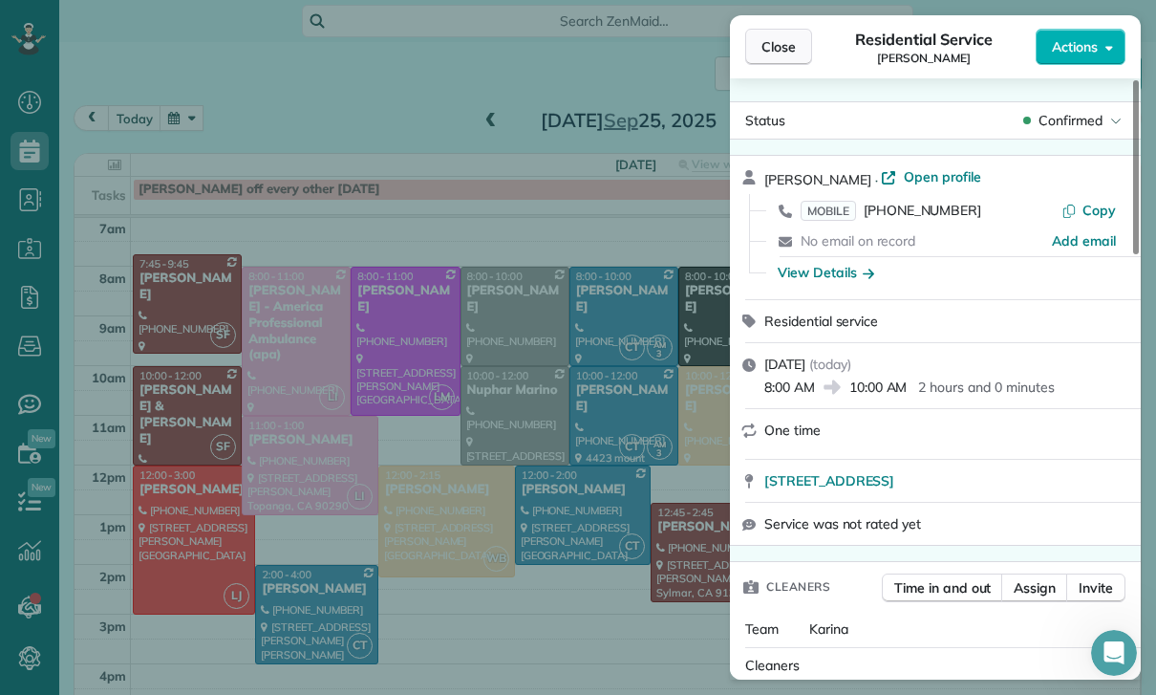
click at [781, 41] on span "Close" at bounding box center [778, 46] width 34 height 19
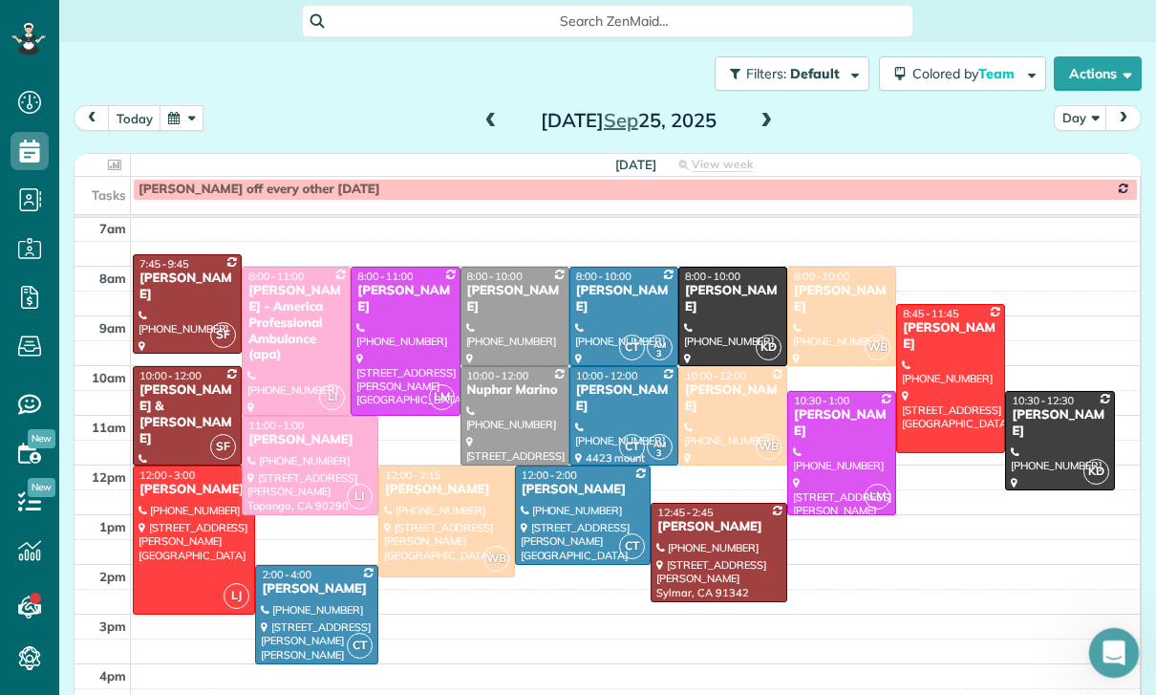
click at [1130, 672] on div at bounding box center [1114, 653] width 51 height 51
click at [1102, 657] on icon "Open Intercom Messenger" at bounding box center [1112, 650] width 32 height 32
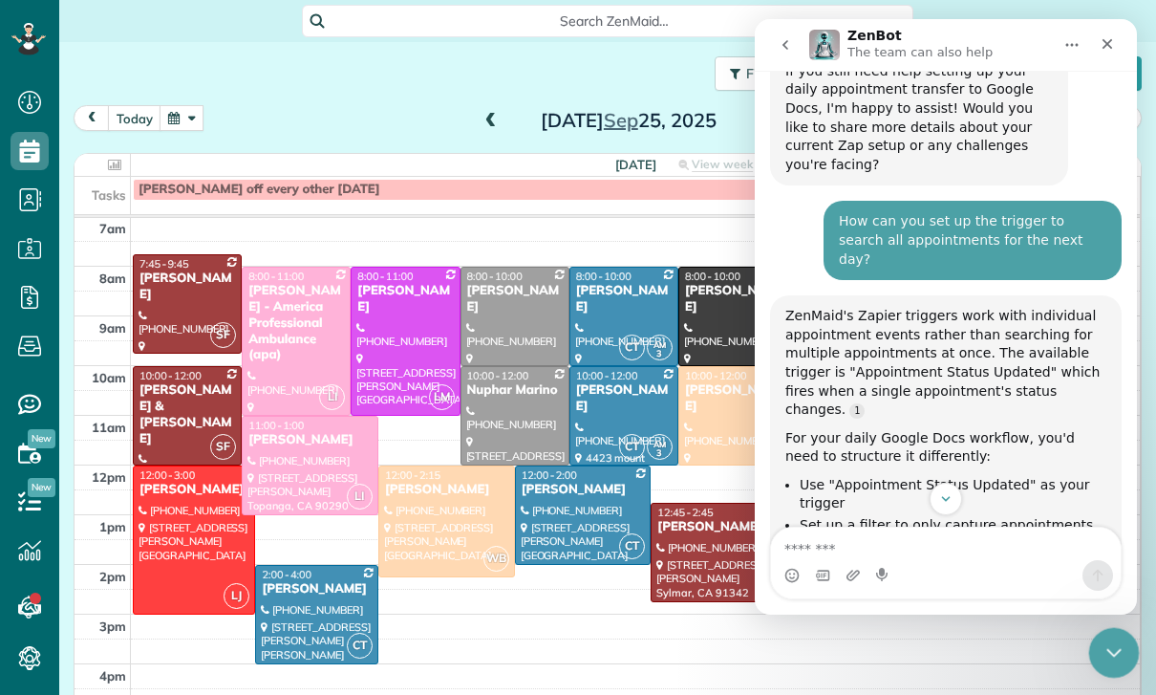
scroll to position [5149, 0]
click at [597, 504] on div at bounding box center [583, 514] width 135 height 97
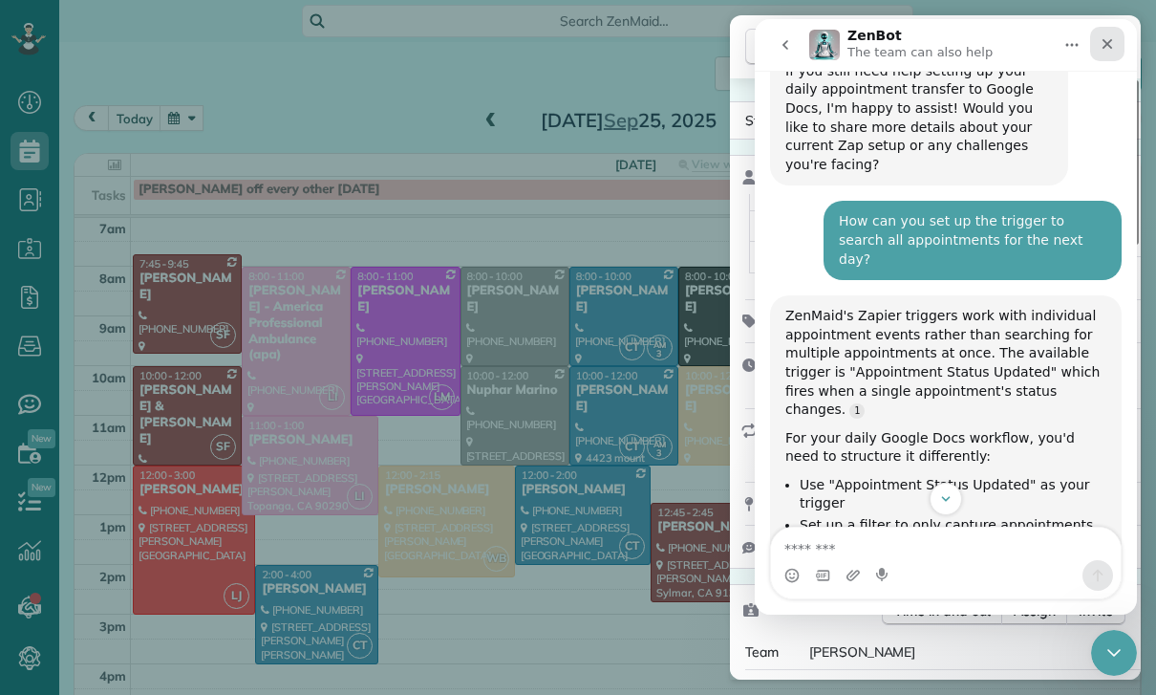
click at [1110, 41] on icon "Close" at bounding box center [1108, 44] width 11 height 11
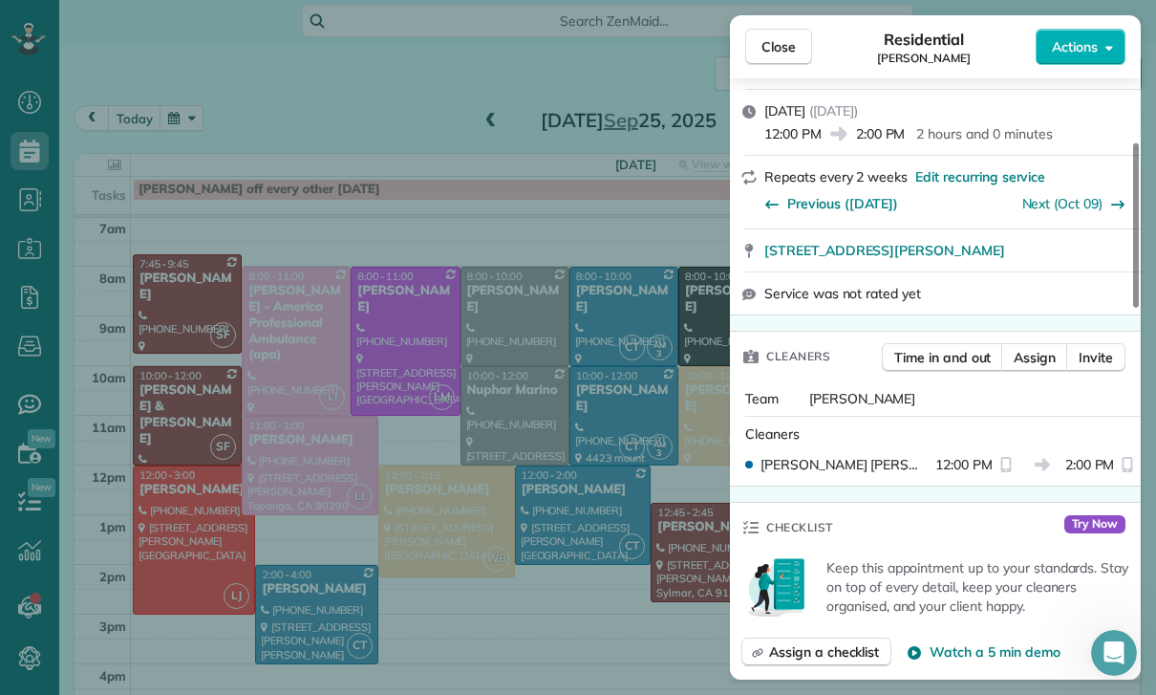
scroll to position [310, 0]
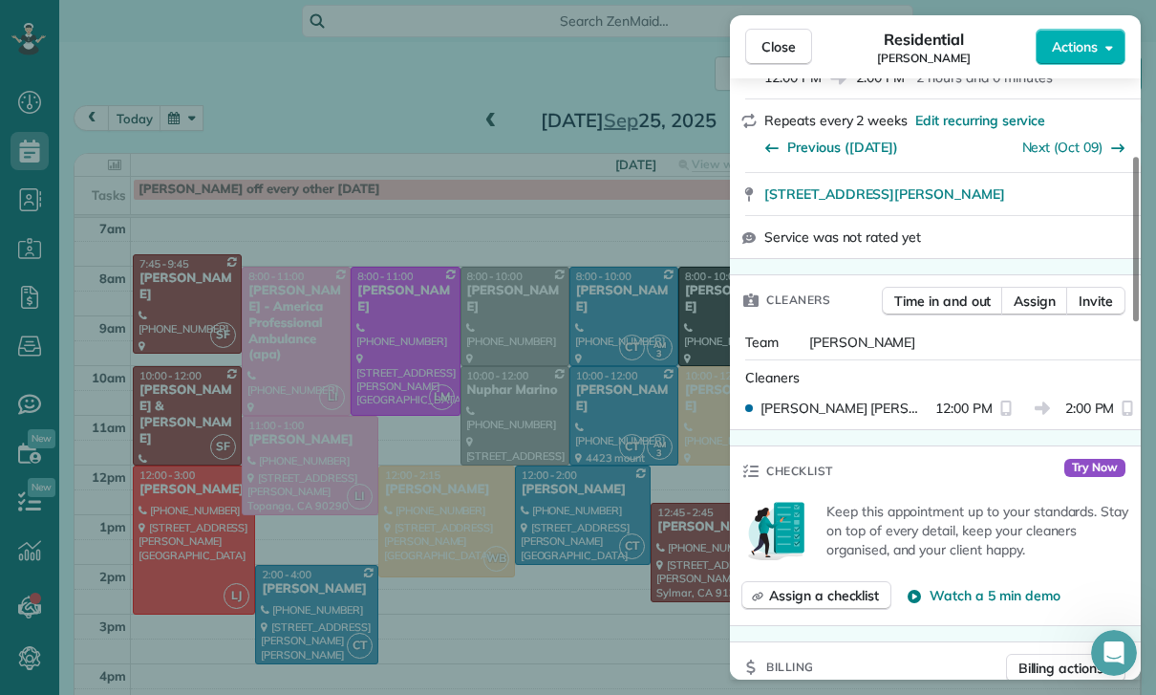
click at [662, 547] on div "Close Residential Robyn VonArx Actions Status Yet to Confirm Robyn VonArx · Ope…" at bounding box center [578, 347] width 1156 height 695
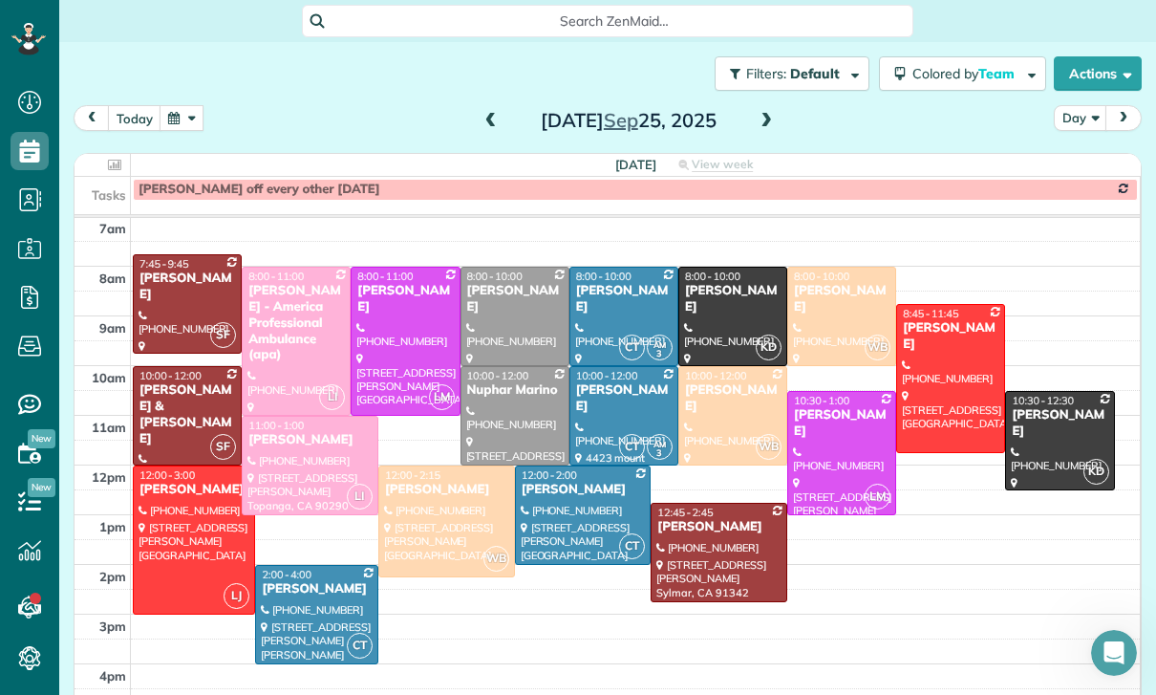
click at [771, 110] on span at bounding box center [766, 121] width 21 height 29
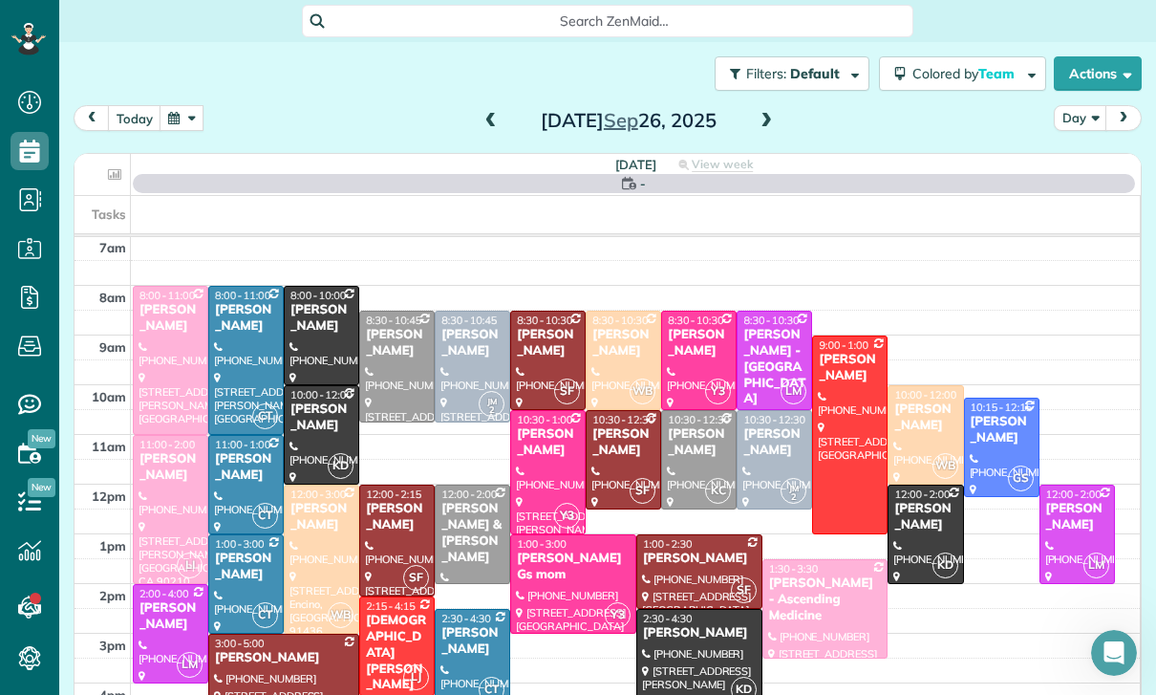
scroll to position [150, 0]
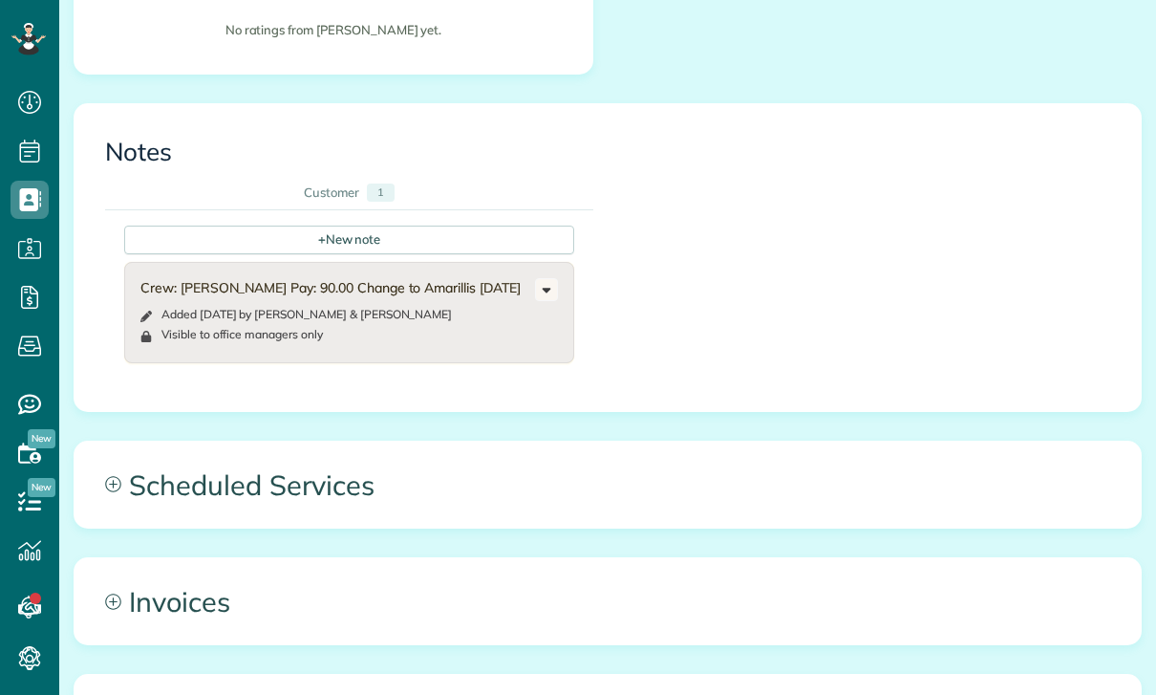
scroll to position [673, 0]
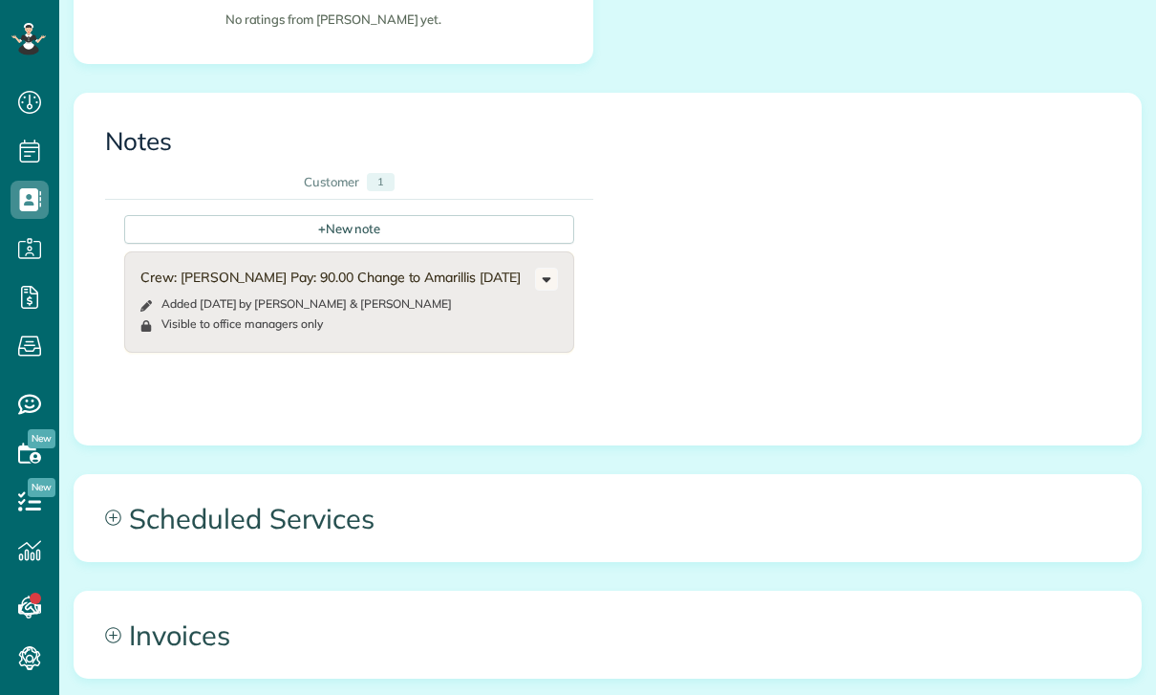
click at [296, 479] on span "Scheduled Services" at bounding box center [608, 518] width 1066 height 86
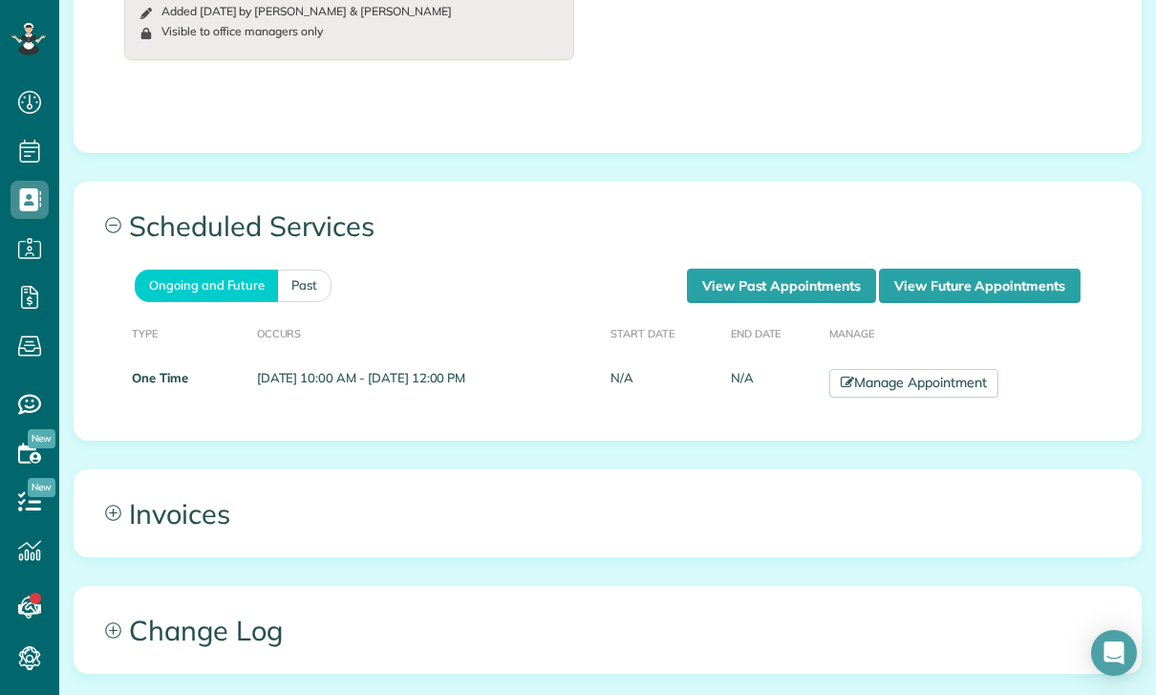
scroll to position [1014, 0]
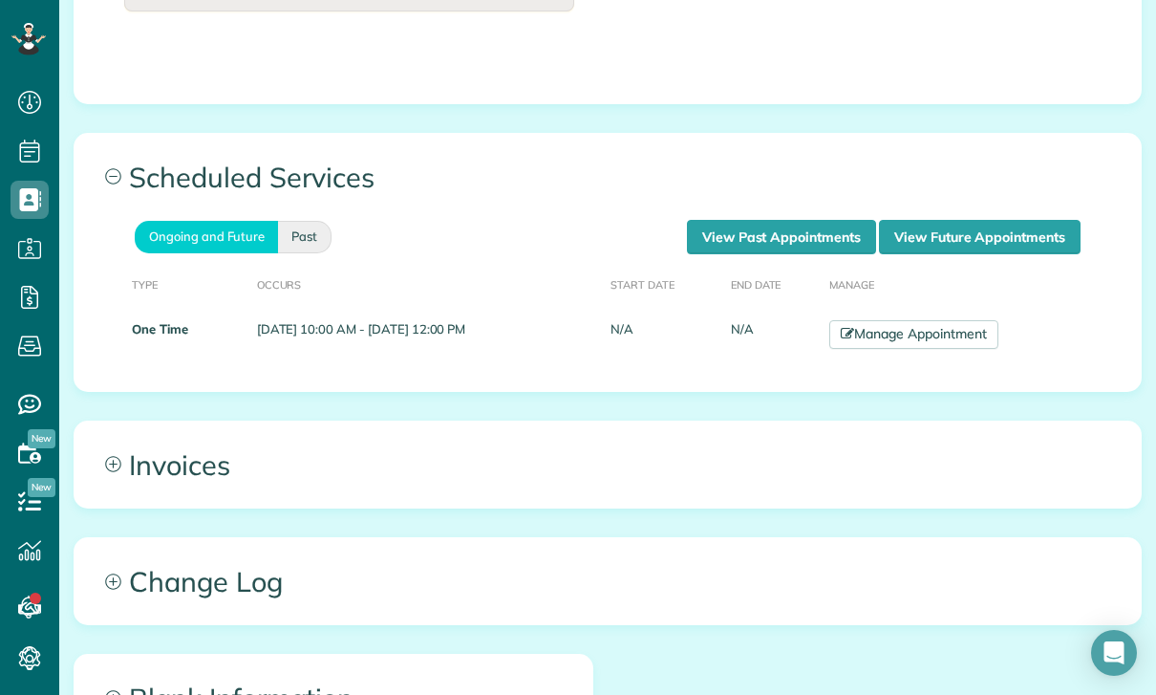
click at [302, 222] on link "Past" at bounding box center [305, 237] width 54 height 32
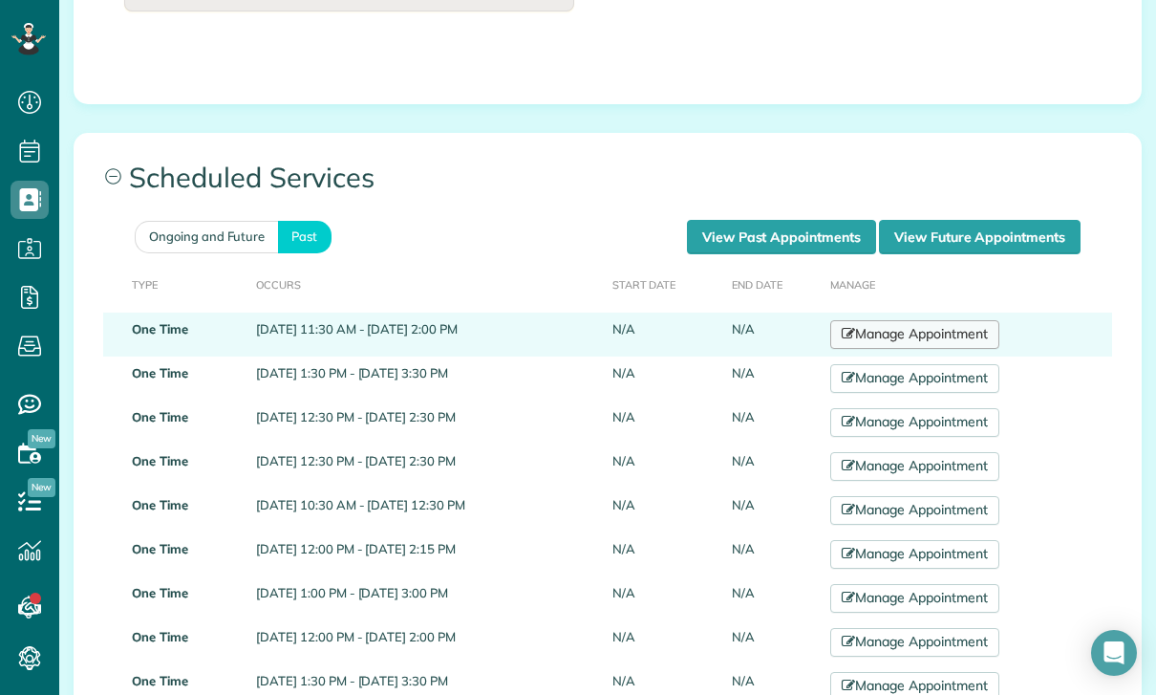
click at [950, 332] on link "Manage Appointment" at bounding box center [914, 334] width 168 height 29
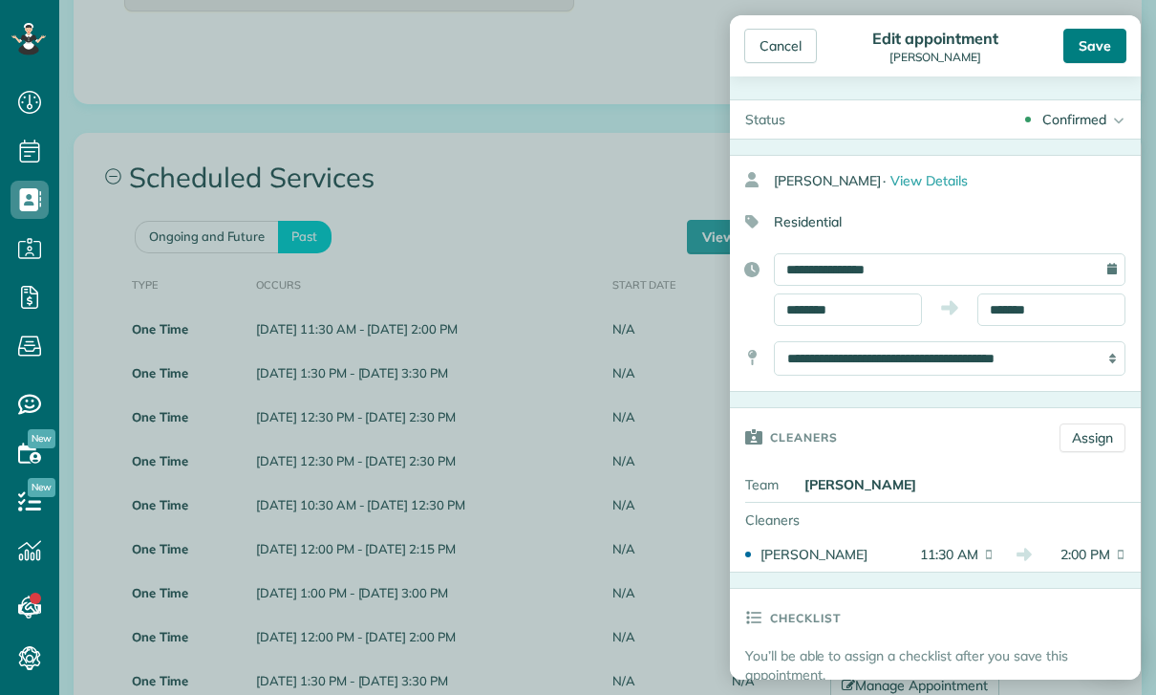
click at [1103, 33] on div "Save" at bounding box center [1094, 46] width 63 height 34
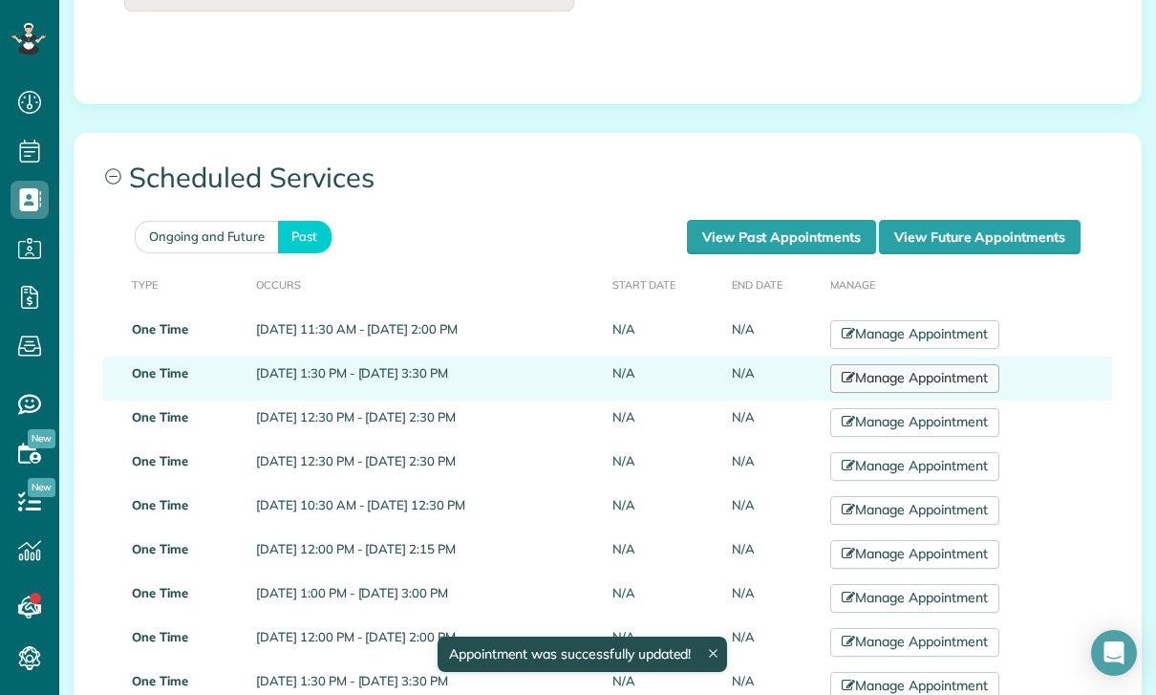
click at [985, 370] on link "Manage Appointment" at bounding box center [914, 378] width 168 height 29
